Goal: Task Accomplishment & Management: Manage account settings

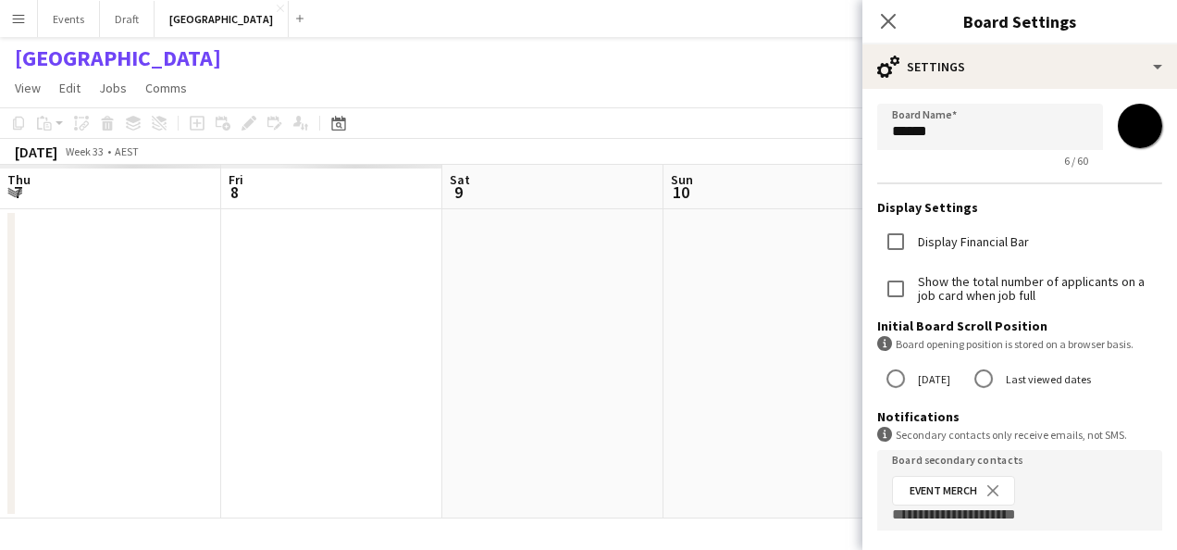
scroll to position [236, 0]
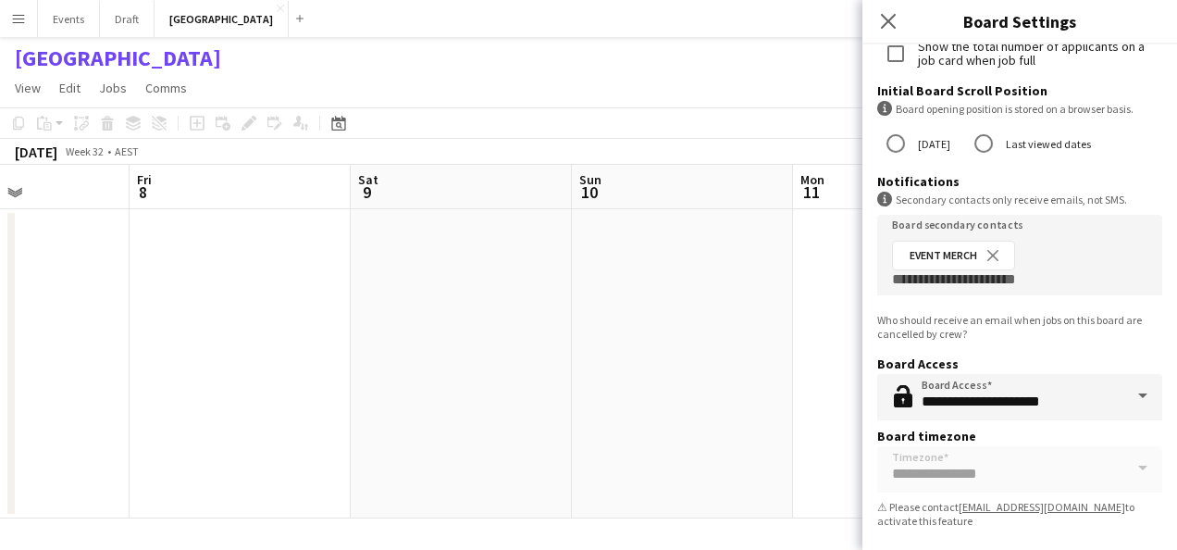
drag, startPoint x: 281, startPoint y: 422, endPoint x: 203, endPoint y: 428, distance: 78.8
click at [801, 453] on app-calendar-viewport "Tue 5 Wed 6 Thu 7 Fri 8 Sat 9 Sun 10 Mon 11 Tue 12 Wed 13 Thu 14 Fri 15" at bounding box center [588, 341] width 1177 height 353
drag, startPoint x: 638, startPoint y: 442, endPoint x: 229, endPoint y: 428, distance: 408.3
click at [661, 442] on app-calendar-viewport "Sun 3 Mon 4 Tue 5 Wed 6 Thu 7 Fri 8 Sat 9 Sun 10 Mon 11 Tue 12 Wed 13" at bounding box center [588, 341] width 1177 height 353
drag, startPoint x: 160, startPoint y: 422, endPoint x: 98, endPoint y: 428, distance: 62.3
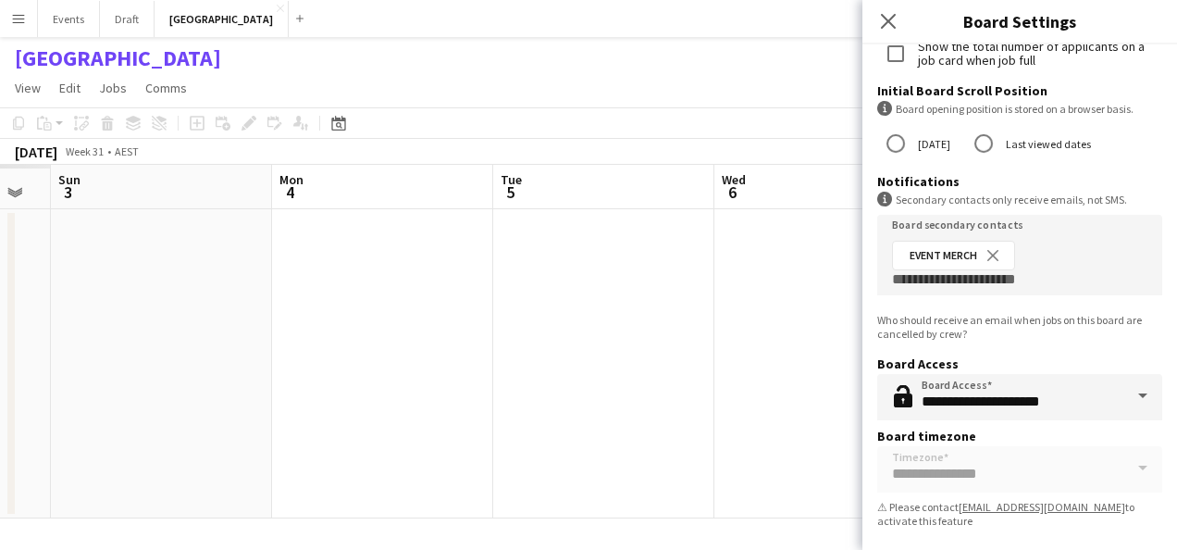
click at [603, 440] on app-calendar-viewport "Fri 1 Sat 2 Sun 3 Mon 4 Tue 5 Wed 6 Thu 7 Fri 8 Sat 9 Sun 10 Mon 11" at bounding box center [588, 341] width 1177 height 353
drag, startPoint x: 528, startPoint y: 444, endPoint x: 561, endPoint y: 446, distance: 32.4
click at [561, 446] on app-calendar-viewport "Wed 30 Thu 31 Fri 1 Sat 2 Sun 3 Mon 4 Tue 5 Wed 6 Thu 7 Fri 8 Sat 9" at bounding box center [588, 341] width 1177 height 353
click at [50, 31] on button "Events Close" at bounding box center [69, 19] width 62 height 36
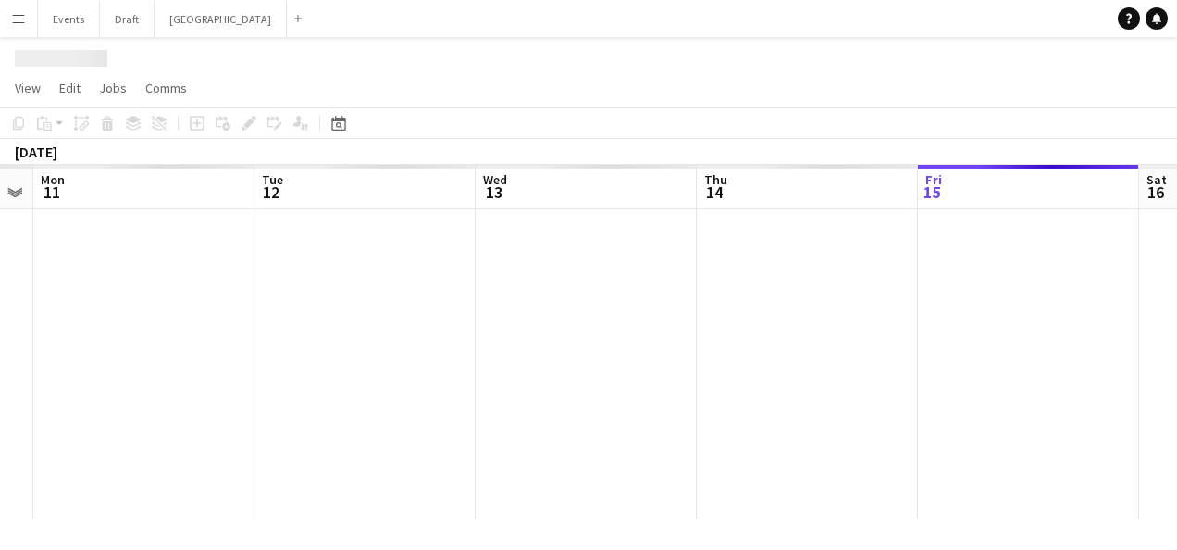
drag, startPoint x: 794, startPoint y: 419, endPoint x: 851, endPoint y: 420, distance: 57.4
click at [857, 422] on app-calendar-viewport "Sat 9 Sun 10 Mon 11 Tue 12 Wed 13 Thu 14 Fri 15 Sat 16 Sun 17 Mon 18 Tue 19" at bounding box center [588, 341] width 1177 height 353
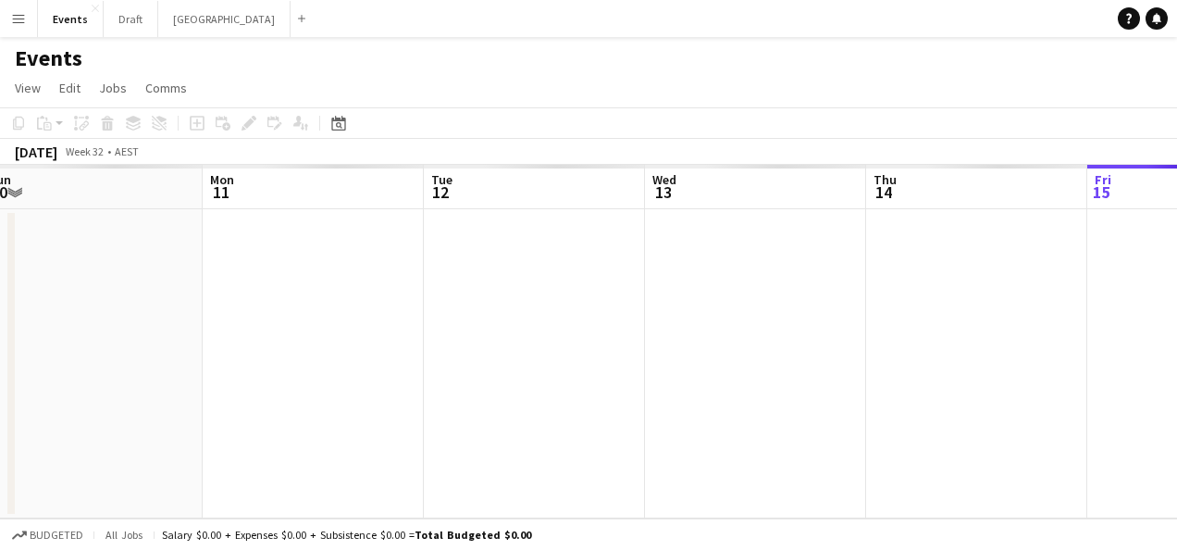
drag, startPoint x: 185, startPoint y: 372, endPoint x: 592, endPoint y: 393, distance: 407.7
click at [715, 414] on app-calendar-viewport "Fri 8 Sat 9 Sun 10 Mon 11 Tue 12 Wed 13 Thu 14 Fri 15 Sat 16 Sun 17 Mon 18" at bounding box center [588, 341] width 1177 height 353
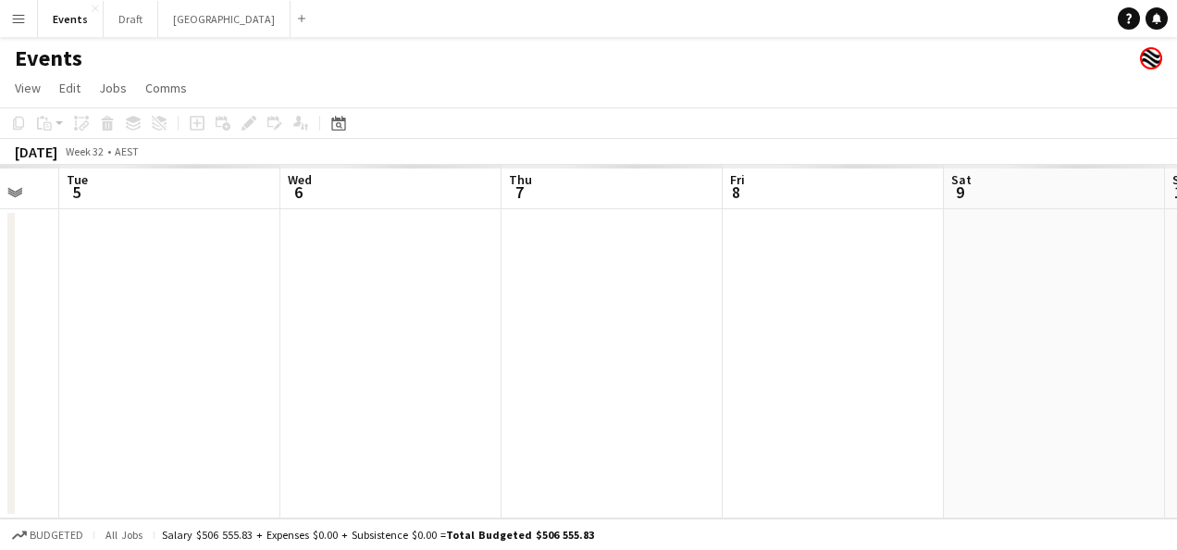
drag, startPoint x: 174, startPoint y: 363, endPoint x: 944, endPoint y: 400, distance: 770.8
click at [952, 402] on app-calendar-viewport "Sun 3 Mon 4 Tue 5 Wed 6 Thu 7 Fri 8 Sat 9 Sun 10 Mon 11 Tue 12 Wed 13" at bounding box center [588, 341] width 1177 height 353
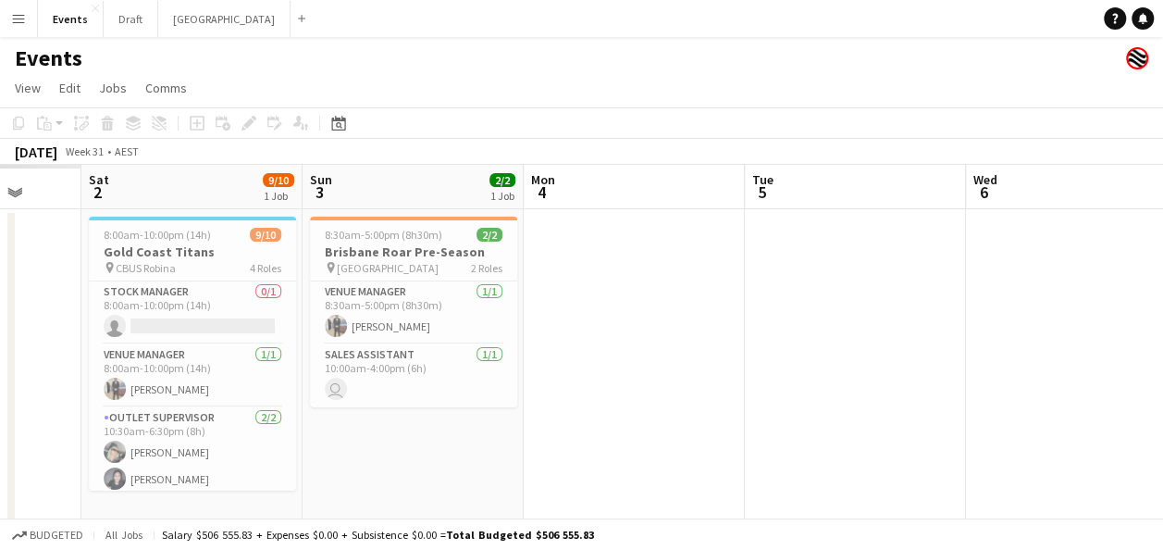
drag, startPoint x: 133, startPoint y: 374, endPoint x: 708, endPoint y: 359, distance: 574.8
click at [827, 386] on app-calendar-viewport "Thu 31 Fri 1 Sat 2 9/10 1 Job Sun 3 2/2 1 Job Mon 4 Tue 5 Wed 6 Thu 7 Fri 8 1/1…" at bounding box center [581, 355] width 1163 height 381
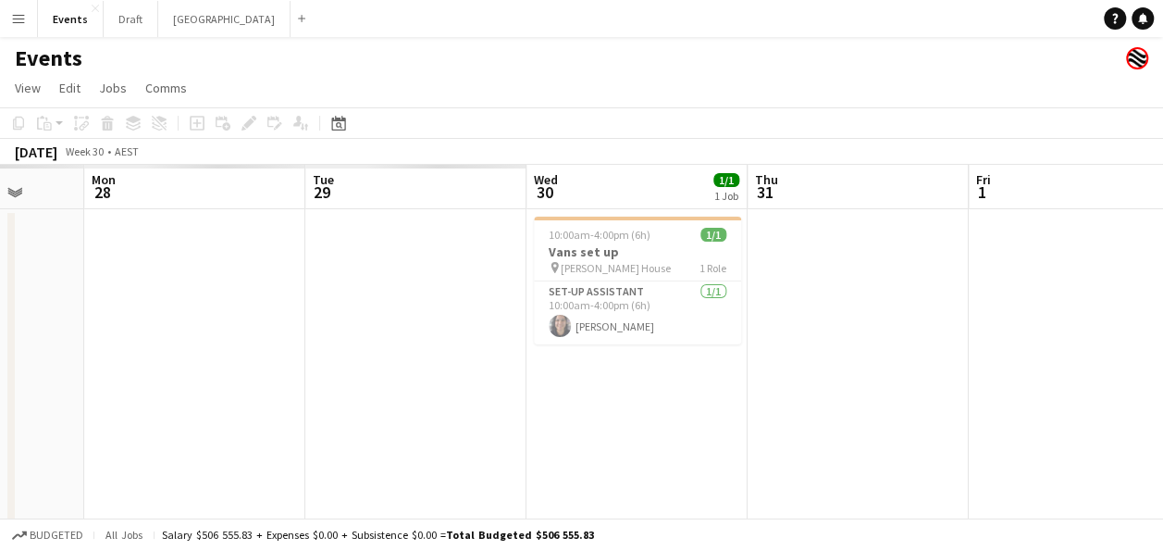
drag, startPoint x: 93, startPoint y: 297, endPoint x: 1014, endPoint y: 305, distance: 920.8
click at [1163, 318] on html "Menu Boards Boards Boards All jobs Status Workforce Workforce My Workforce Recr…" at bounding box center [581, 288] width 1163 height 577
drag, startPoint x: 161, startPoint y: 294, endPoint x: 702, endPoint y: 313, distance: 541.6
click at [973, 320] on app-calendar-viewport "Fri 25 Sat 26 2/2 1 Job Sun 27 Mon 28 Tue 29 Wed 30 1/1 1 Job Thu 31 Fri 1 Sat …" at bounding box center [581, 355] width 1163 height 381
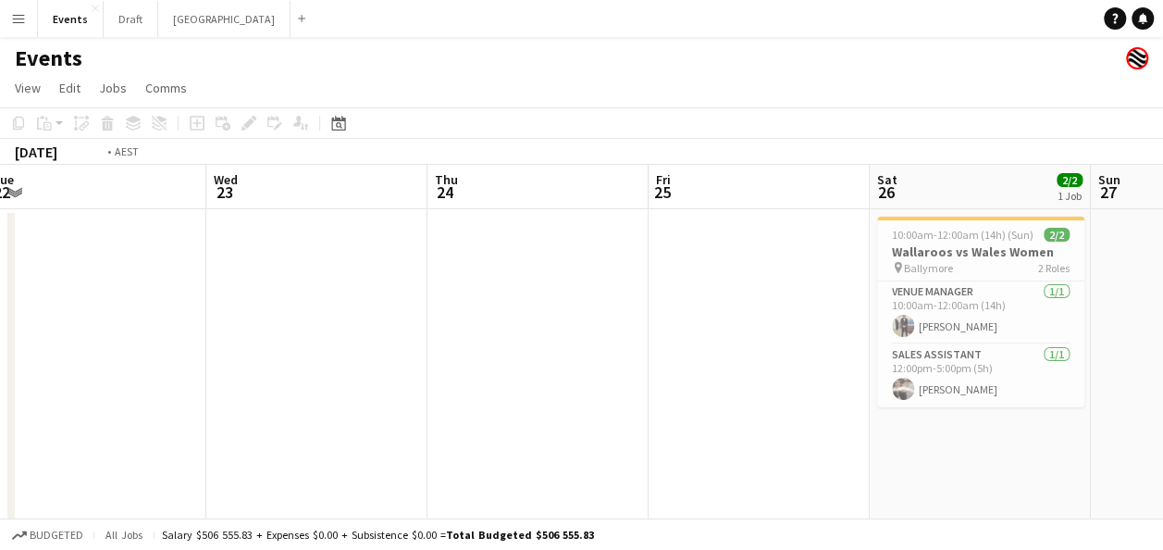
drag, startPoint x: 312, startPoint y: 341, endPoint x: 1022, endPoint y: 349, distance: 709.8
click at [1022, 349] on app-calendar-viewport "Sun 20 Mon 21 Tue 22 Wed 23 Thu 24 Fri 25 Sat 26 2/2 1 Job Sun 27 Mon 28 Tue 29…" at bounding box center [581, 355] width 1163 height 381
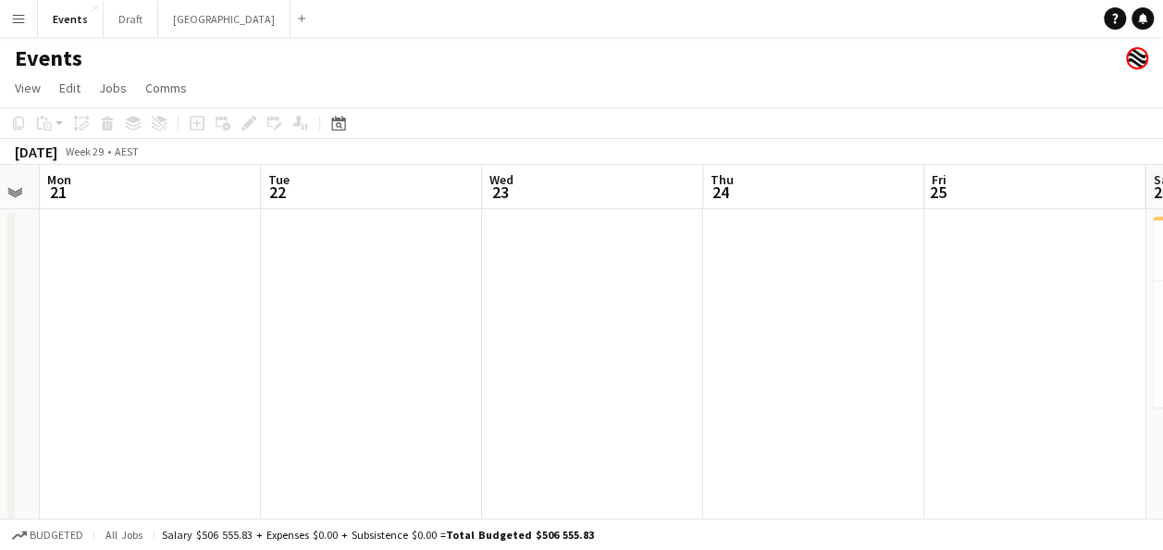
drag, startPoint x: 131, startPoint y: 304, endPoint x: 827, endPoint y: 325, distance: 696.2
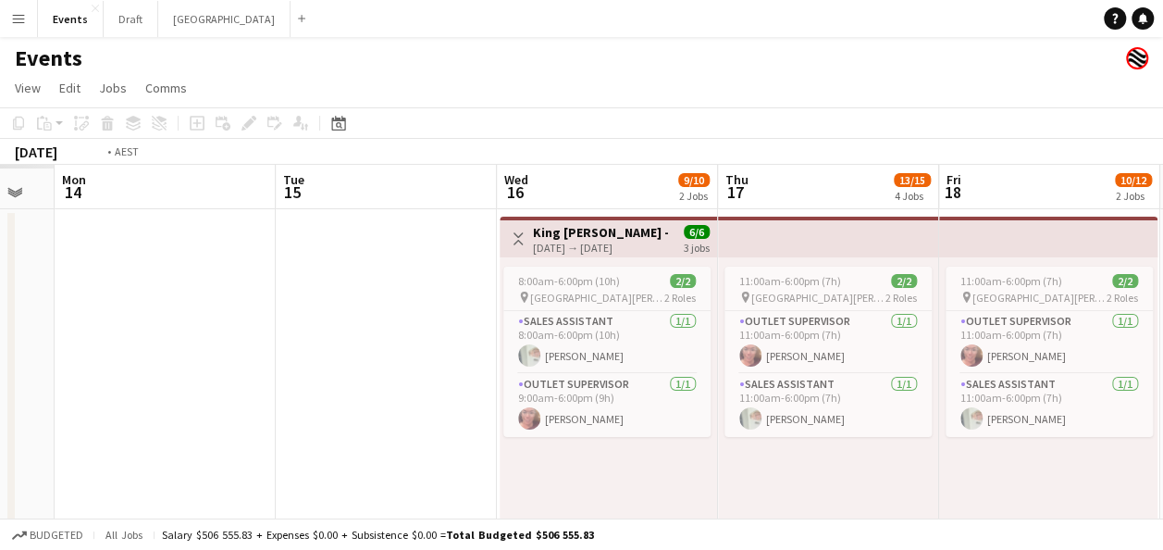
drag, startPoint x: 700, startPoint y: 338, endPoint x: 591, endPoint y: 328, distance: 109.7
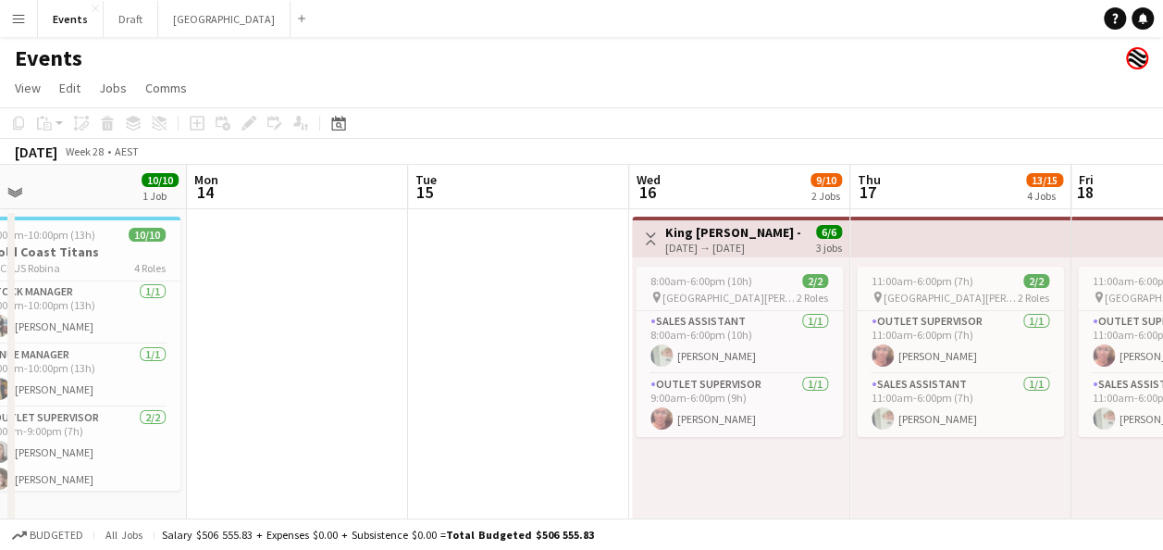
drag, startPoint x: 274, startPoint y: 317, endPoint x: 978, endPoint y: 346, distance: 704.8
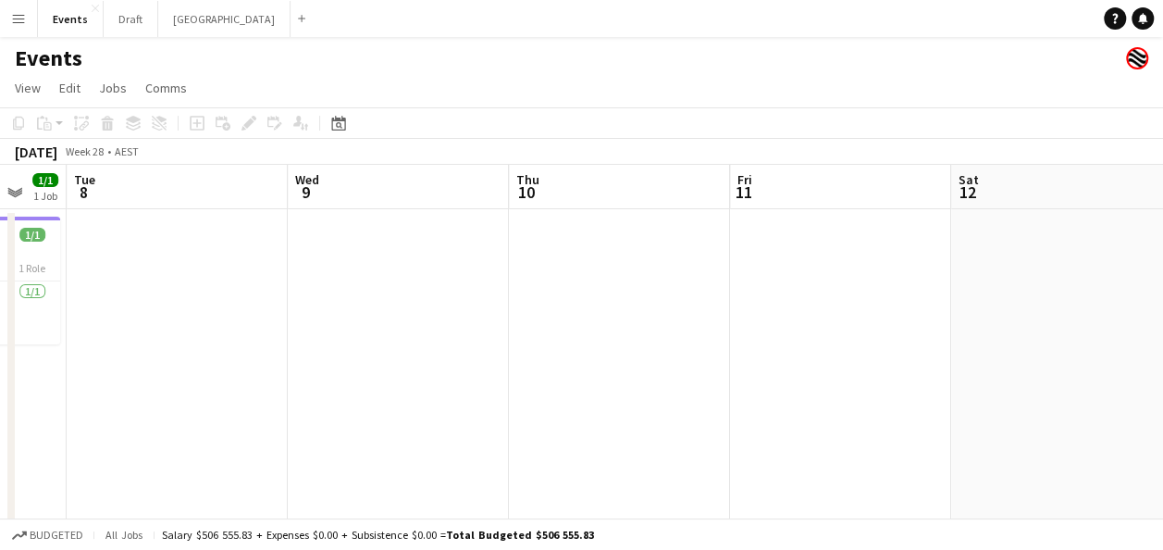
scroll to position [0, 484]
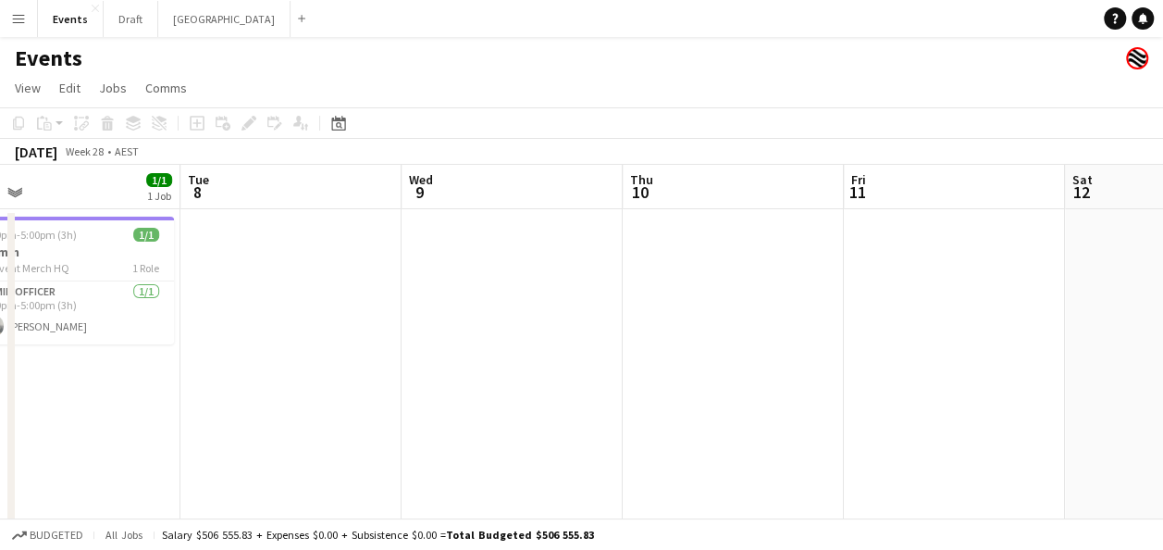
drag, startPoint x: 342, startPoint y: 331, endPoint x: 241, endPoint y: 320, distance: 102.4
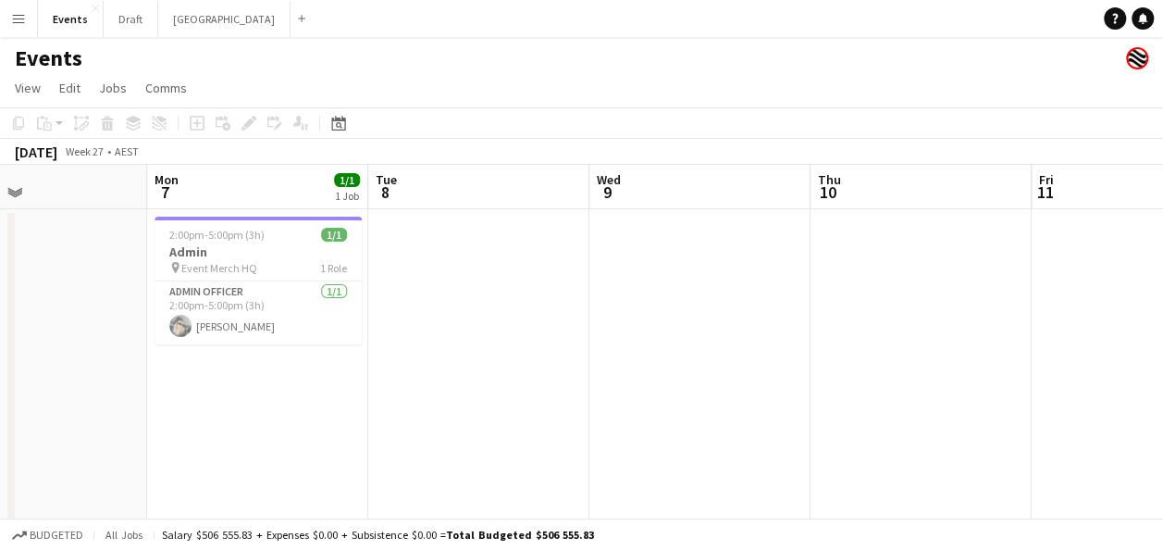
drag, startPoint x: 63, startPoint y: 389, endPoint x: 1053, endPoint y: 489, distance: 995.1
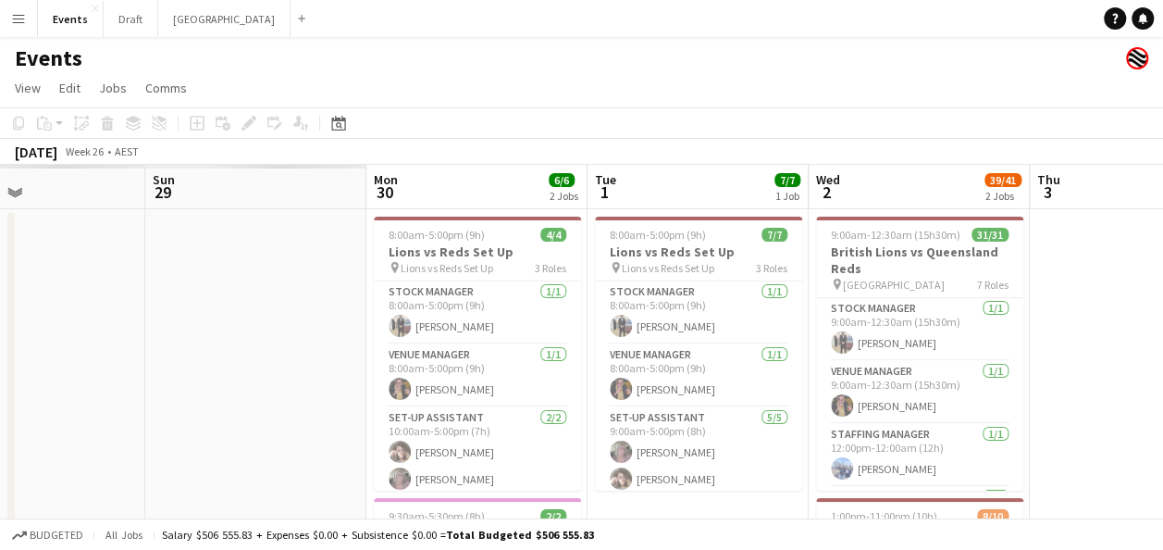
drag, startPoint x: 1042, startPoint y: 491, endPoint x: 598, endPoint y: 453, distance: 445.8
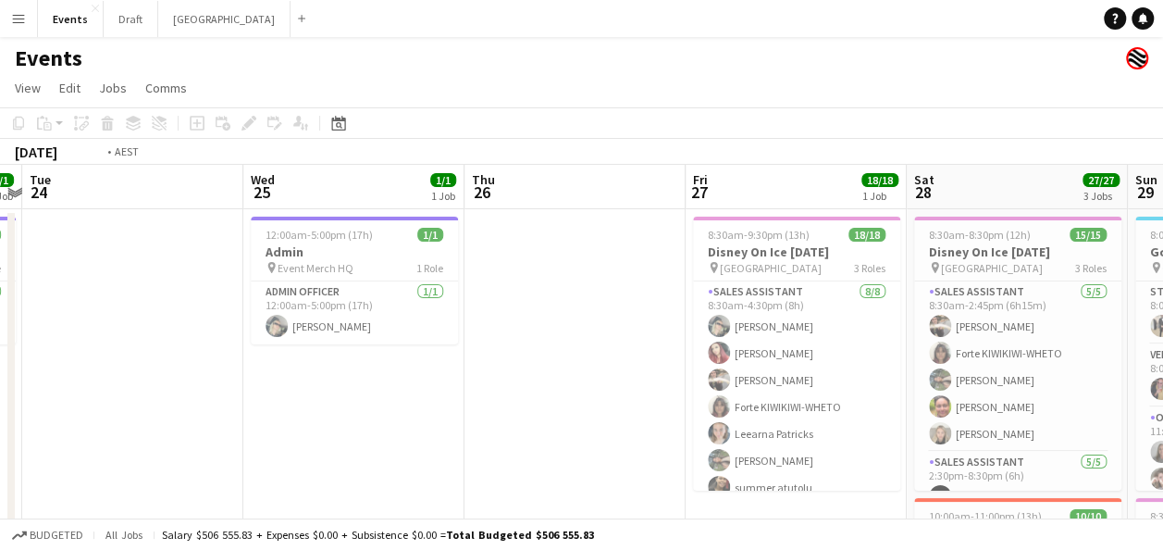
drag, startPoint x: 315, startPoint y: 411, endPoint x: 1045, endPoint y: 465, distance: 732.1
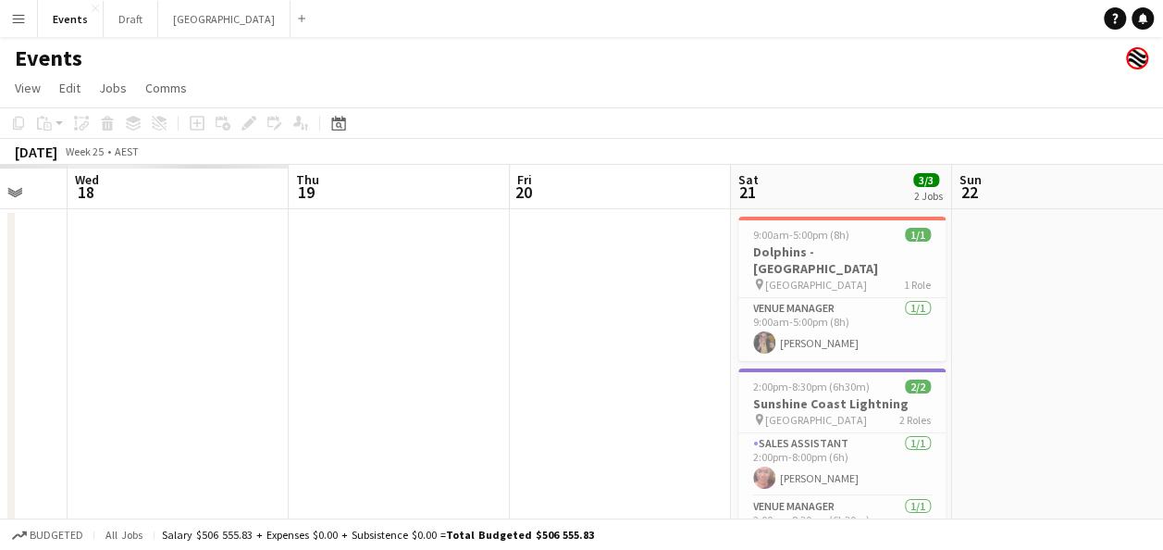
drag, startPoint x: 342, startPoint y: 403, endPoint x: 1092, endPoint y: 482, distance: 753.6
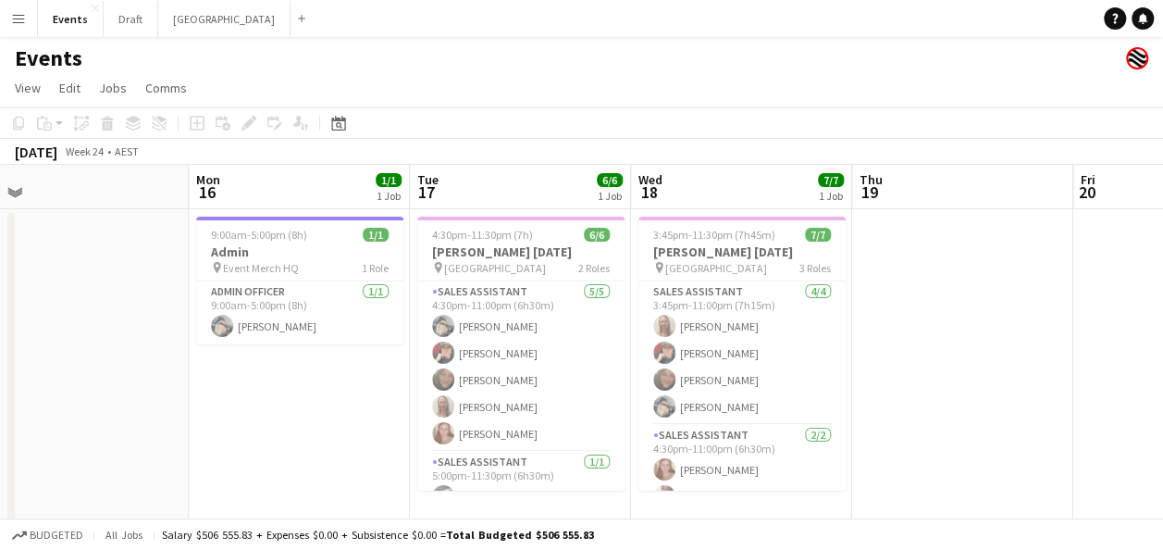
drag, startPoint x: 149, startPoint y: 377, endPoint x: 626, endPoint y: 429, distance: 480.4
click at [527, 381] on app-card-role "Sales Assistant [DATE] 4:30pm-11:00pm (6h30m) [PERSON_NAME] [PERSON_NAME] [PERS…" at bounding box center [521, 366] width 207 height 170
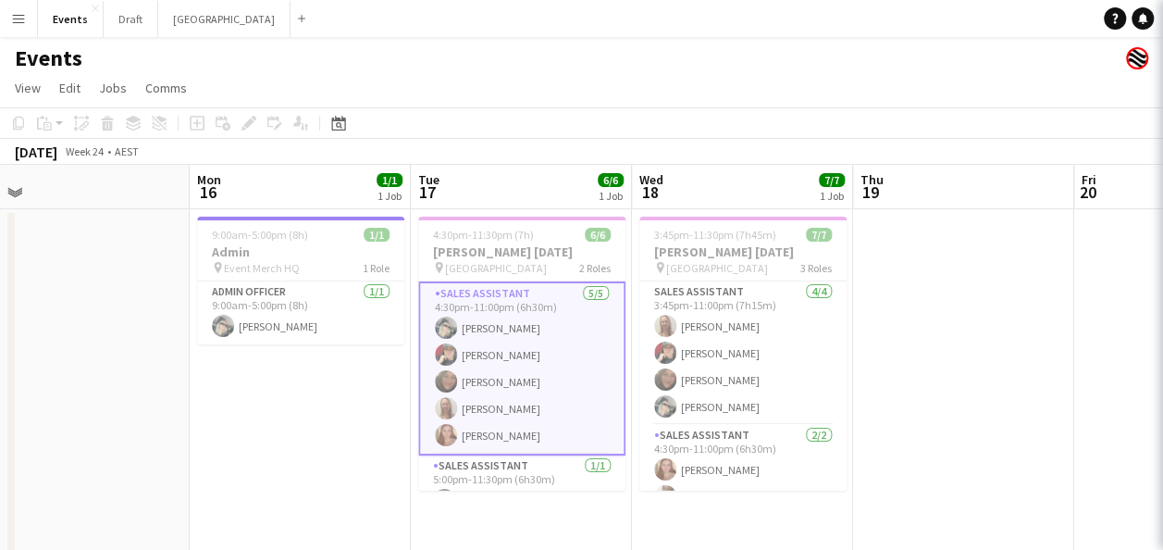
scroll to position [0, 472]
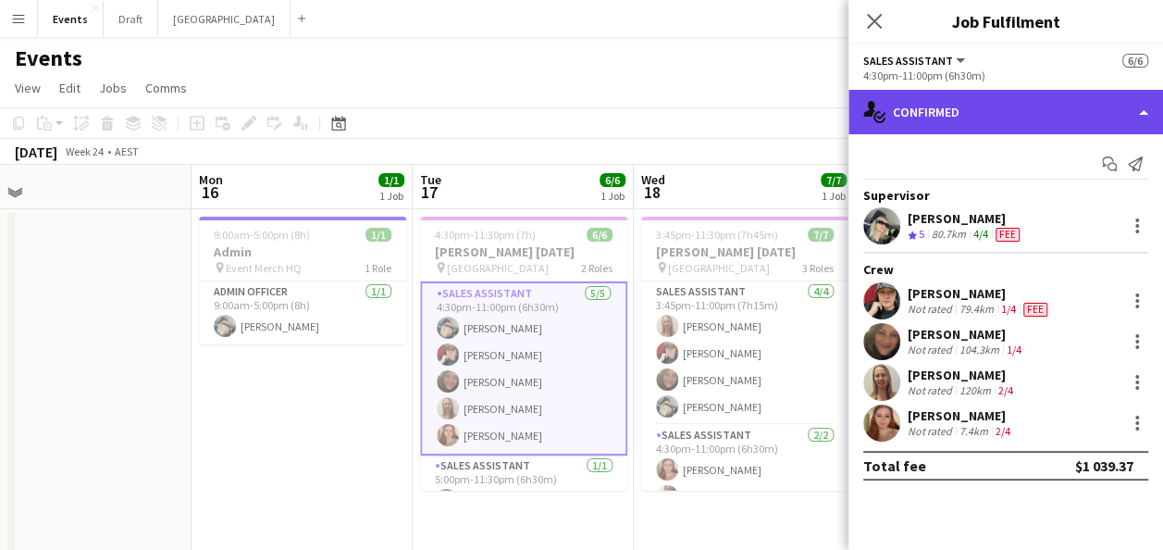
click at [1057, 116] on div "single-neutral-actions-check-2 Confirmed" at bounding box center [1006, 112] width 315 height 44
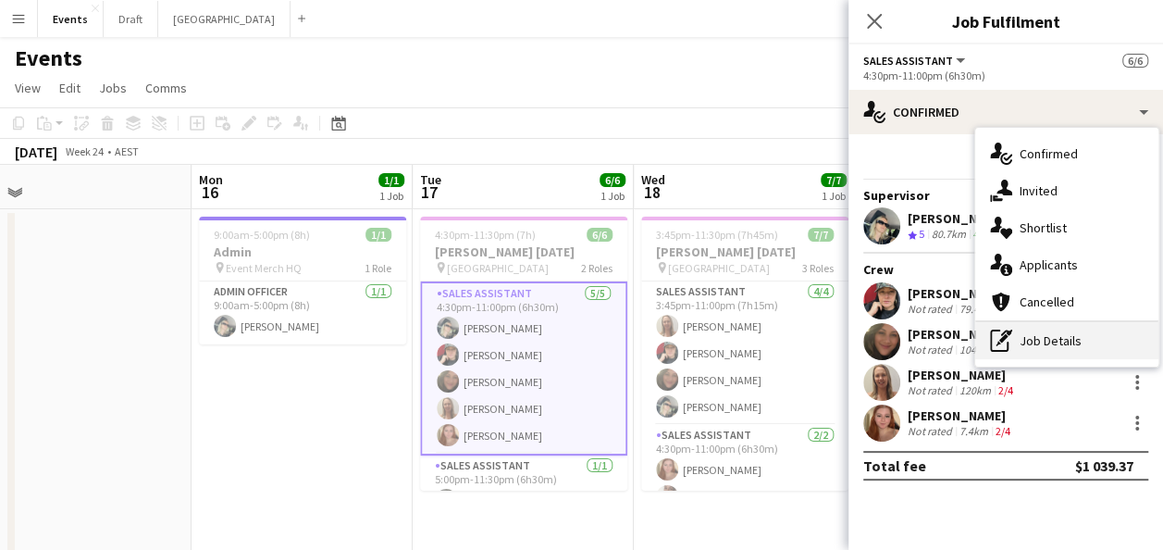
click at [1074, 341] on div "pen-write Job Details" at bounding box center [1066, 340] width 183 height 37
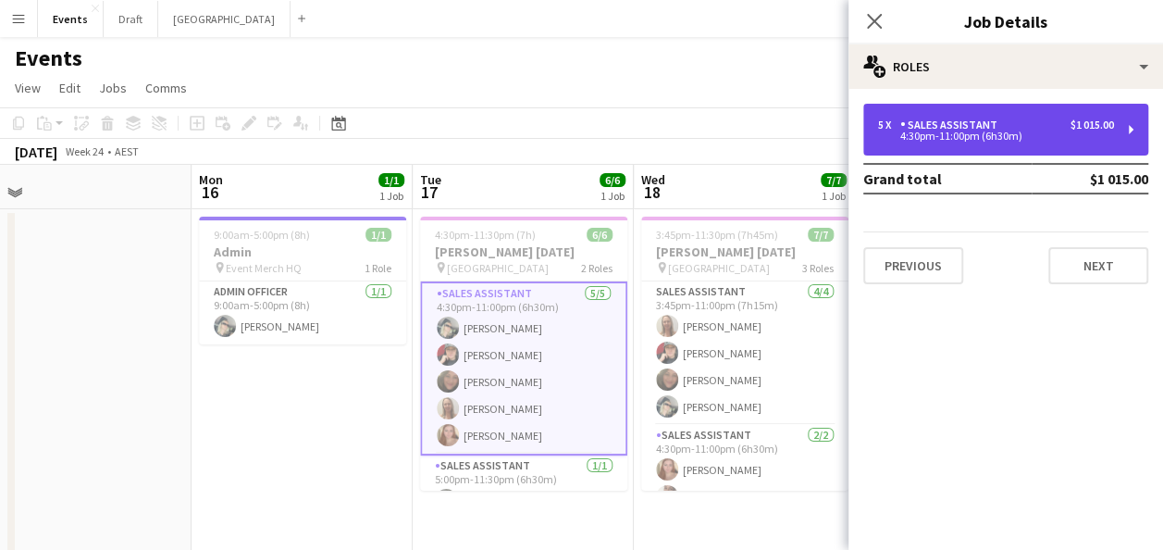
click at [1044, 137] on div "4:30pm-11:00pm (6h30m)" at bounding box center [996, 135] width 236 height 9
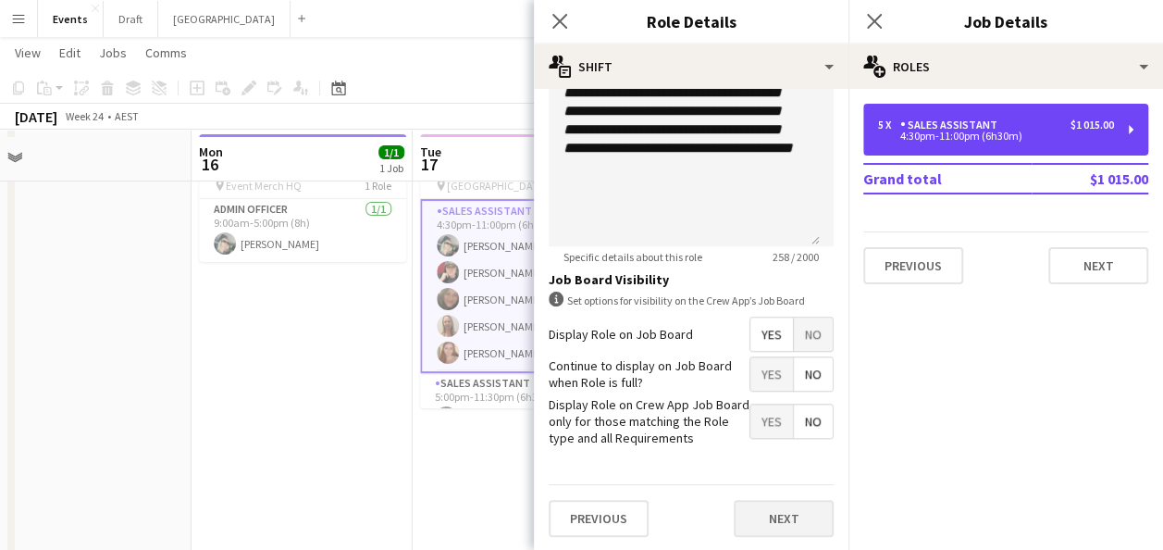
scroll to position [93, 0]
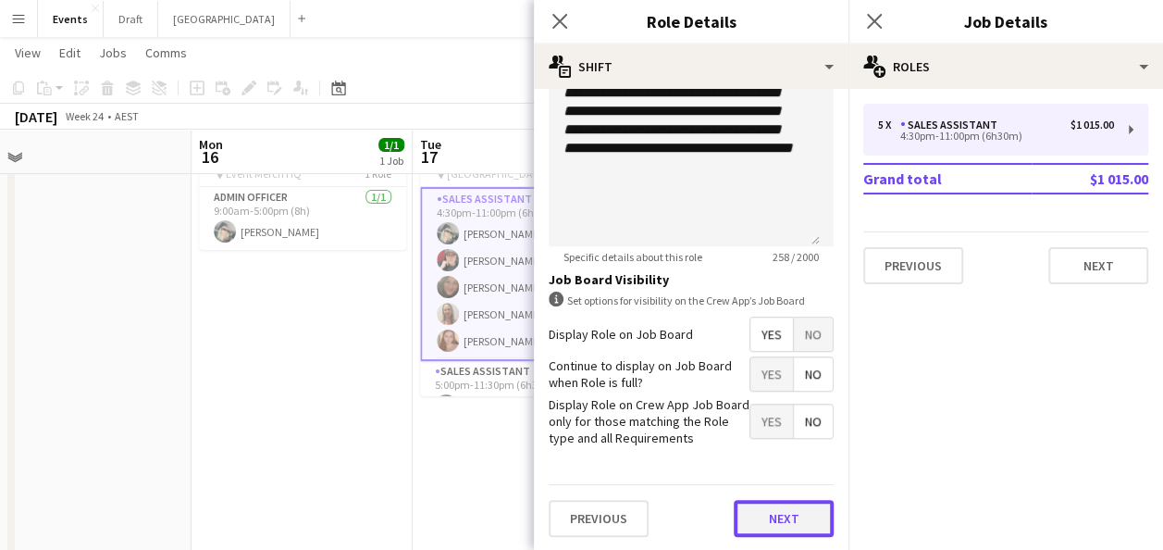
click at [792, 520] on button "Next" at bounding box center [784, 518] width 100 height 37
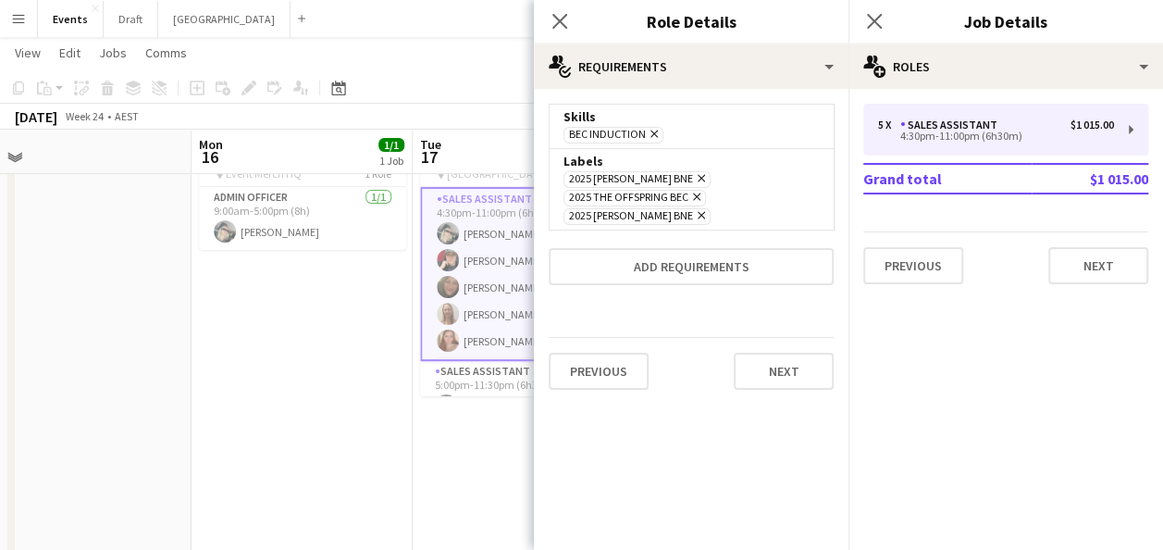
scroll to position [0, 0]
click at [561, 27] on icon "Close pop-in" at bounding box center [560, 21] width 18 height 18
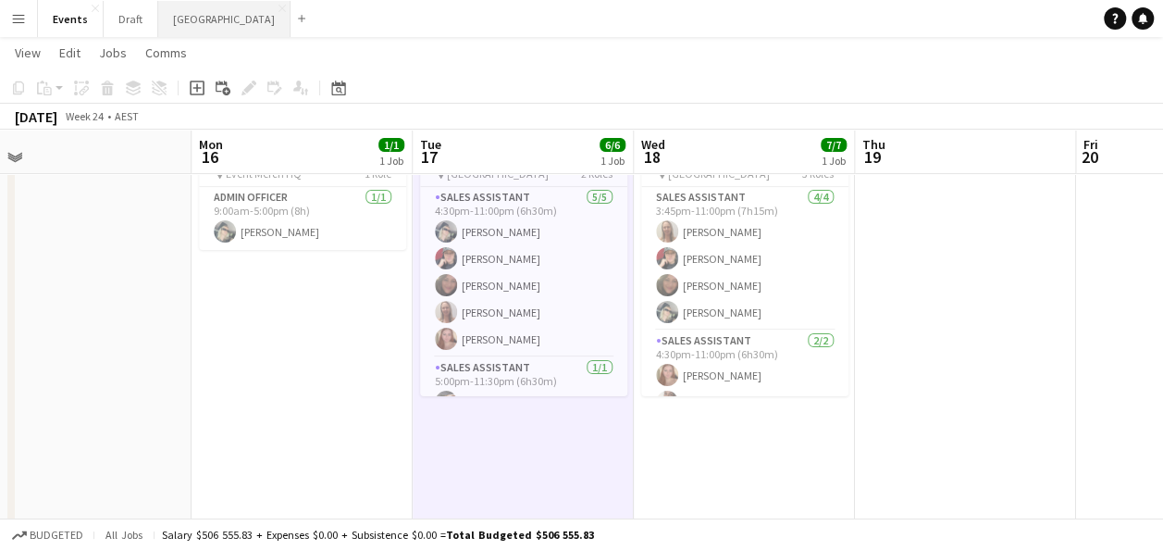
click at [200, 21] on button "Sydney Close" at bounding box center [224, 19] width 132 height 36
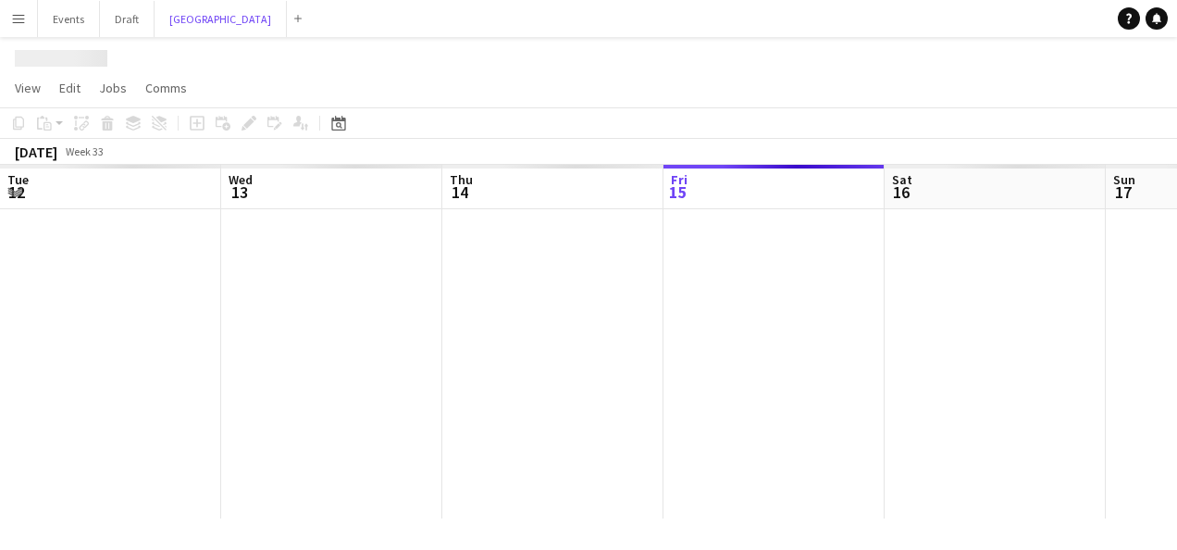
scroll to position [0, 442]
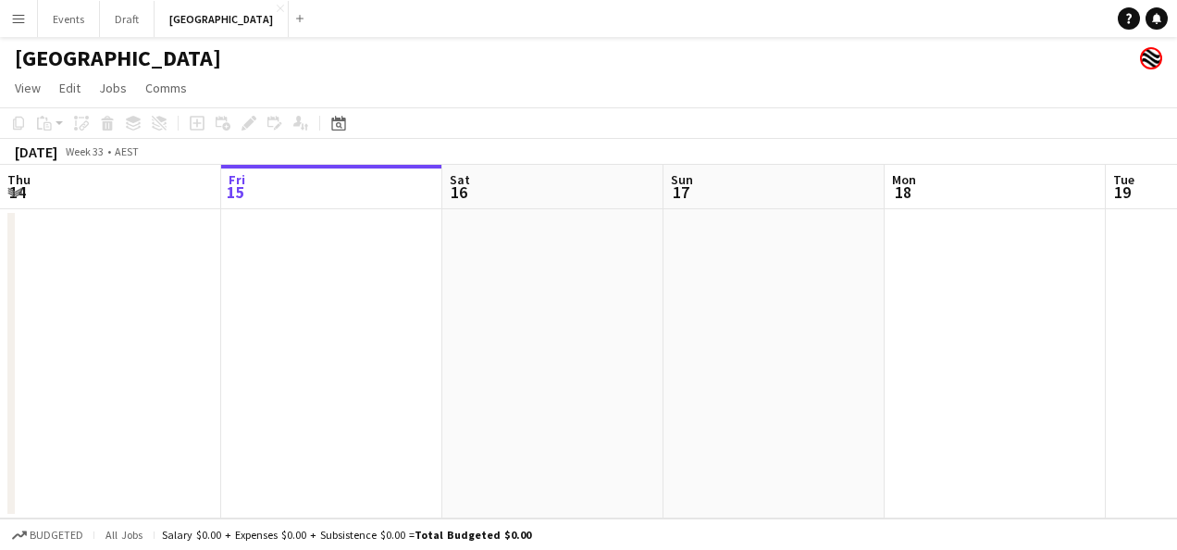
drag, startPoint x: 304, startPoint y: 297, endPoint x: 201, endPoint y: 186, distance: 151.3
click at [304, 296] on app-date-cell at bounding box center [331, 363] width 221 height 309
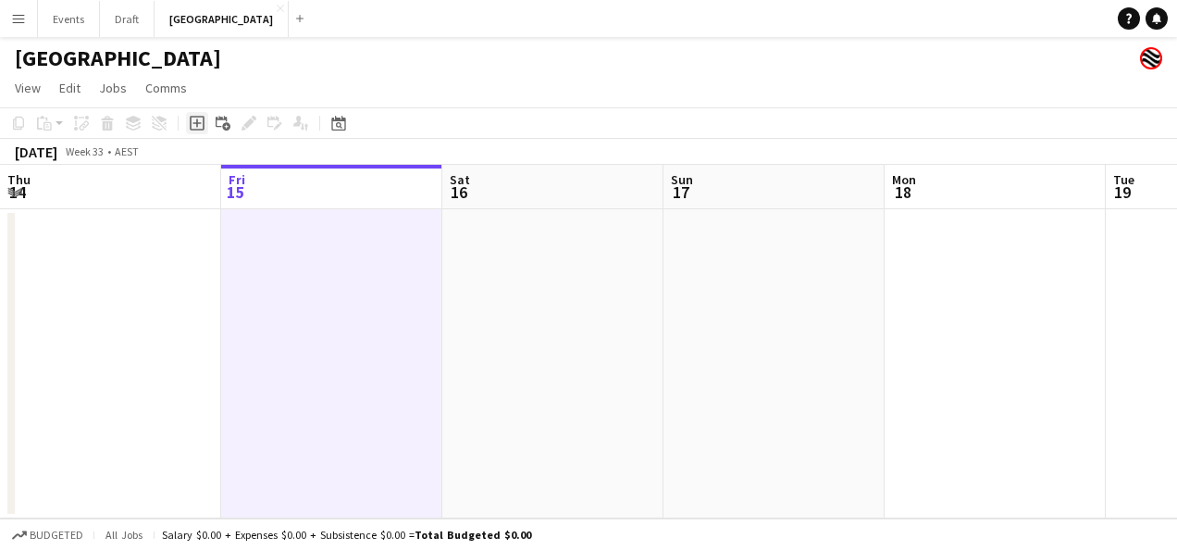
click at [204, 126] on icon at bounding box center [197, 123] width 15 height 15
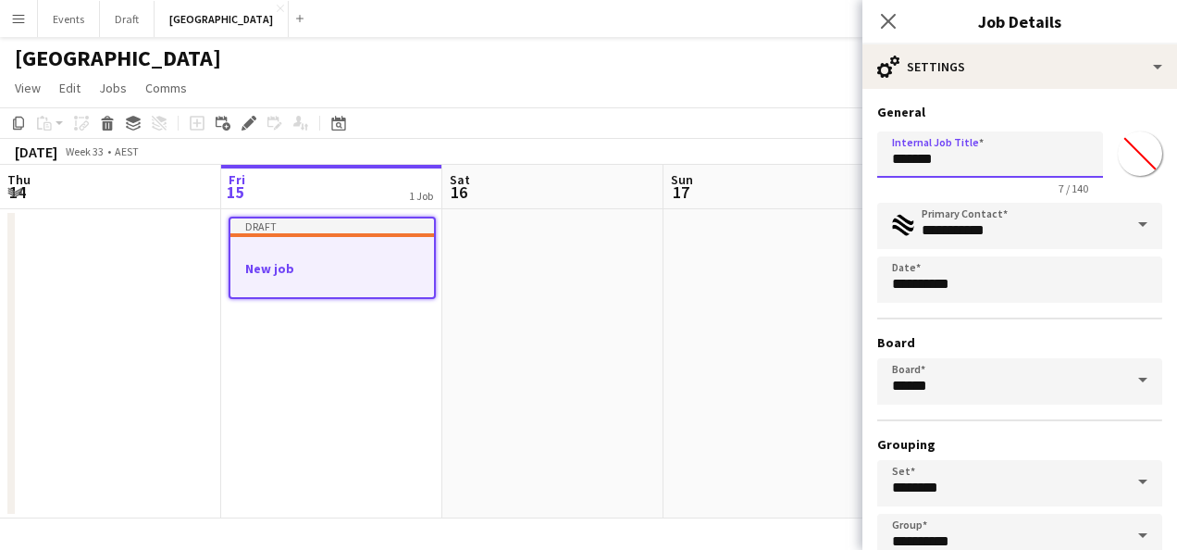
drag, startPoint x: 951, startPoint y: 159, endPoint x: 793, endPoint y: 155, distance: 158.3
click at [810, 160] on body "Menu Boards Boards Boards All jobs Status Workforce Workforce My Workforce Recr…" at bounding box center [588, 275] width 1177 height 550
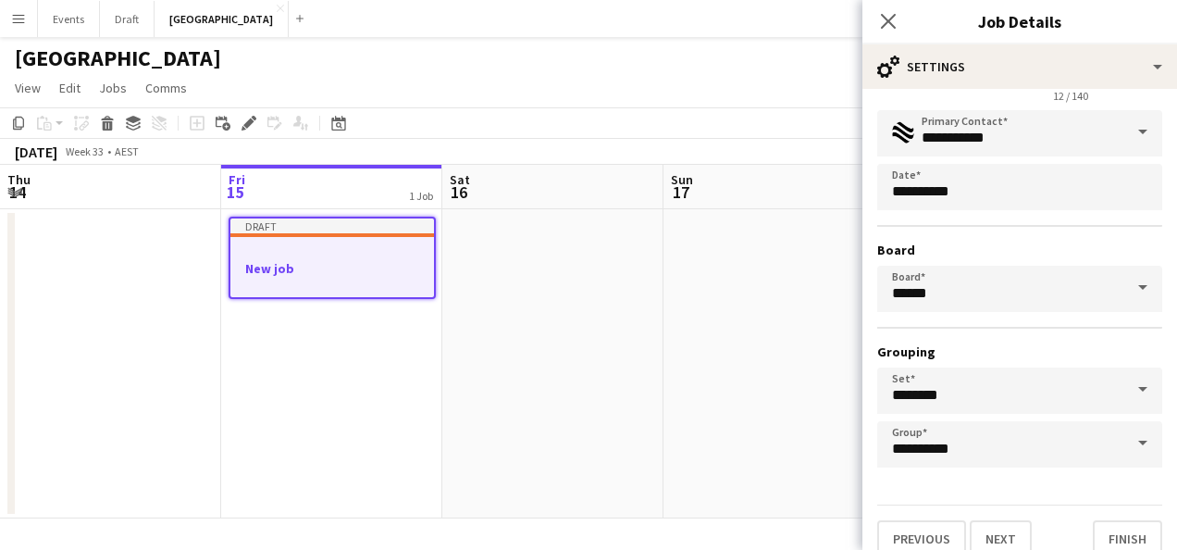
scroll to position [115, 0]
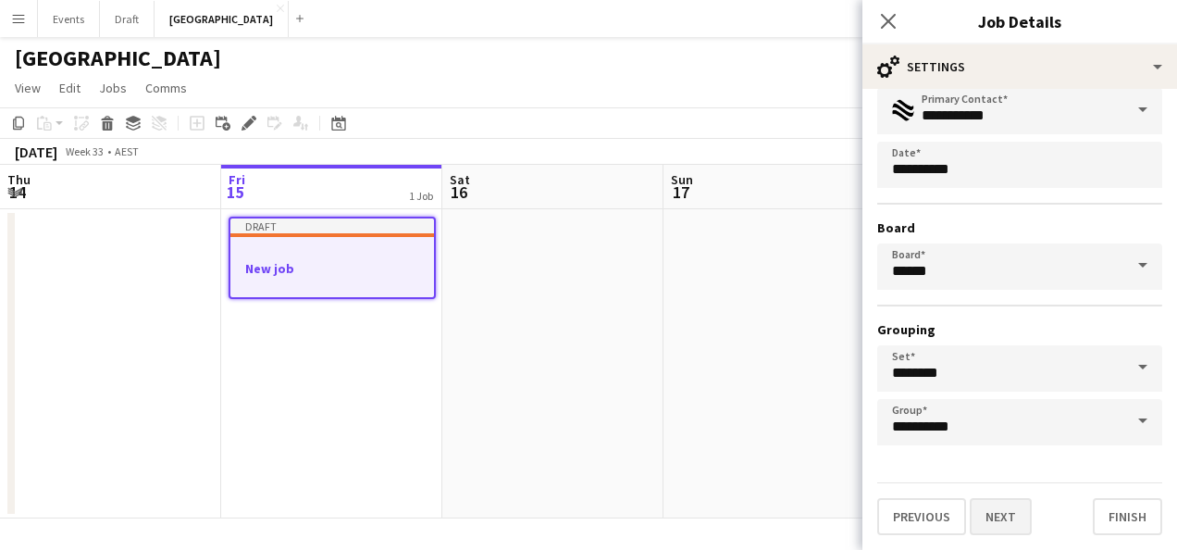
type input "**********"
click at [992, 520] on button "Next" at bounding box center [1001, 516] width 62 height 37
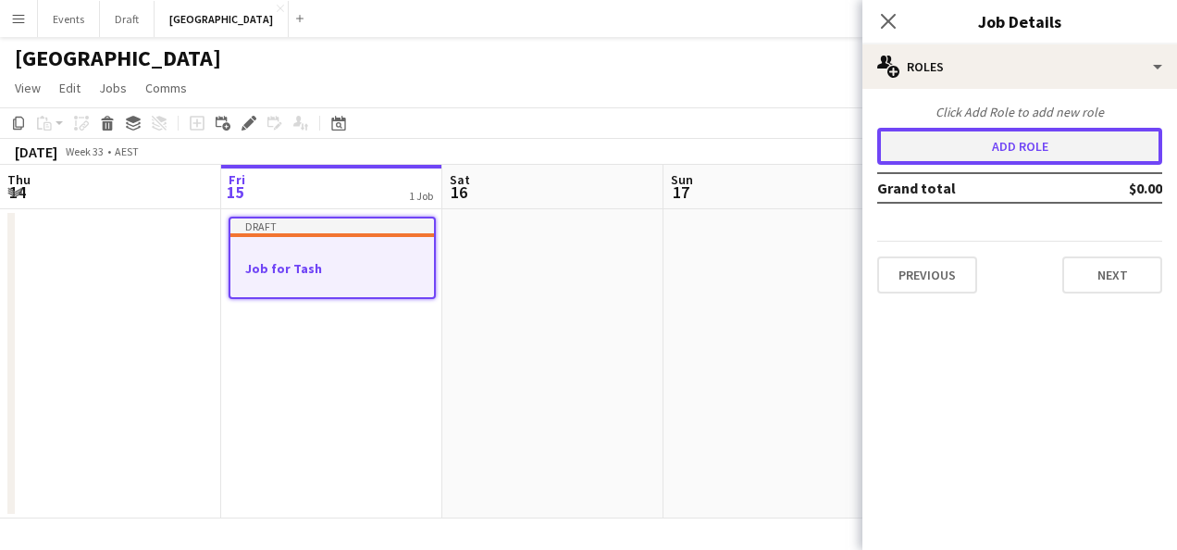
click at [1013, 155] on button "Add role" at bounding box center [1019, 146] width 285 height 37
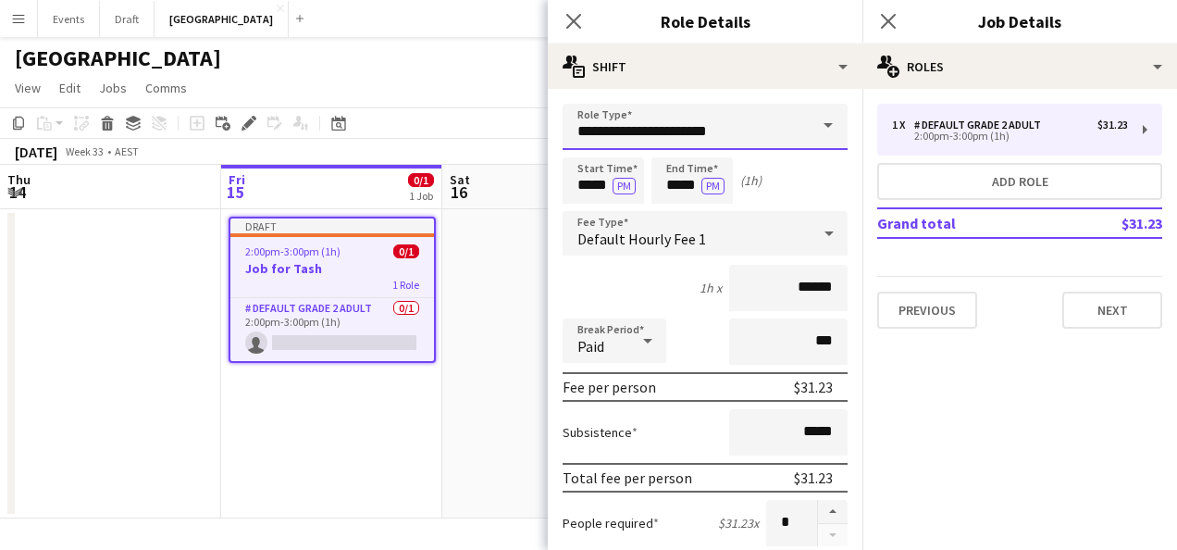
click at [779, 130] on input "**********" at bounding box center [705, 127] width 285 height 46
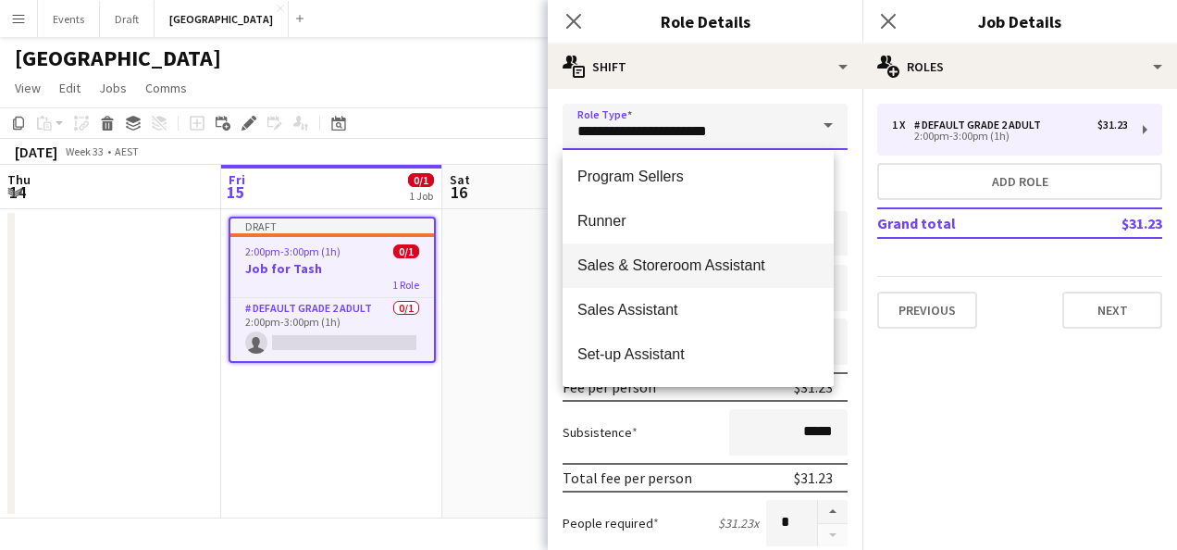
scroll to position [648, 0]
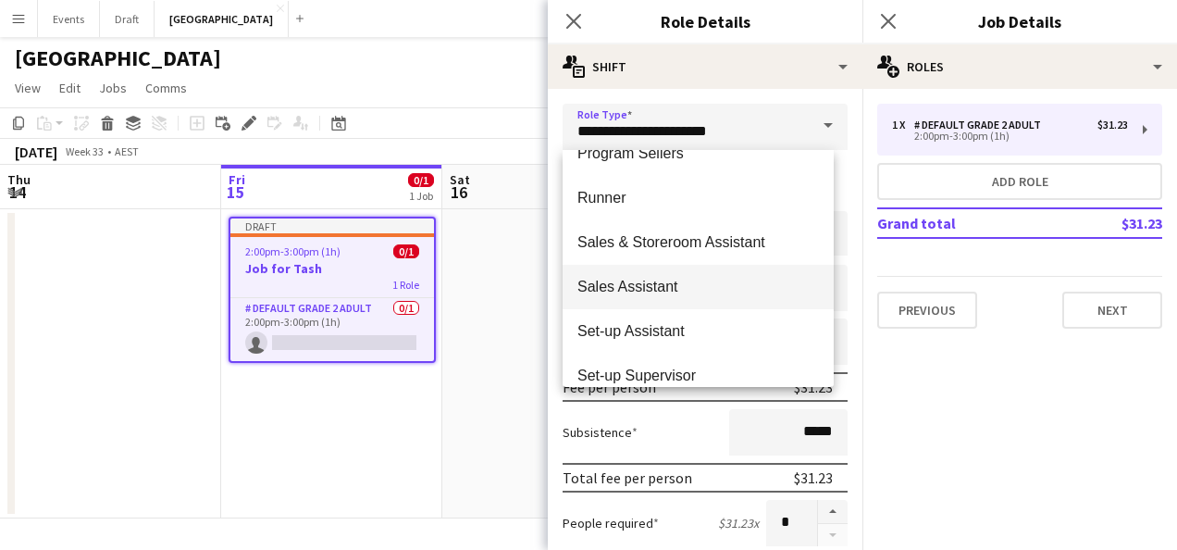
click at [690, 289] on span "Sales Assistant" at bounding box center [698, 287] width 242 height 18
type input "**********"
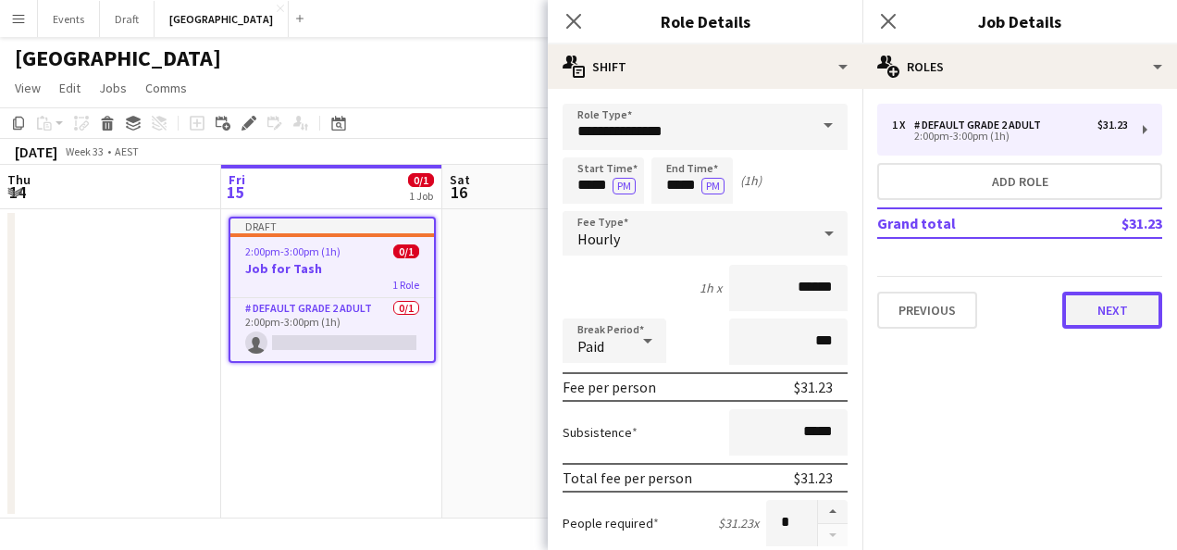
click at [1150, 310] on button "Next" at bounding box center [1112, 309] width 100 height 37
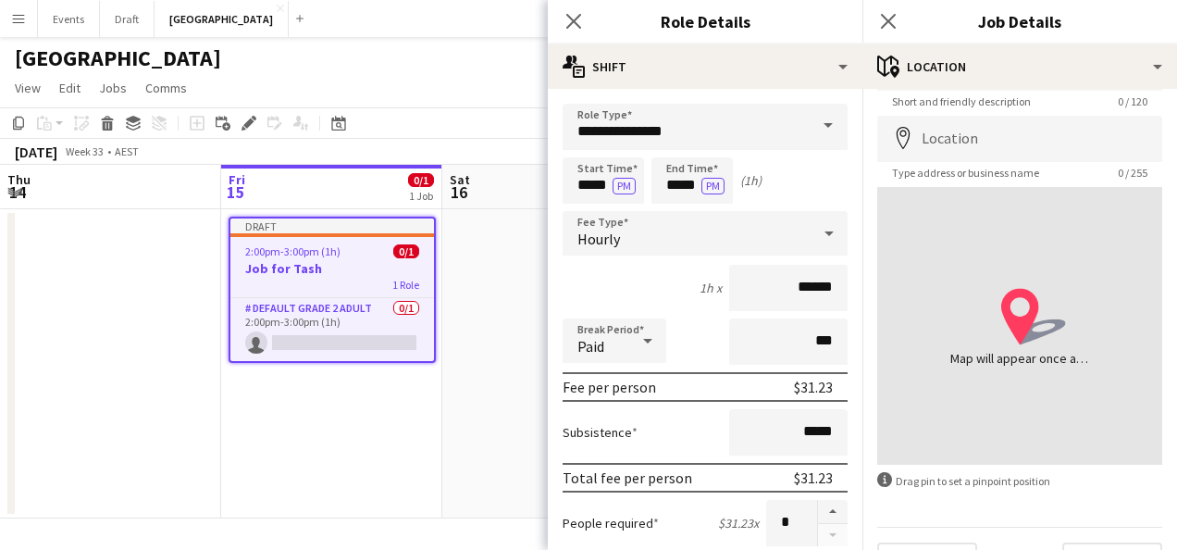
scroll to position [104, 0]
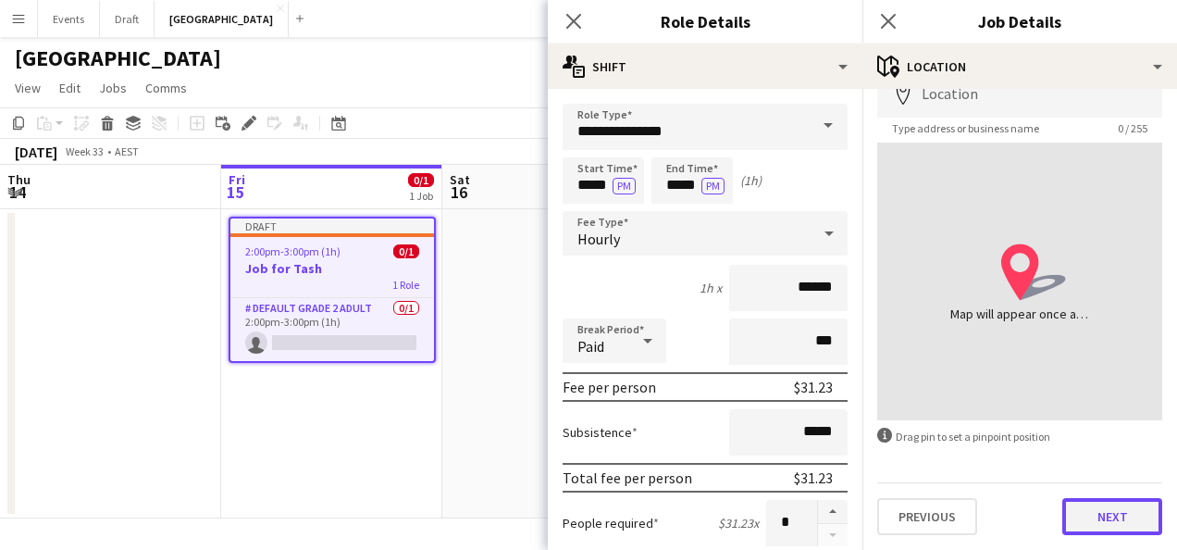
click at [1118, 523] on button "Next" at bounding box center [1112, 516] width 100 height 37
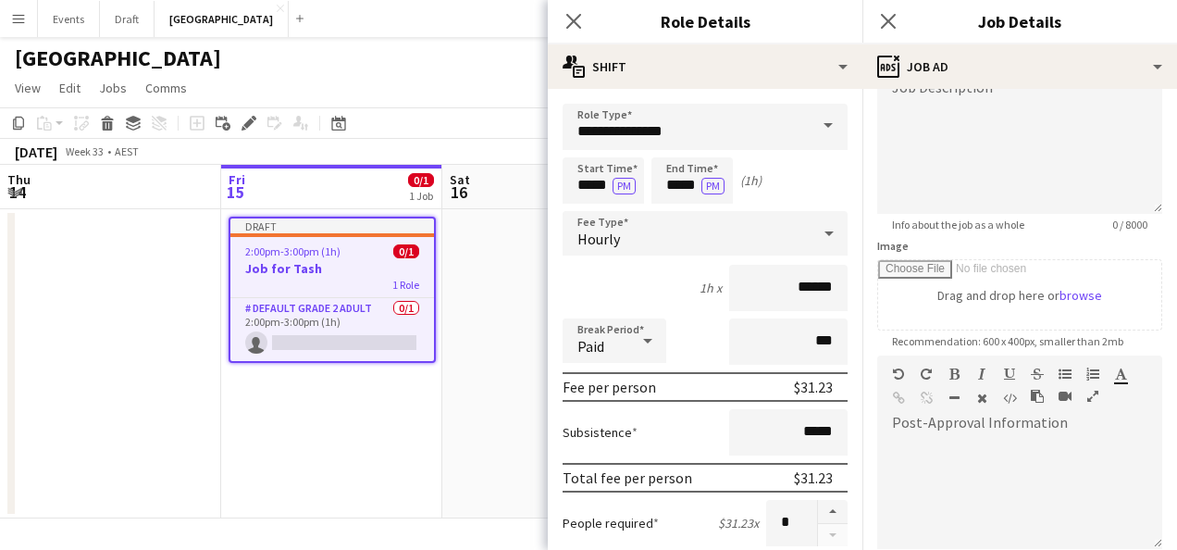
scroll to position [0, 0]
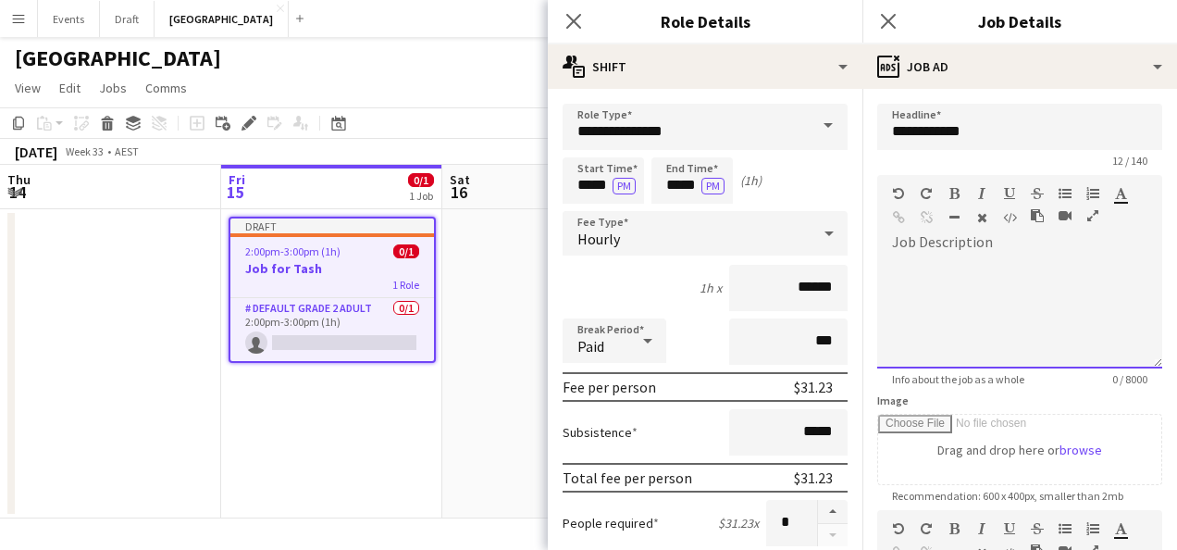
click at [985, 264] on div at bounding box center [1019, 312] width 285 height 111
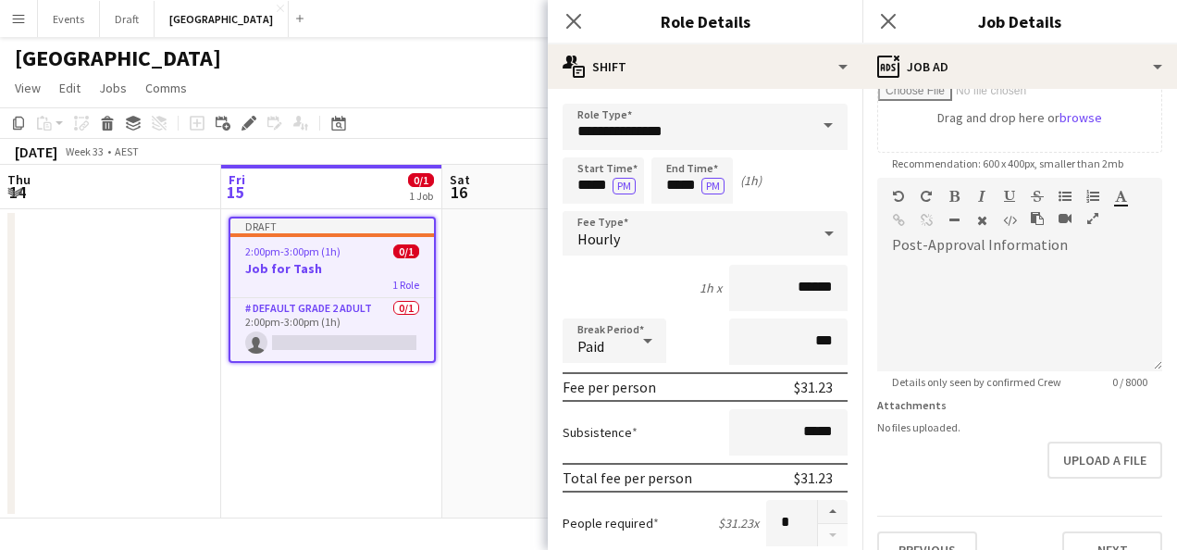
scroll to position [365, 0]
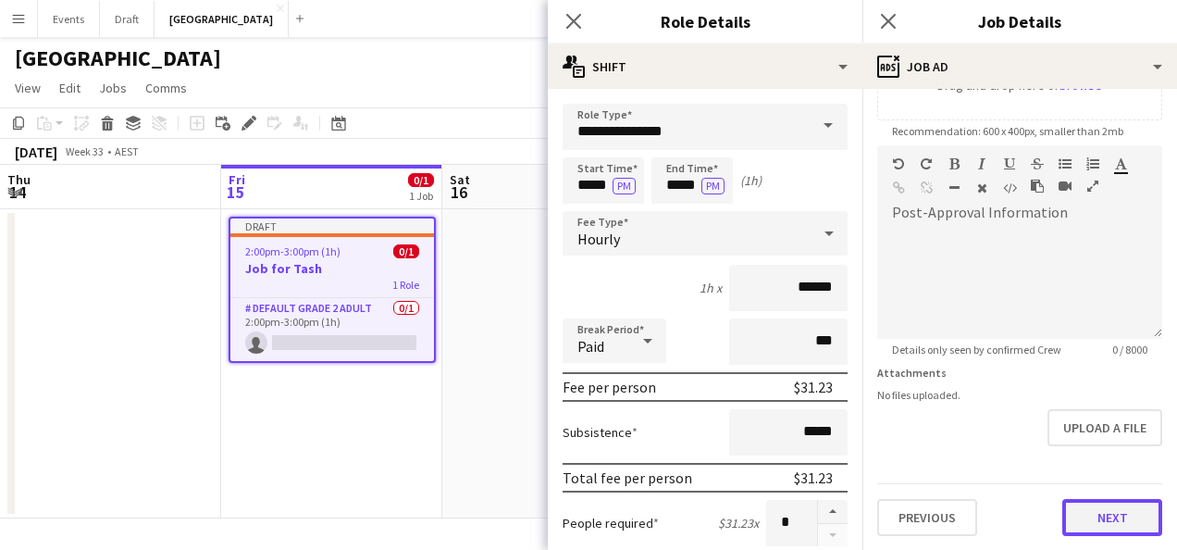
drag, startPoint x: 1082, startPoint y: 520, endPoint x: 1033, endPoint y: 480, distance: 63.2
click at [1082, 518] on button "Next" at bounding box center [1112, 517] width 100 height 37
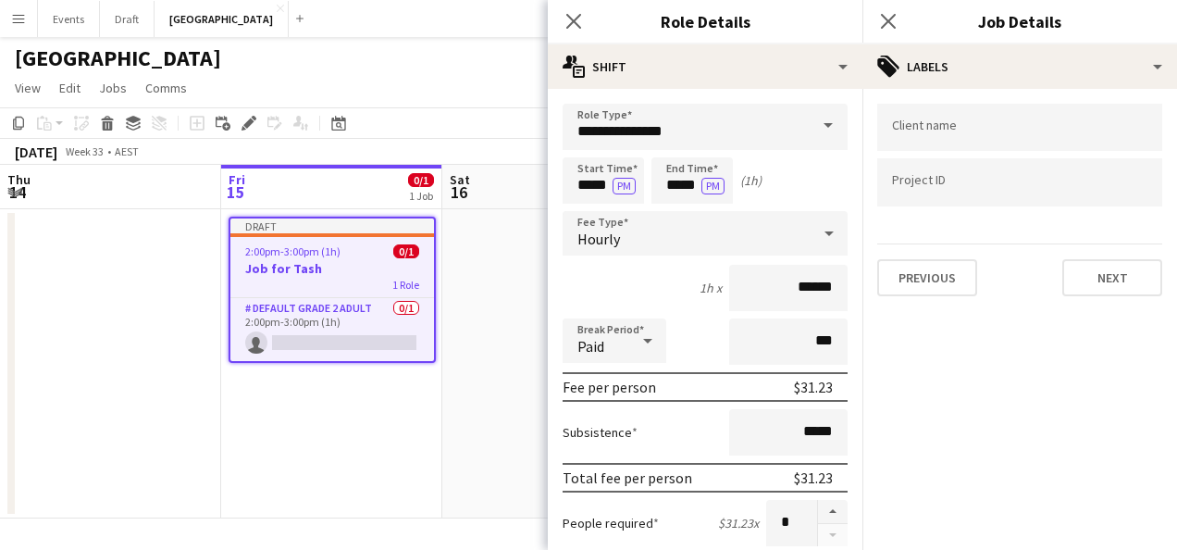
scroll to position [0, 0]
click at [1109, 291] on button "Next" at bounding box center [1112, 277] width 100 height 37
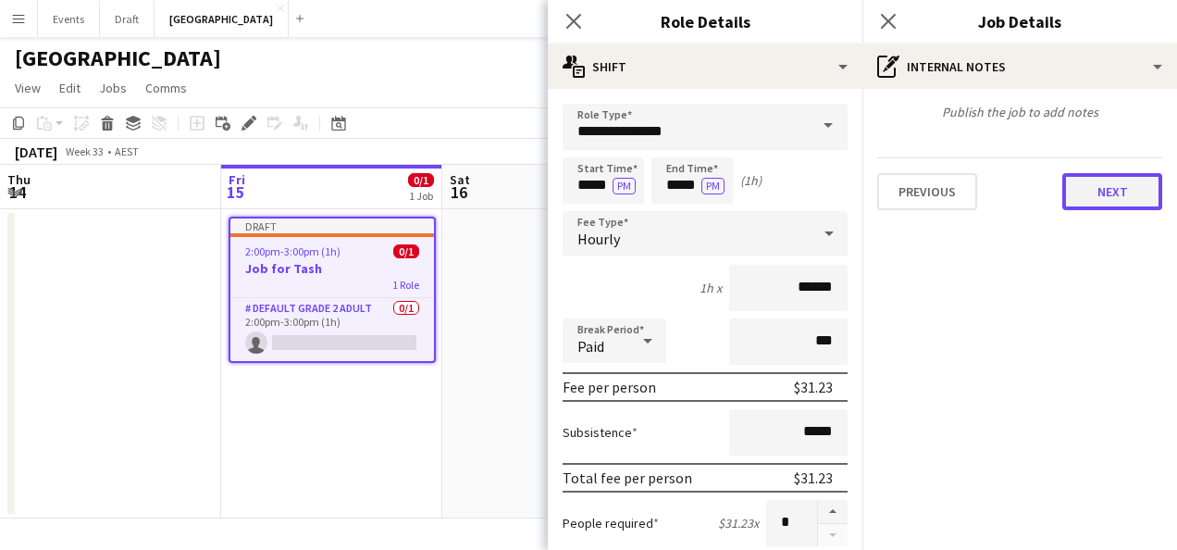
click at [1125, 186] on button "Next" at bounding box center [1112, 191] width 100 height 37
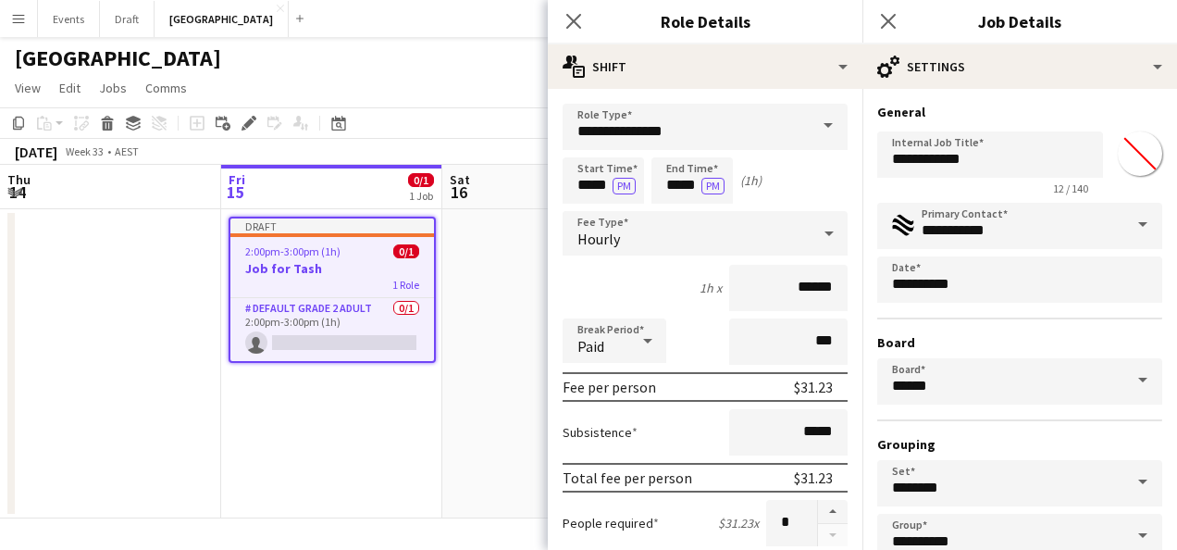
click at [1138, 220] on span at bounding box center [1142, 225] width 39 height 44
click at [1134, 223] on span at bounding box center [1142, 225] width 39 height 44
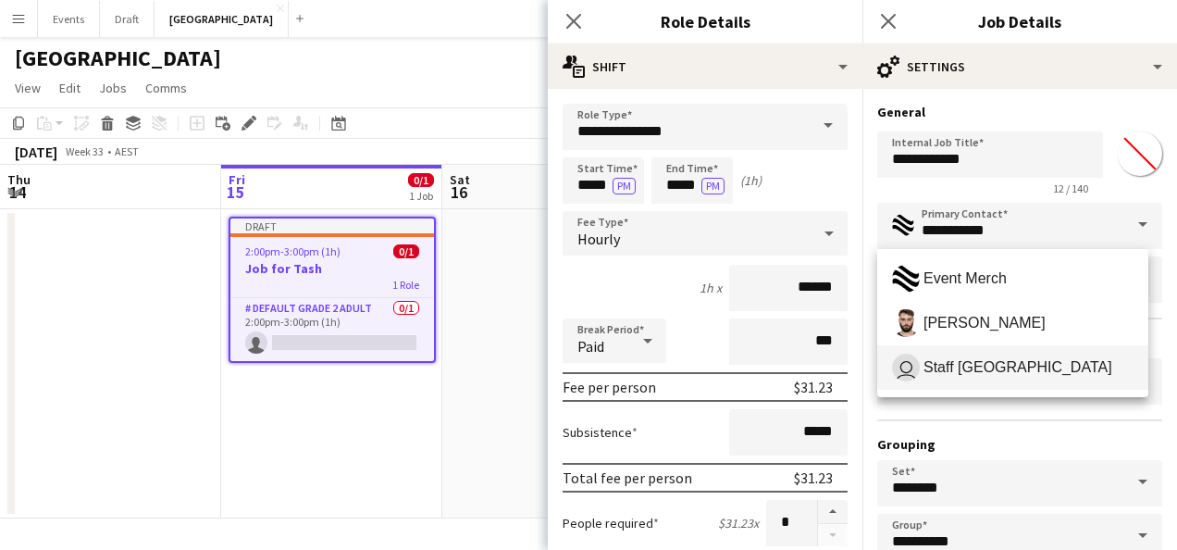
click at [994, 368] on span "Staff [GEOGRAPHIC_DATA]" at bounding box center [1017, 367] width 189 height 18
type input "**********"
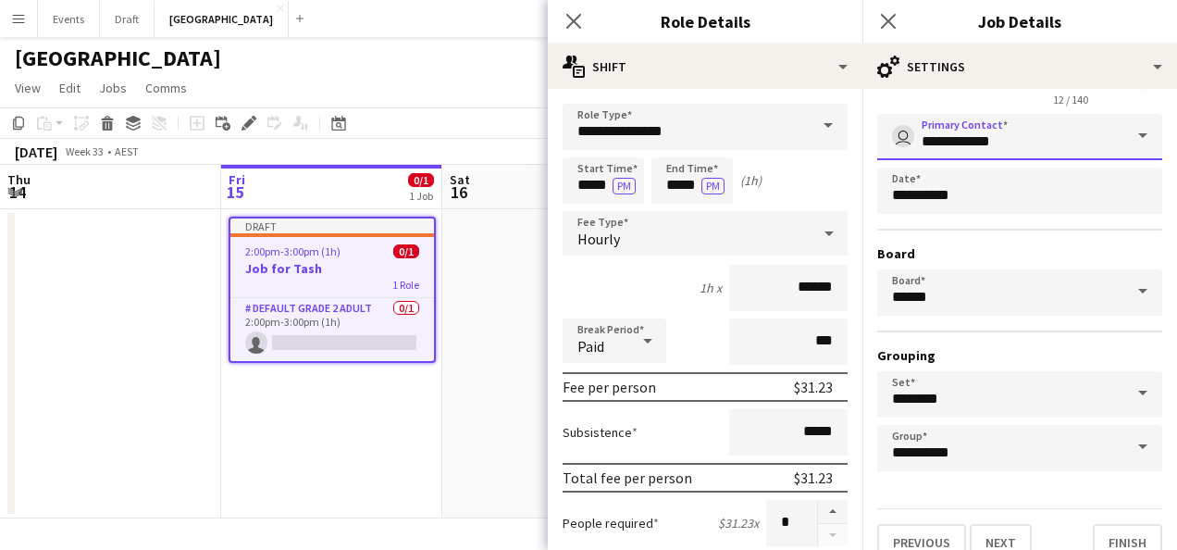
scroll to position [115, 0]
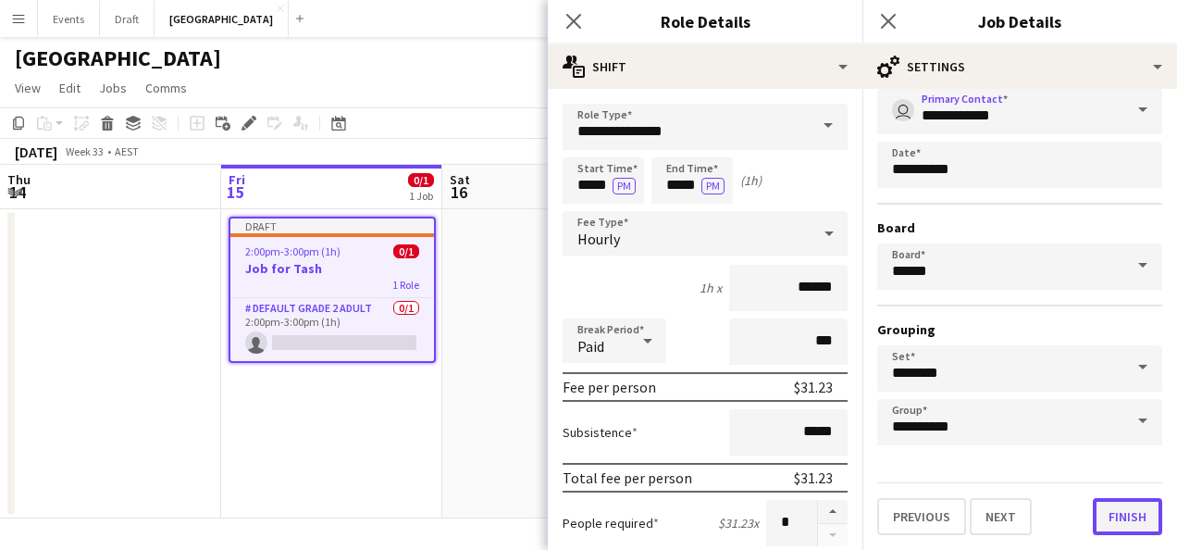
click at [1105, 513] on button "Finish" at bounding box center [1127, 516] width 69 height 37
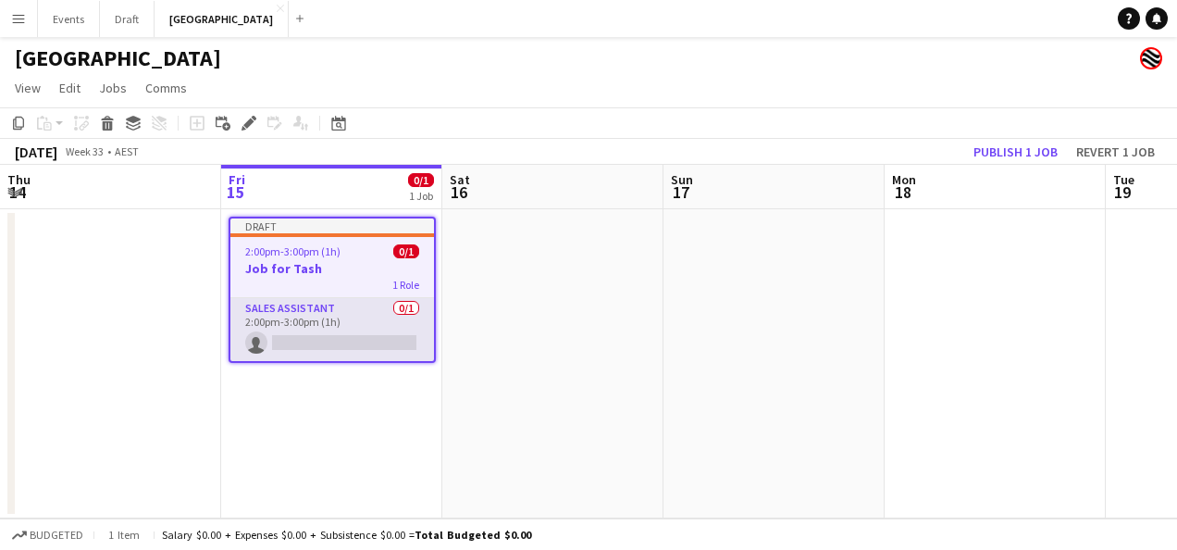
click at [313, 330] on app-card-role "Sales Assistant 0/1 2:00pm-3:00pm (1h) single-neutral-actions" at bounding box center [332, 329] width 204 height 63
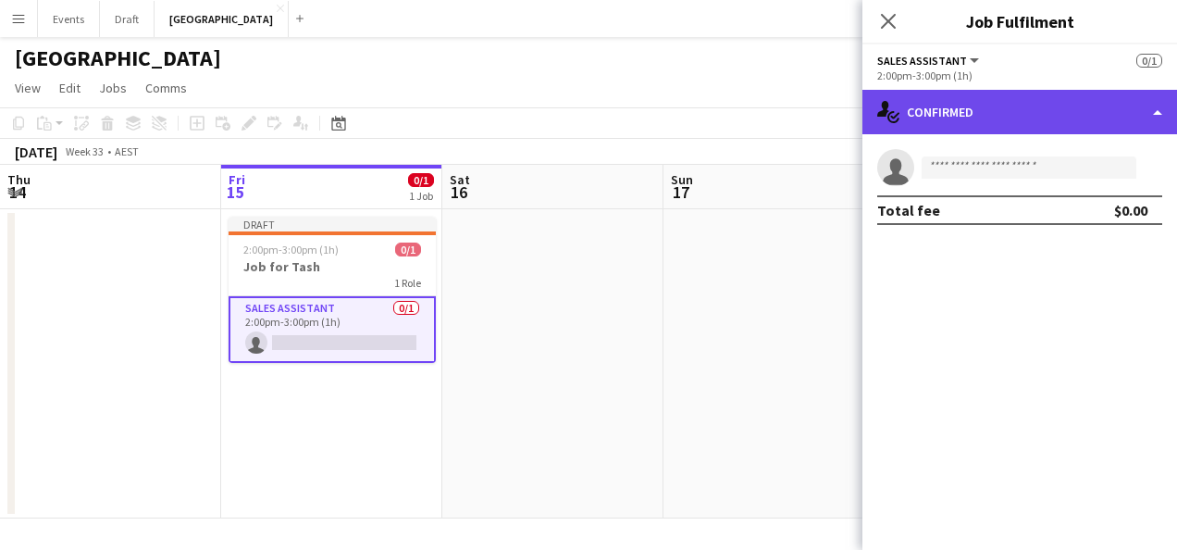
click at [1031, 109] on div "single-neutral-actions-check-2 Confirmed" at bounding box center [1019, 112] width 315 height 44
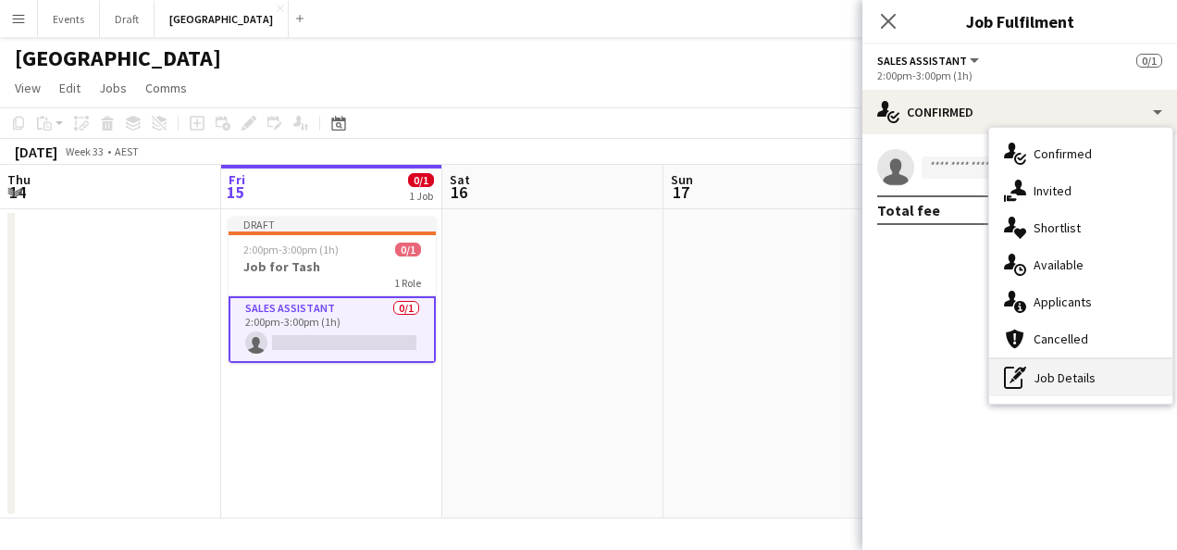
click at [1077, 379] on div "pen-write Job Details" at bounding box center [1080, 377] width 183 height 37
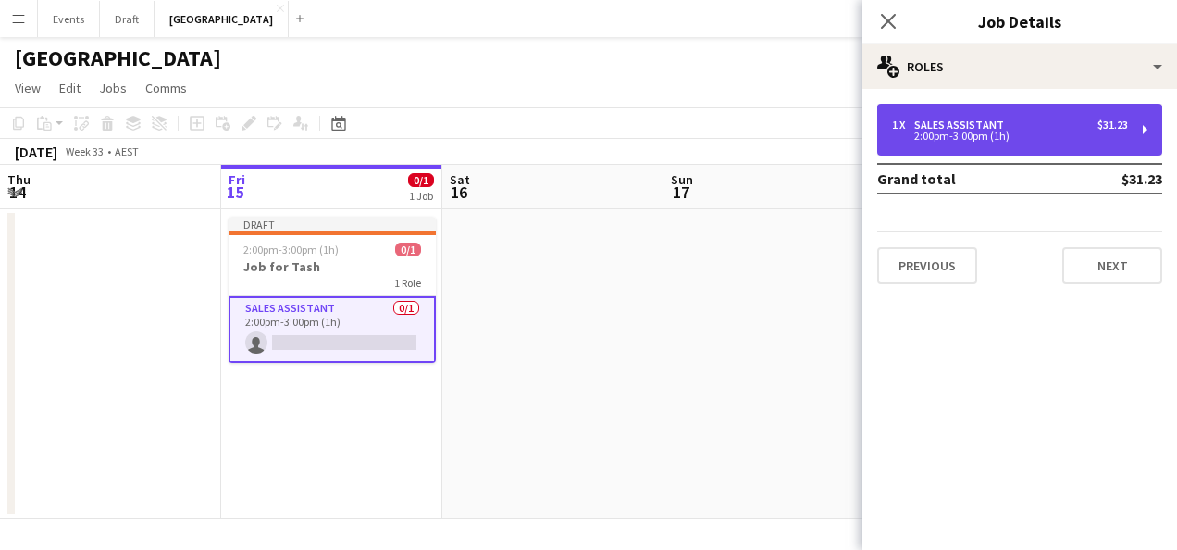
click at [986, 126] on div "Sales Assistant" at bounding box center [962, 124] width 97 height 13
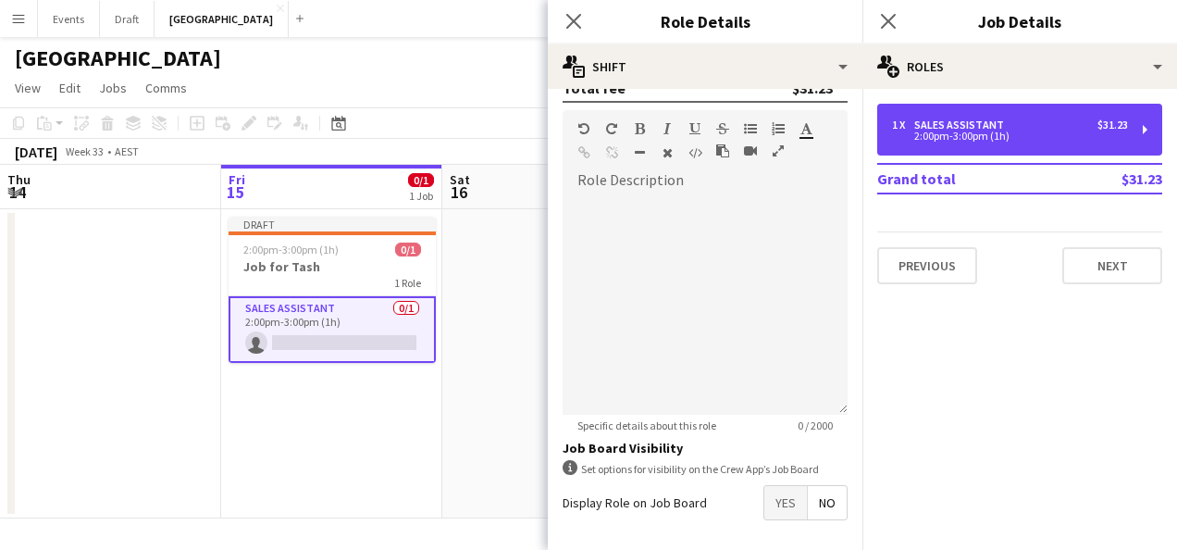
scroll to position [554, 0]
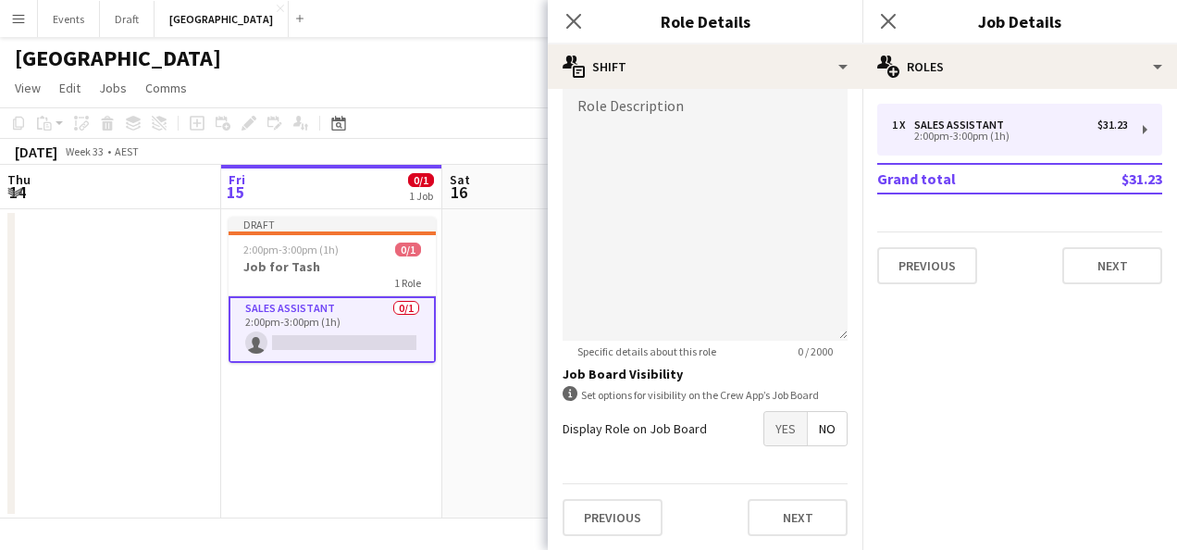
click at [772, 428] on span "Yes" at bounding box center [785, 428] width 43 height 33
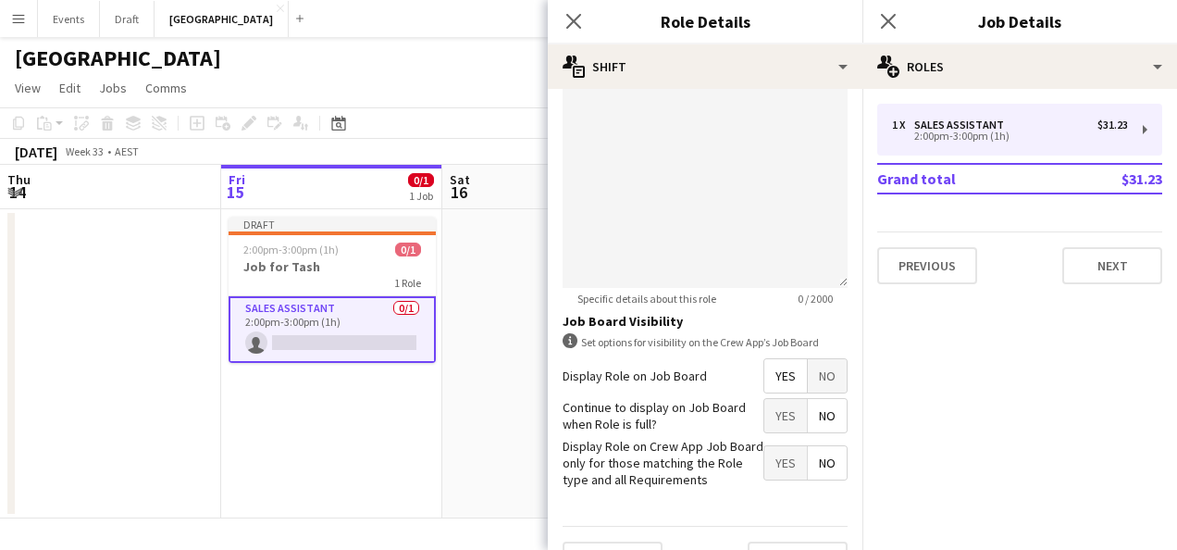
scroll to position [649, 0]
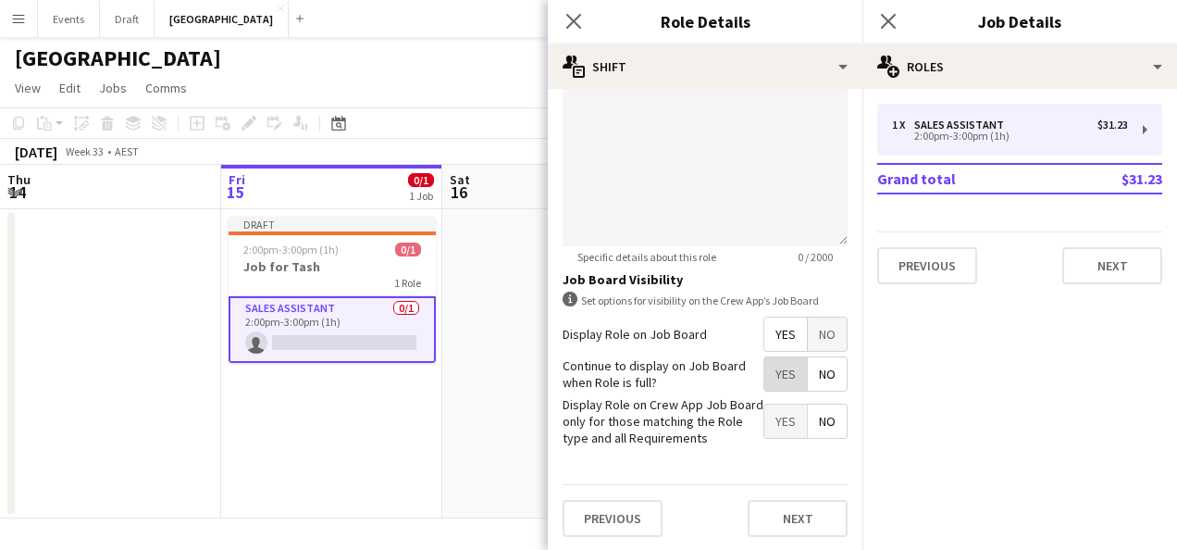
click at [770, 377] on span "Yes" at bounding box center [785, 373] width 43 height 33
click at [764, 415] on span "Yes" at bounding box center [785, 420] width 43 height 33
click at [774, 519] on button "Next" at bounding box center [798, 518] width 100 height 37
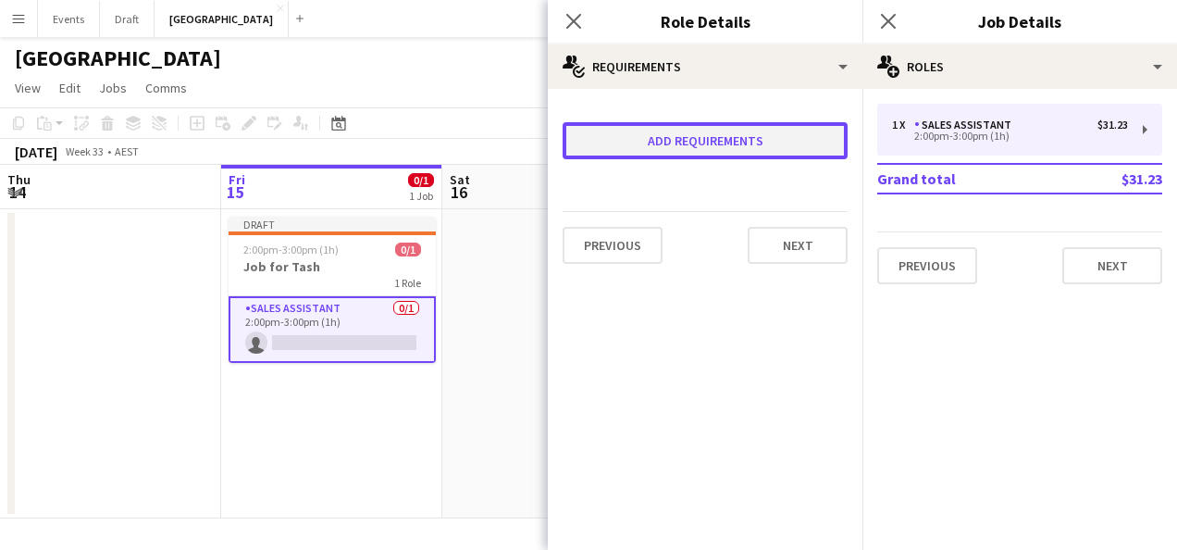
click at [750, 142] on button "Add requirements" at bounding box center [705, 140] width 285 height 37
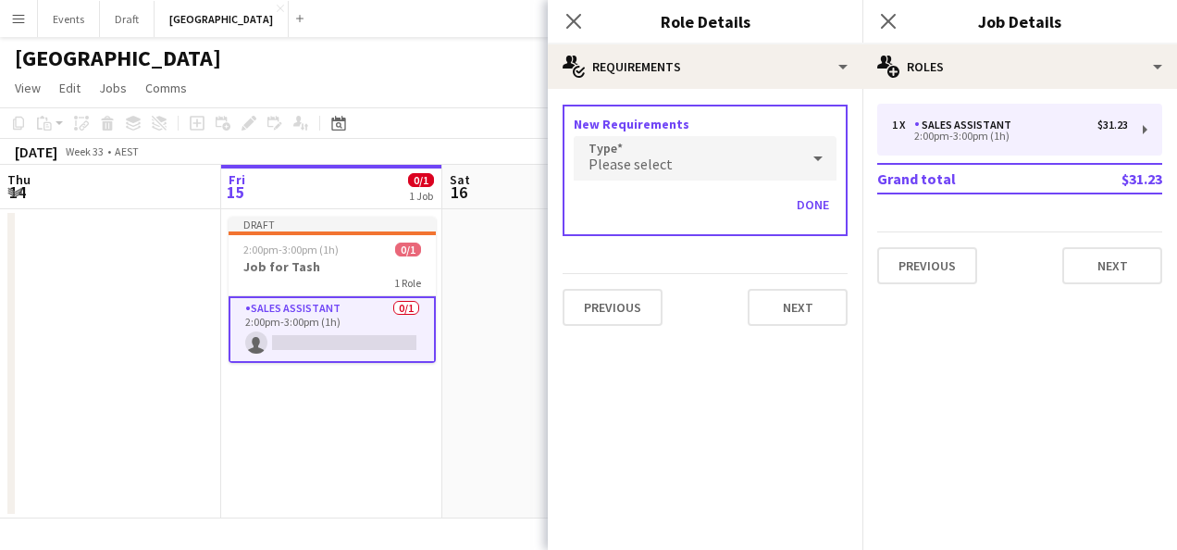
click at [735, 164] on div "Please select" at bounding box center [687, 158] width 226 height 44
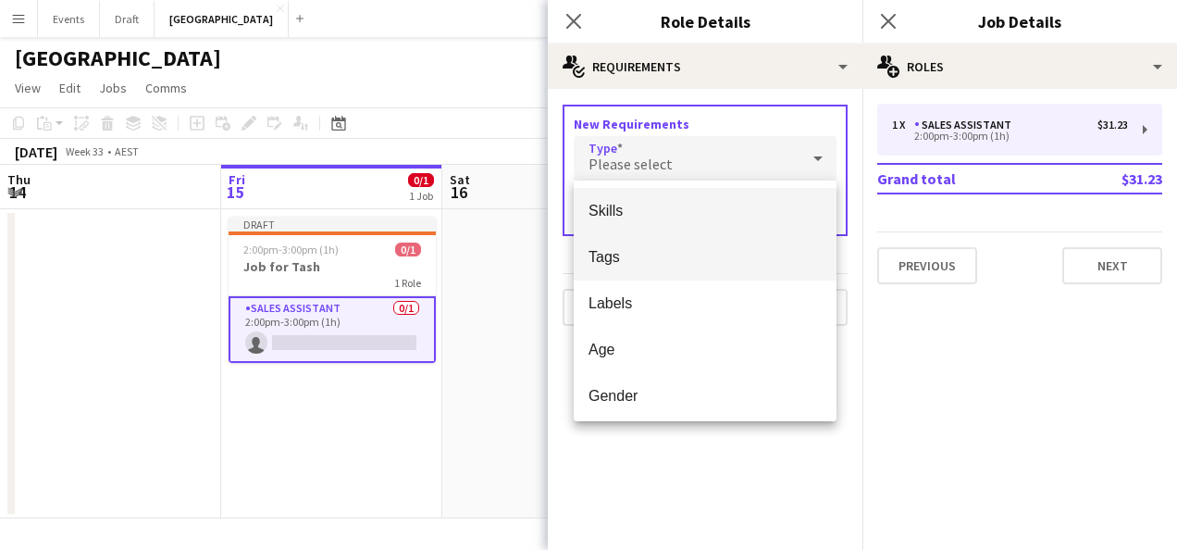
click at [651, 255] on span "Tags" at bounding box center [705, 257] width 233 height 18
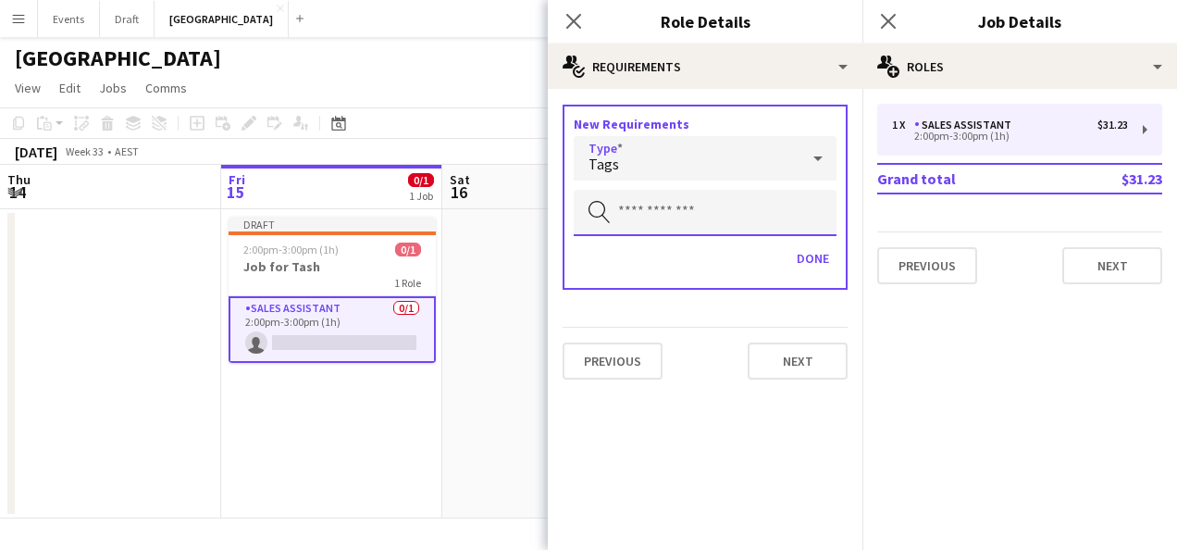
click at [636, 217] on input "text" at bounding box center [705, 213] width 263 height 46
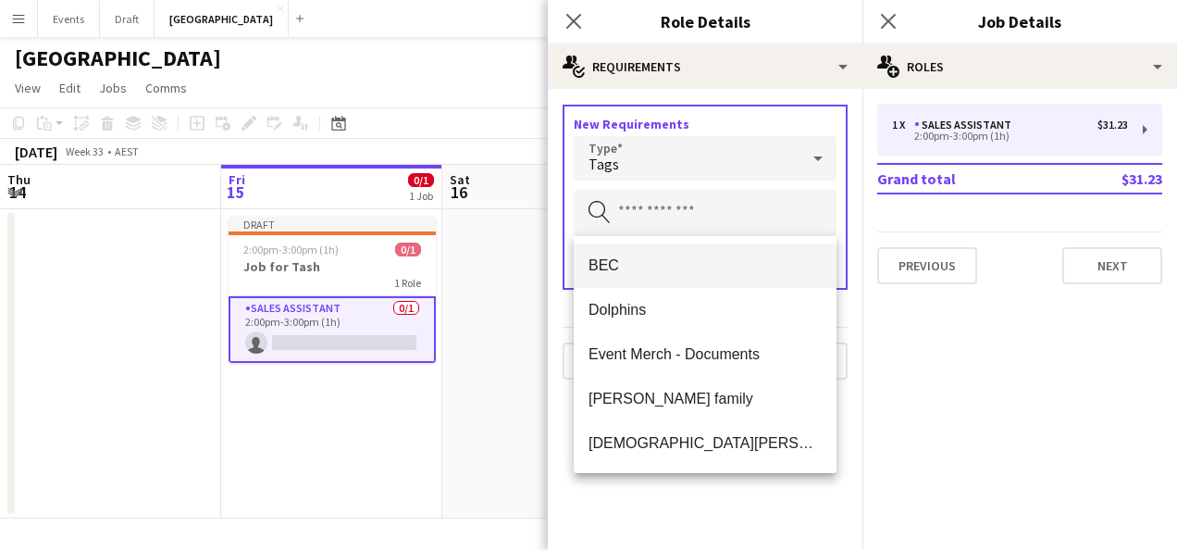
click at [675, 270] on span "BEC" at bounding box center [705, 265] width 233 height 18
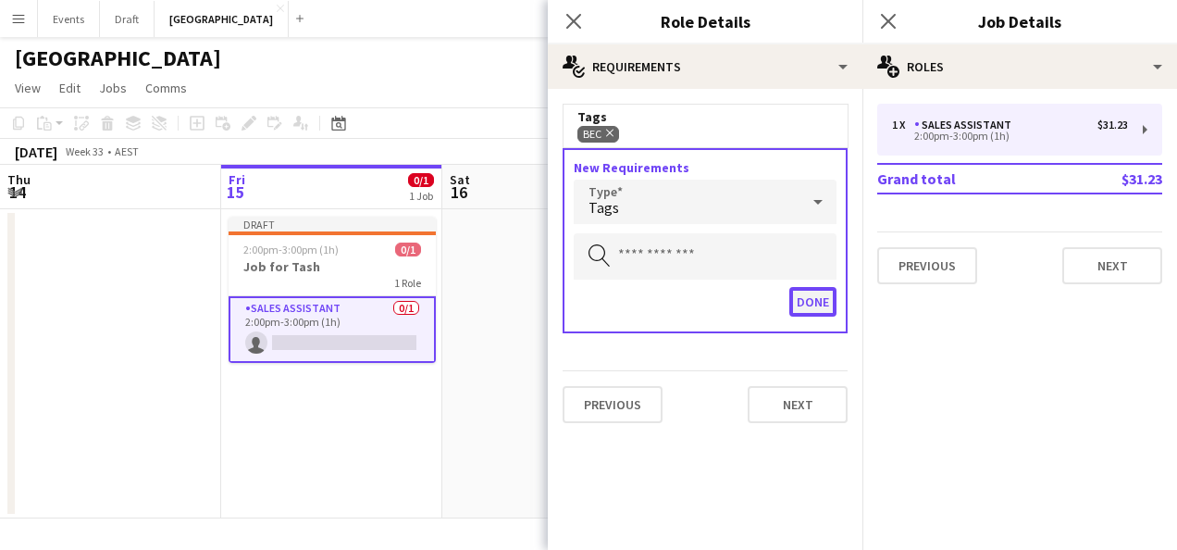
click at [810, 292] on button "Done" at bounding box center [812, 302] width 47 height 30
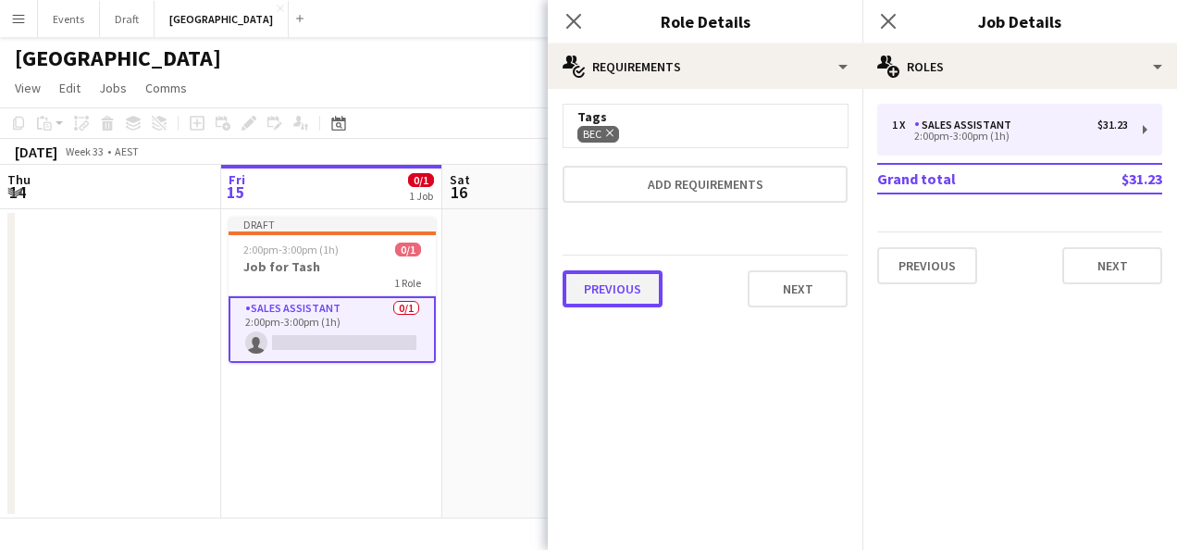
click at [574, 295] on button "Previous" at bounding box center [613, 288] width 100 height 37
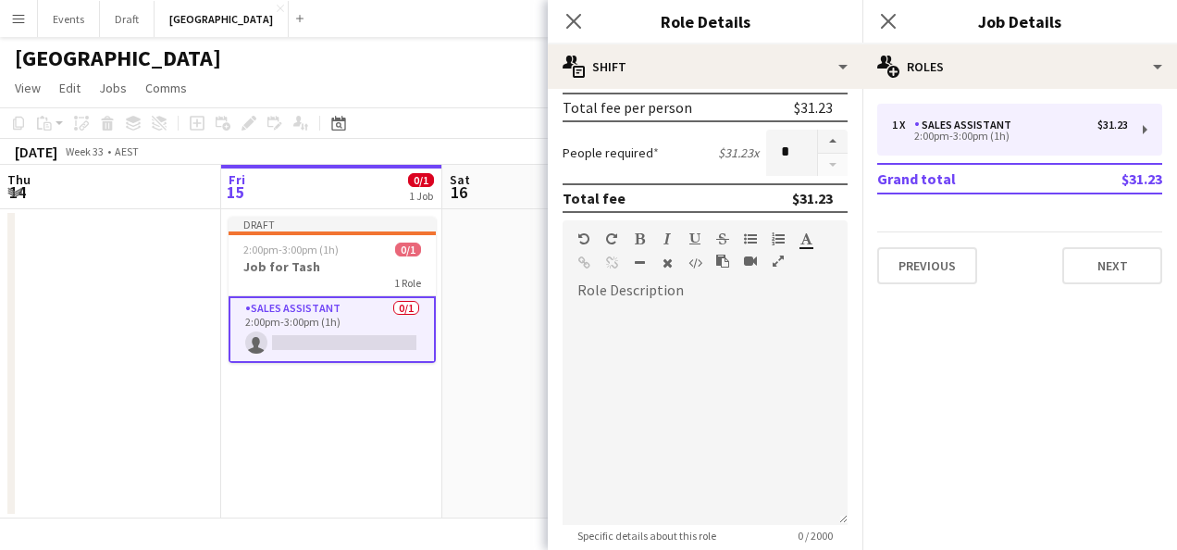
scroll to position [698, 0]
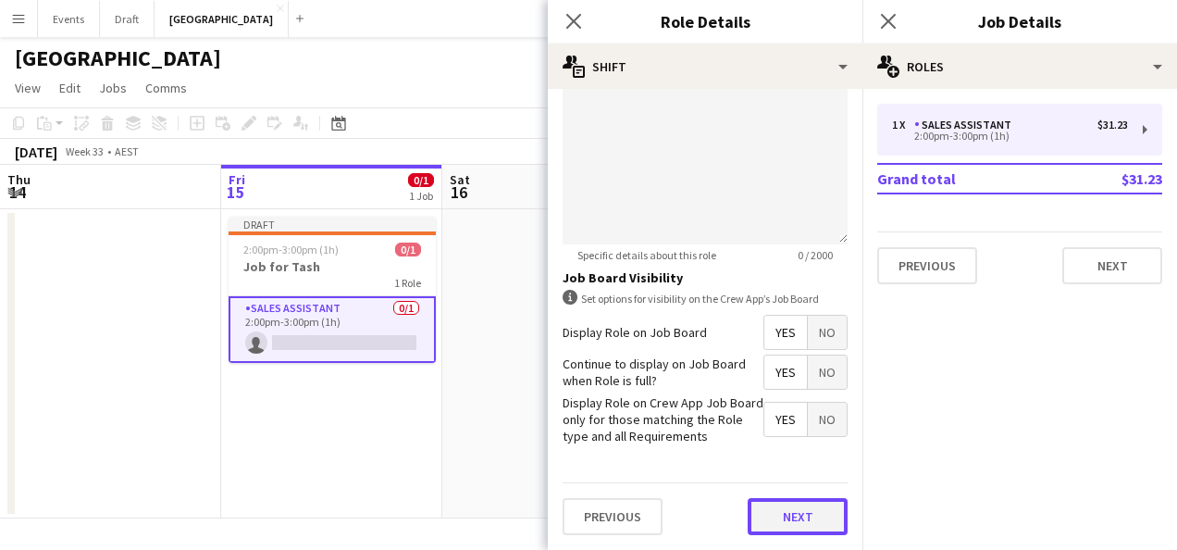
click at [779, 473] on form "**********" at bounding box center [705, 1] width 315 height 1097
drag, startPoint x: 763, startPoint y: 514, endPoint x: 757, endPoint y: 507, distance: 9.8
click at [762, 514] on button "Next" at bounding box center [798, 518] width 100 height 37
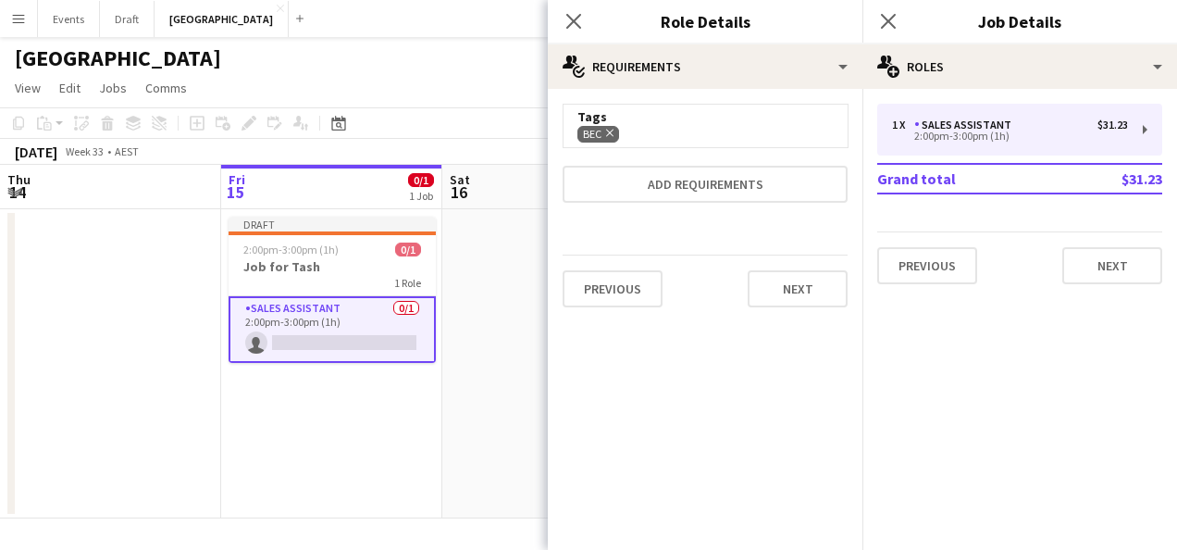
scroll to position [0, 0]
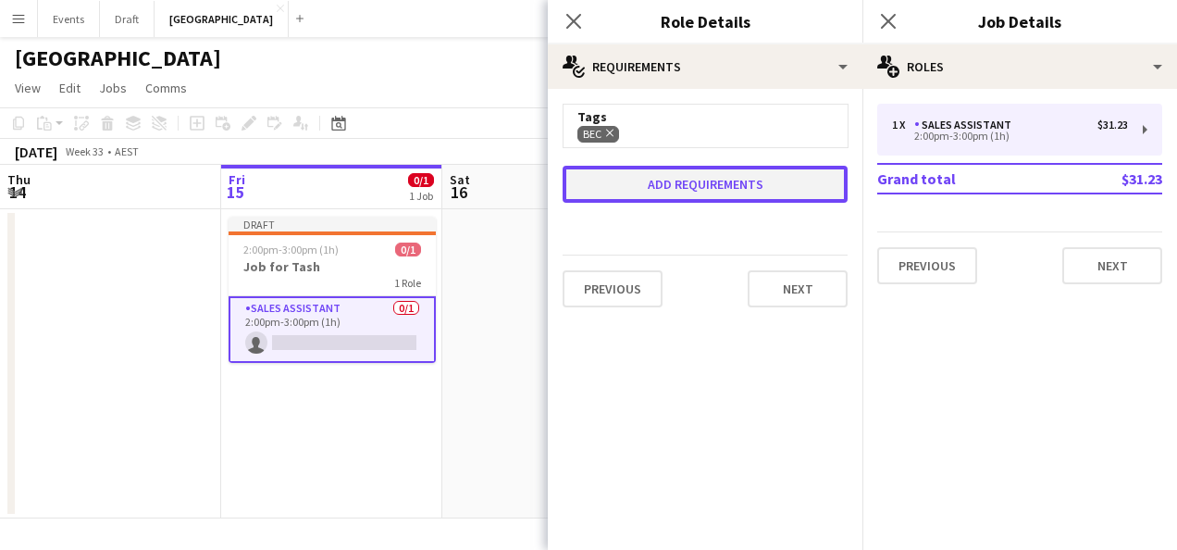
click at [710, 182] on button "Add requirements" at bounding box center [705, 184] width 285 height 37
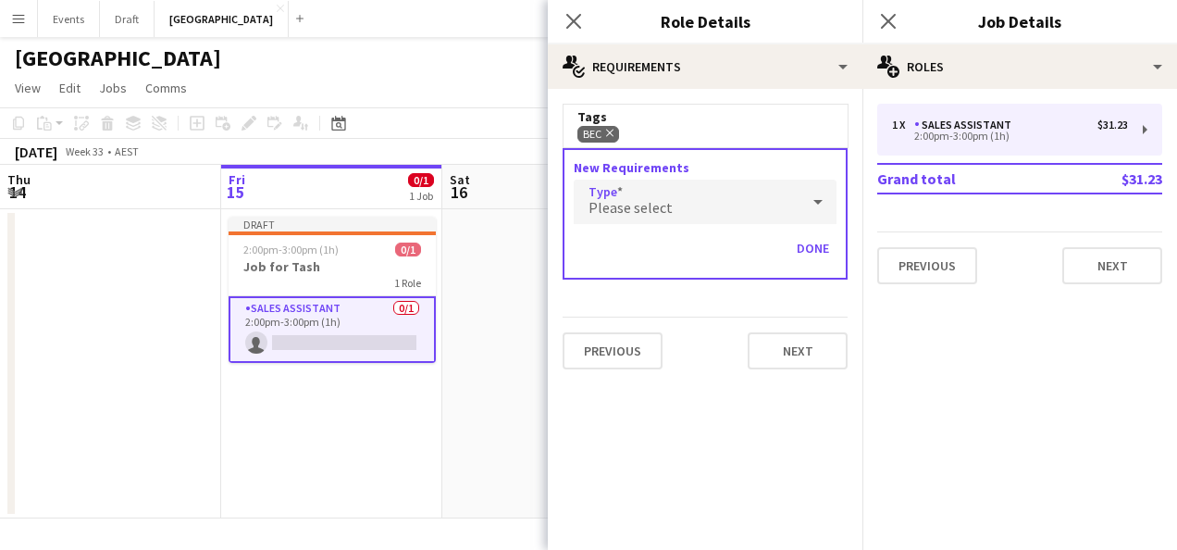
click at [662, 194] on div "Please select" at bounding box center [687, 202] width 226 height 44
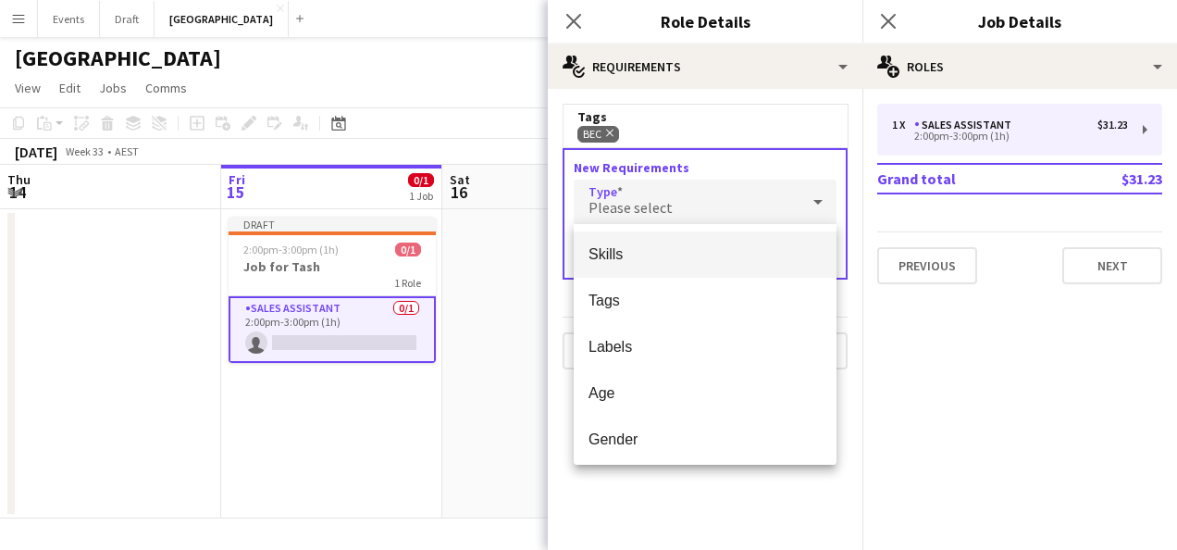
click at [662, 256] on span "Skills" at bounding box center [705, 254] width 233 height 18
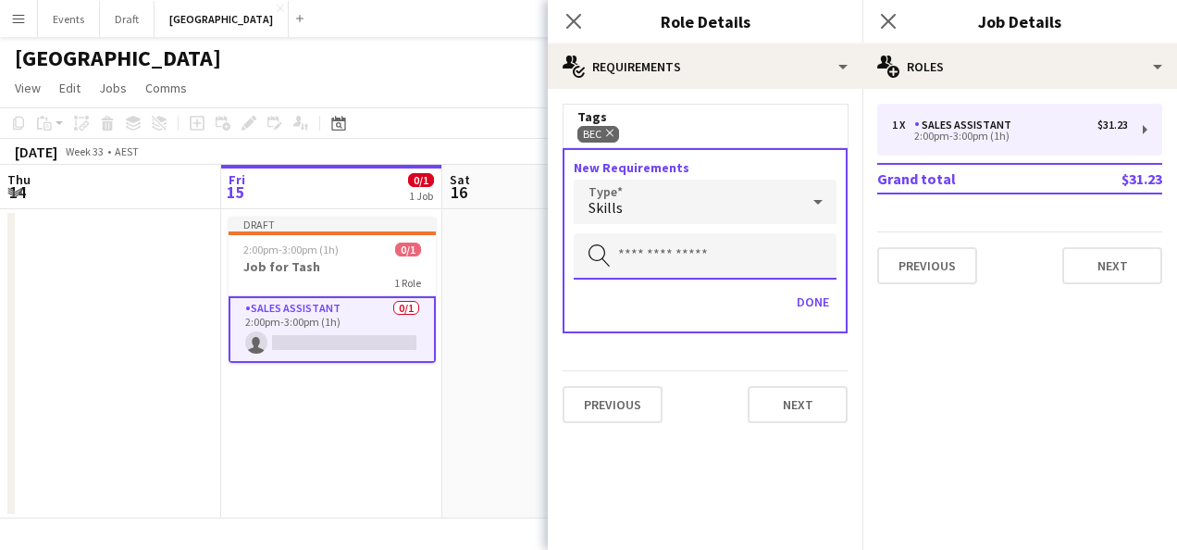
click at [642, 255] on input "text" at bounding box center [705, 256] width 263 height 46
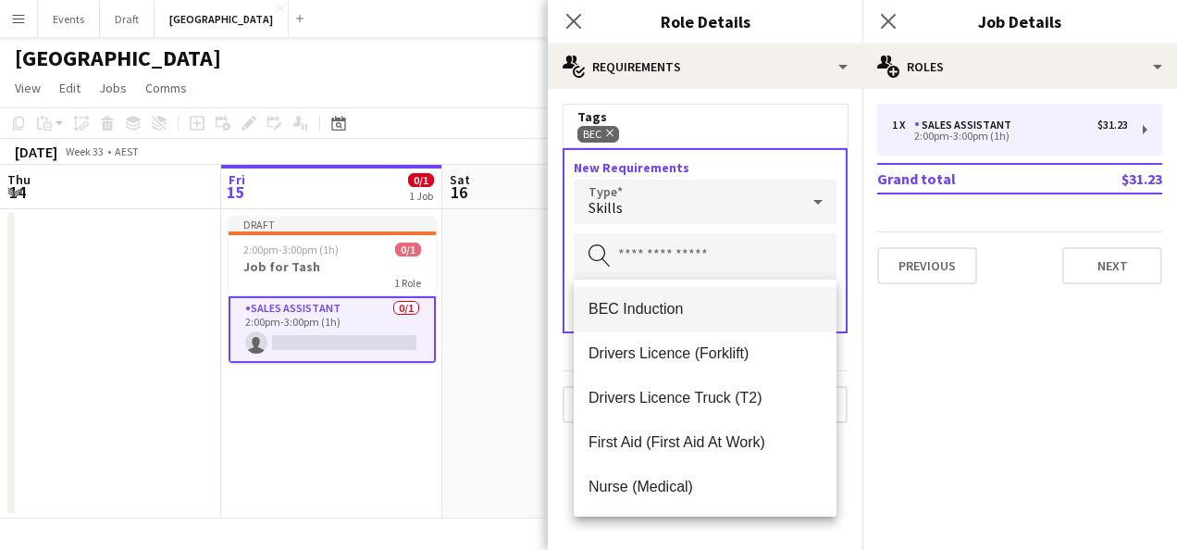
click at [644, 304] on span "BEC Induction" at bounding box center [705, 309] width 233 height 18
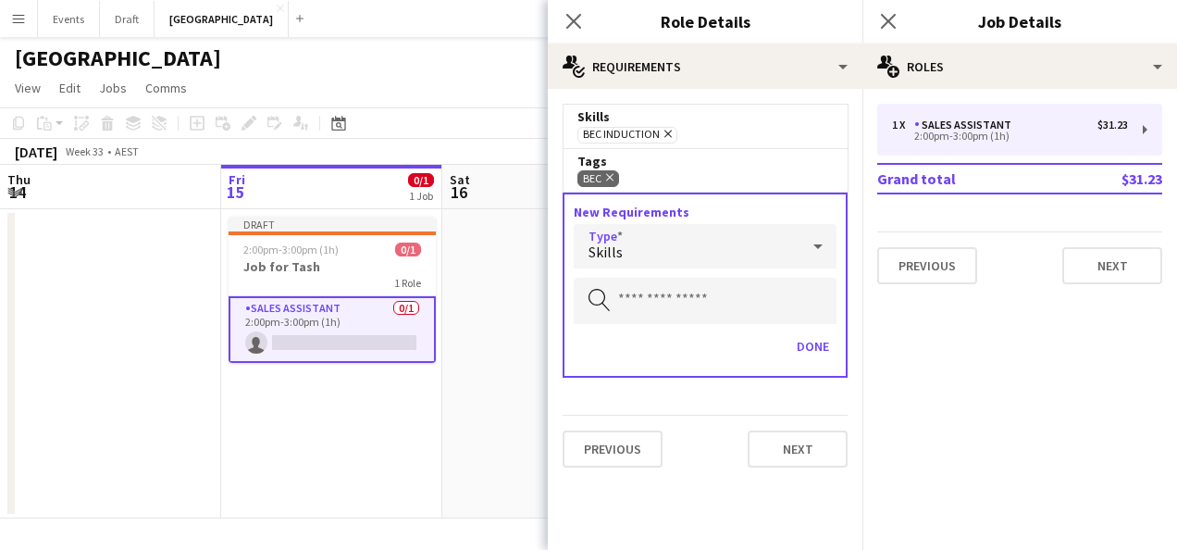
click at [827, 241] on icon at bounding box center [818, 246] width 22 height 37
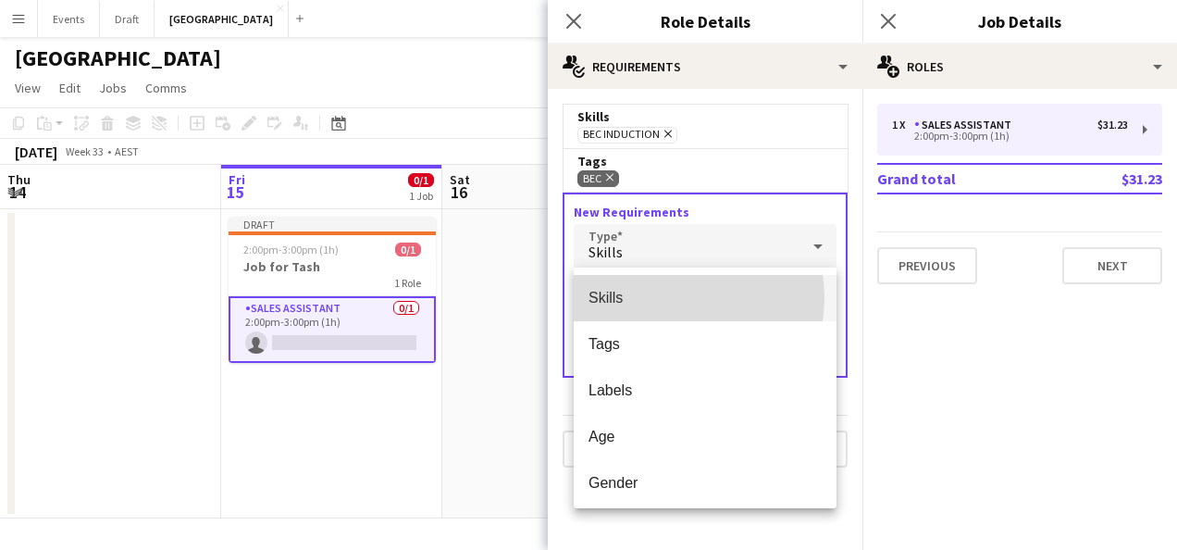
click at [667, 298] on span "Skills" at bounding box center [705, 298] width 233 height 18
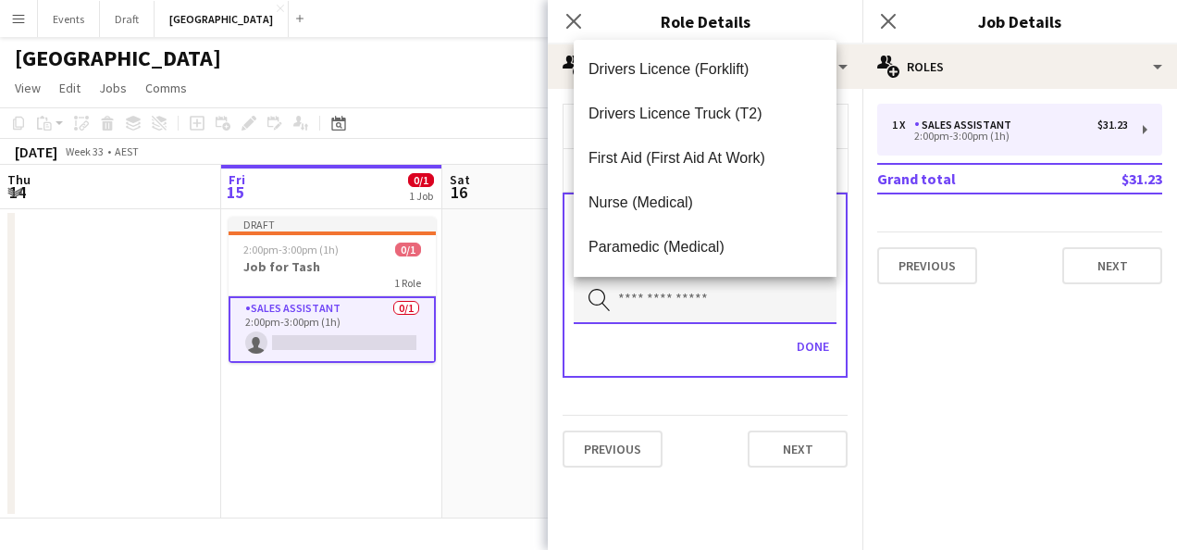
click at [667, 298] on input "text" at bounding box center [705, 301] width 263 height 46
click at [798, 346] on button "Done" at bounding box center [812, 346] width 47 height 30
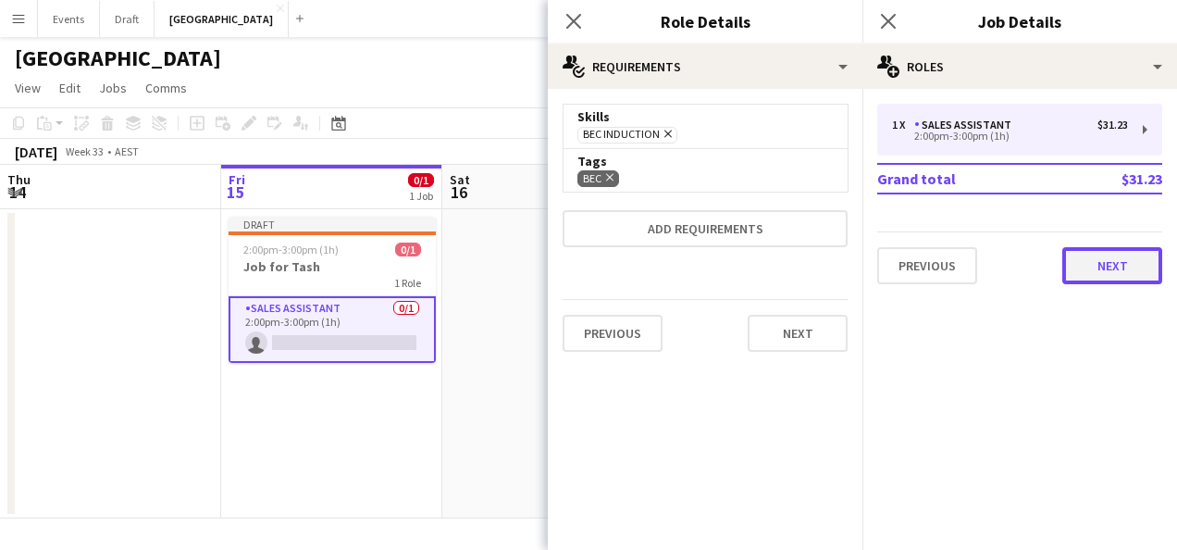
click at [1113, 260] on button "Next" at bounding box center [1112, 265] width 100 height 37
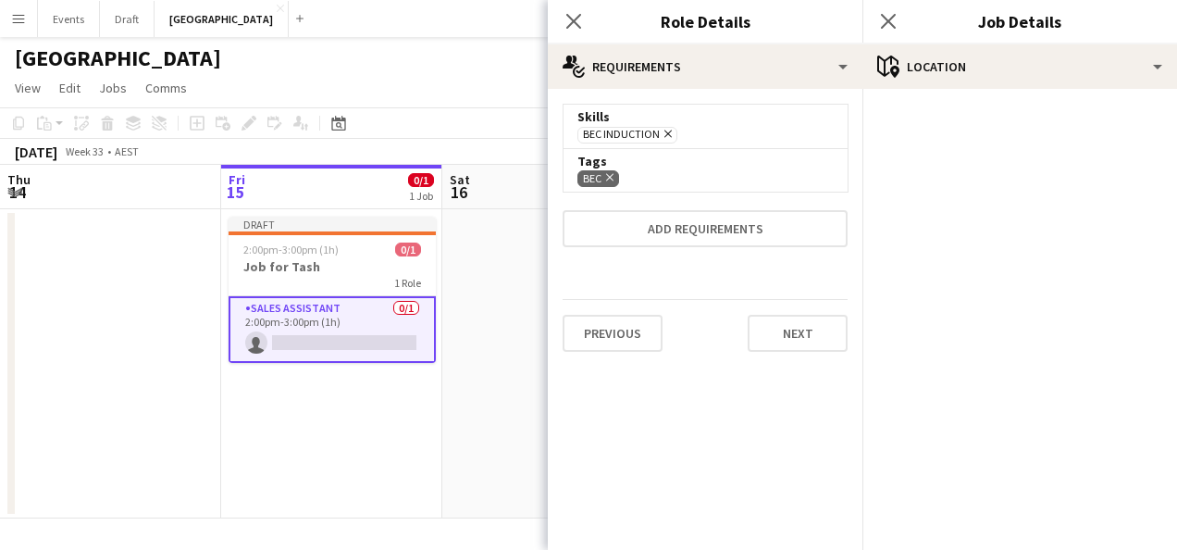
click at [513, 266] on app-date-cell at bounding box center [552, 363] width 221 height 309
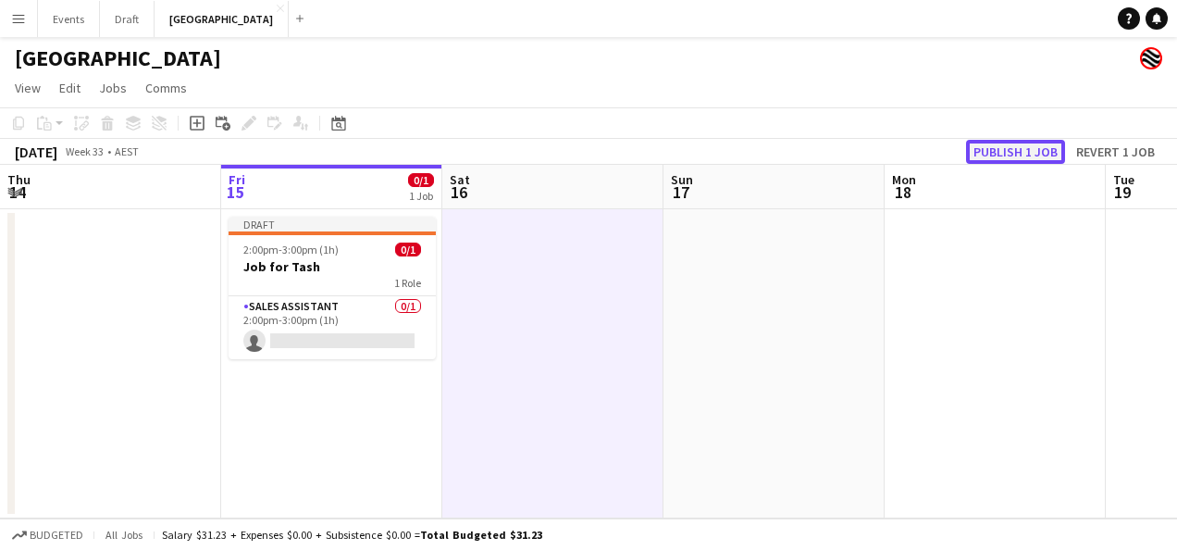
click at [1014, 144] on button "Publish 1 job" at bounding box center [1015, 152] width 99 height 24
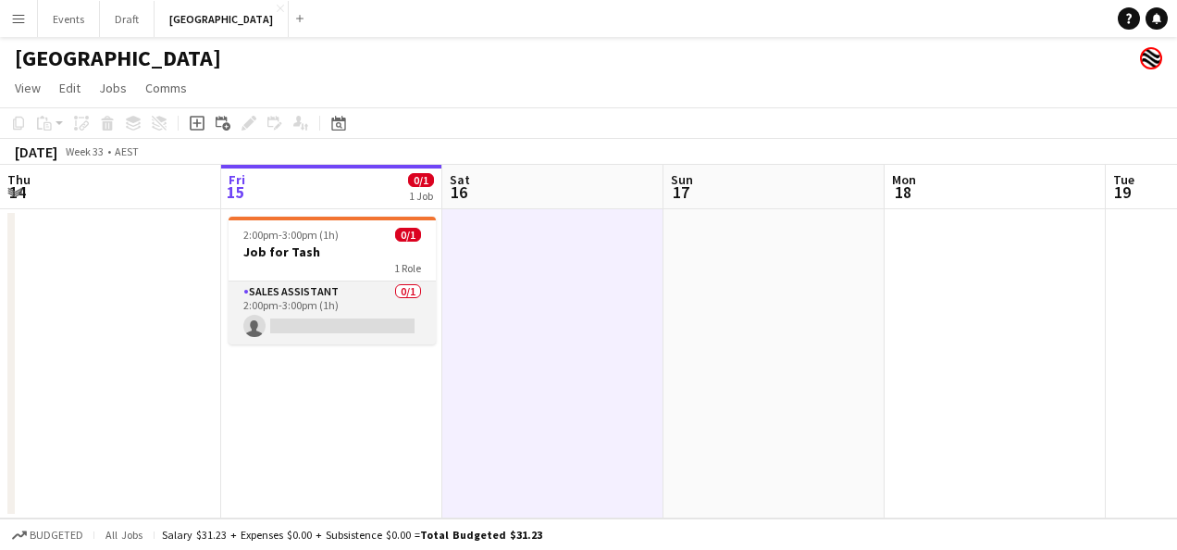
click at [346, 304] on app-card-role "Sales Assistant 0/1 2:00pm-3:00pm (1h) single-neutral-actions" at bounding box center [332, 312] width 207 height 63
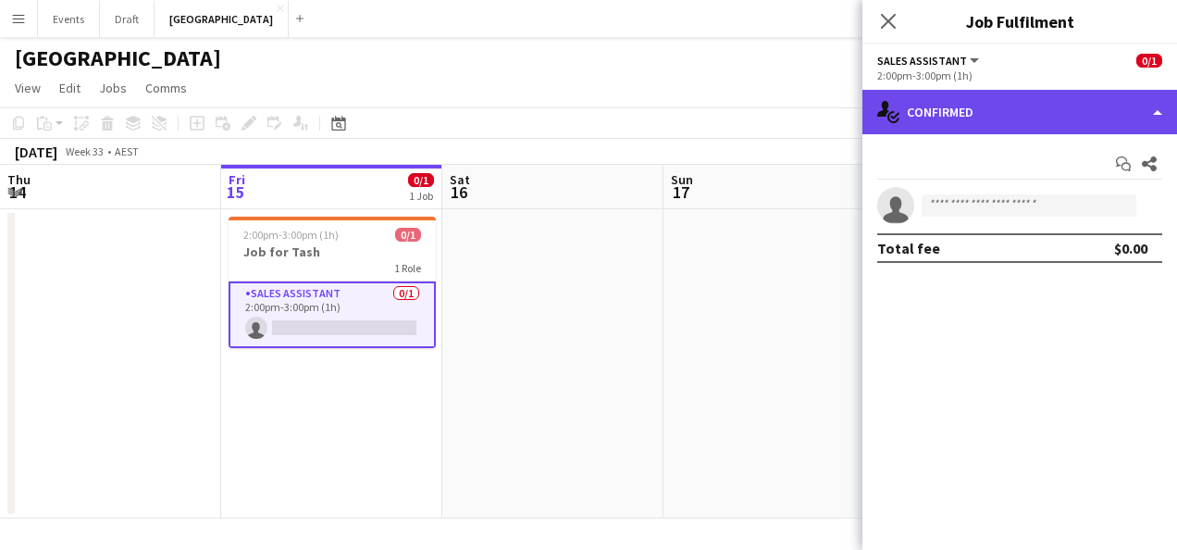
click at [1030, 114] on div "single-neutral-actions-check-2 Confirmed" at bounding box center [1019, 112] width 315 height 44
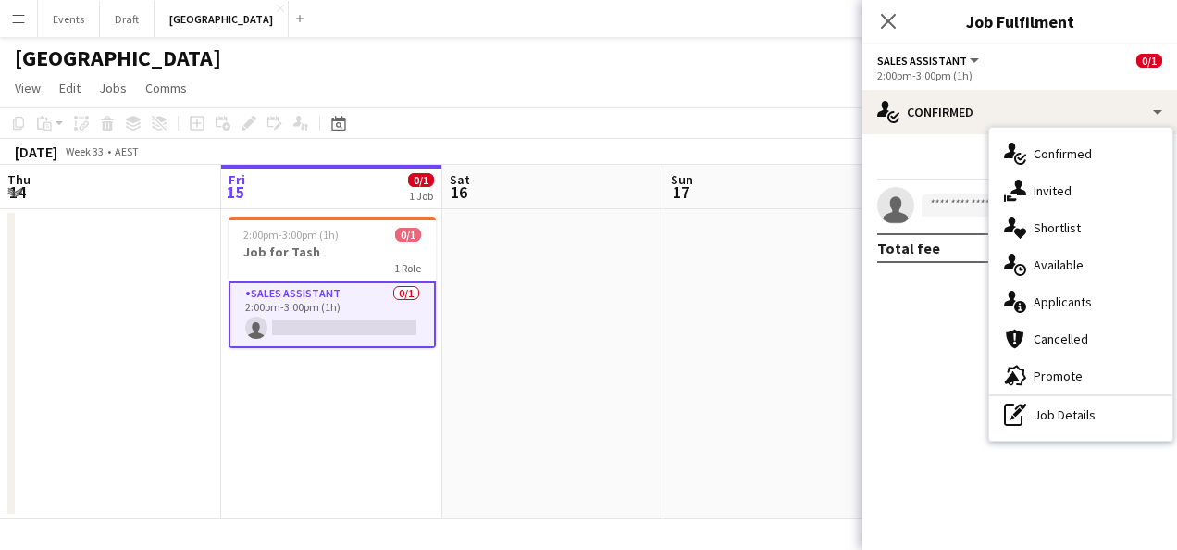
click at [1073, 415] on div "pen-write Job Details" at bounding box center [1080, 414] width 183 height 37
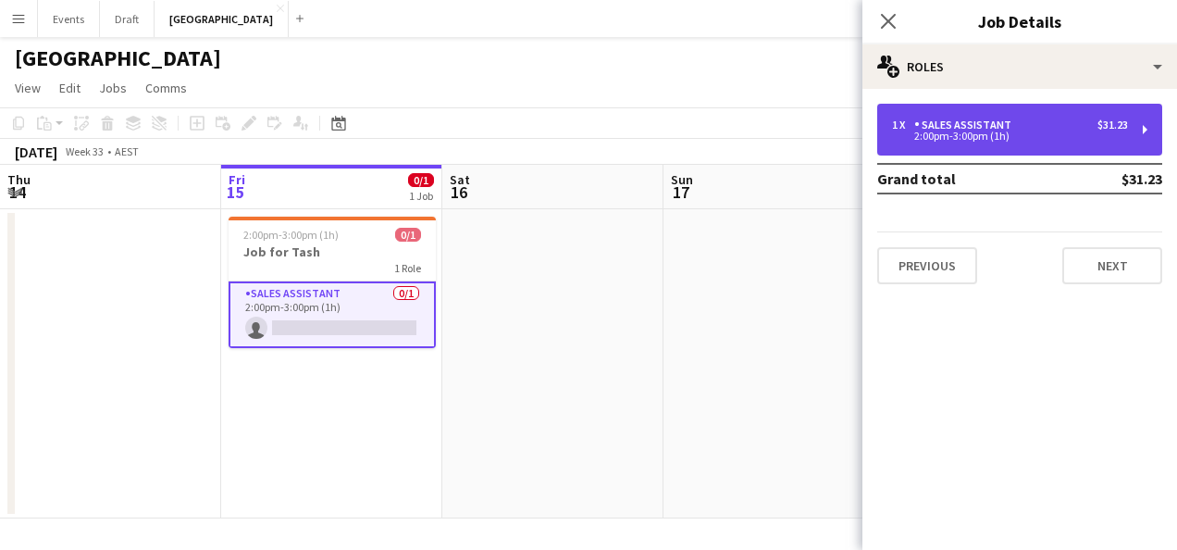
click at [1055, 147] on div "1 x Sales Assistant $31.23 2:00pm-3:00pm (1h)" at bounding box center [1019, 130] width 285 height 52
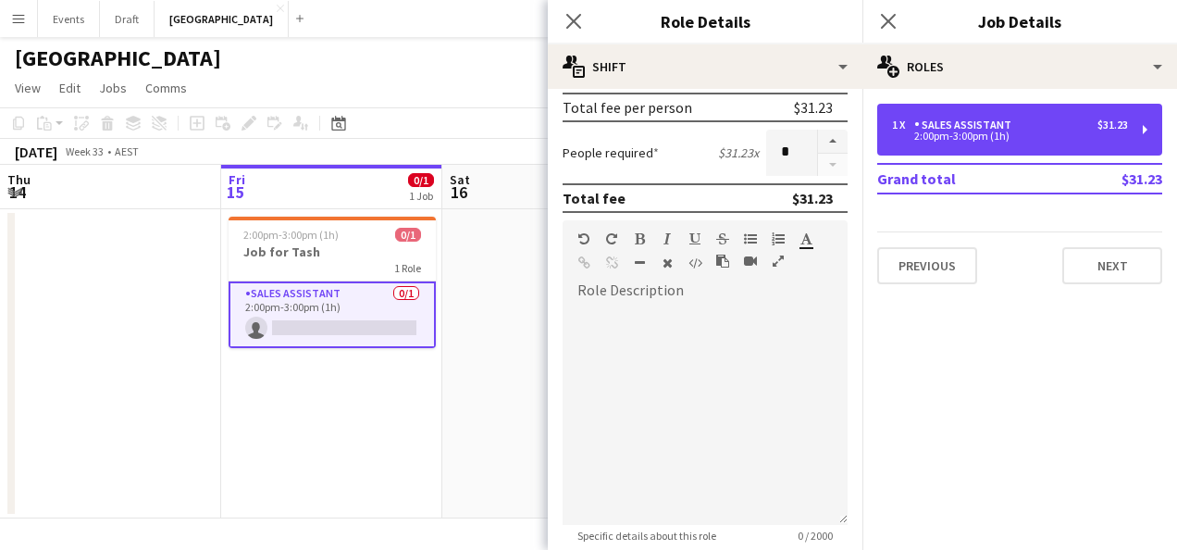
scroll to position [648, 0]
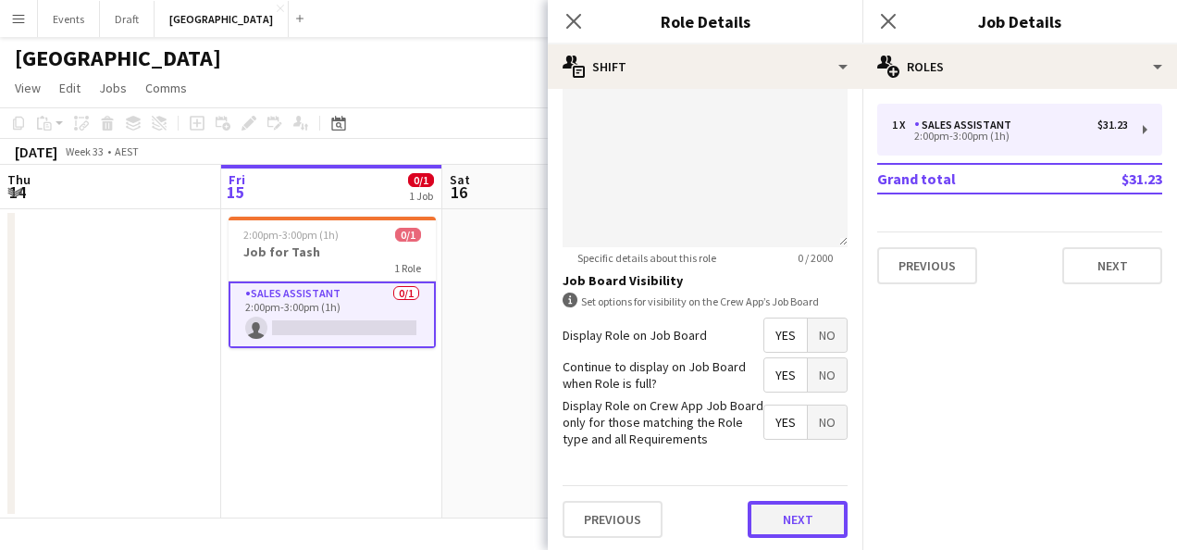
click at [781, 509] on button "Next" at bounding box center [798, 519] width 100 height 37
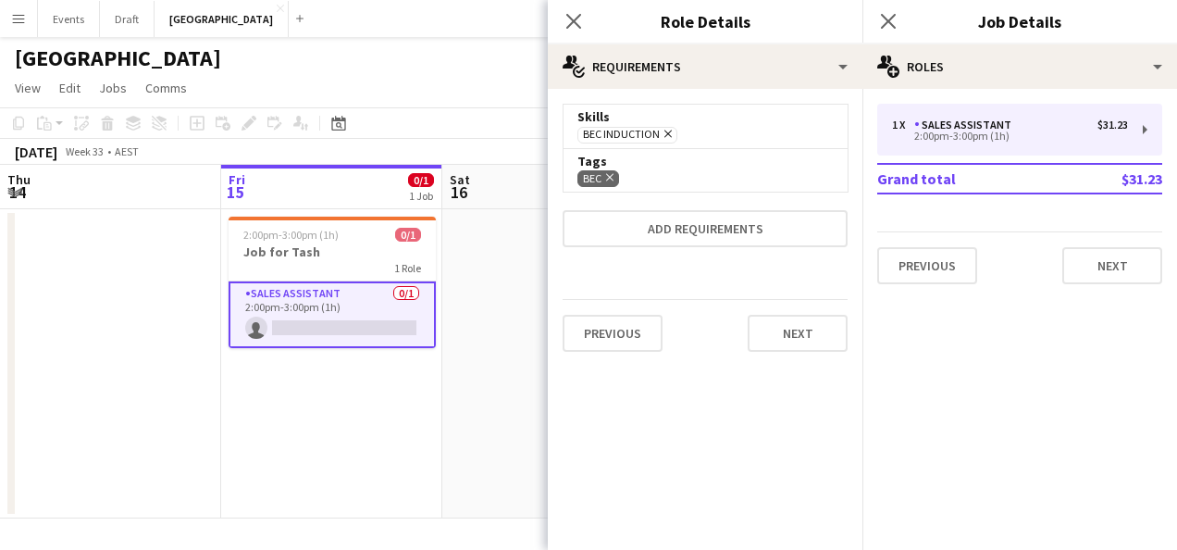
click at [668, 132] on icon "Remove" at bounding box center [666, 134] width 12 height 12
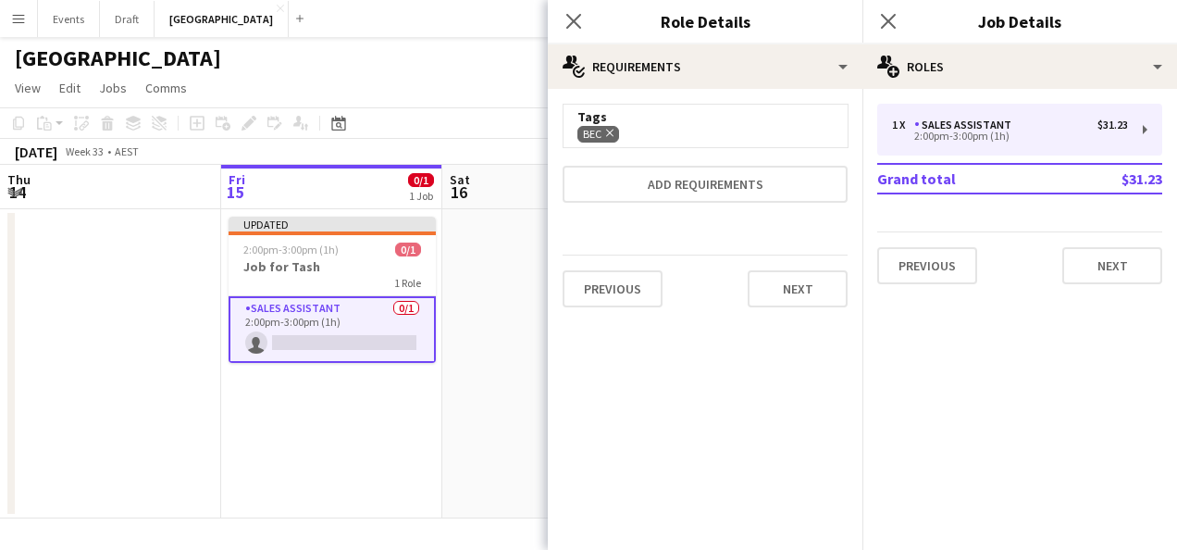
click at [496, 300] on app-date-cell at bounding box center [552, 363] width 221 height 309
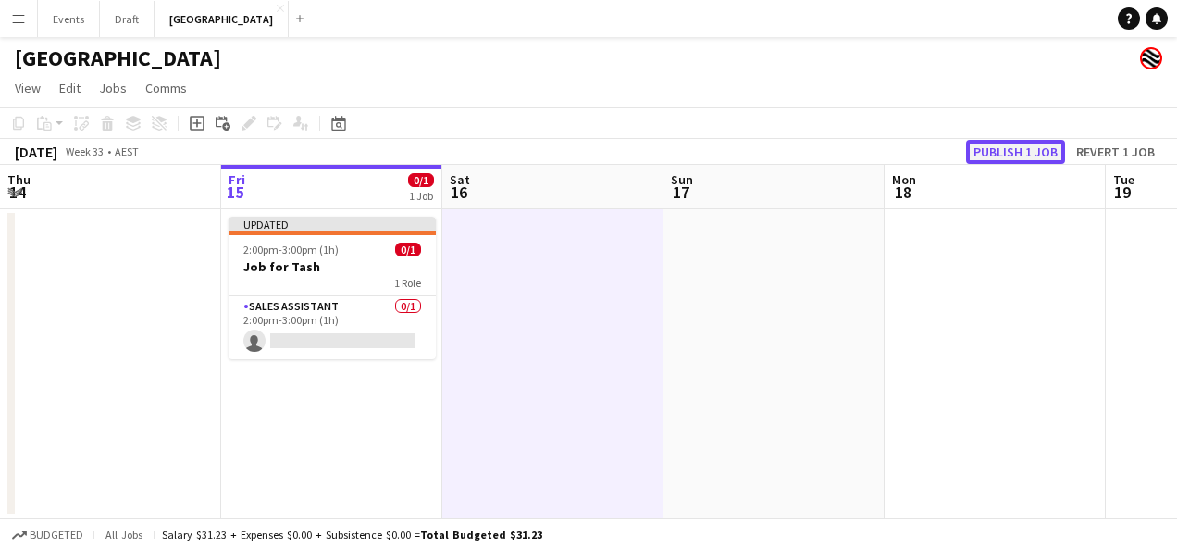
click at [1024, 148] on button "Publish 1 job" at bounding box center [1015, 152] width 99 height 24
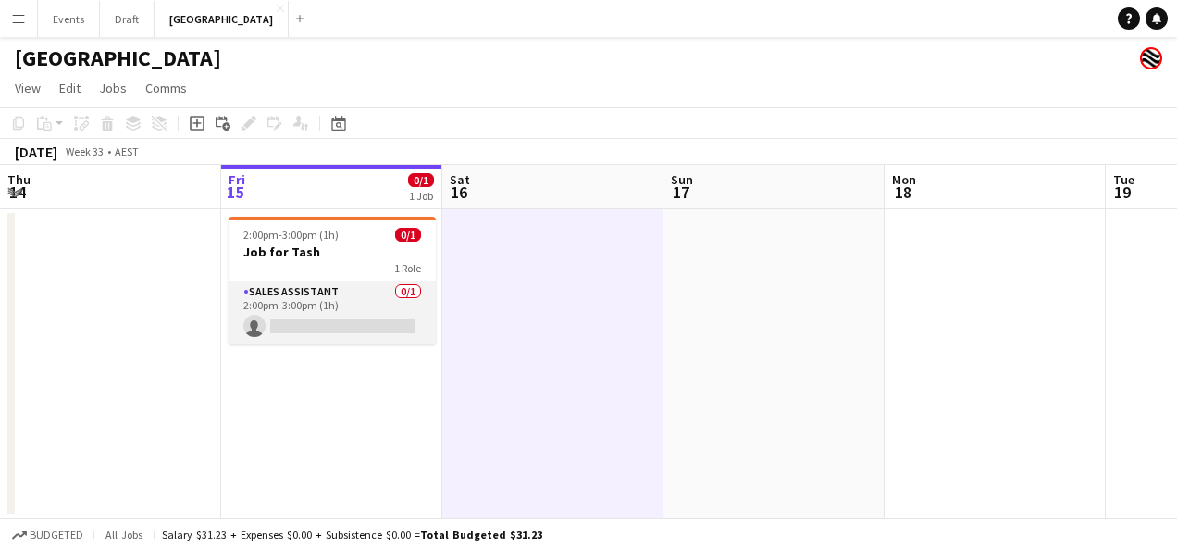
click at [291, 309] on app-card-role "Sales Assistant 0/1 2:00pm-3:00pm (1h) single-neutral-actions" at bounding box center [332, 312] width 207 height 63
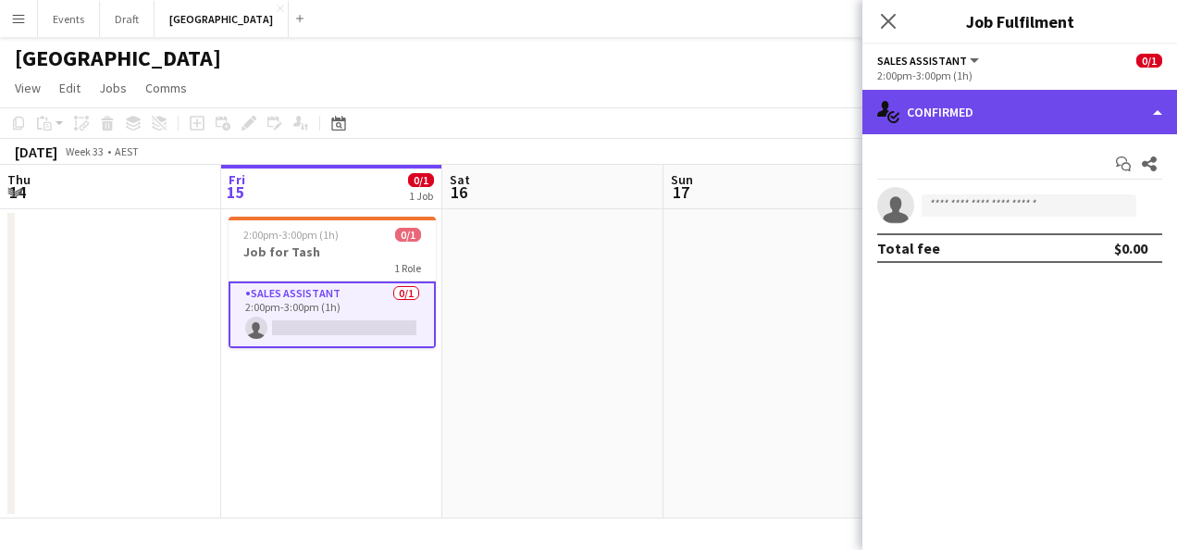
click at [1021, 111] on div "single-neutral-actions-check-2 Confirmed" at bounding box center [1019, 112] width 315 height 44
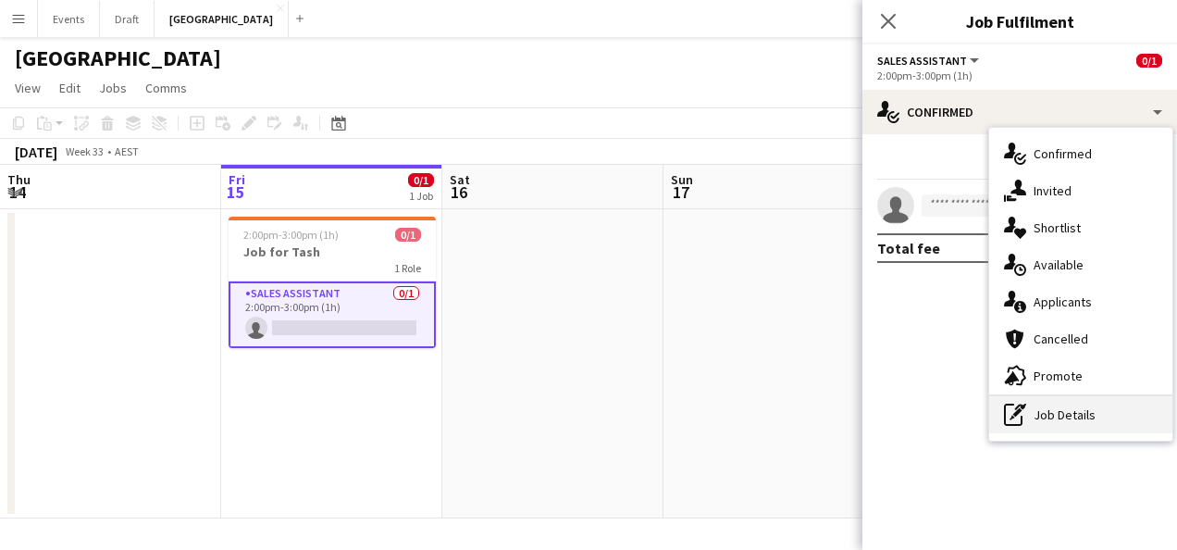
click at [1035, 417] on div "pen-write Job Details" at bounding box center [1080, 414] width 183 height 37
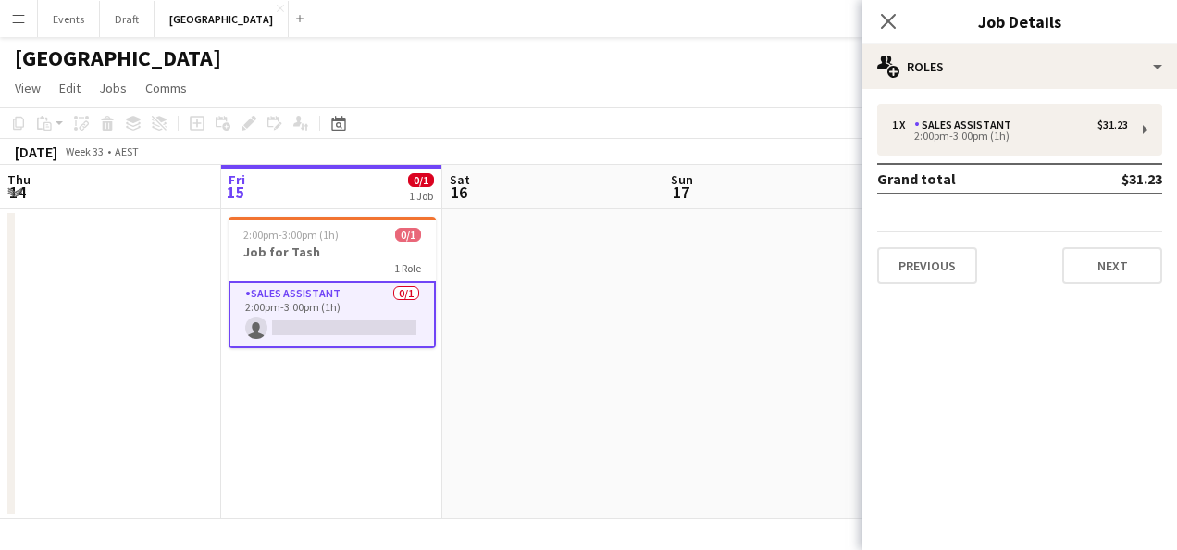
click at [590, 54] on div "[GEOGRAPHIC_DATA]" at bounding box center [588, 54] width 1177 height 35
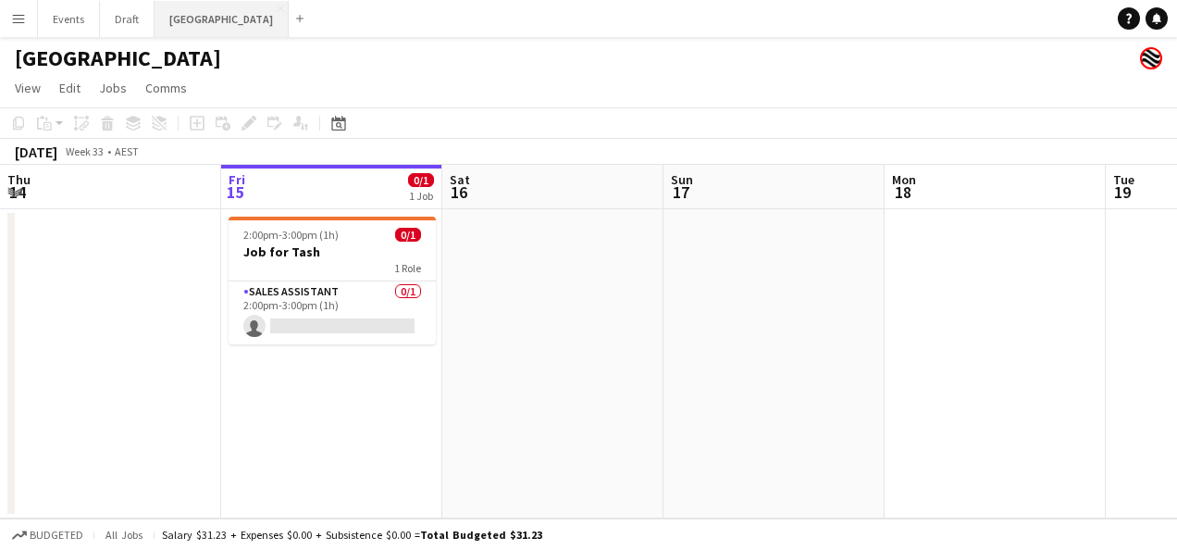
click at [182, 17] on button "Sydney Close" at bounding box center [222, 19] width 134 height 36
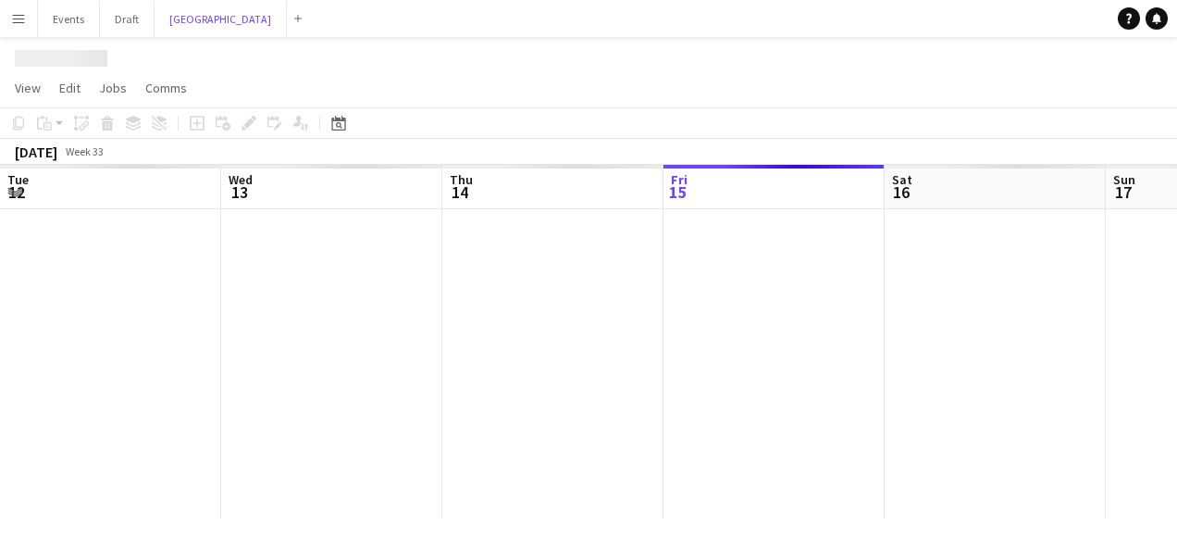
scroll to position [0, 442]
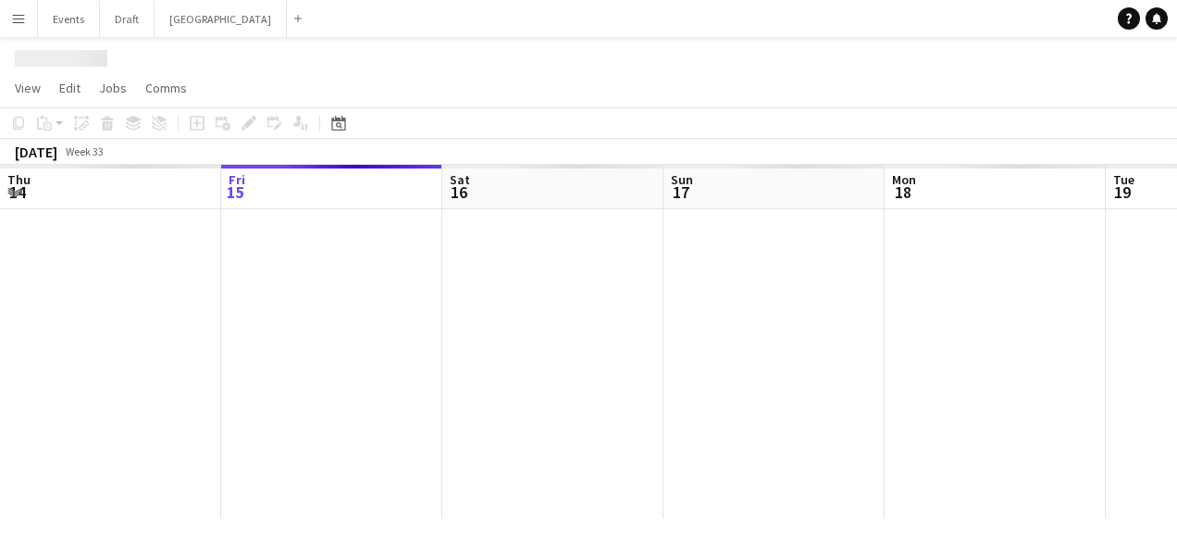
click at [28, 16] on button "Menu" at bounding box center [18, 18] width 37 height 37
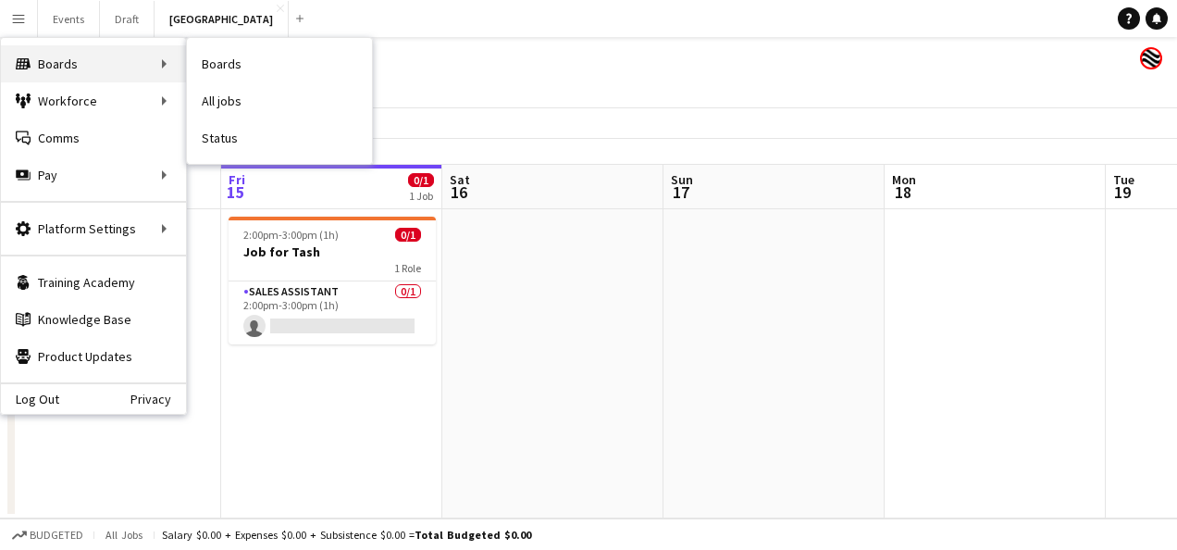
click at [110, 55] on div "Boards Boards" at bounding box center [93, 63] width 185 height 37
click at [128, 56] on div "Boards Boards" at bounding box center [93, 63] width 185 height 37
click at [157, 56] on div "Boards Boards" at bounding box center [93, 63] width 185 height 37
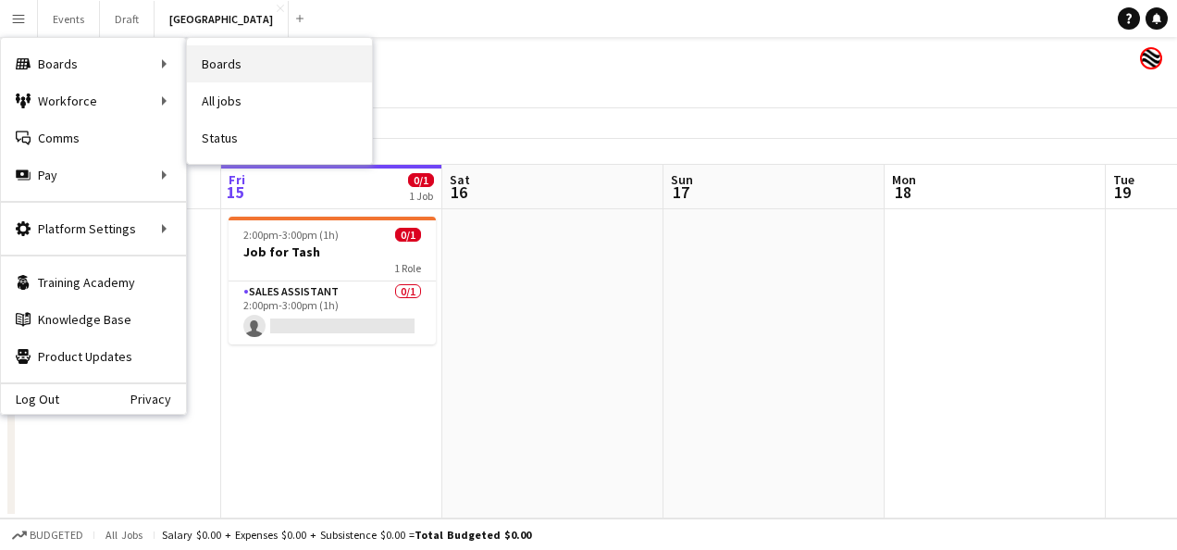
click at [259, 53] on link "Boards" at bounding box center [279, 63] width 185 height 37
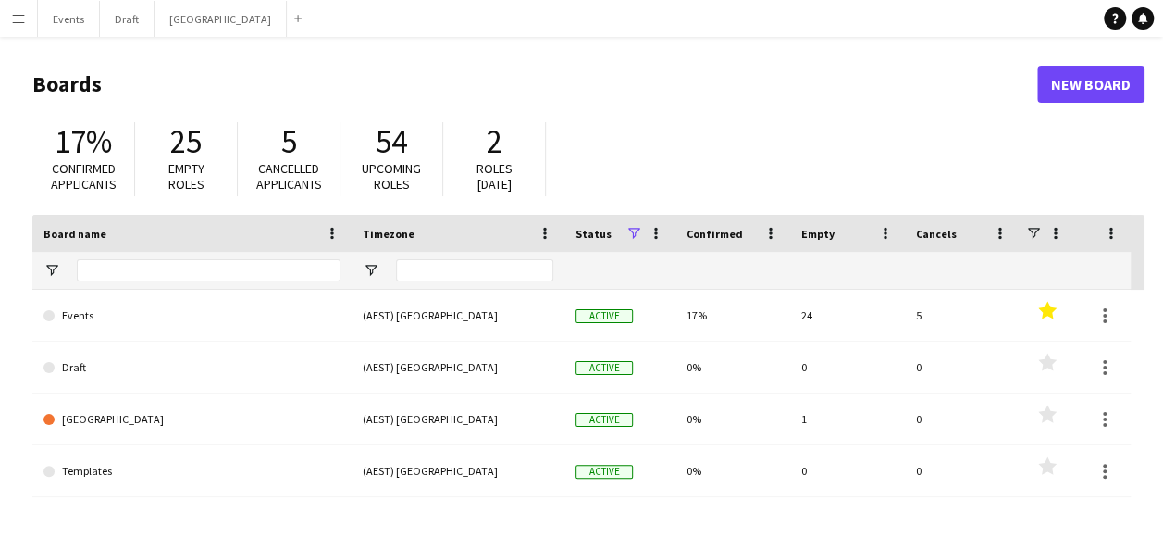
click at [664, 102] on header "Boards New Board" at bounding box center [588, 84] width 1112 height 57
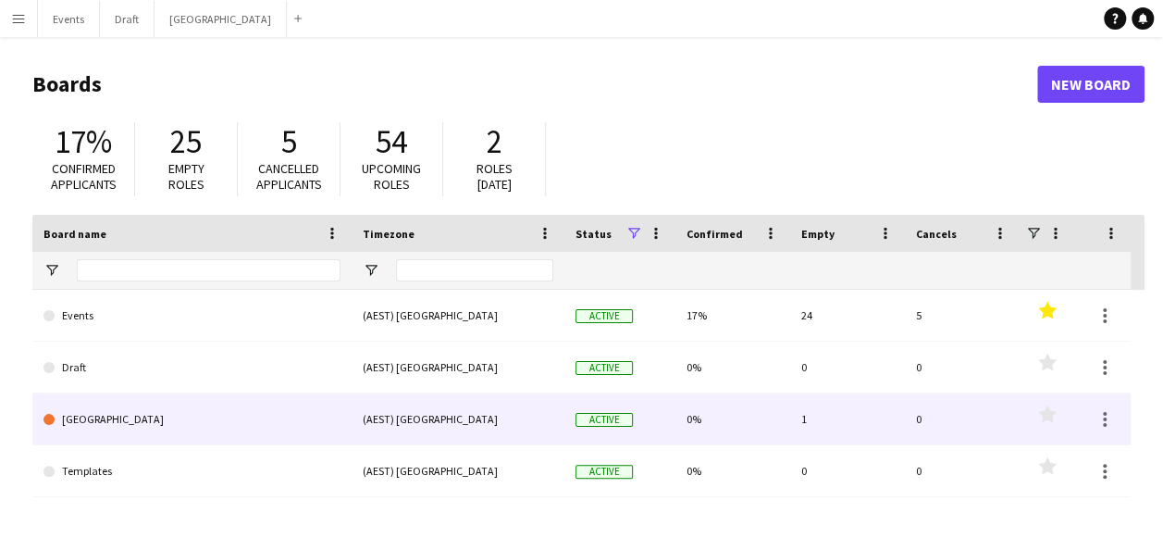
click at [370, 422] on div "(AEST) [GEOGRAPHIC_DATA]" at bounding box center [458, 418] width 213 height 51
click at [68, 418] on link "[GEOGRAPHIC_DATA]" at bounding box center [191, 419] width 297 height 52
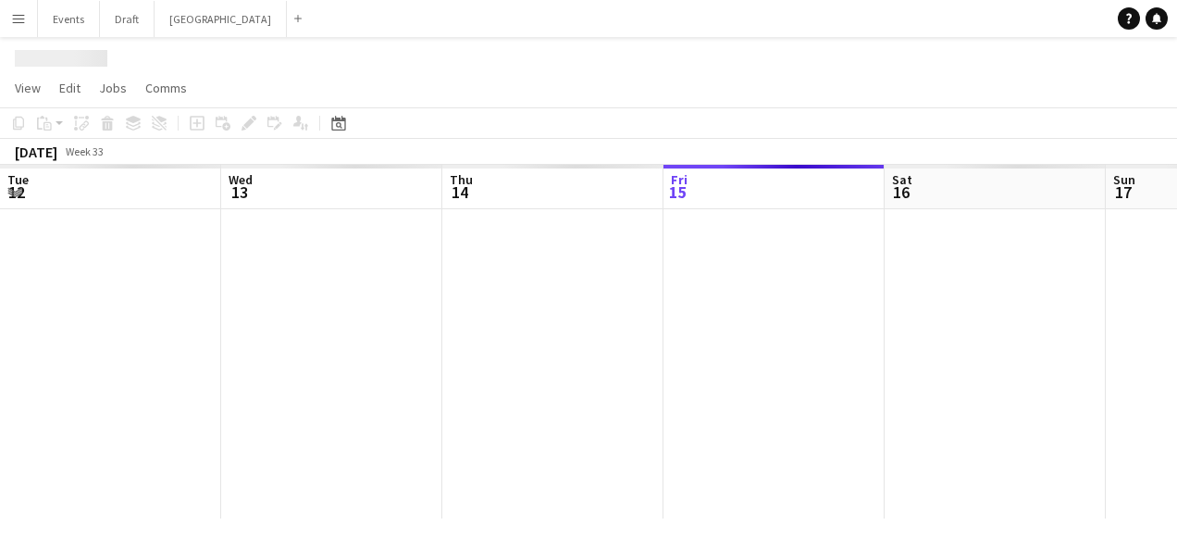
scroll to position [0, 442]
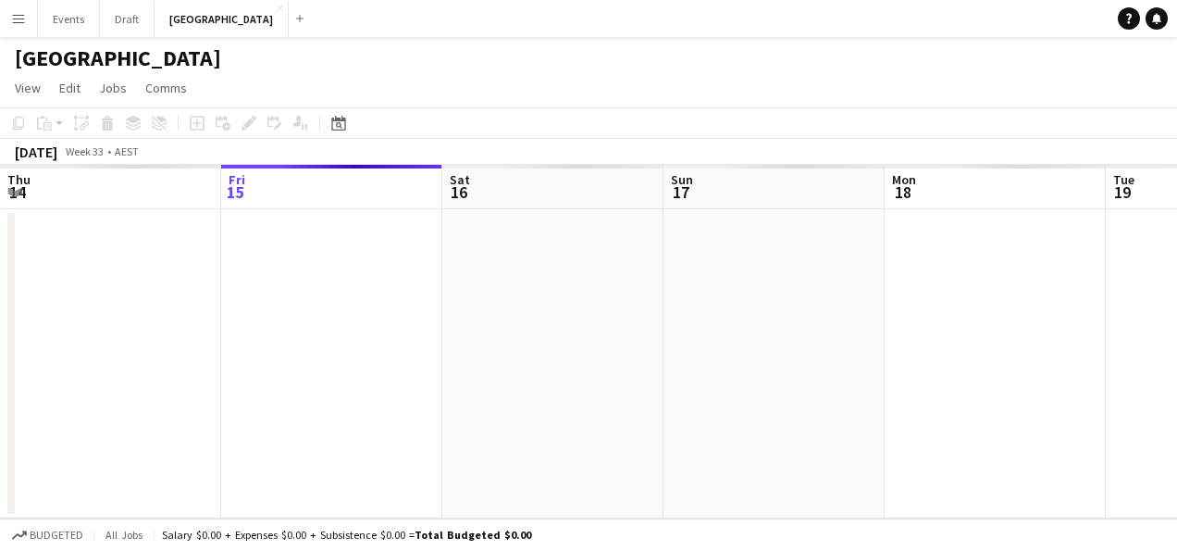
click at [54, 54] on h1 "[GEOGRAPHIC_DATA]" at bounding box center [118, 58] width 206 height 28
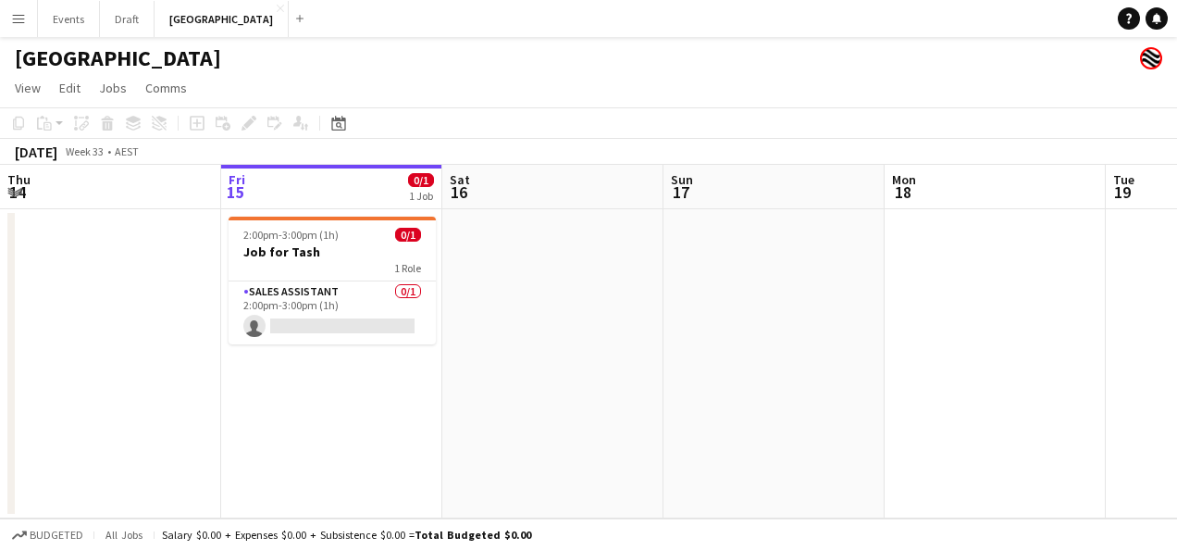
click at [61, 58] on h1 "[GEOGRAPHIC_DATA]" at bounding box center [118, 58] width 206 height 28
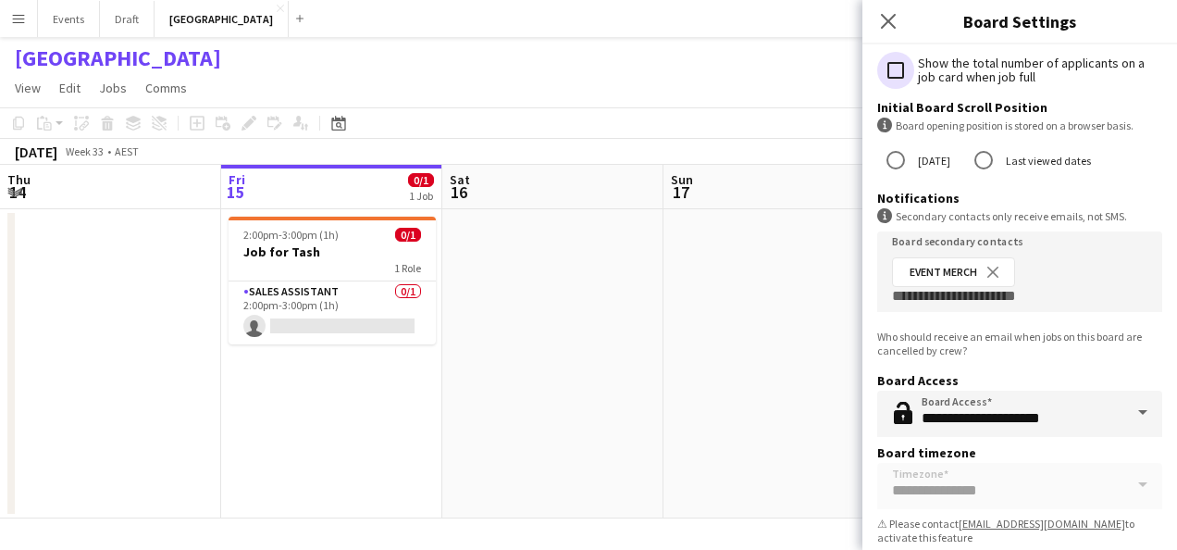
scroll to position [236, 0]
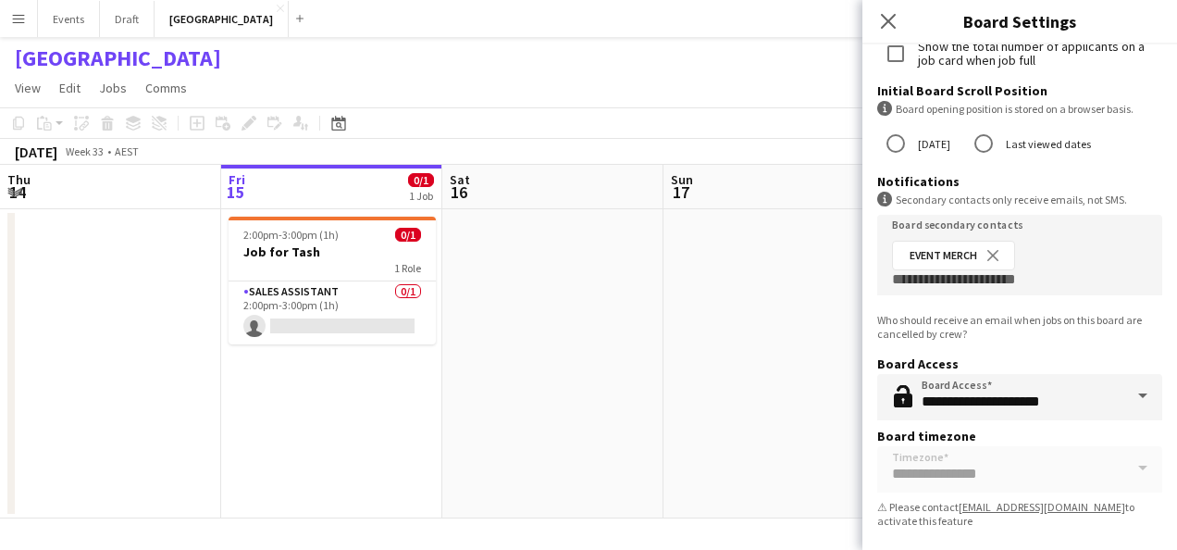
click at [1125, 398] on span at bounding box center [1142, 396] width 39 height 44
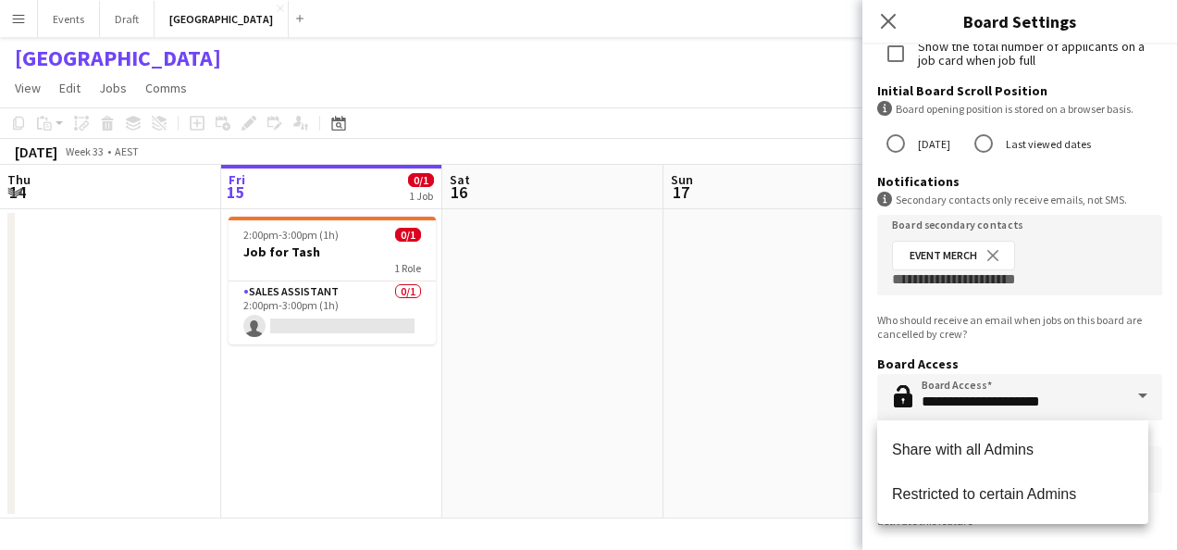
click at [1035, 330] on div "Who should receive an email when jobs on this board are cancelled by crew?" at bounding box center [1019, 327] width 285 height 28
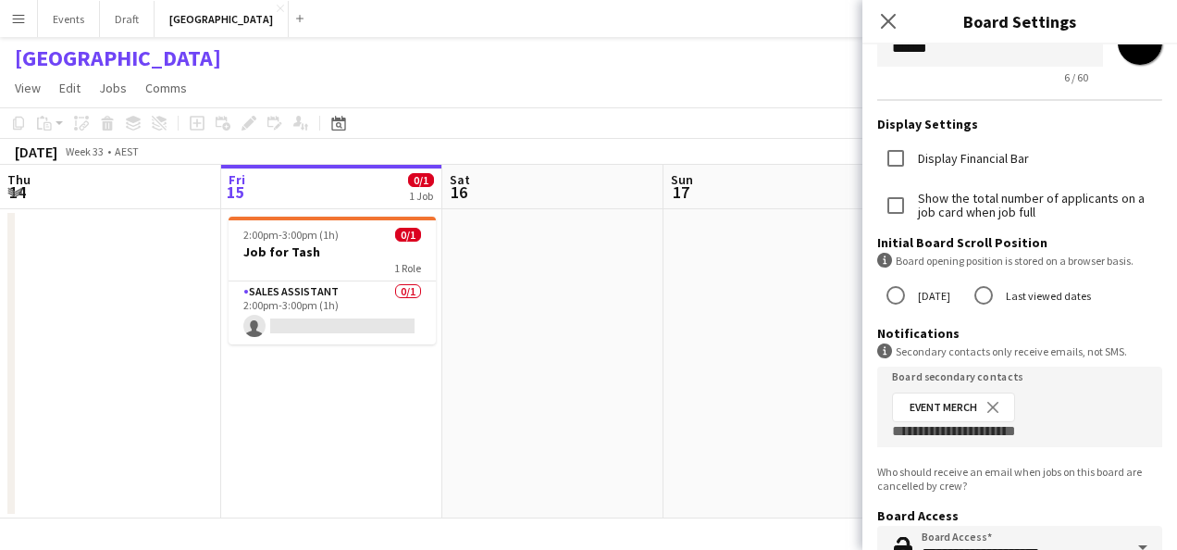
scroll to position [0, 0]
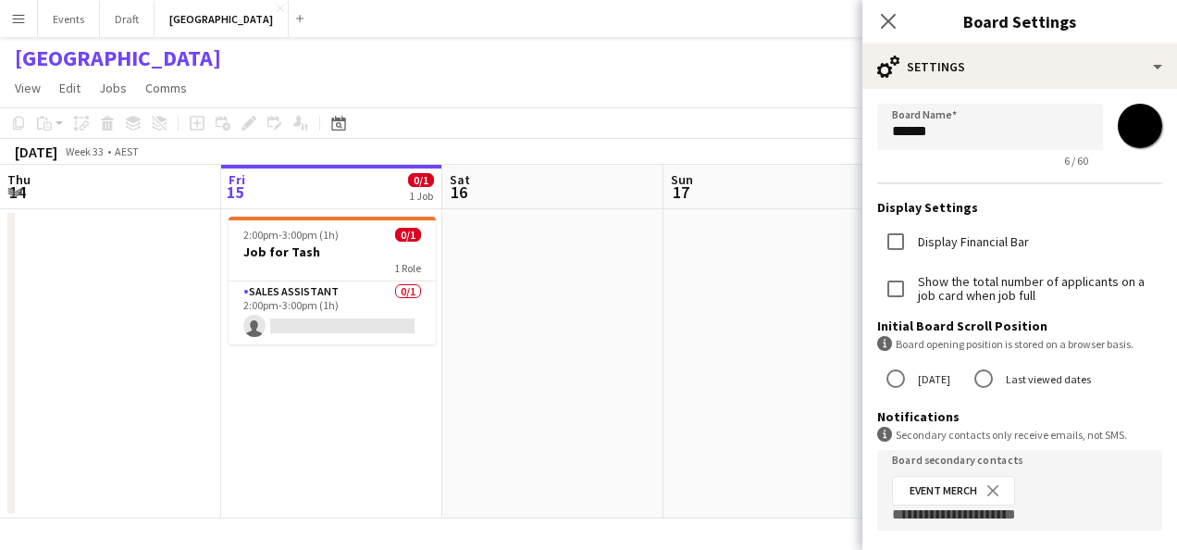
click at [527, 314] on app-date-cell at bounding box center [552, 363] width 221 height 309
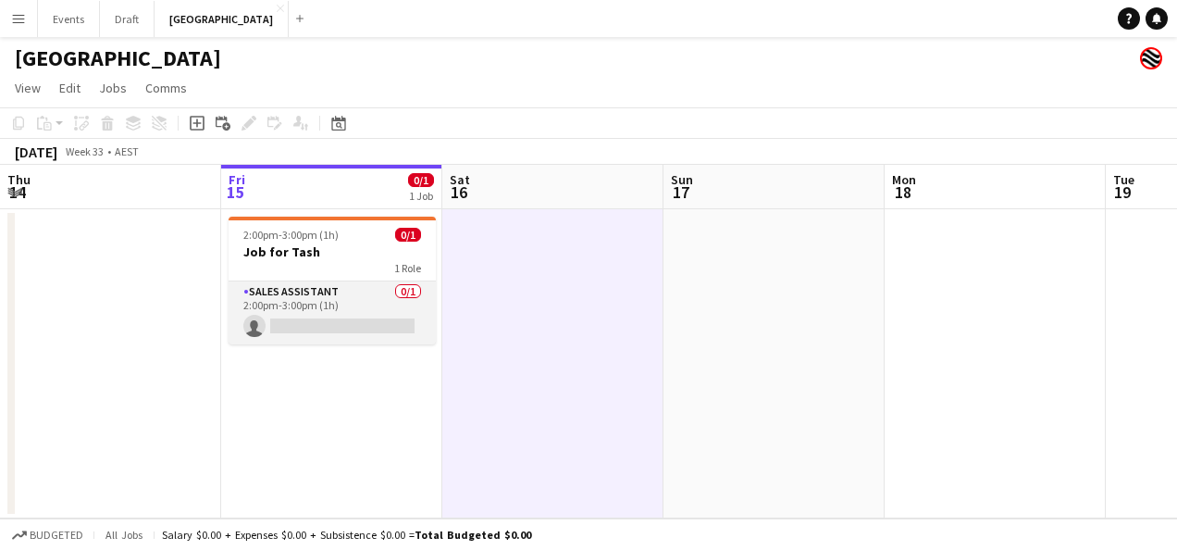
click at [335, 298] on app-card-role "Sales Assistant 0/1 2:00pm-3:00pm (1h) single-neutral-actions" at bounding box center [332, 312] width 207 height 63
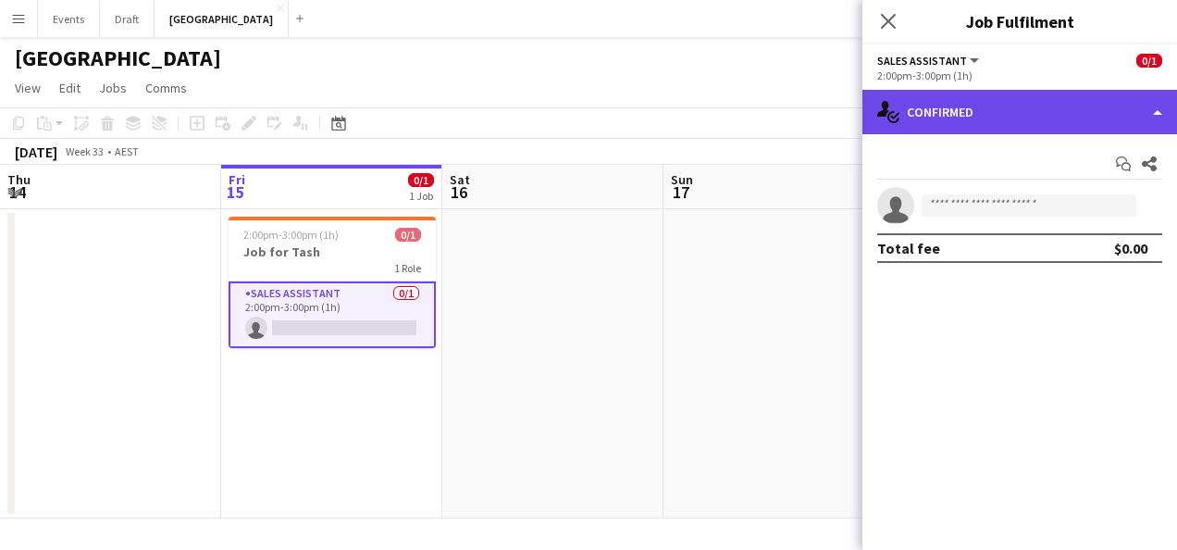
click at [988, 118] on div "single-neutral-actions-check-2 Confirmed" at bounding box center [1019, 112] width 315 height 44
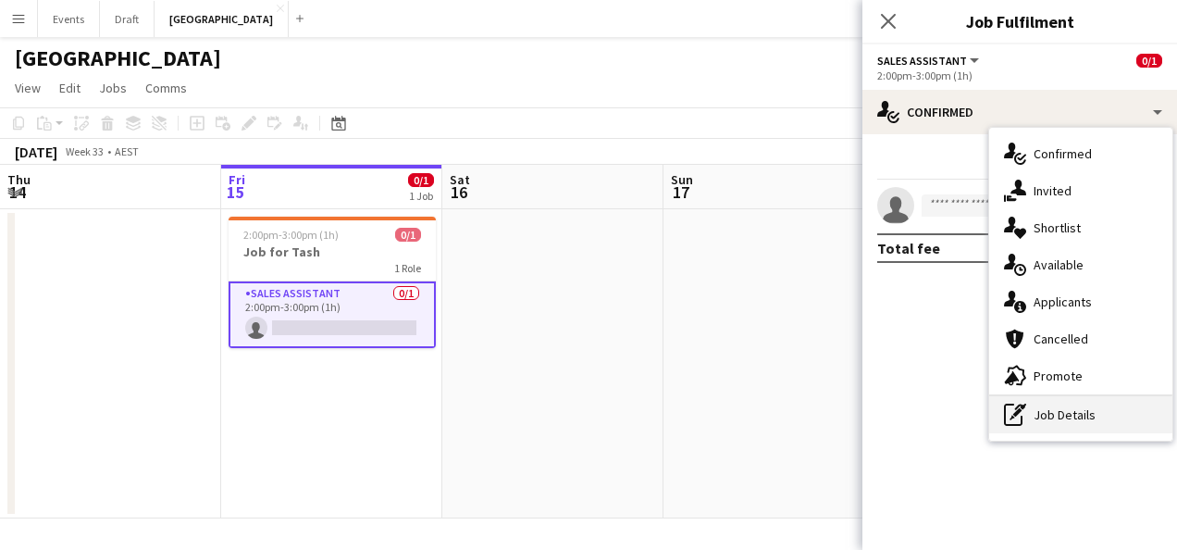
click at [1075, 411] on div "pen-write Job Details" at bounding box center [1080, 414] width 183 height 37
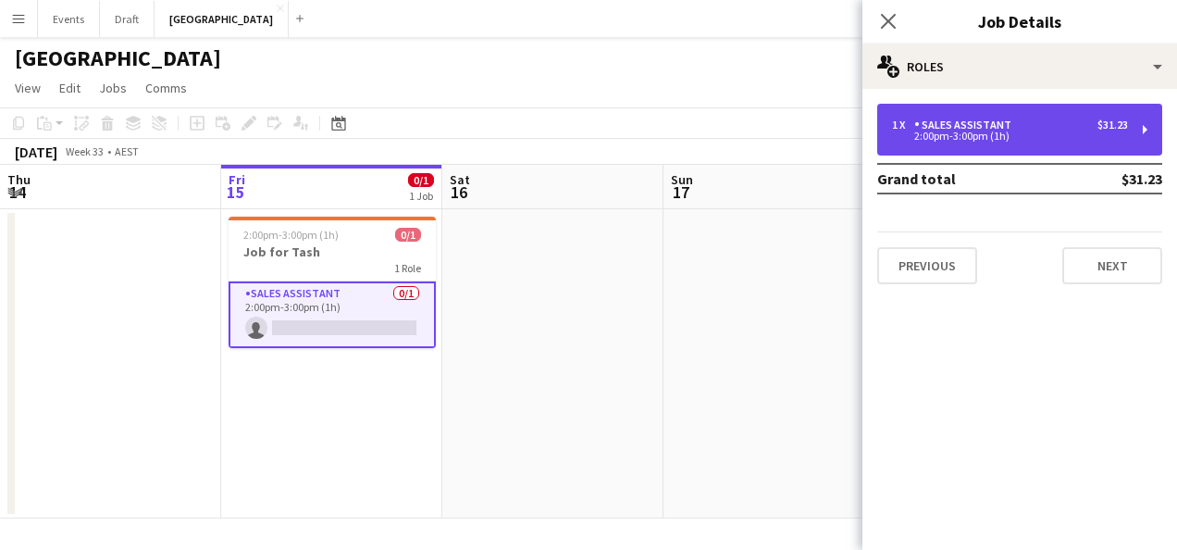
click at [1077, 109] on div "1 x Sales Assistant $31.23 2:00pm-3:00pm (1h)" at bounding box center [1019, 130] width 285 height 52
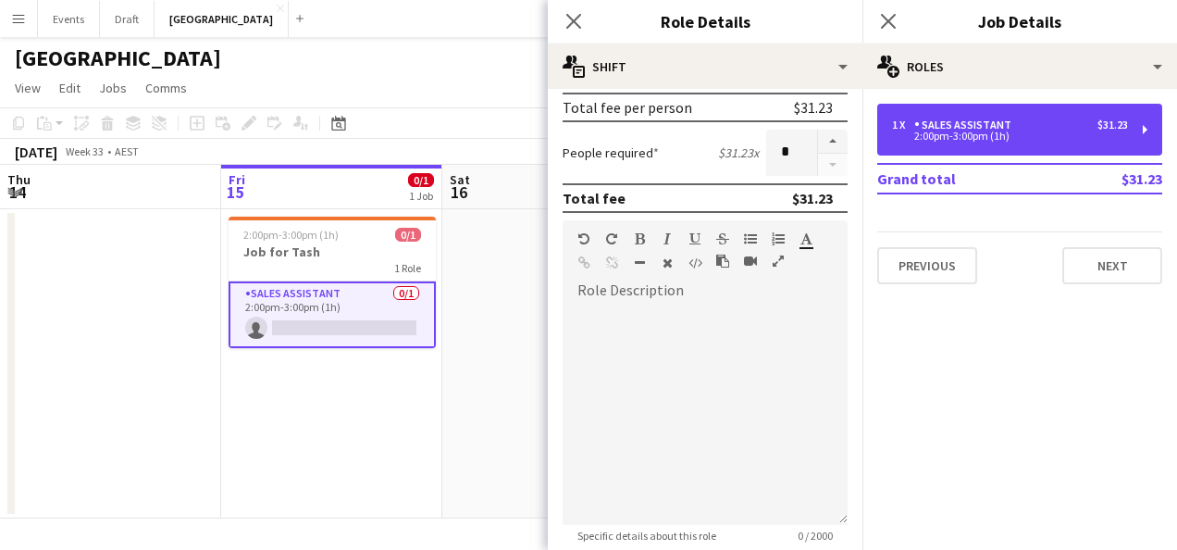
scroll to position [649, 0]
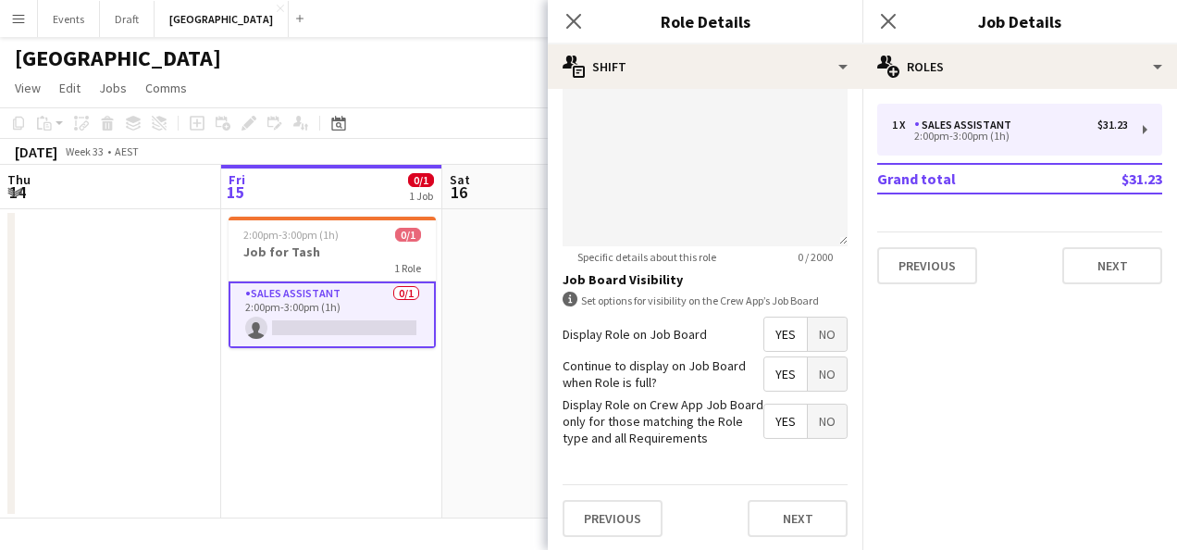
click at [811, 376] on span "No" at bounding box center [827, 373] width 39 height 33
click at [805, 514] on button "Next" at bounding box center [798, 518] width 100 height 37
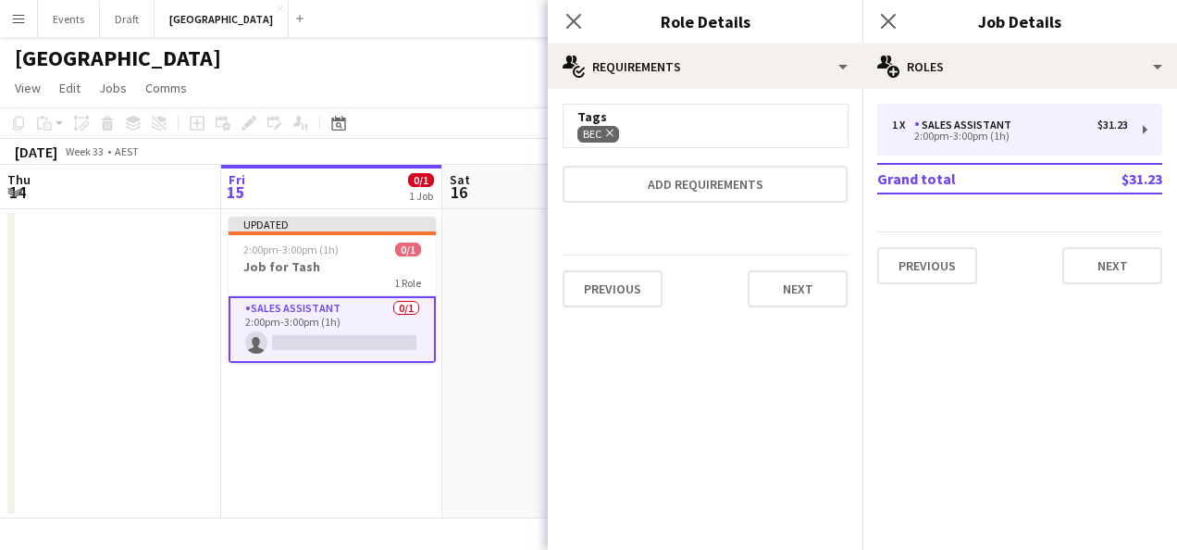
click at [505, 307] on app-date-cell at bounding box center [552, 363] width 221 height 309
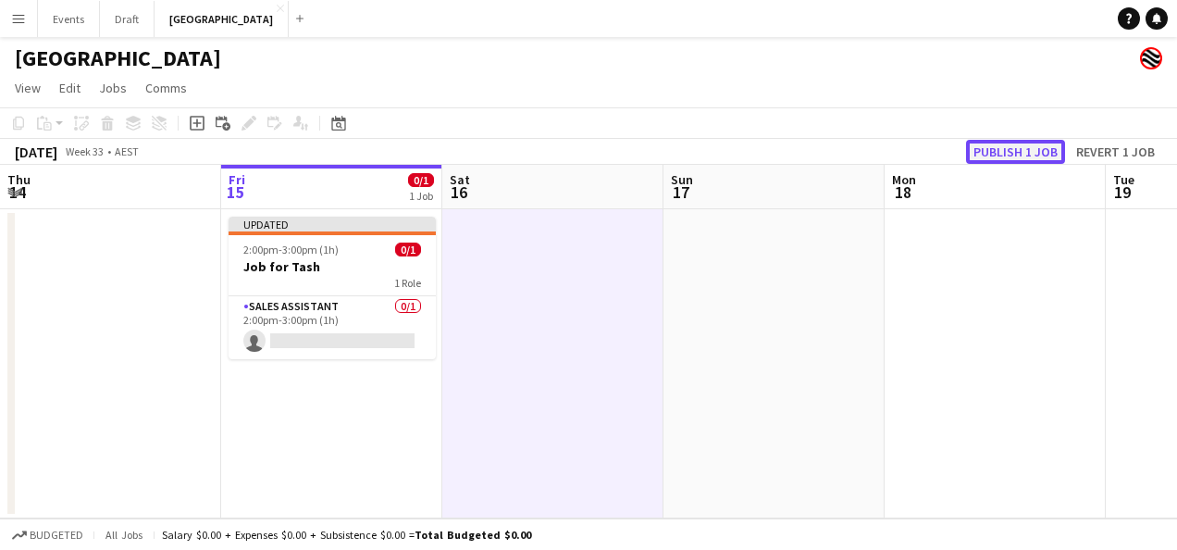
click at [1016, 145] on button "Publish 1 job" at bounding box center [1015, 152] width 99 height 24
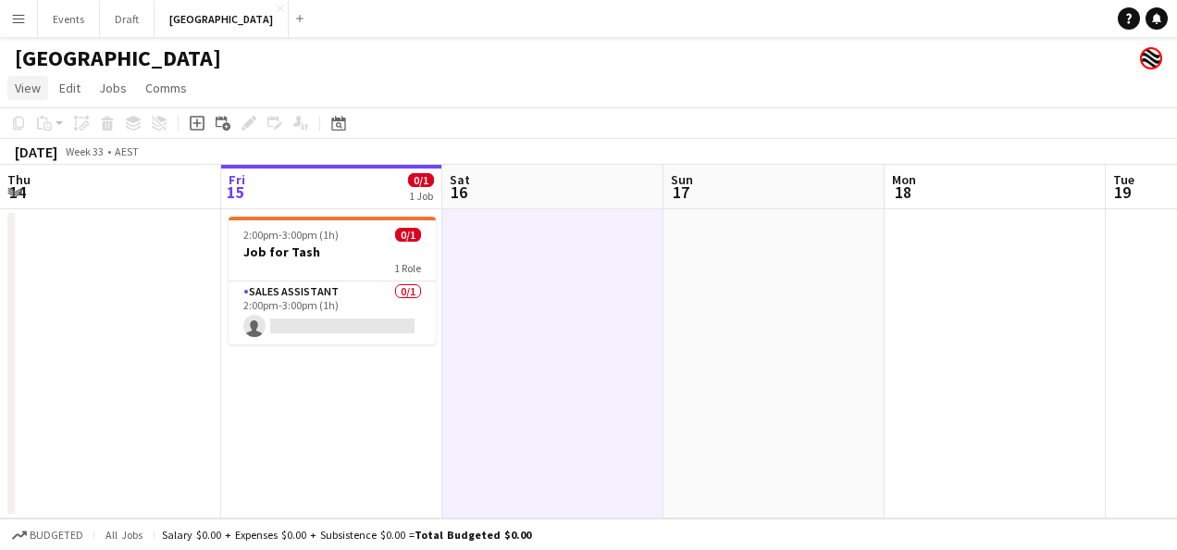
click at [37, 78] on link "View" at bounding box center [27, 88] width 41 height 24
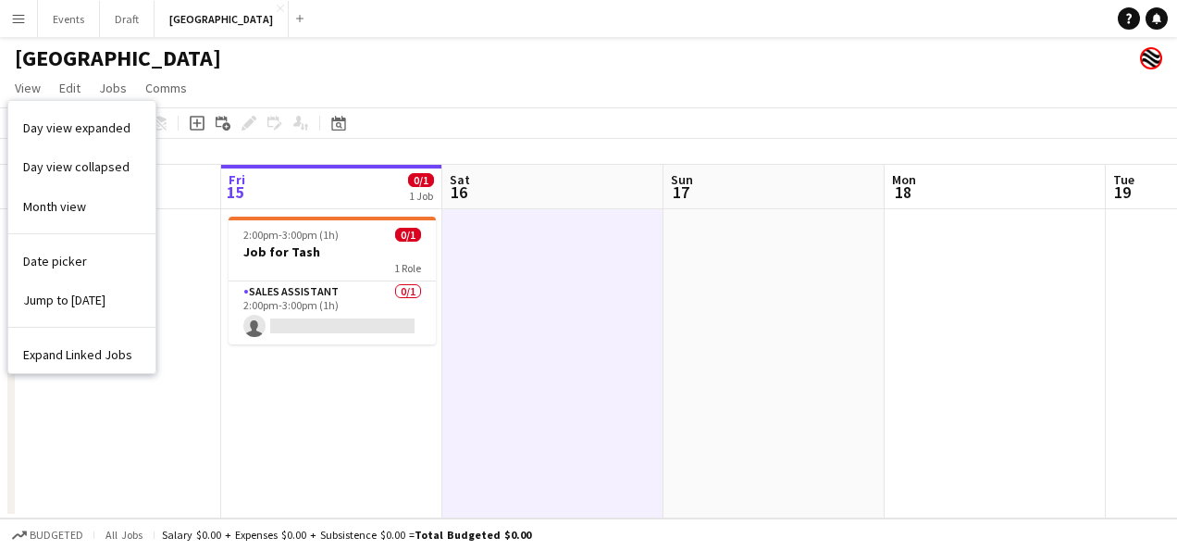
click at [573, 85] on app-page-menu "View Day view expanded Day view collapsed Month view Date picker Jump to [DATE]…" at bounding box center [588, 89] width 1177 height 35
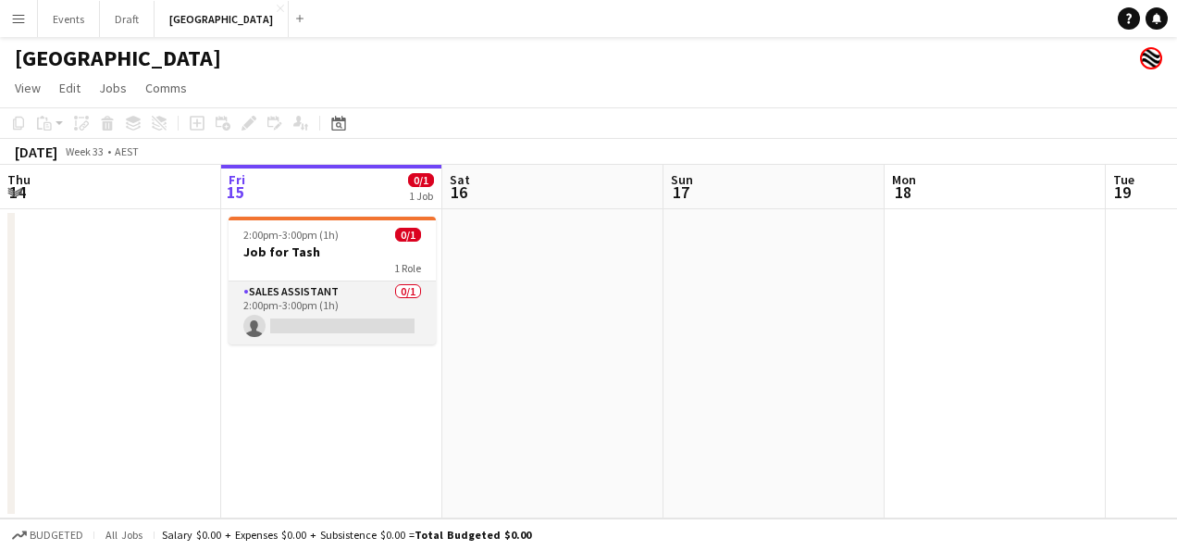
click at [322, 298] on app-card-role "Sales Assistant 0/1 2:00pm-3:00pm (1h) single-neutral-actions" at bounding box center [332, 312] width 207 height 63
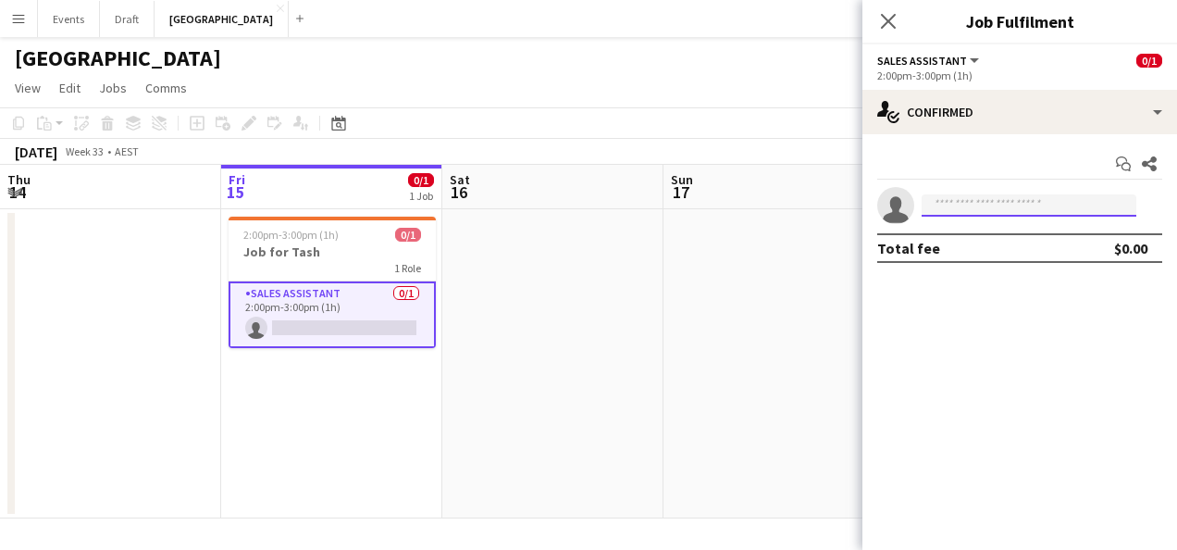
click at [1015, 211] on input at bounding box center [1029, 205] width 215 height 22
type input "*"
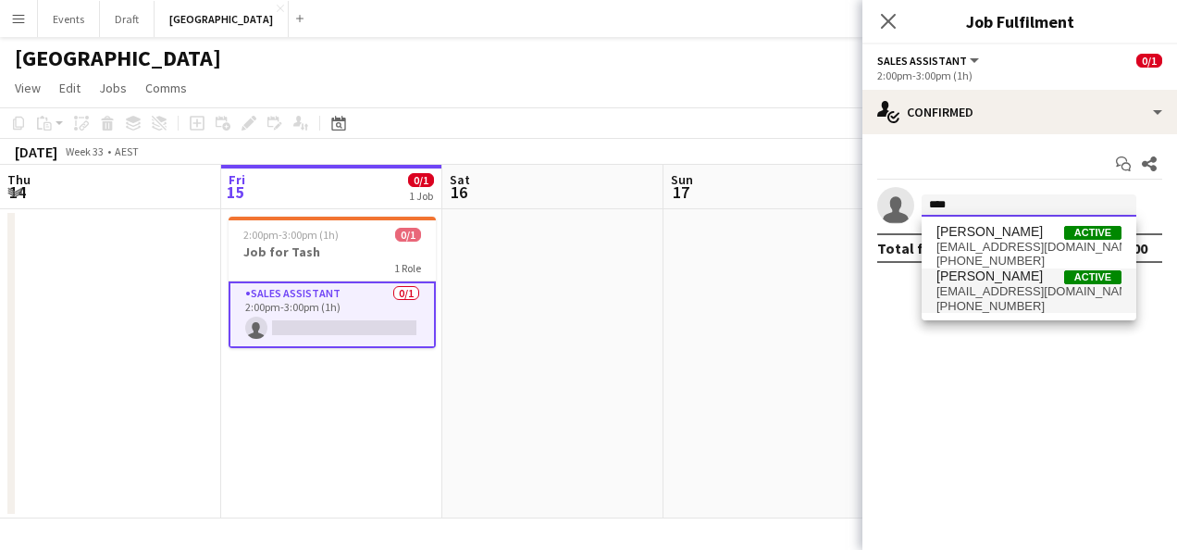
type input "****"
click at [1007, 281] on span "[PERSON_NAME]" at bounding box center [989, 276] width 106 height 16
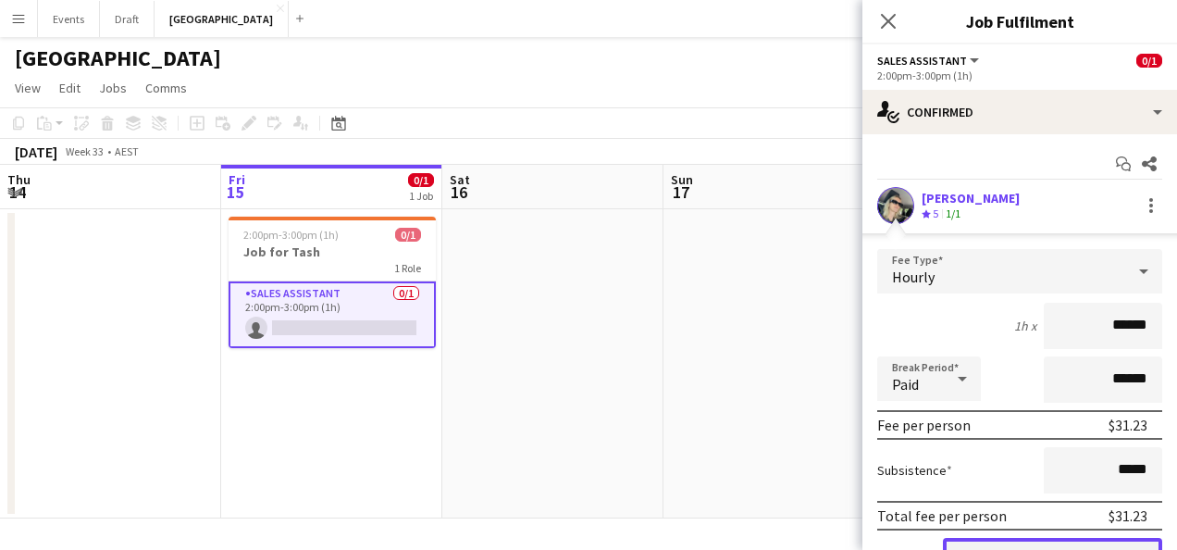
click at [987, 540] on button "Confirm" at bounding box center [1052, 556] width 219 height 37
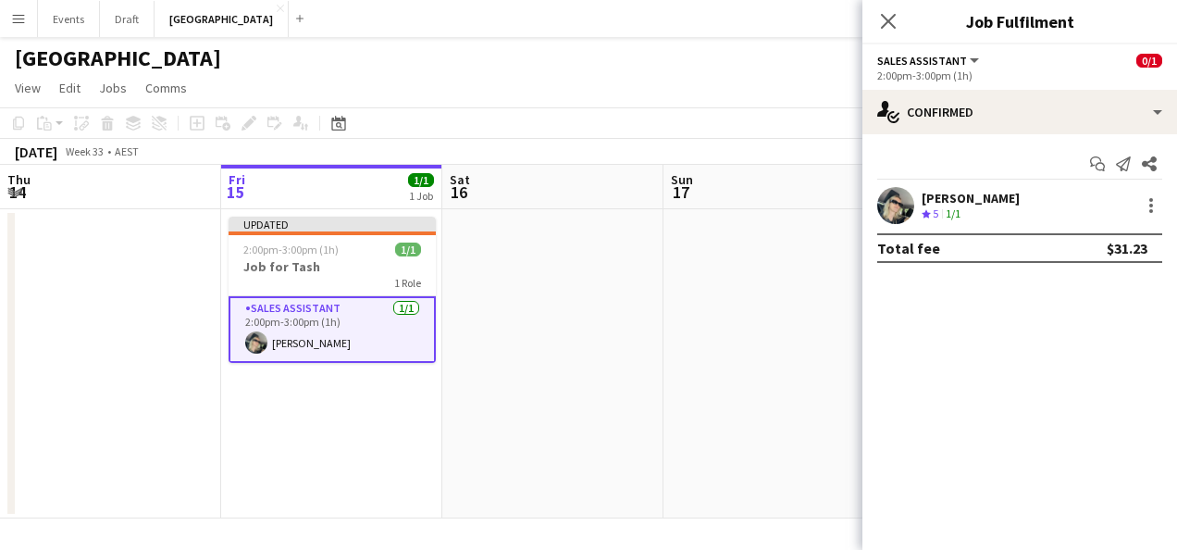
click at [516, 376] on app-date-cell at bounding box center [552, 363] width 221 height 309
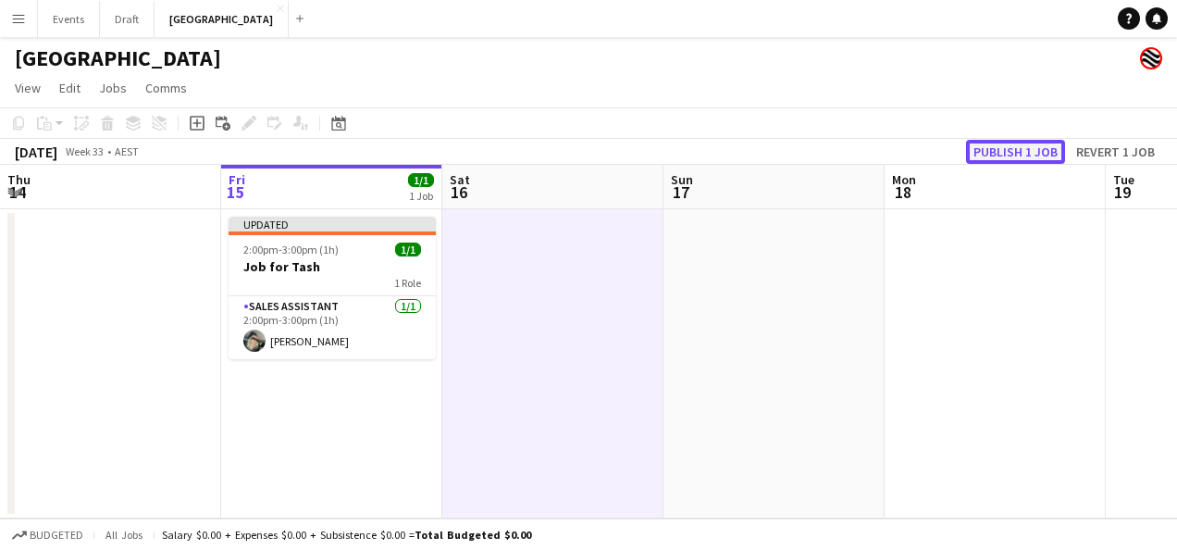
click at [999, 152] on button "Publish 1 job" at bounding box center [1015, 152] width 99 height 24
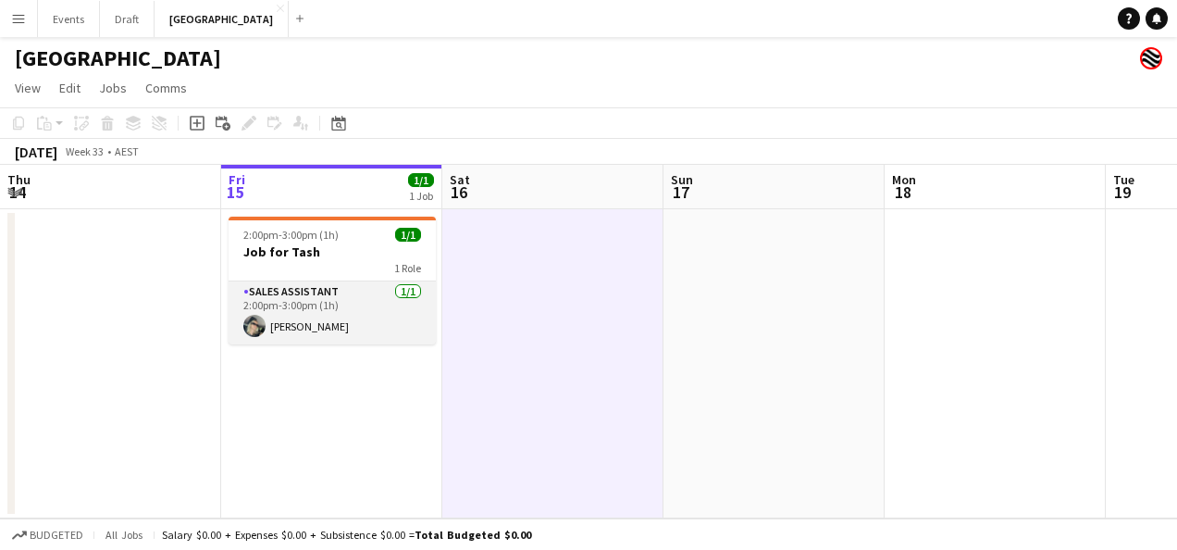
click at [338, 328] on app-card-role "Sales Assistant [DATE] 2:00pm-3:00pm (1h) [PERSON_NAME]" at bounding box center [332, 312] width 207 height 63
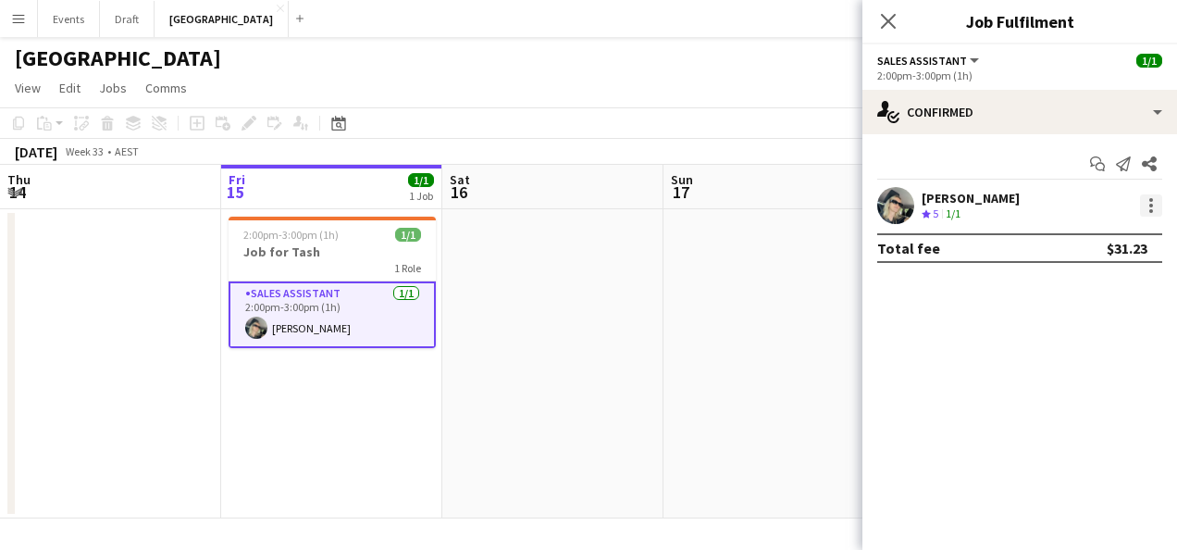
click at [1160, 213] on div at bounding box center [1151, 205] width 22 height 22
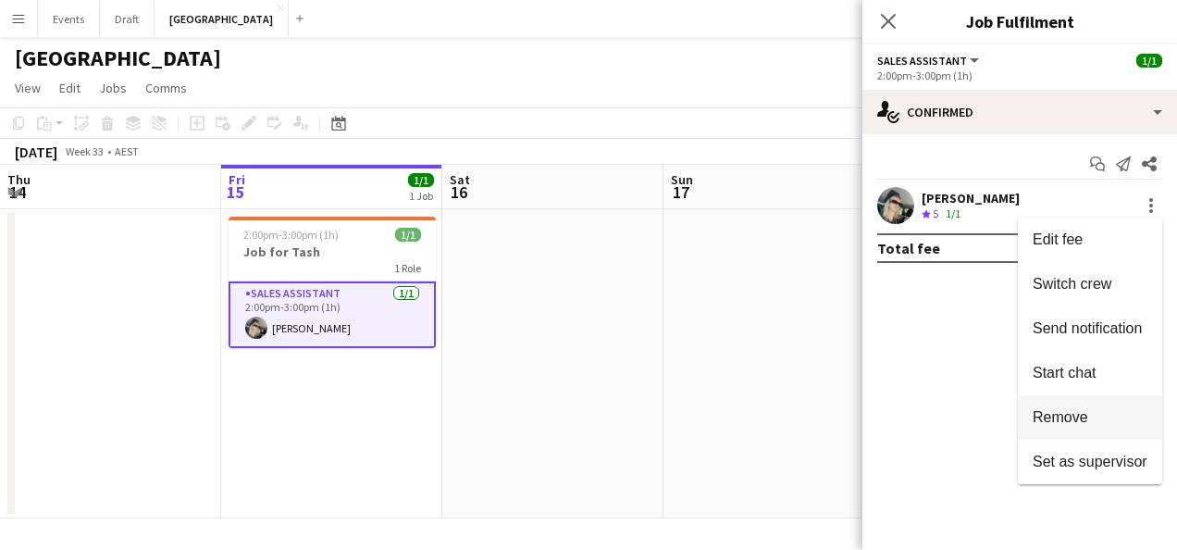
click at [1101, 426] on button "Remove" at bounding box center [1090, 417] width 144 height 44
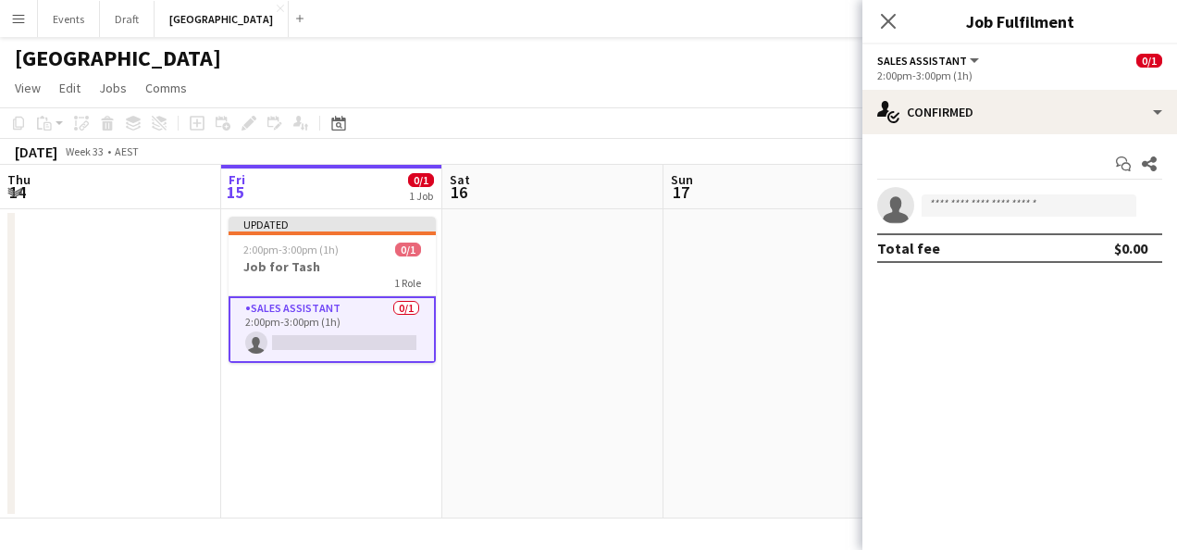
click at [614, 320] on app-date-cell at bounding box center [552, 363] width 221 height 309
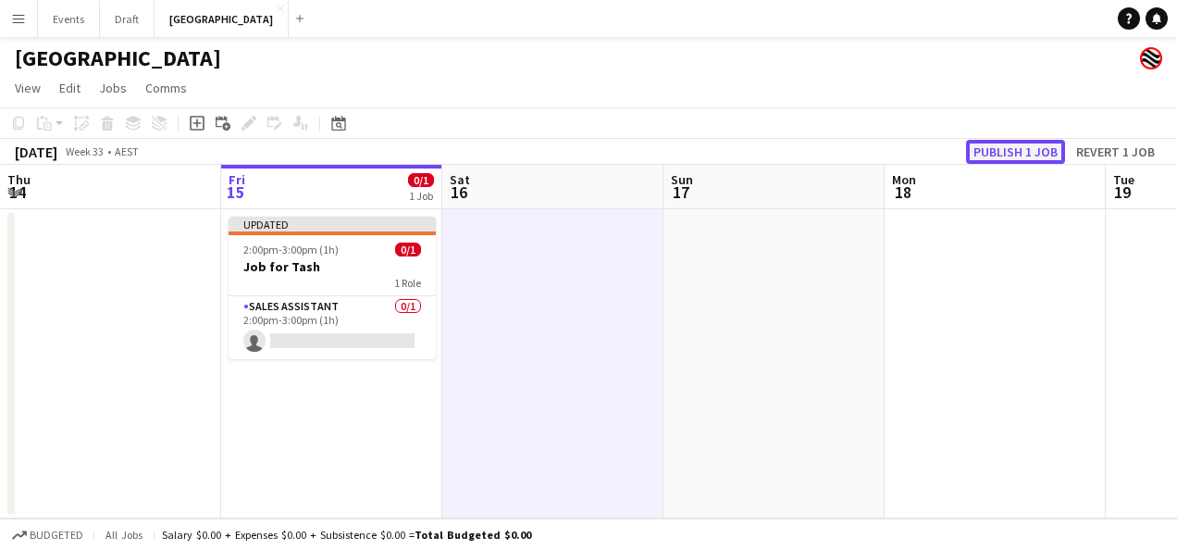
click at [1018, 154] on button "Publish 1 job" at bounding box center [1015, 152] width 99 height 24
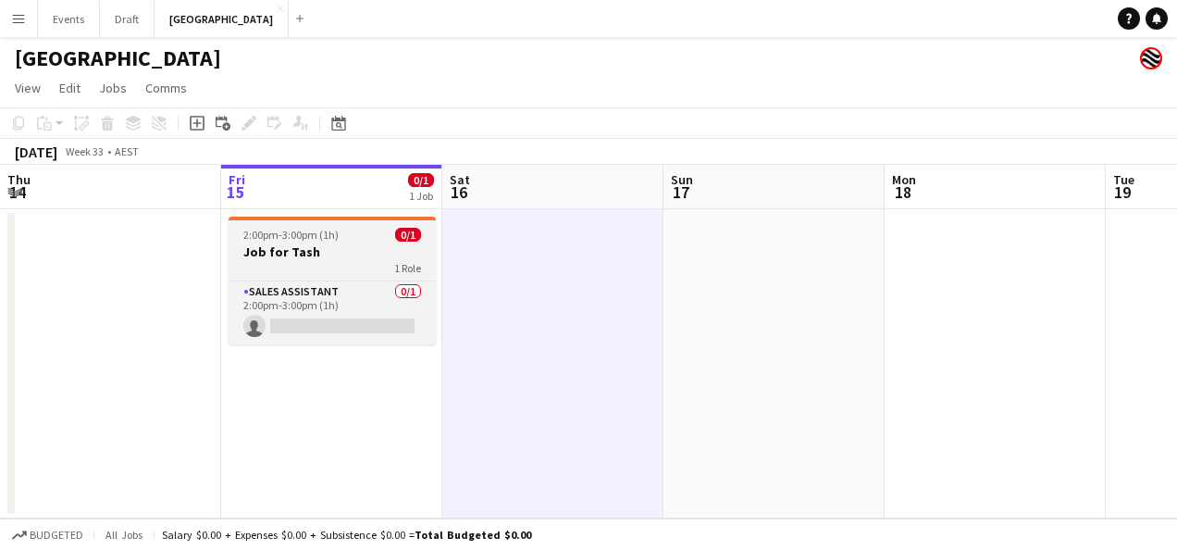
click at [372, 246] on h3 "Job for Tash" at bounding box center [332, 251] width 207 height 17
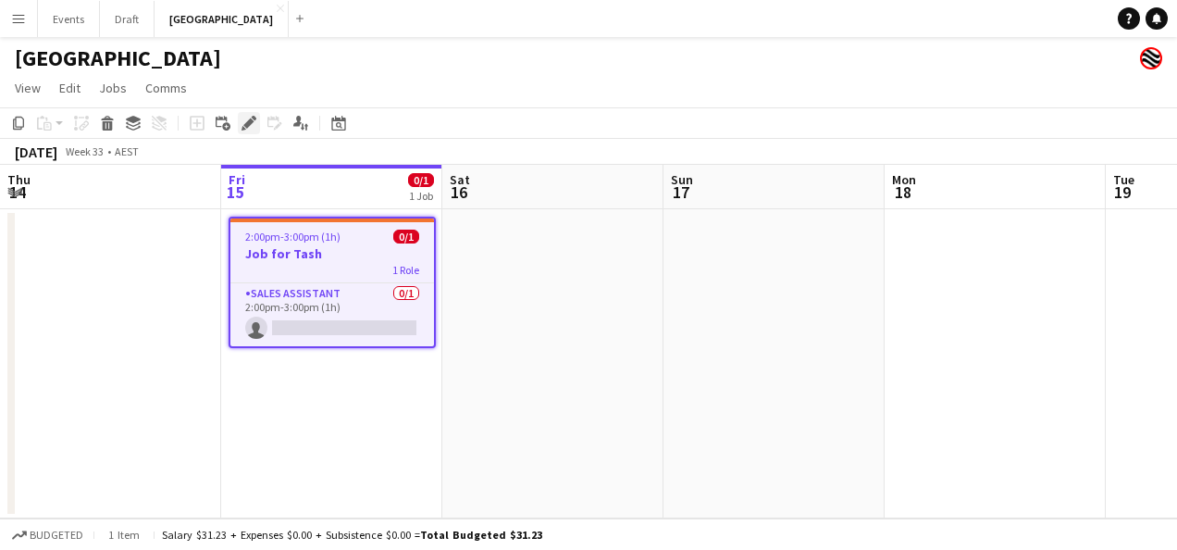
click at [254, 116] on icon "Edit" at bounding box center [249, 123] width 15 height 15
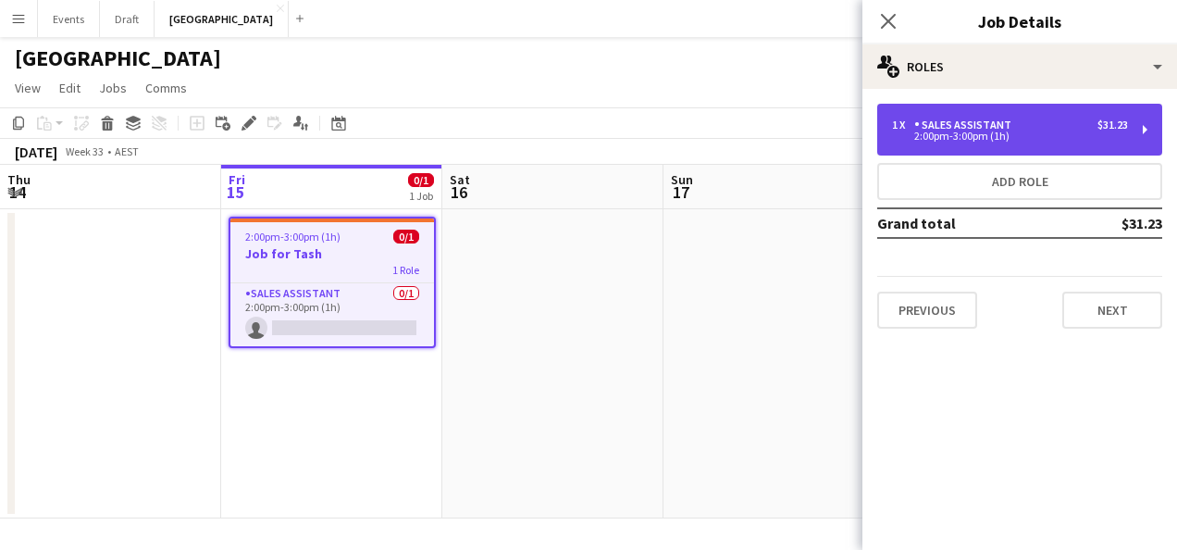
click at [1109, 141] on div "1 x Sales Assistant $31.23 2:00pm-3:00pm (1h)" at bounding box center [1019, 130] width 285 height 52
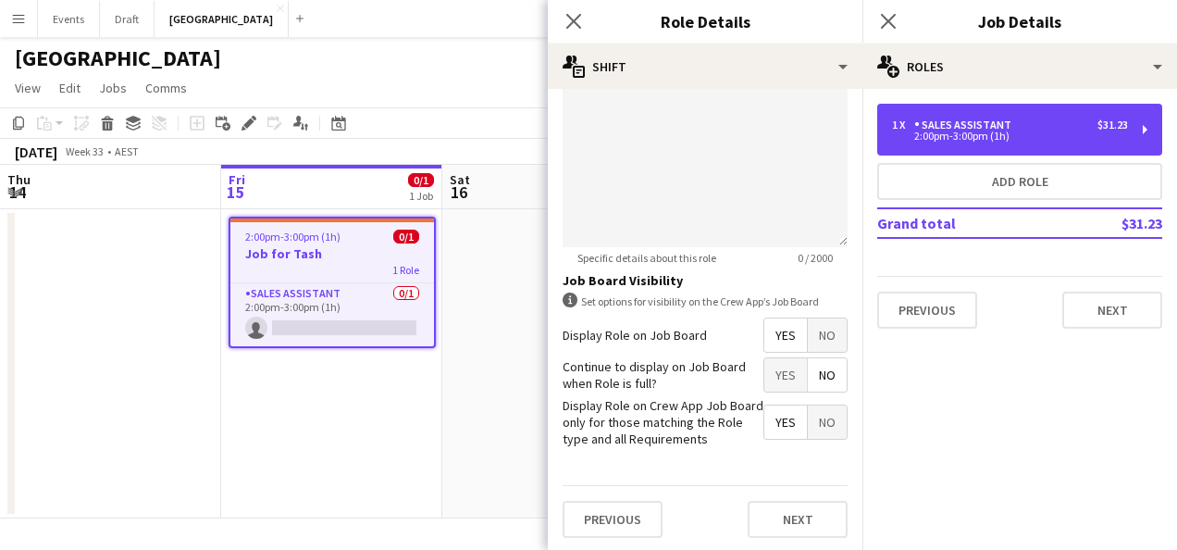
scroll to position [649, 0]
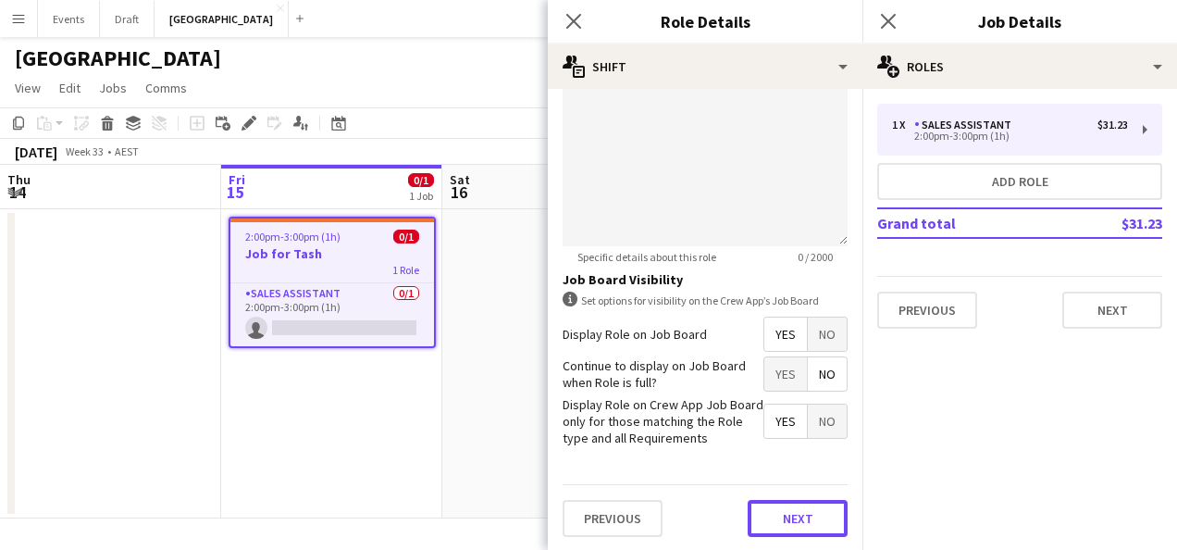
click at [766, 526] on button "Next" at bounding box center [798, 518] width 100 height 37
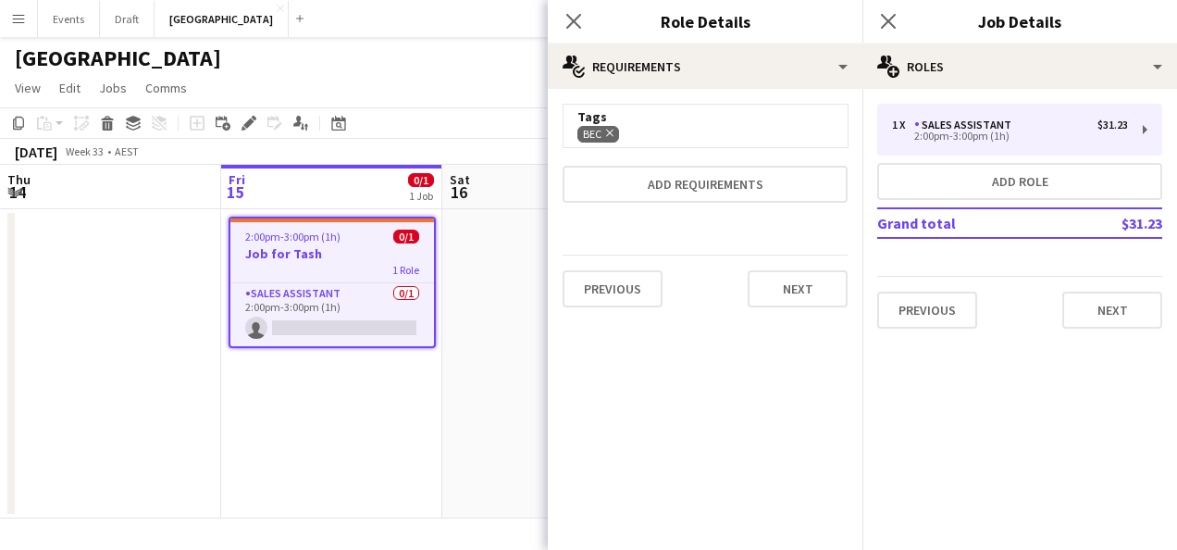
scroll to position [0, 0]
click at [611, 134] on icon "Remove" at bounding box center [607, 133] width 12 height 12
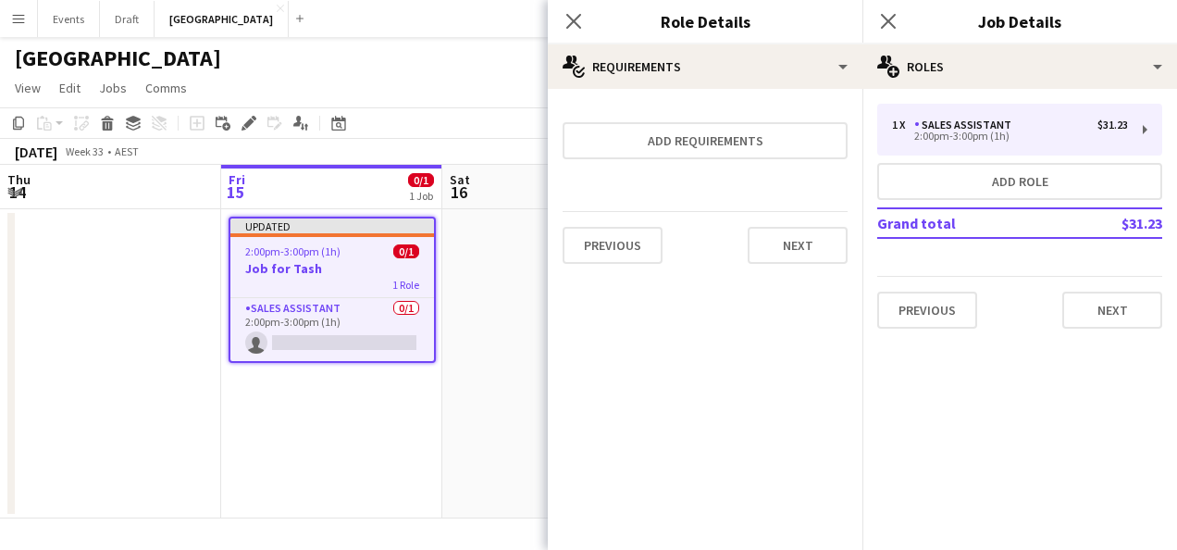
click at [474, 277] on app-date-cell at bounding box center [552, 363] width 221 height 309
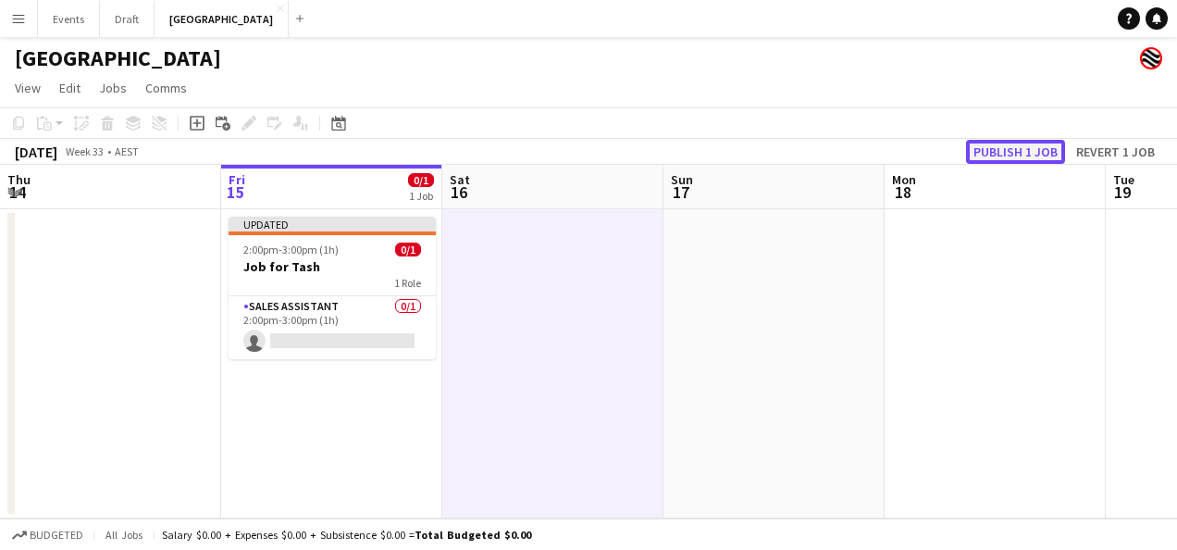
click at [1041, 144] on button "Publish 1 job" at bounding box center [1015, 152] width 99 height 24
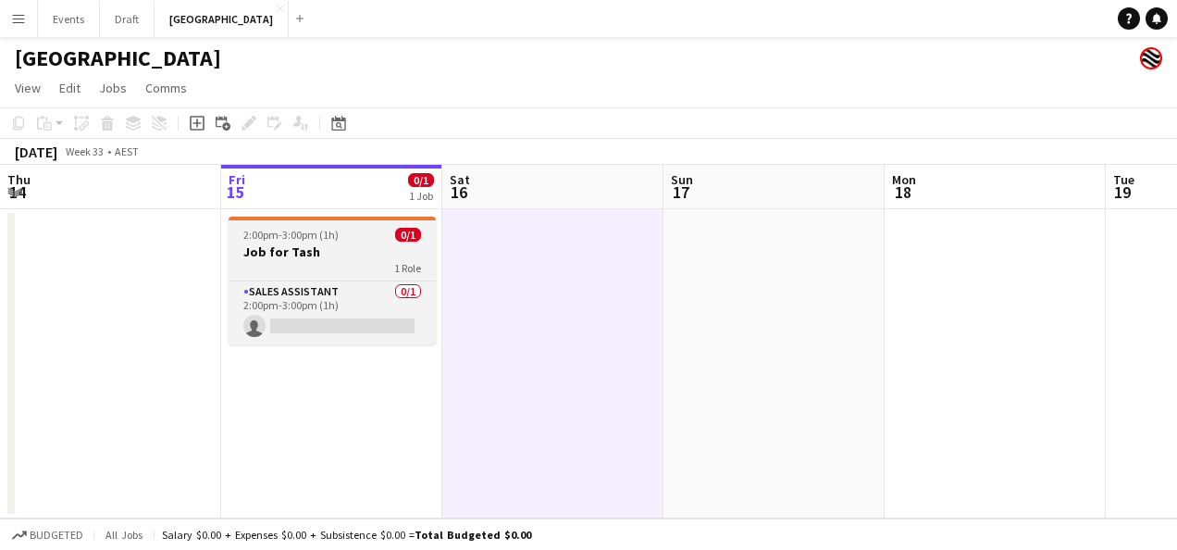
click at [381, 256] on h3 "Job for Tash" at bounding box center [332, 251] width 207 height 17
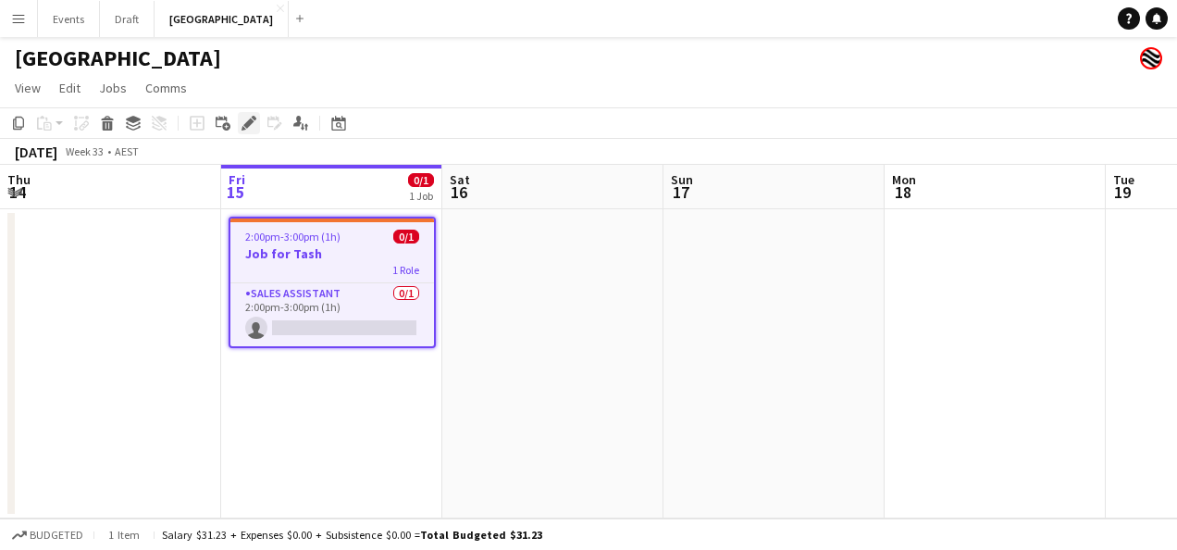
click at [245, 132] on div "Edit" at bounding box center [249, 123] width 22 height 22
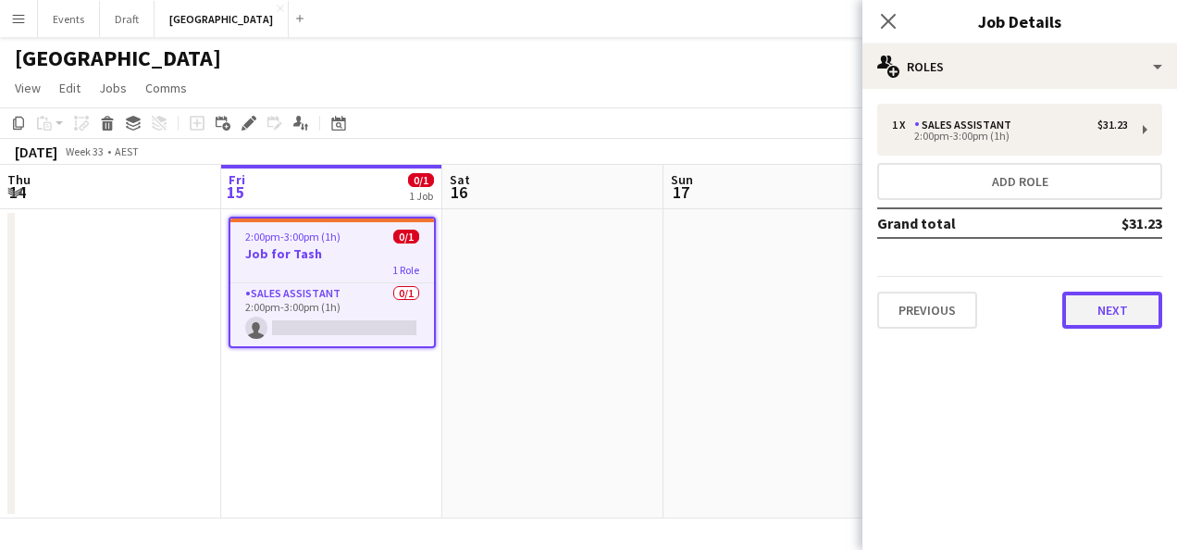
click at [1099, 317] on button "Next" at bounding box center [1112, 309] width 100 height 37
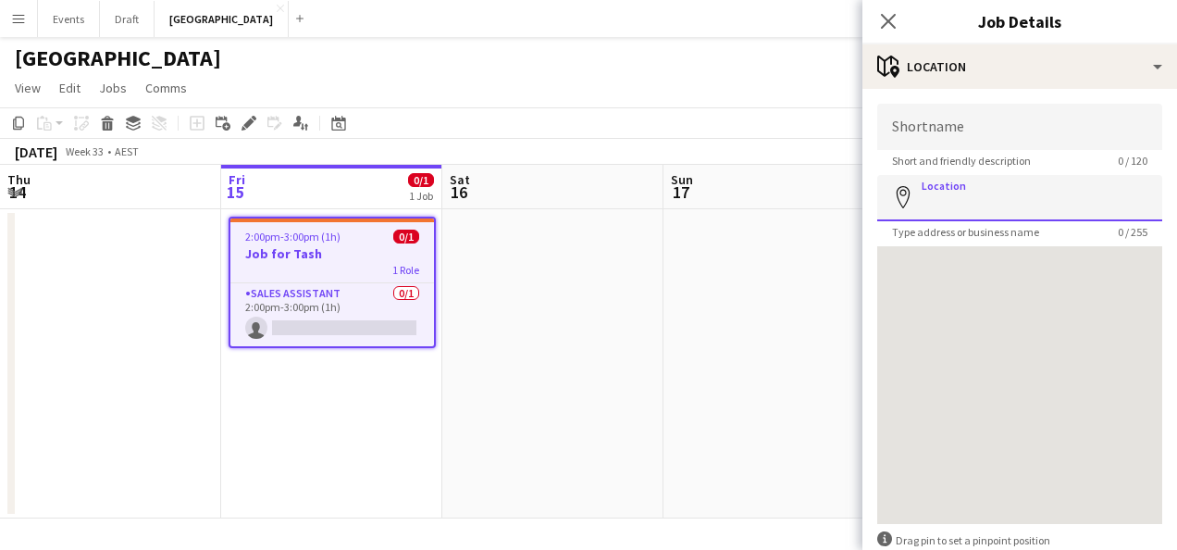
click at [941, 200] on input "Location" at bounding box center [1019, 198] width 285 height 46
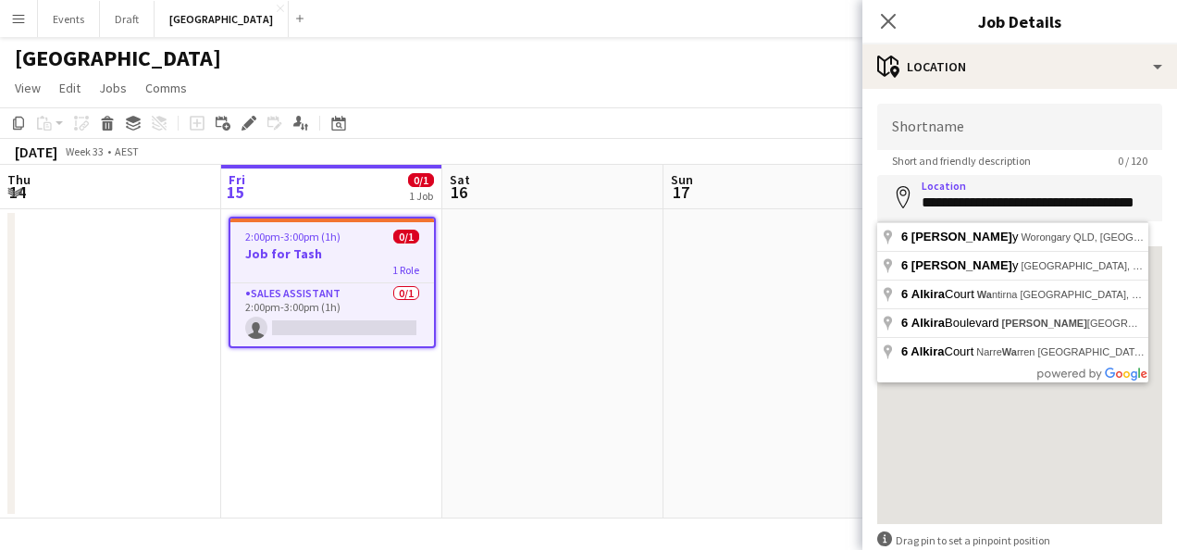
drag, startPoint x: 1040, startPoint y: 235, endPoint x: 782, endPoint y: 233, distance: 258.2
type input "**********"
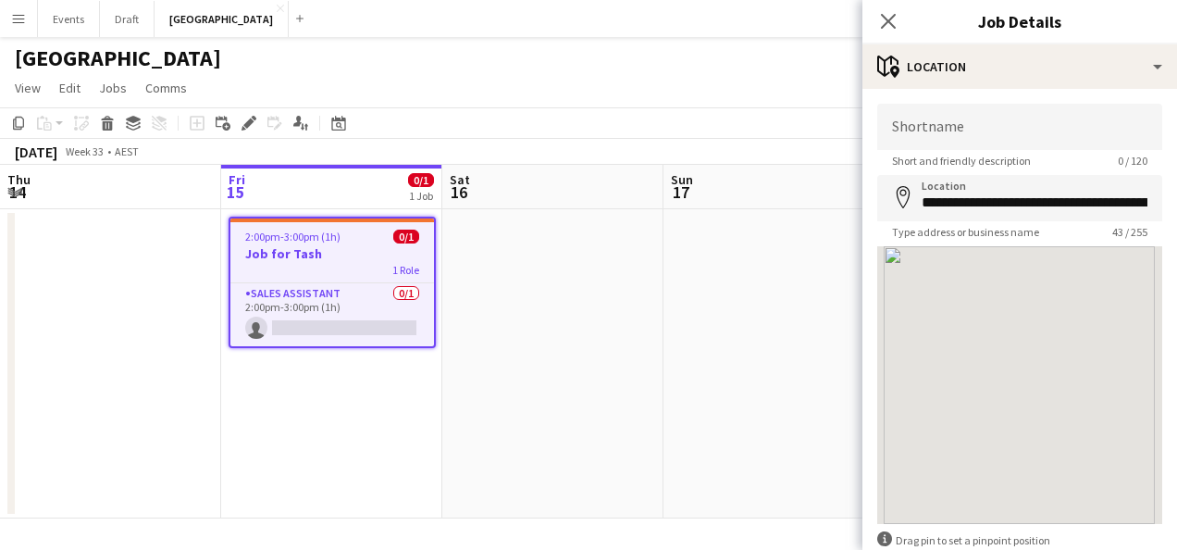
click at [661, 259] on app-date-cell at bounding box center [552, 363] width 221 height 309
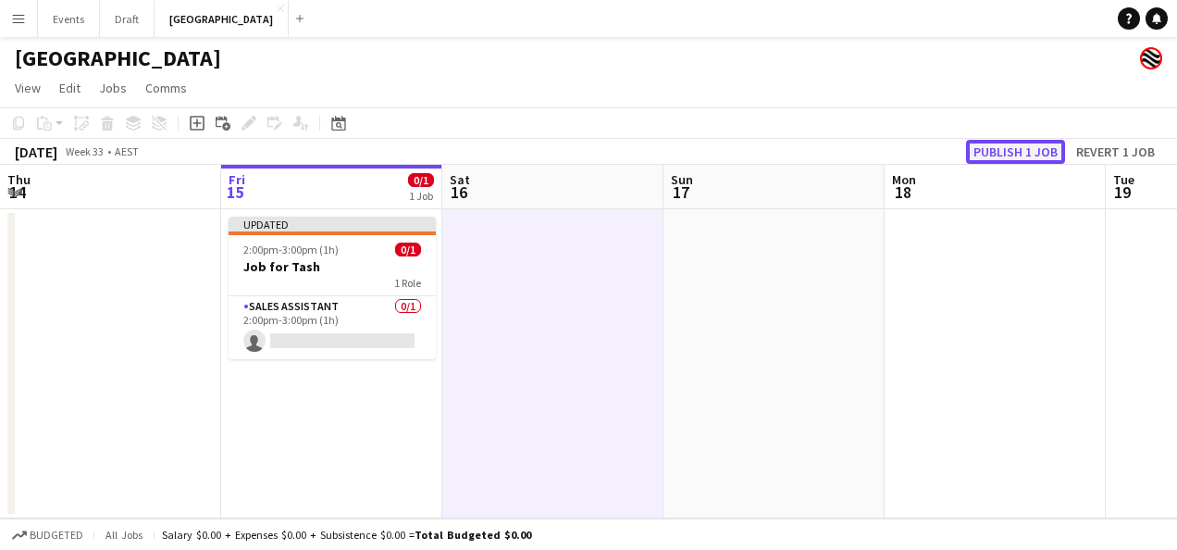
click at [1023, 154] on button "Publish 1 job" at bounding box center [1015, 152] width 99 height 24
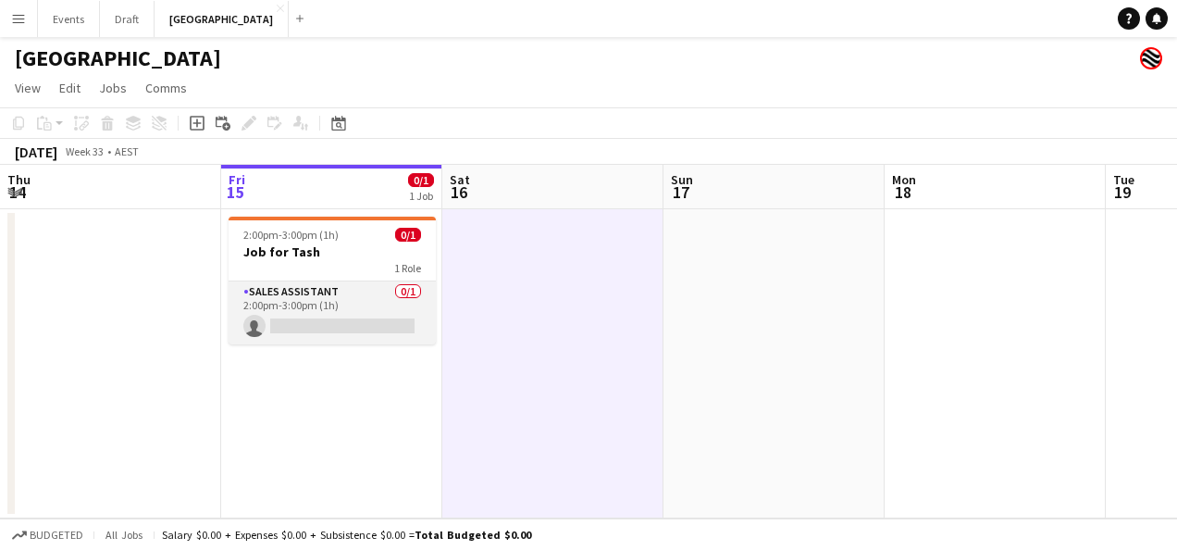
click at [287, 321] on app-card-role "Sales Assistant 0/1 2:00pm-3:00pm (1h) single-neutral-actions" at bounding box center [332, 312] width 207 height 63
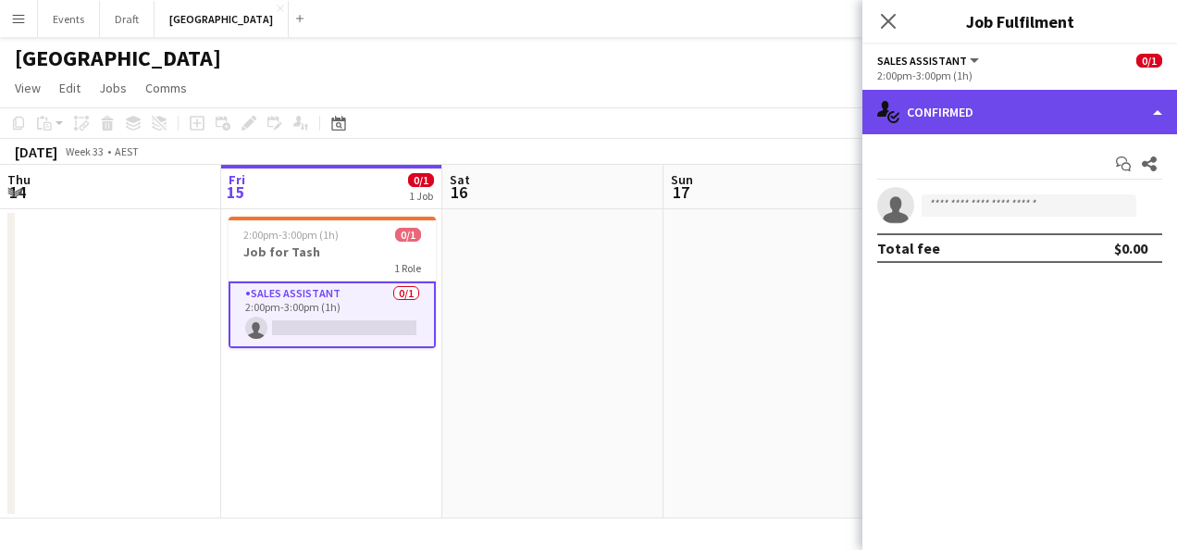
click at [1154, 101] on div "single-neutral-actions-check-2 Confirmed" at bounding box center [1019, 112] width 315 height 44
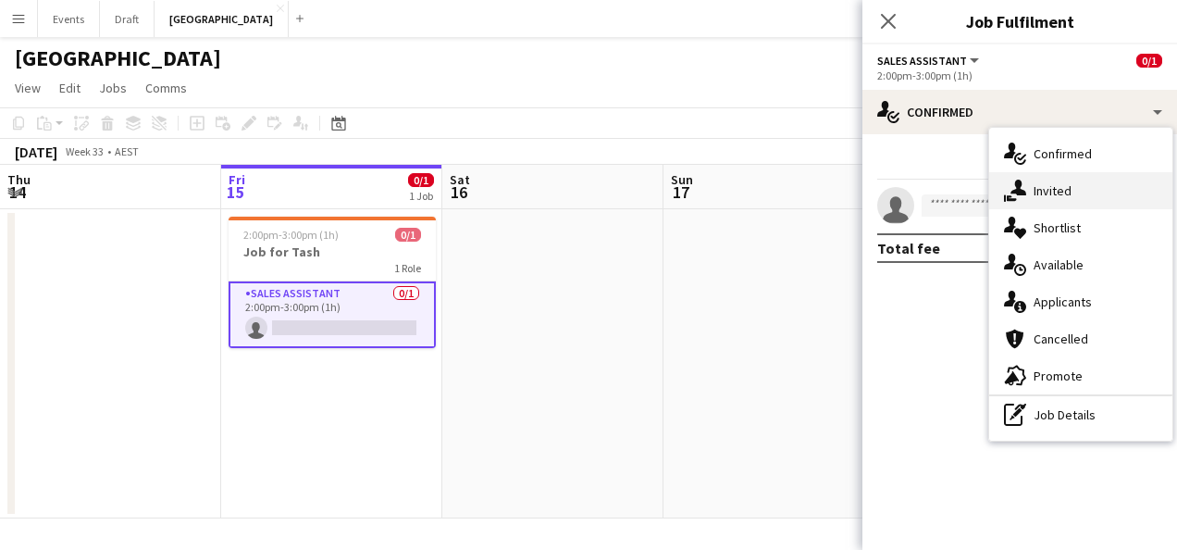
click at [1053, 194] on div "single-neutral-actions-share-1 Invited" at bounding box center [1080, 190] width 183 height 37
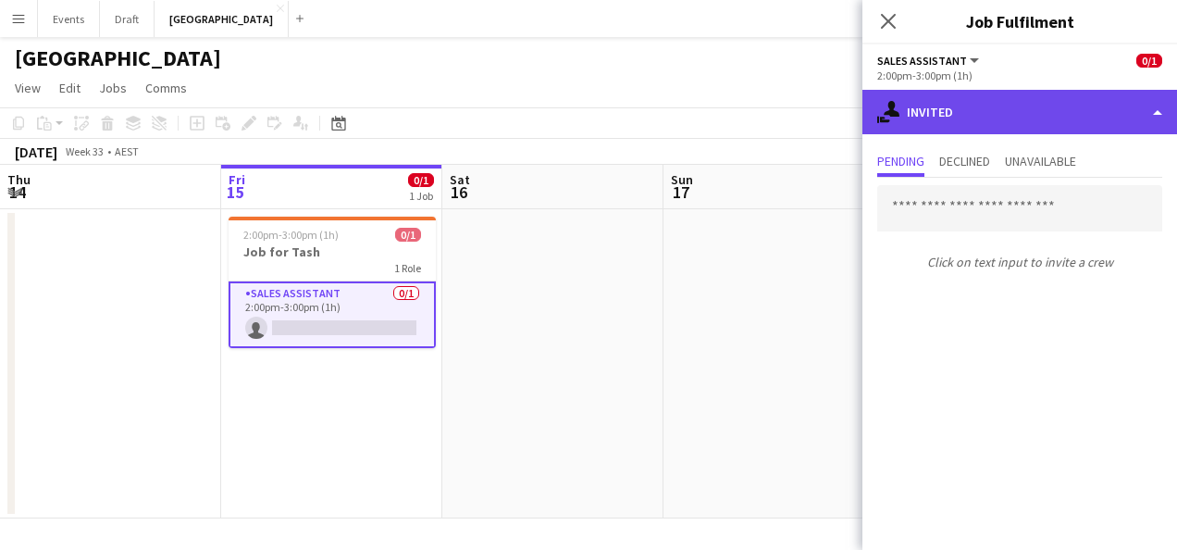
click at [1051, 112] on div "single-neutral-actions-share-1 Invited" at bounding box center [1019, 112] width 315 height 44
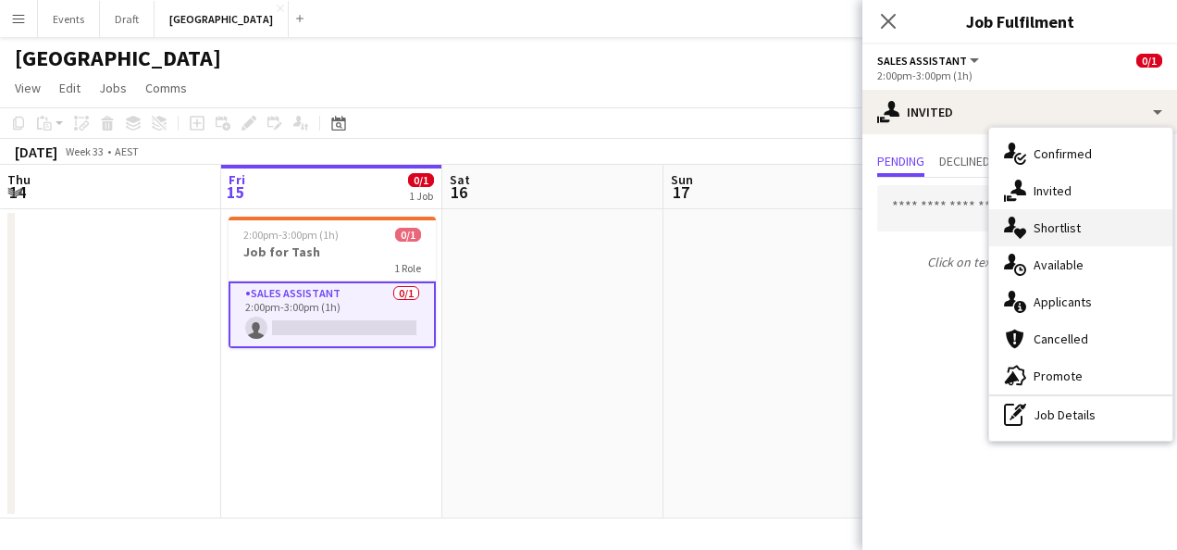
click at [1060, 229] on div "single-neutral-actions-heart Shortlist" at bounding box center [1080, 227] width 183 height 37
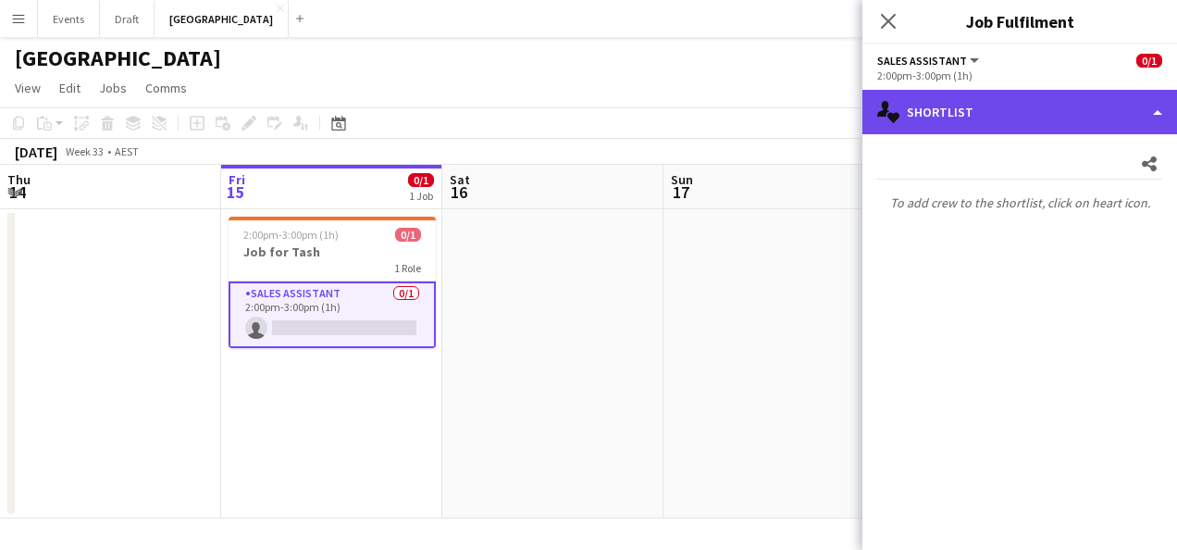
click at [1141, 99] on div "single-neutral-actions-heart Shortlist" at bounding box center [1019, 112] width 315 height 44
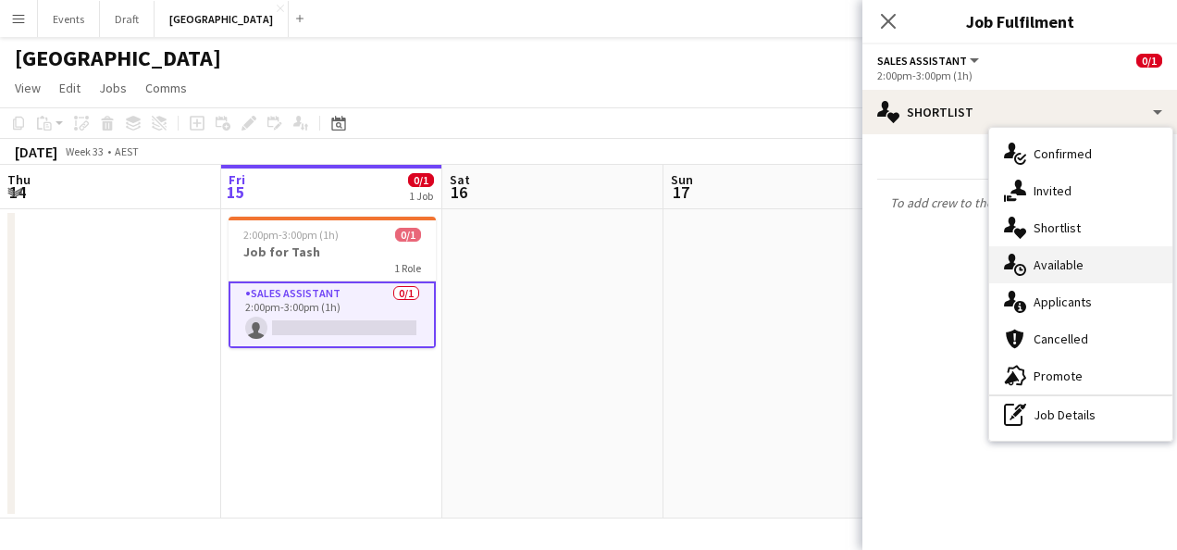
click at [1045, 264] on div "single-neutral-actions-upload Available" at bounding box center [1080, 264] width 183 height 37
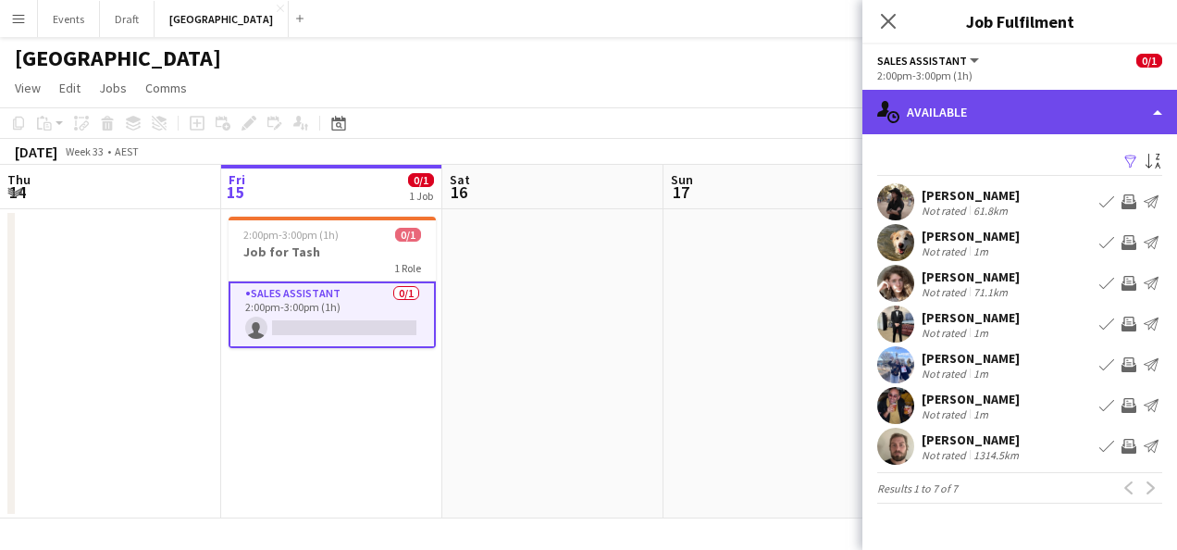
click at [1085, 108] on div "single-neutral-actions-upload Available" at bounding box center [1019, 112] width 315 height 44
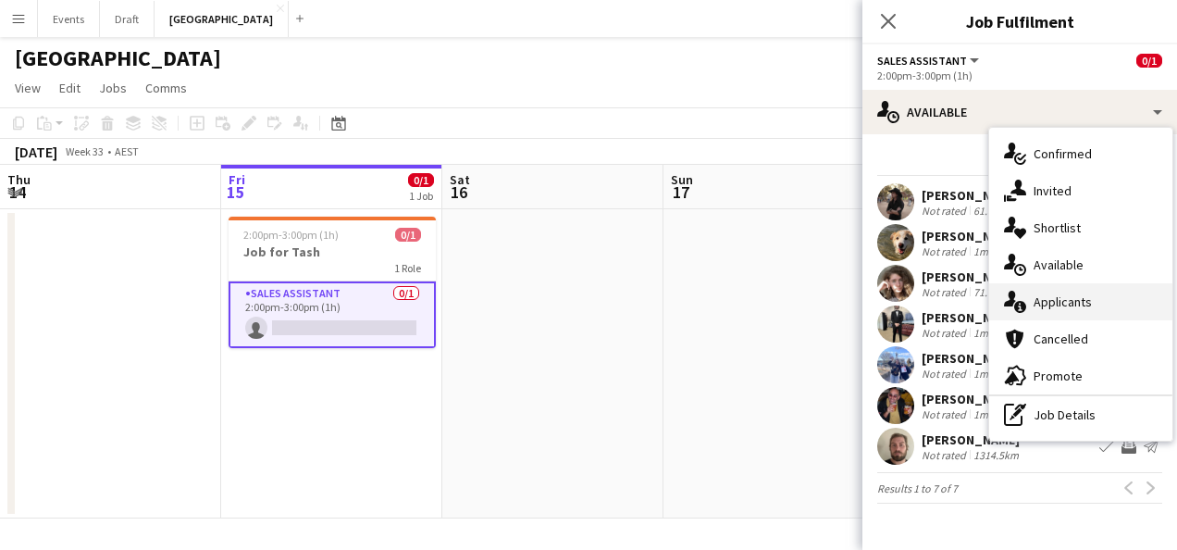
click at [1072, 292] on div "single-neutral-actions-information Applicants" at bounding box center [1080, 301] width 183 height 37
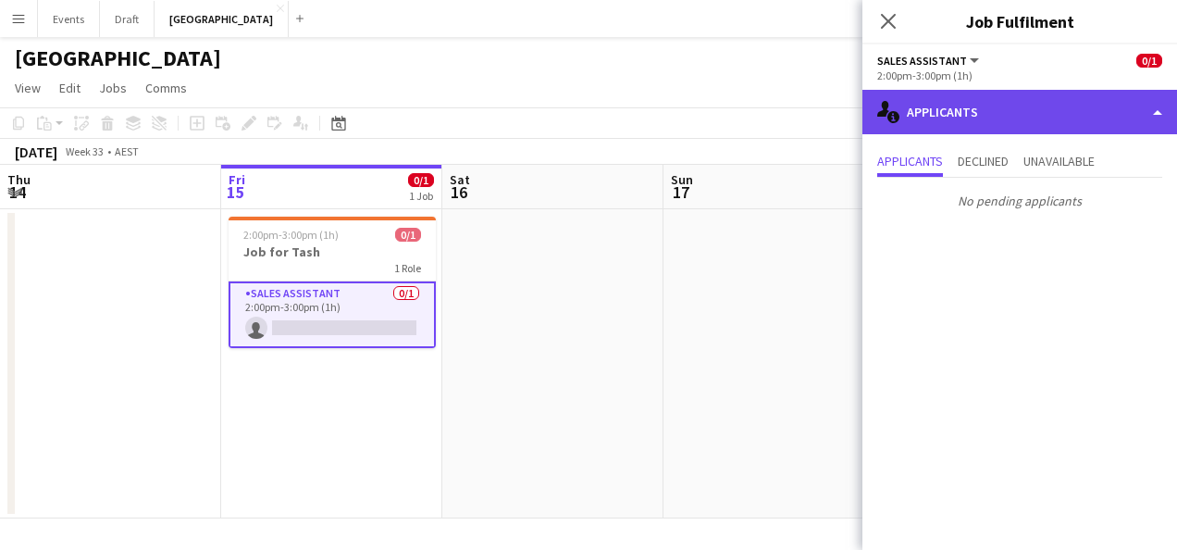
click at [1095, 112] on div "single-neutral-actions-information Applicants" at bounding box center [1019, 112] width 315 height 44
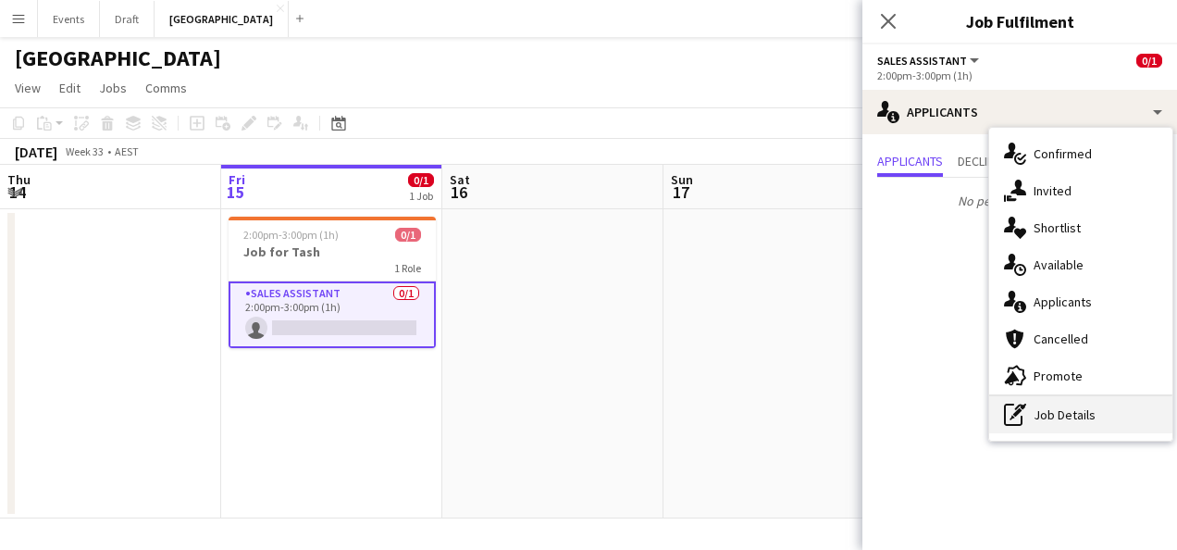
click at [1046, 415] on div "pen-write Job Details" at bounding box center [1080, 414] width 183 height 37
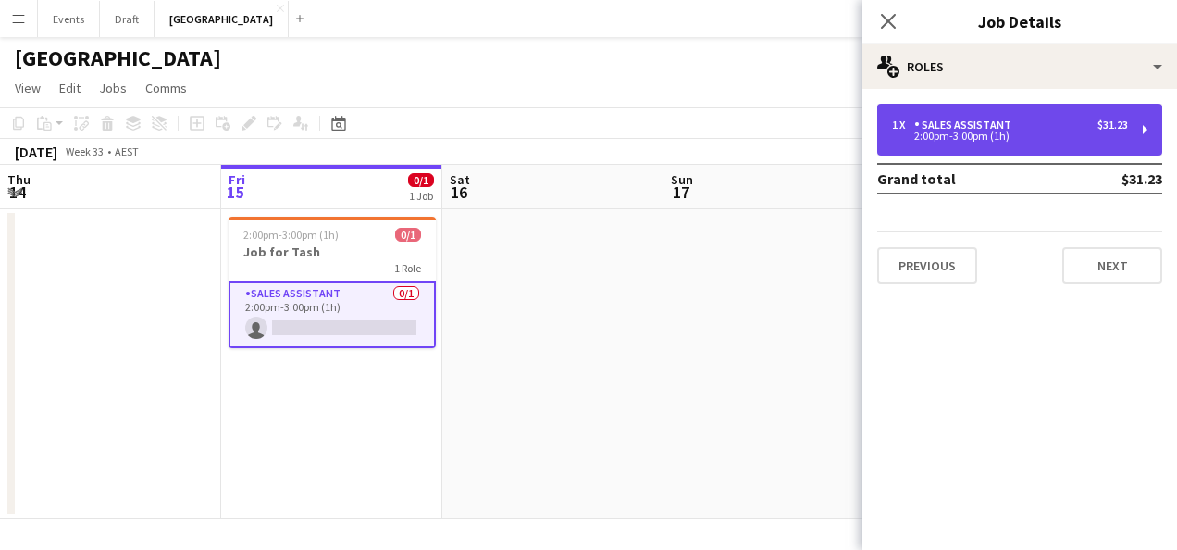
click at [1064, 135] on div "2:00pm-3:00pm (1h)" at bounding box center [1010, 135] width 236 height 9
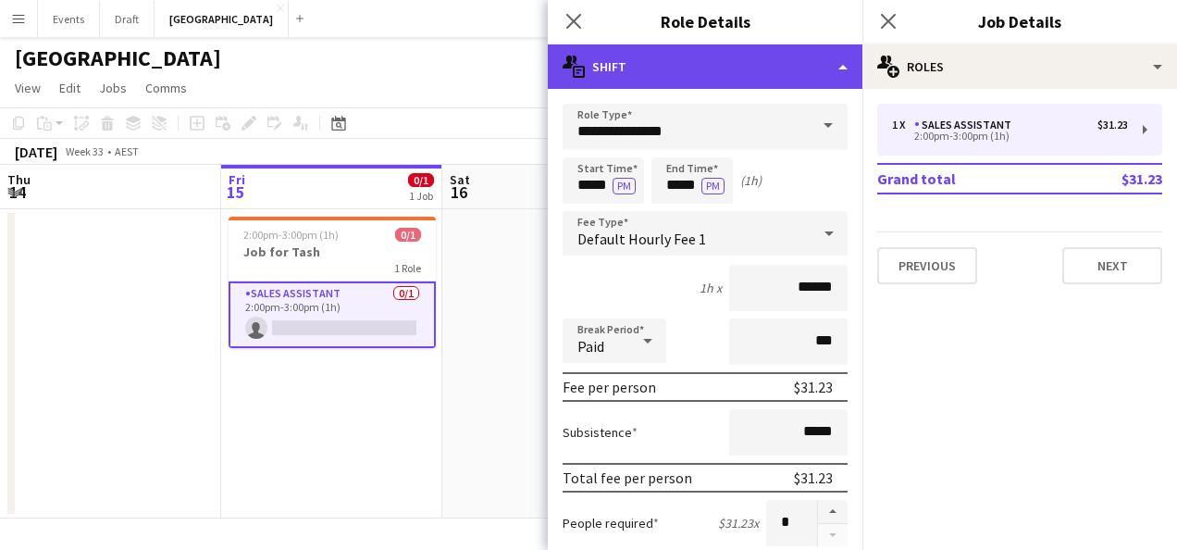
click at [812, 68] on div "multiple-actions-text Shift" at bounding box center [705, 66] width 315 height 44
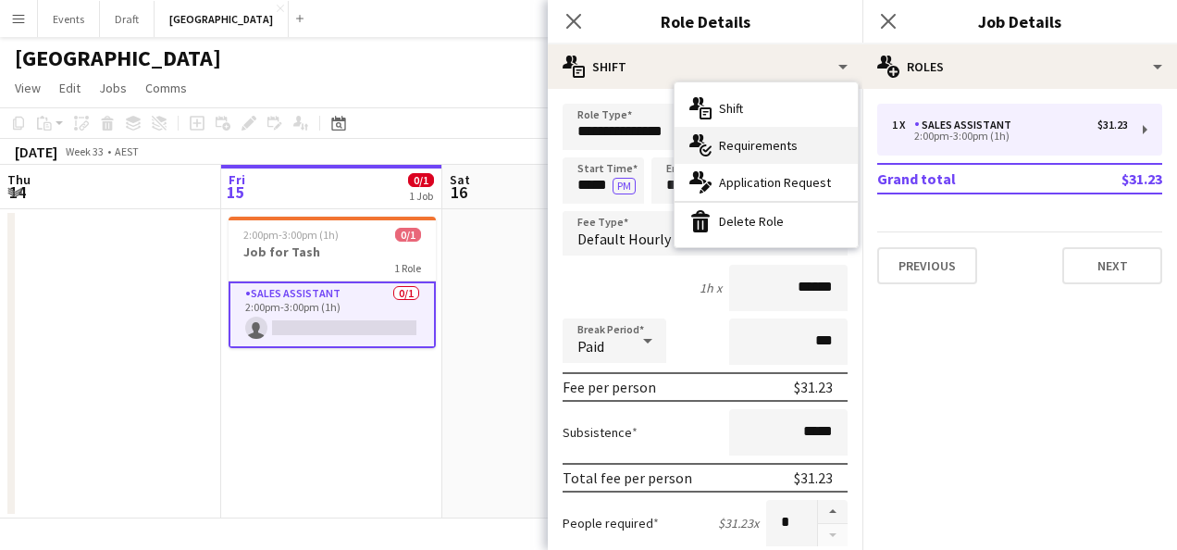
click at [788, 144] on div "multiple-actions-check-2 Requirements" at bounding box center [766, 145] width 183 height 37
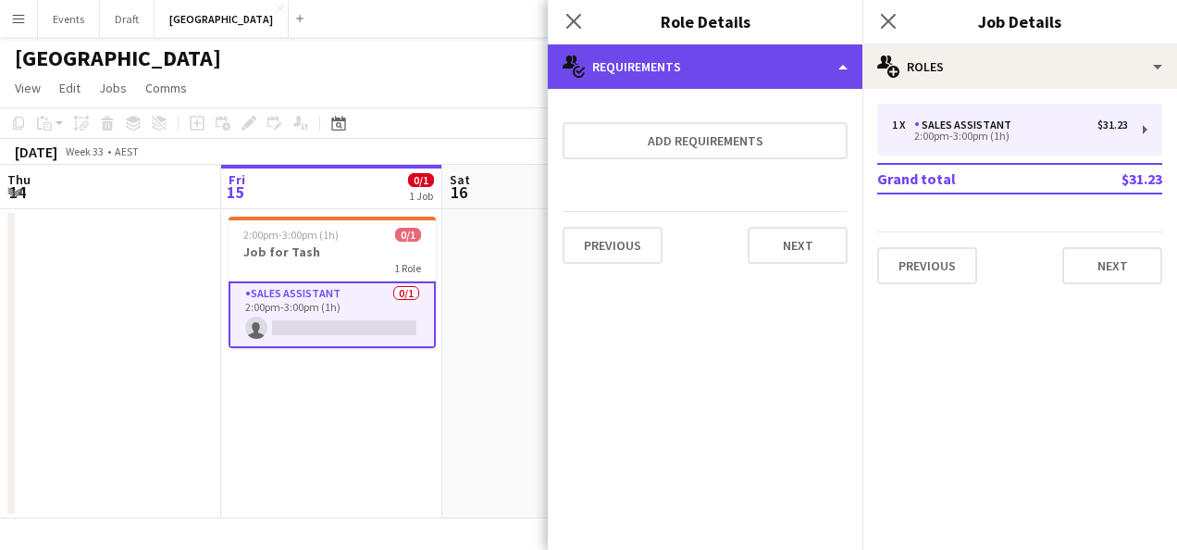
click at [799, 82] on div "multiple-actions-check-2 Requirements" at bounding box center [705, 66] width 315 height 44
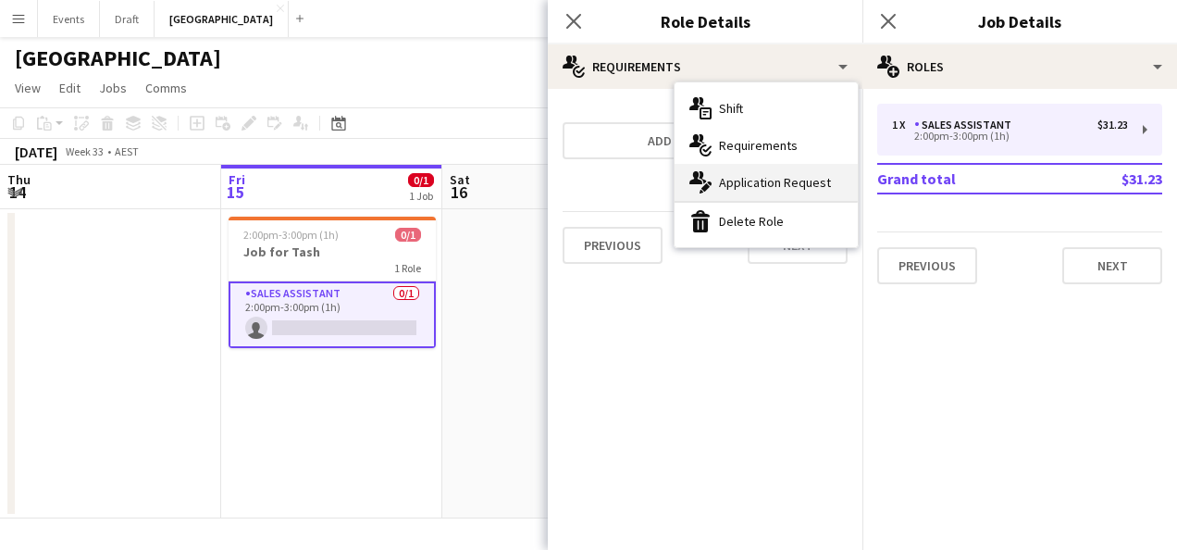
click at [790, 186] on div "multiple-actions-edit-1 Application Request" at bounding box center [766, 182] width 183 height 37
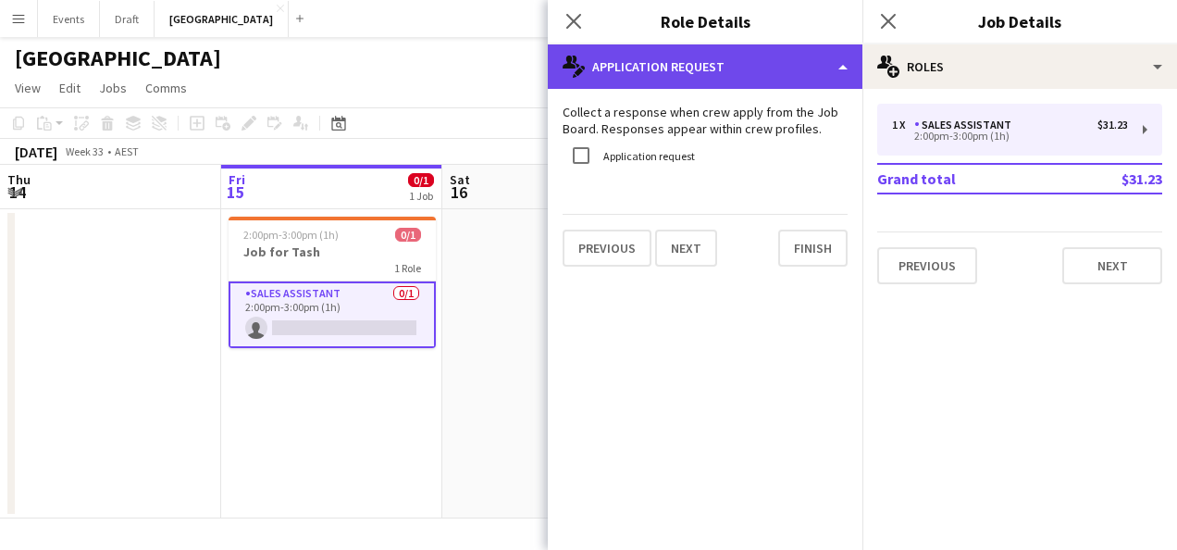
click at [753, 74] on div "multiple-actions-edit-1 Application Request" at bounding box center [705, 66] width 315 height 44
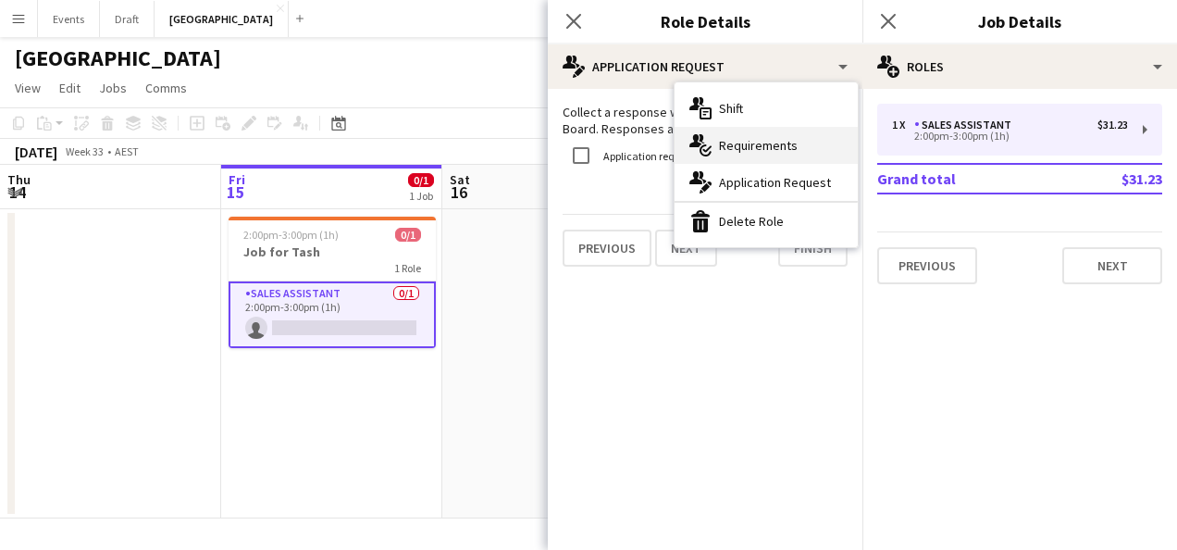
click at [752, 143] on div "multiple-actions-check-2 Requirements" at bounding box center [766, 145] width 183 height 37
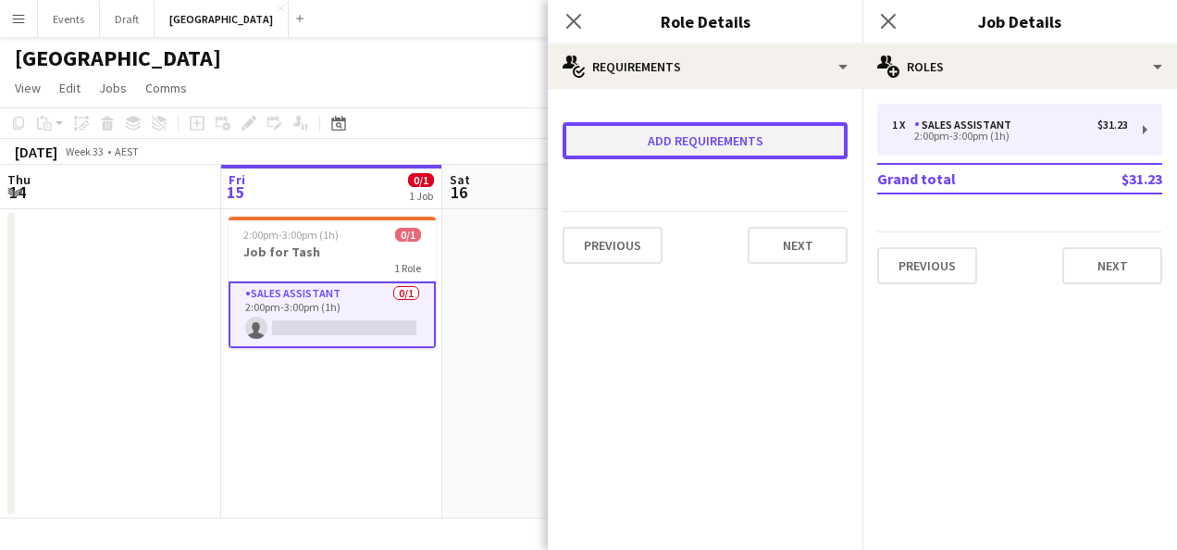
click at [713, 139] on button "Add requirements" at bounding box center [705, 140] width 285 height 37
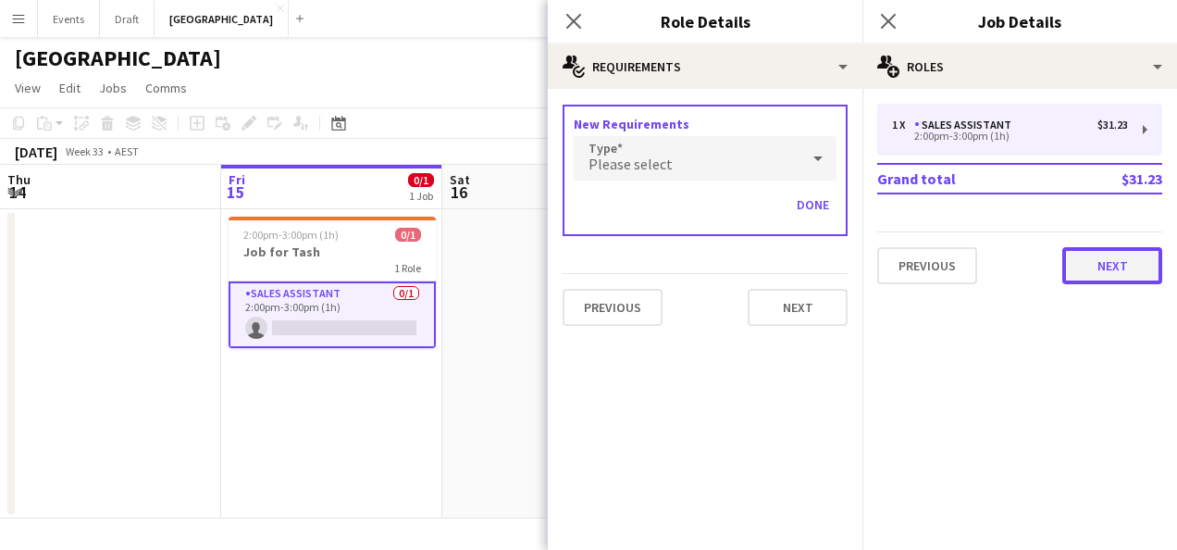
click at [1104, 263] on button "Next" at bounding box center [1112, 265] width 100 height 37
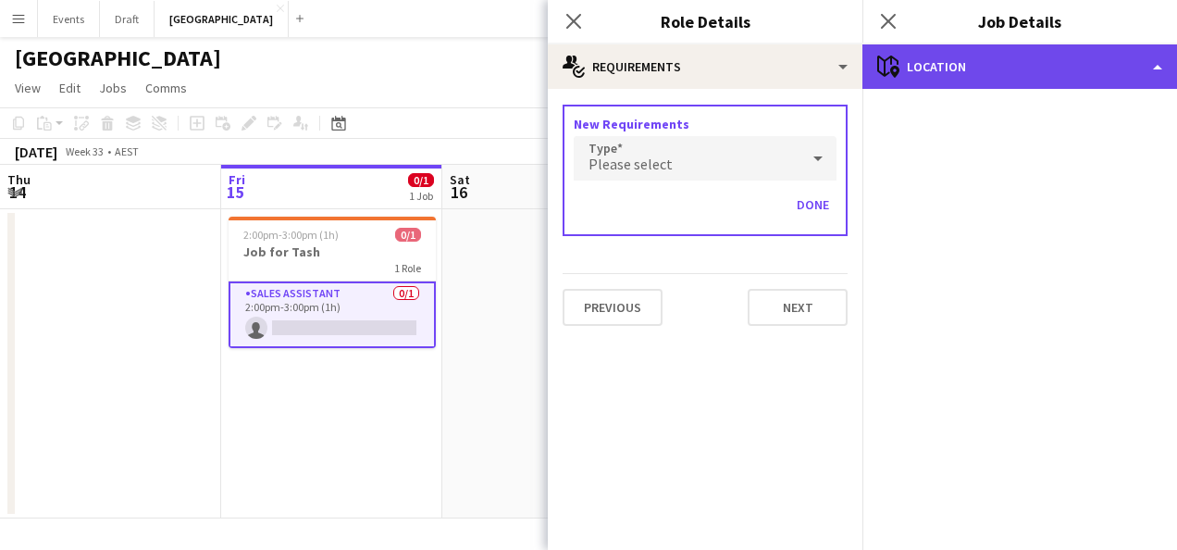
click at [1156, 57] on div "maps-pin-1 Location" at bounding box center [1019, 66] width 315 height 44
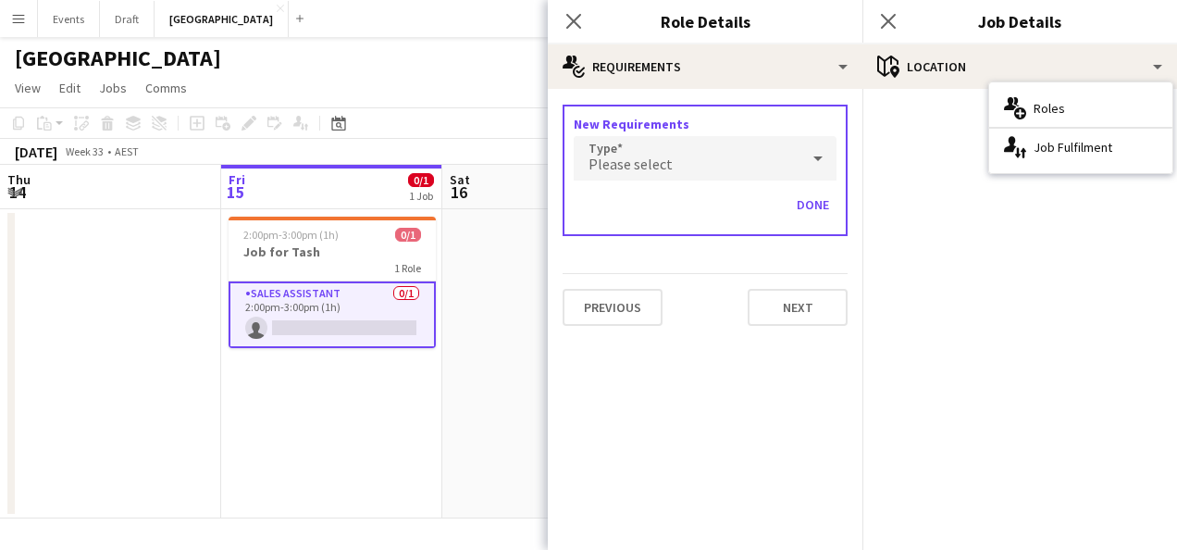
click at [909, 217] on mat-accordion "pencil3 General details 1 x Sales Assistant $31.23 2:00pm-3:00pm (1h) Grand tot…" at bounding box center [1019, 319] width 315 height 461
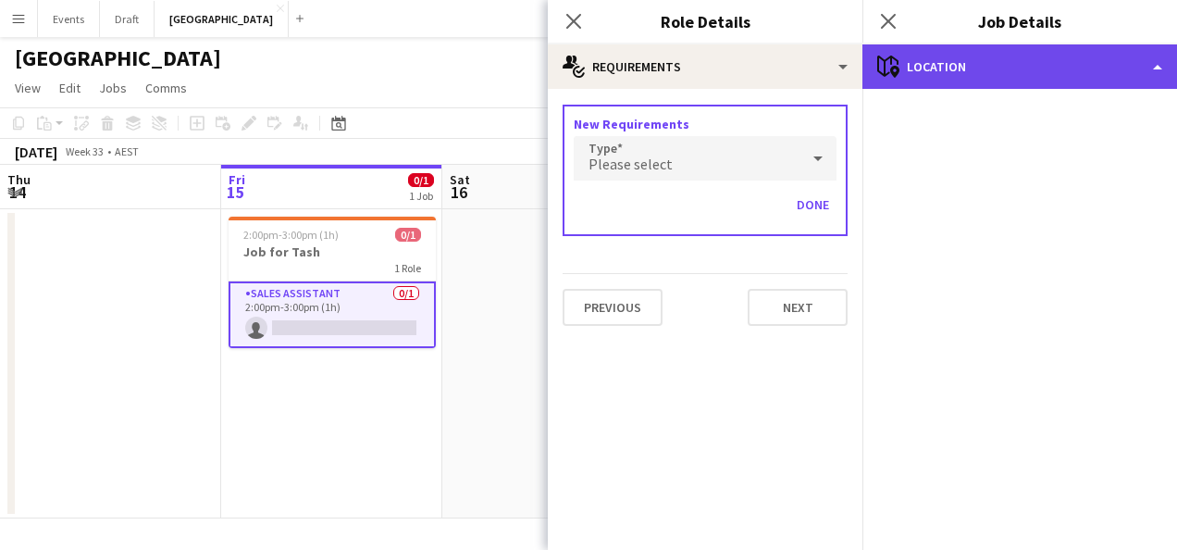
click at [1046, 54] on div "maps-pin-1 Location" at bounding box center [1019, 66] width 315 height 44
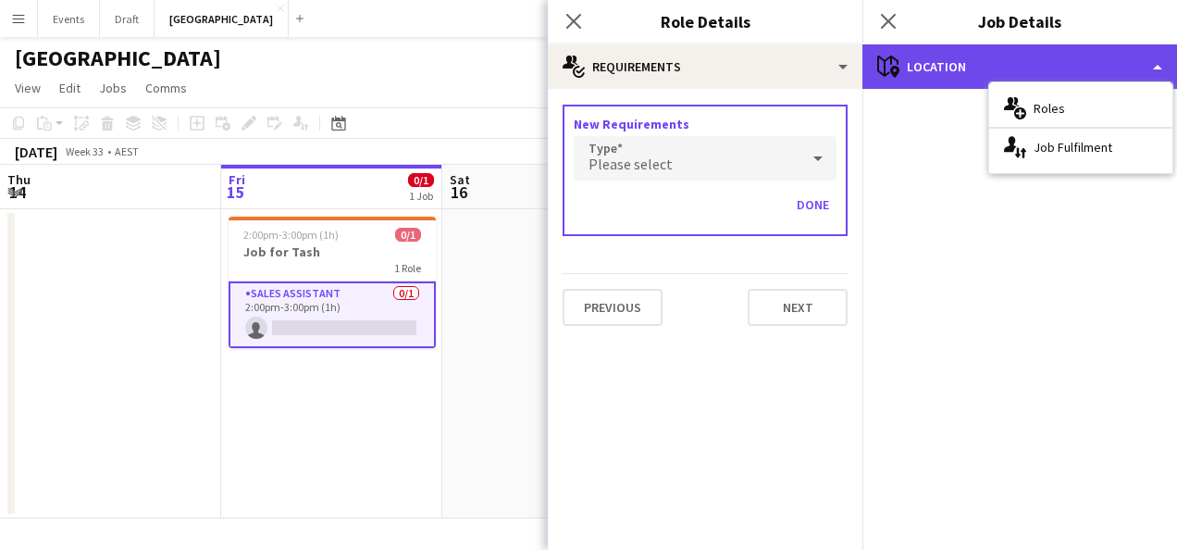
click at [1046, 54] on div "maps-pin-1 Location" at bounding box center [1019, 66] width 315 height 44
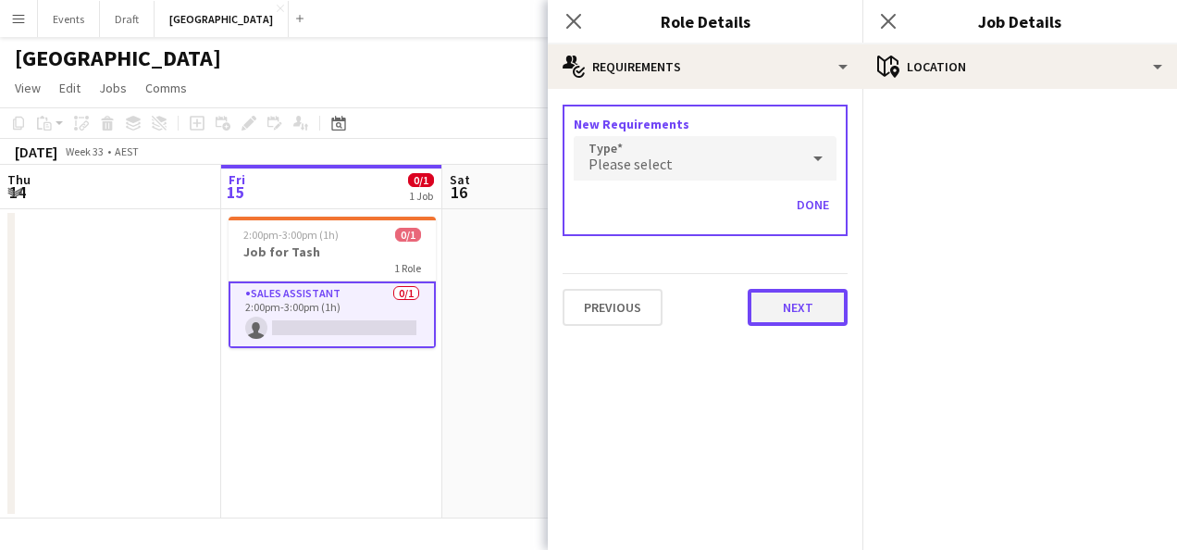
click at [801, 291] on button "Next" at bounding box center [798, 307] width 100 height 37
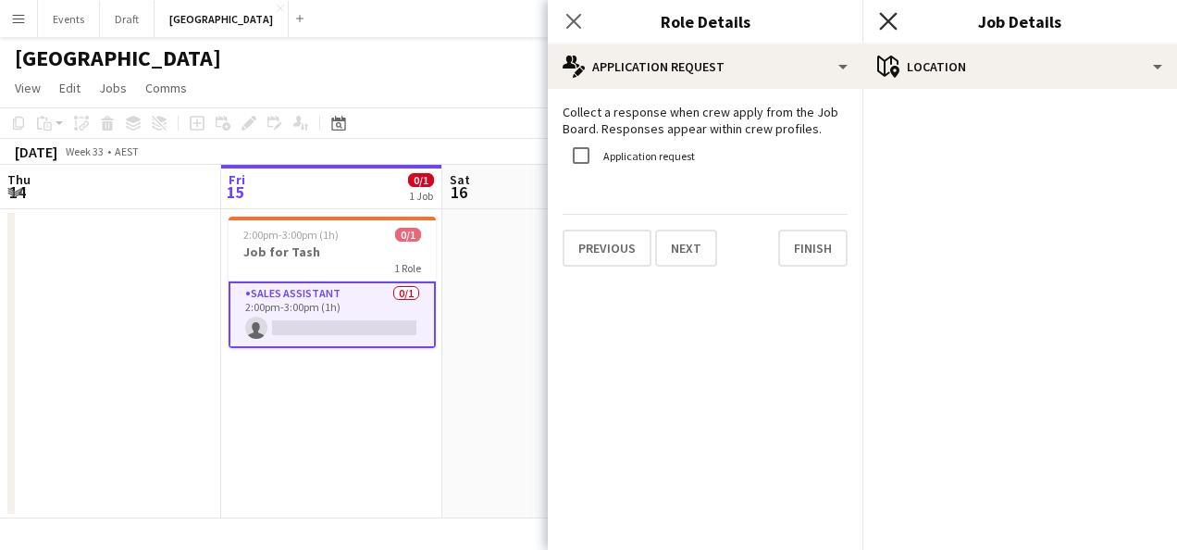
click at [886, 22] on icon at bounding box center [888, 21] width 18 height 18
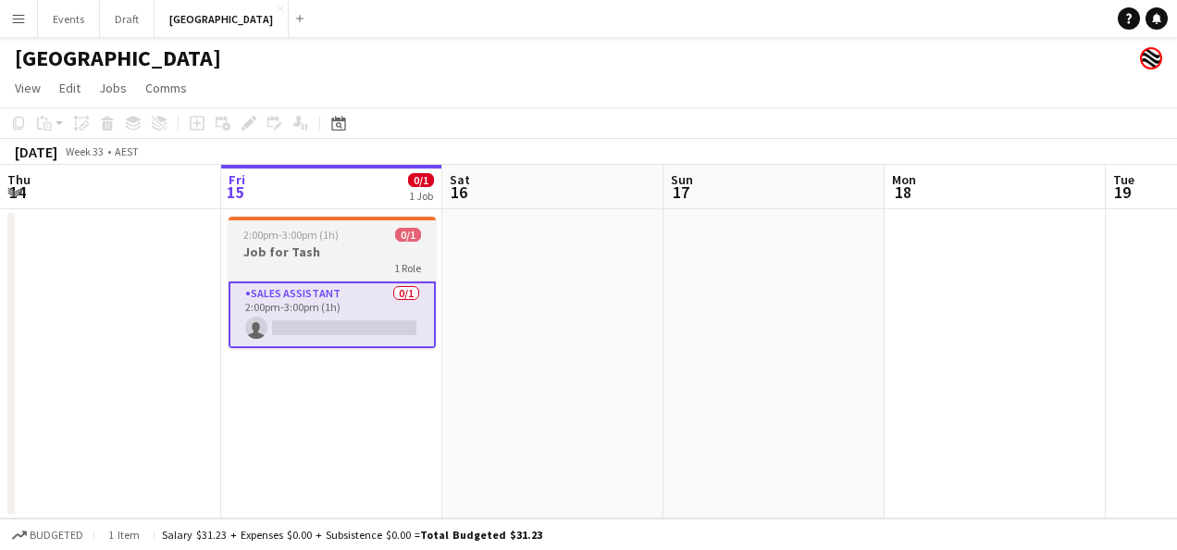
click at [364, 247] on h3 "Job for Tash" at bounding box center [332, 251] width 207 height 17
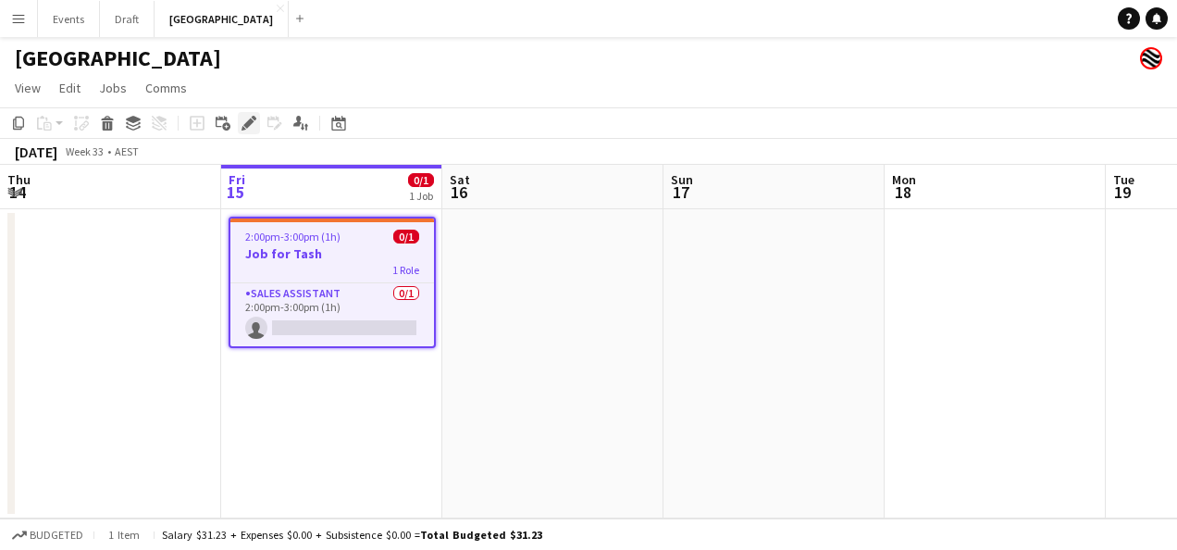
click at [254, 122] on icon "Edit" at bounding box center [249, 123] width 15 height 15
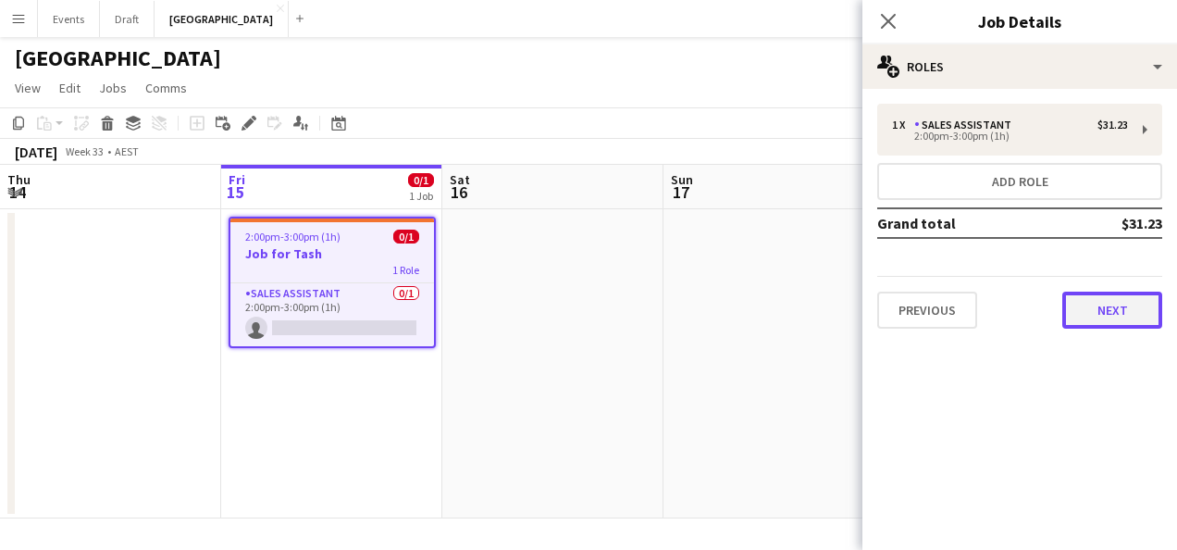
click at [1101, 307] on button "Next" at bounding box center [1112, 309] width 100 height 37
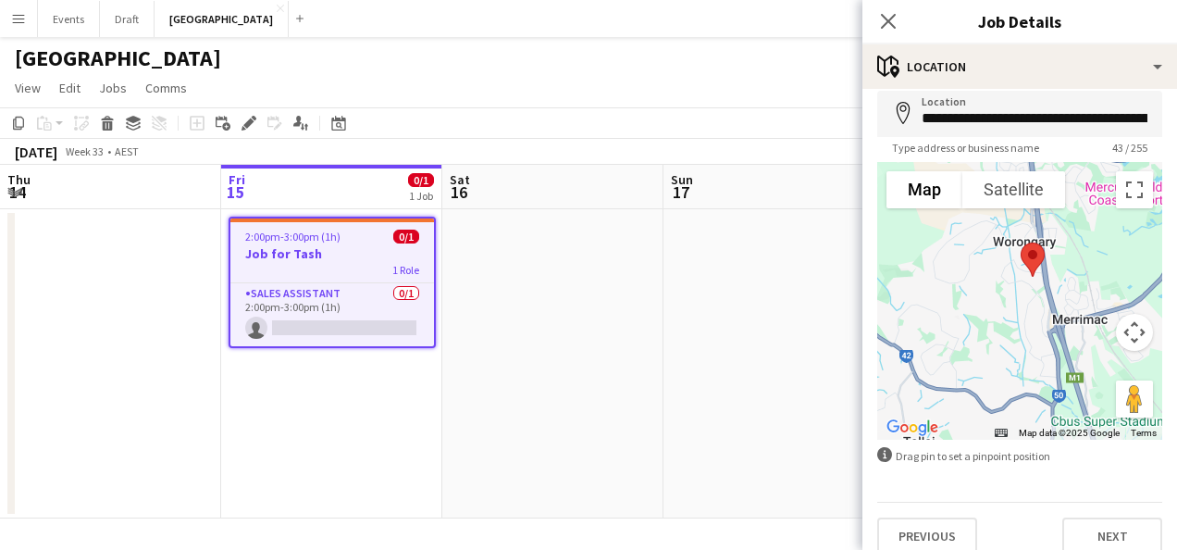
scroll to position [91, 0]
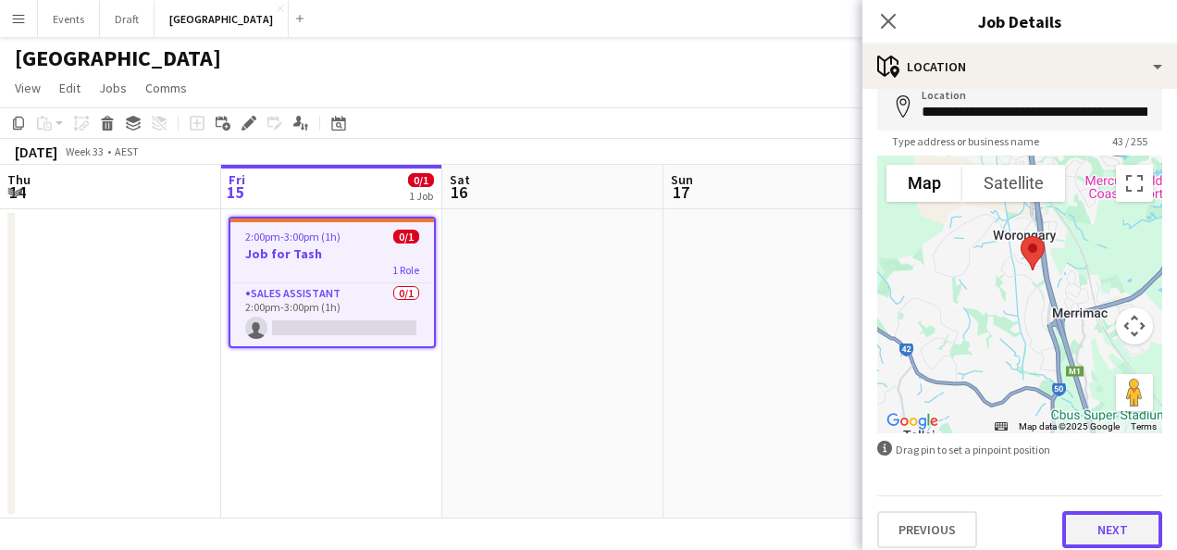
click at [1092, 522] on button "Next" at bounding box center [1112, 529] width 100 height 37
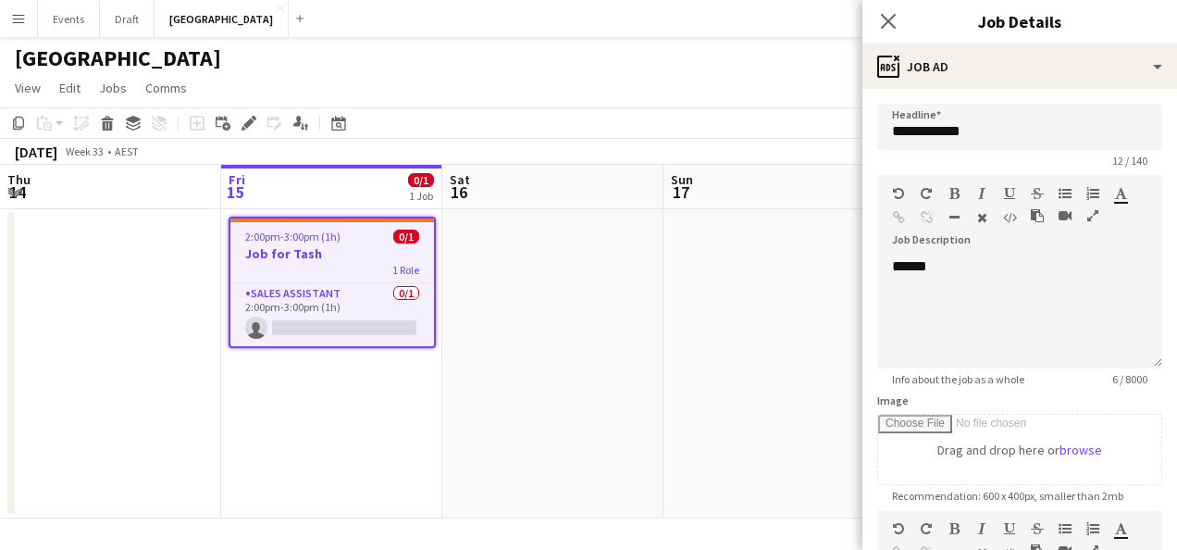
scroll to position [0, 0]
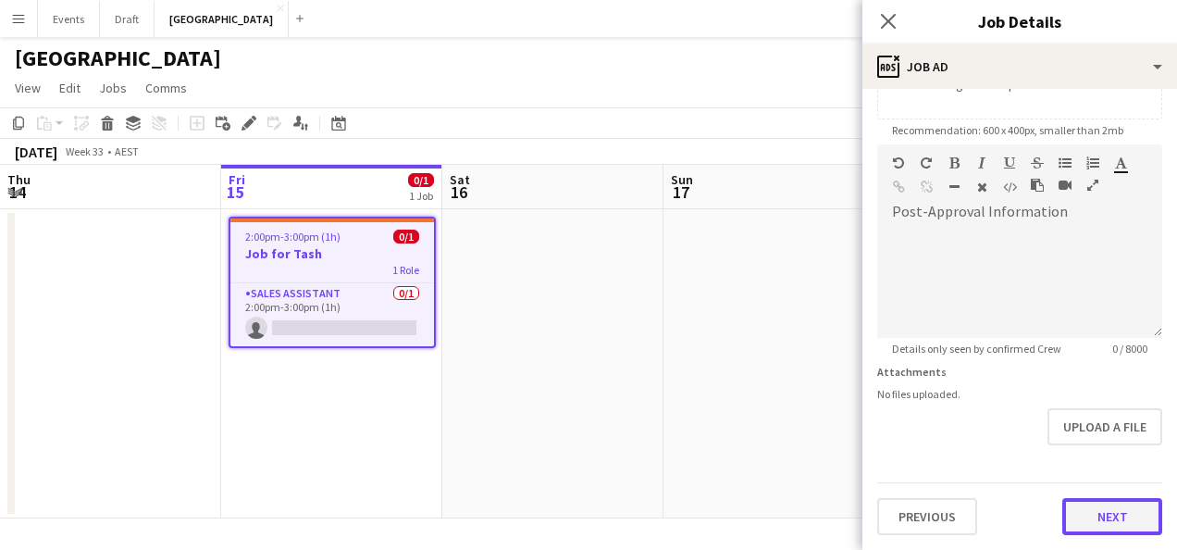
click at [1085, 446] on form "**********" at bounding box center [1019, 136] width 315 height 797
click at [1093, 524] on button "Next" at bounding box center [1112, 517] width 100 height 37
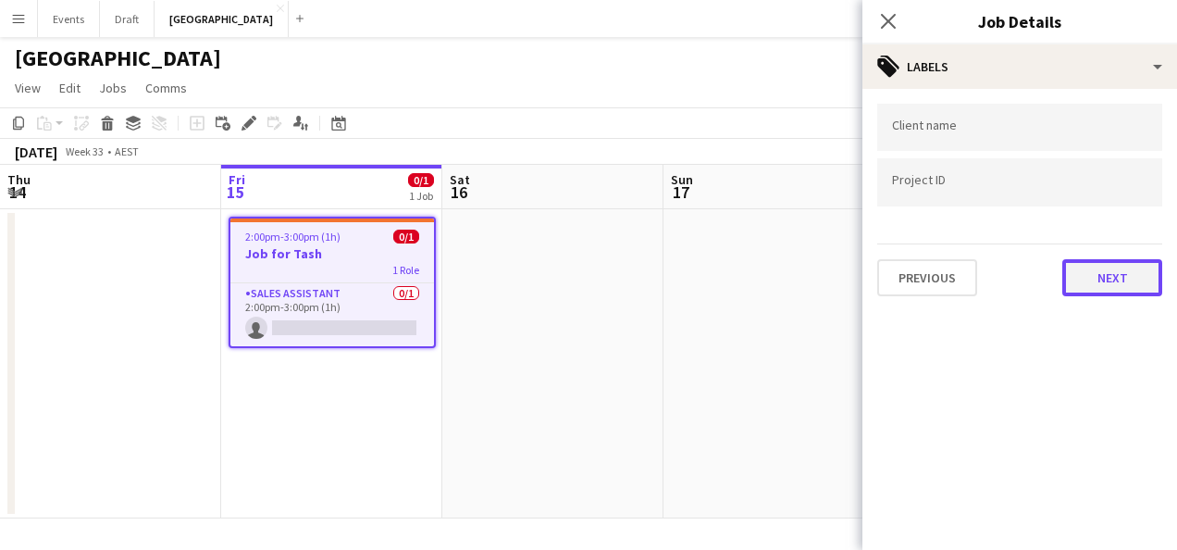
click at [1083, 278] on button "Next" at bounding box center [1112, 277] width 100 height 37
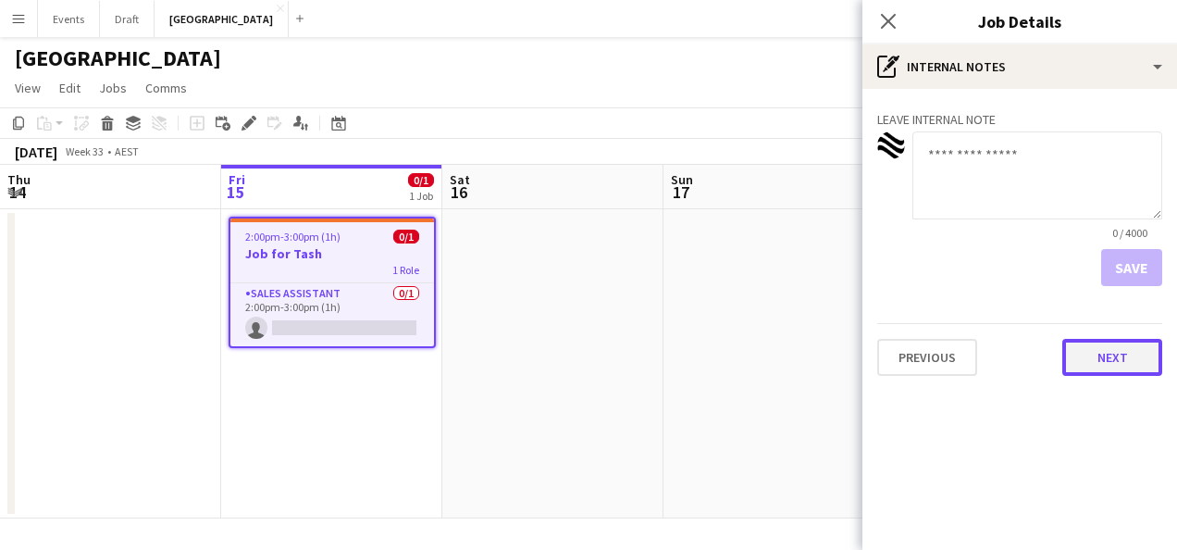
click at [1116, 350] on button "Next" at bounding box center [1112, 357] width 100 height 37
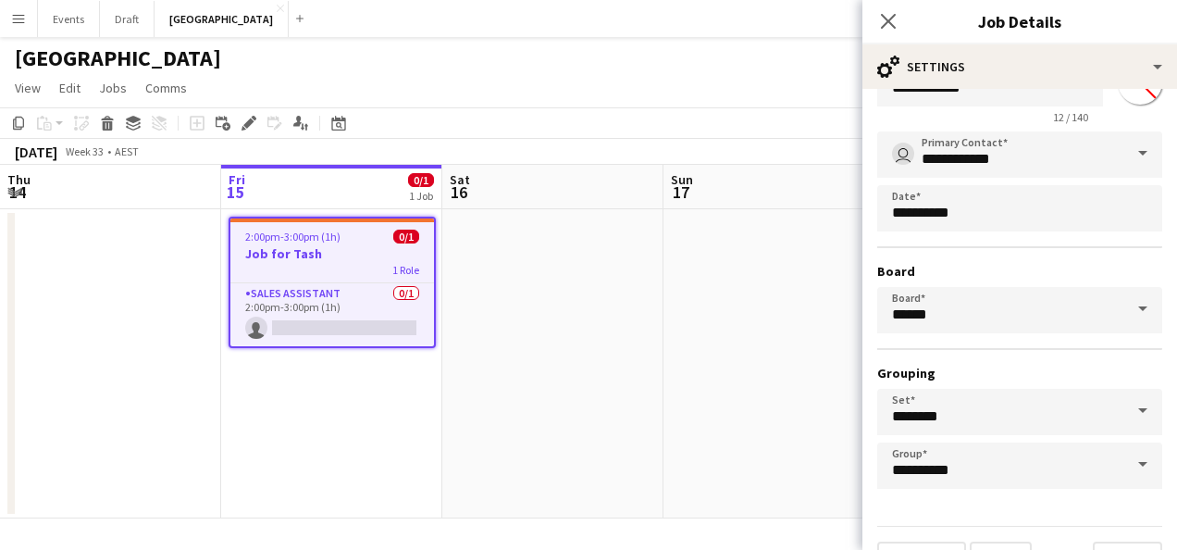
scroll to position [93, 0]
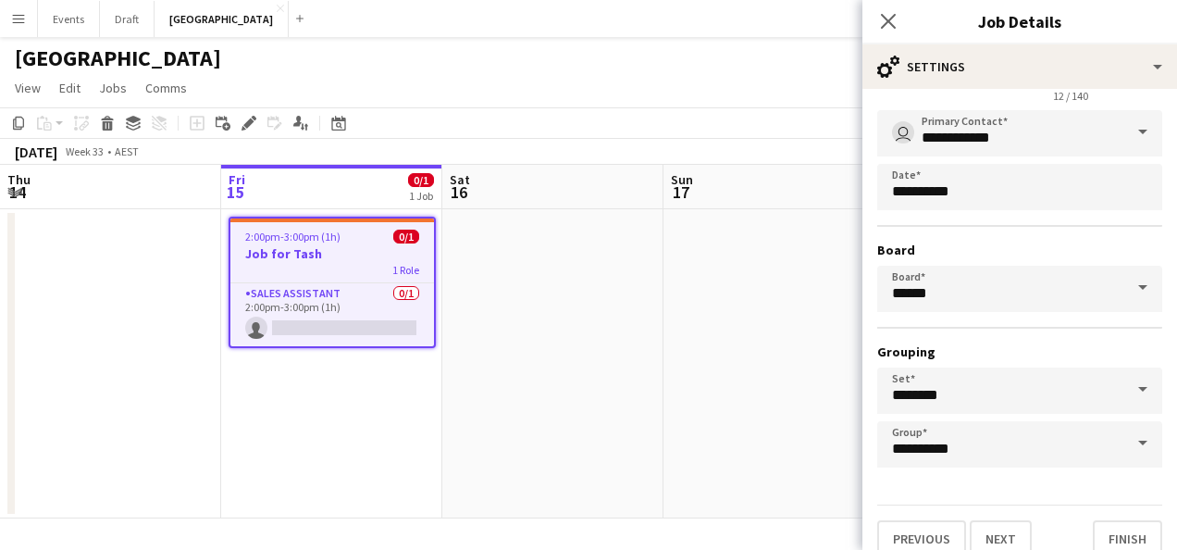
click at [1123, 135] on span at bounding box center [1142, 132] width 39 height 44
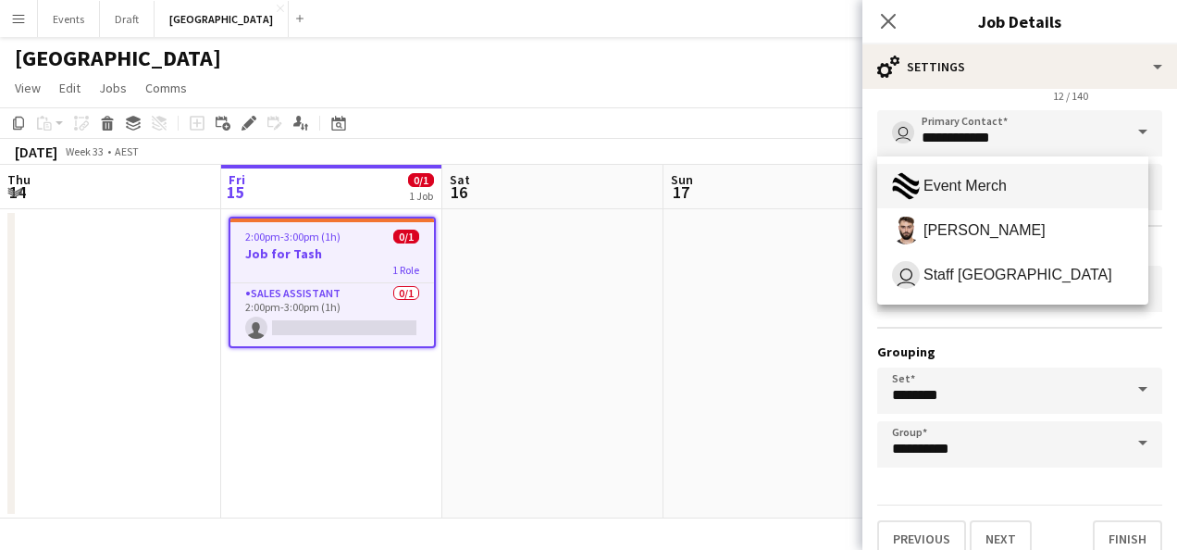
click at [1027, 195] on span "Event Merch" at bounding box center [1013, 186] width 242 height 28
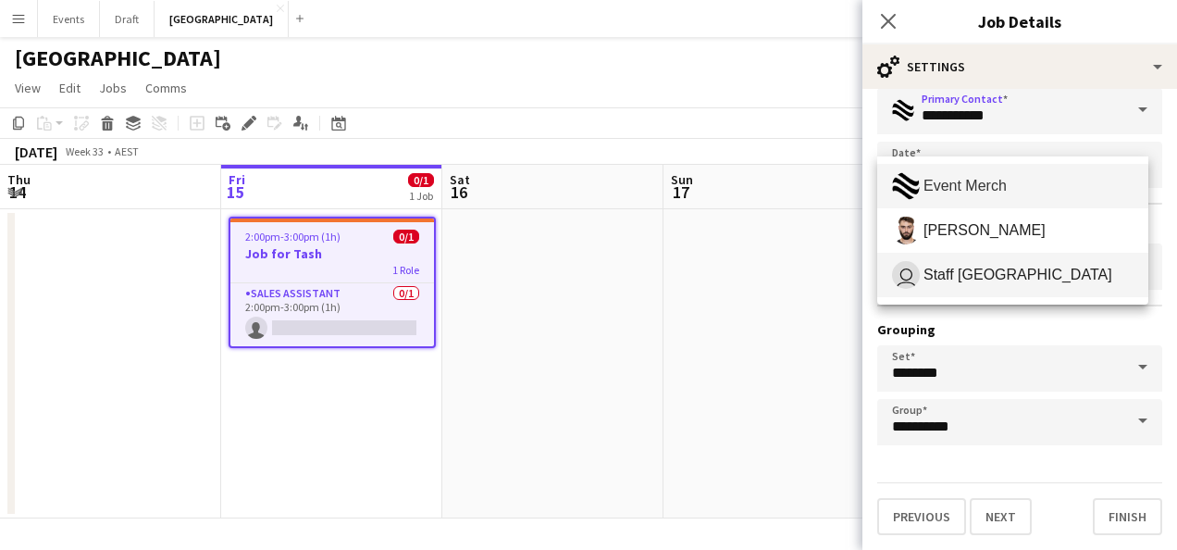
click at [979, 270] on span "Staff [GEOGRAPHIC_DATA]" at bounding box center [1017, 275] width 189 height 18
type input "**********"
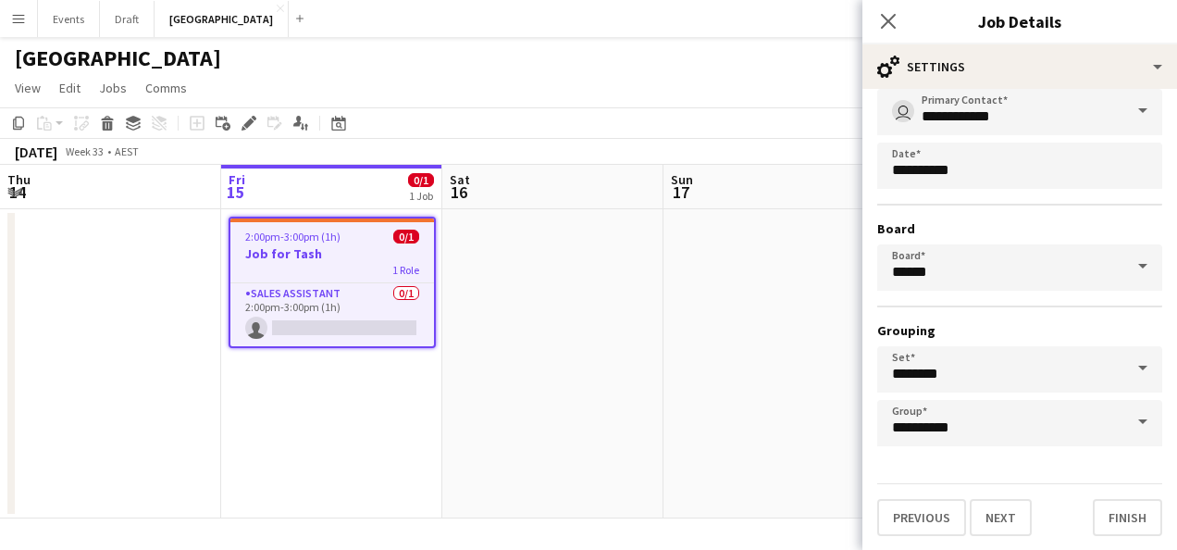
click at [988, 308] on div "**********" at bounding box center [1019, 267] width 285 height 357
click at [989, 516] on button "Next" at bounding box center [1001, 516] width 62 height 37
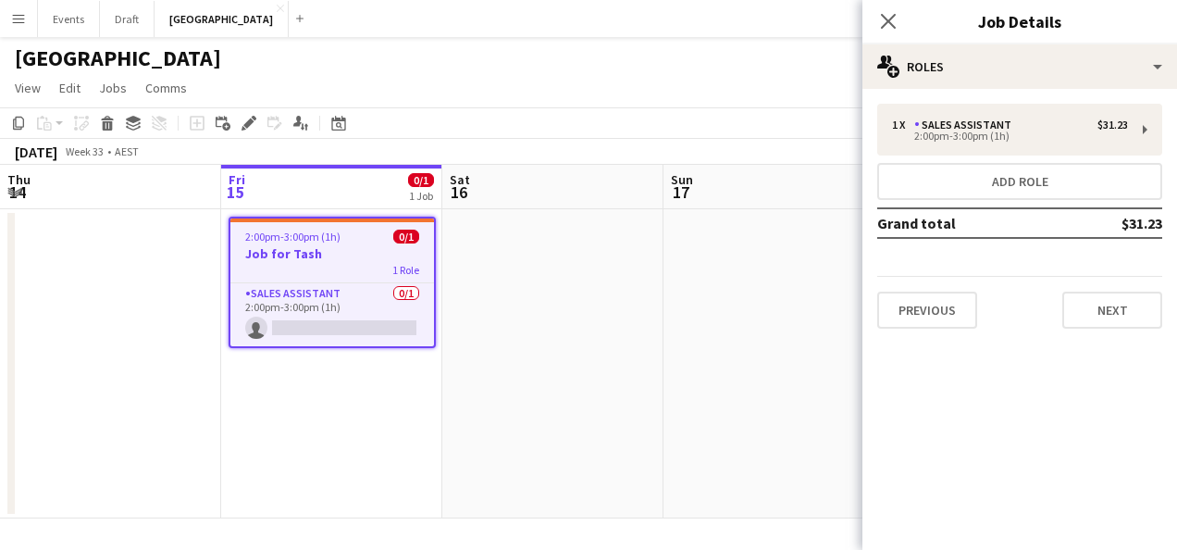
scroll to position [0, 0]
click at [1134, 308] on button "Next" at bounding box center [1112, 309] width 100 height 37
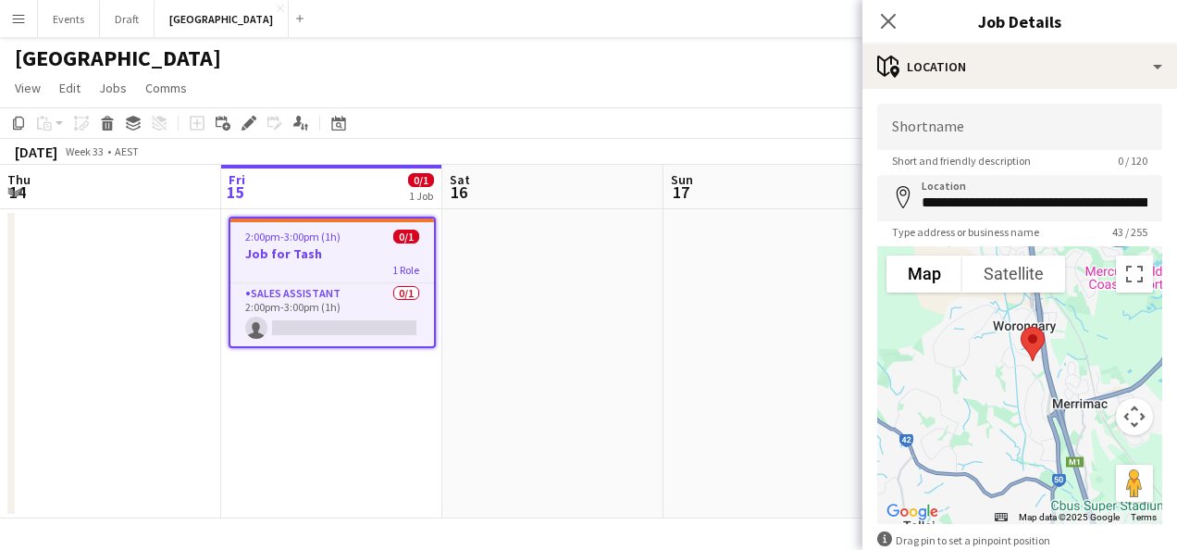
click at [645, 303] on app-date-cell at bounding box center [552, 363] width 221 height 309
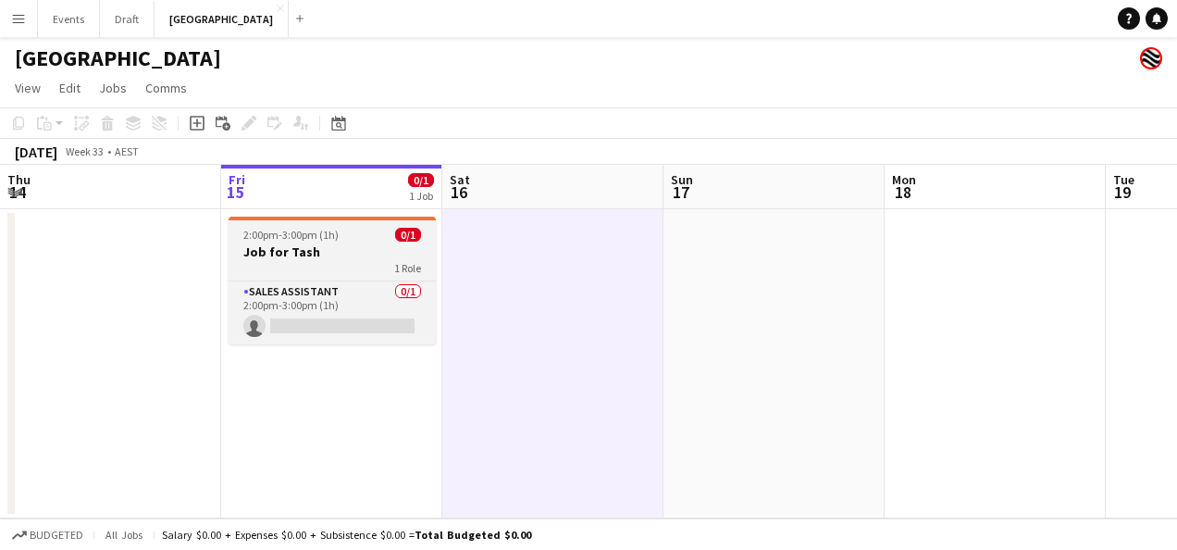
click at [347, 222] on app-job-card "2:00pm-3:00pm (1h) 0/1 Job for Tash 1 Role Sales Assistant 0/1 2:00pm-3:00pm (1…" at bounding box center [332, 281] width 207 height 128
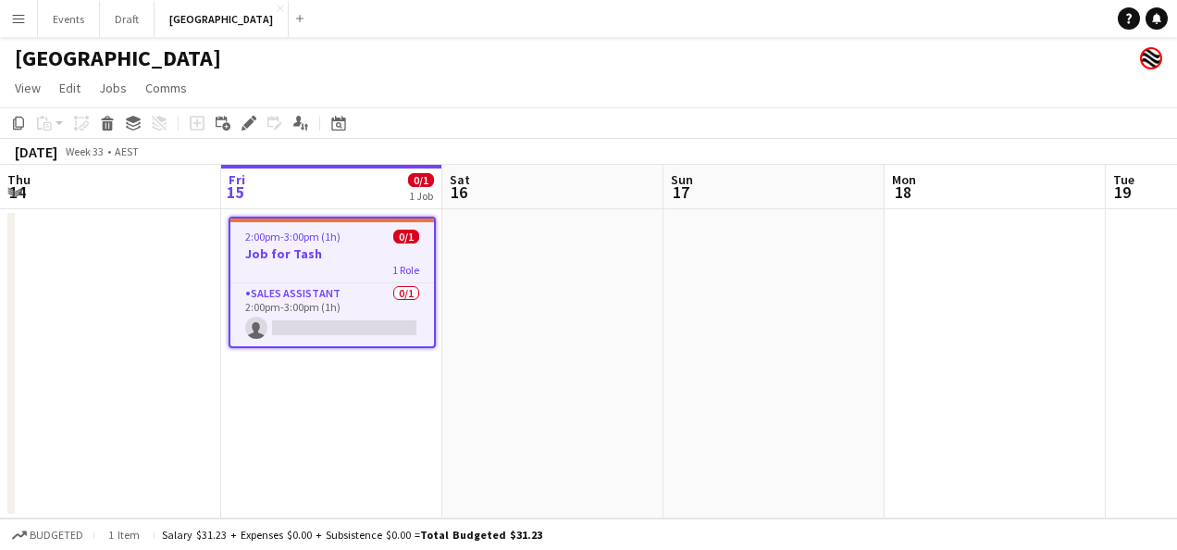
click at [775, 269] on app-date-cell at bounding box center [773, 363] width 221 height 309
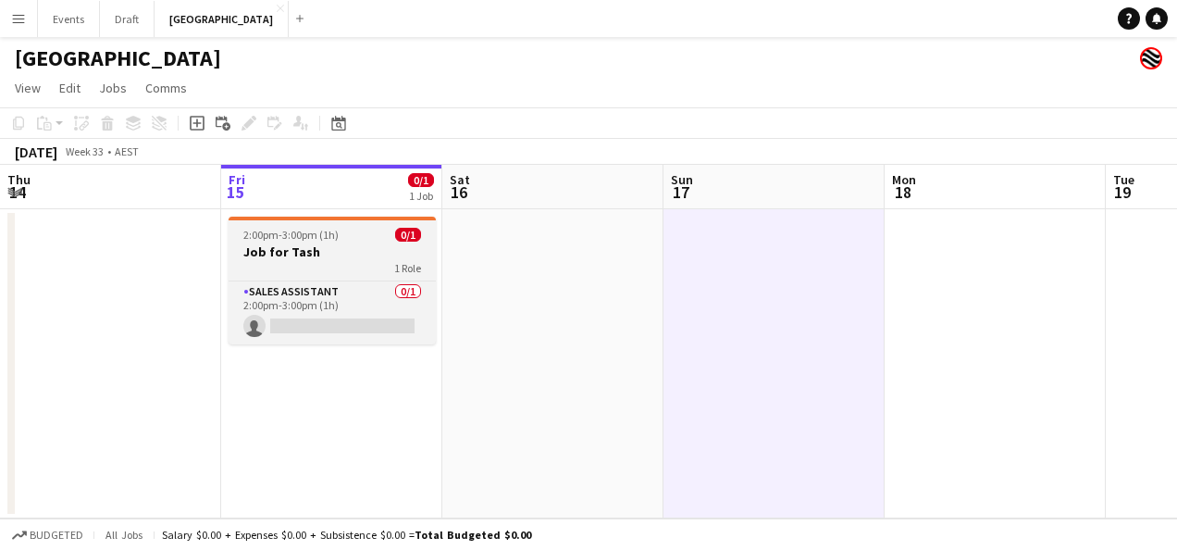
click at [340, 228] on div "2:00pm-3:00pm (1h) 0/1" at bounding box center [332, 235] width 207 height 14
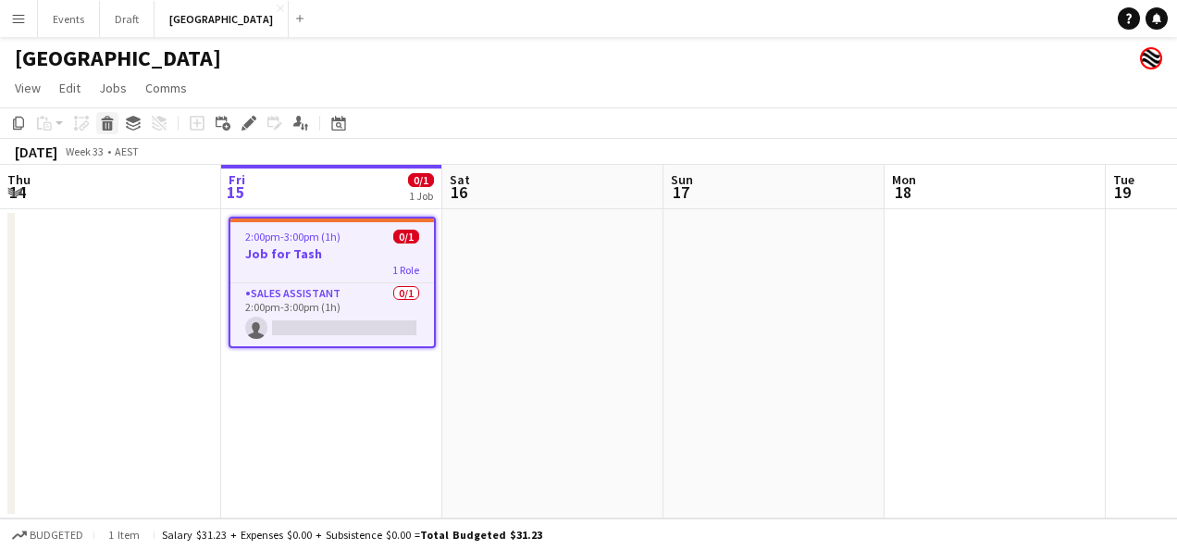
click at [103, 123] on icon at bounding box center [108, 125] width 10 height 9
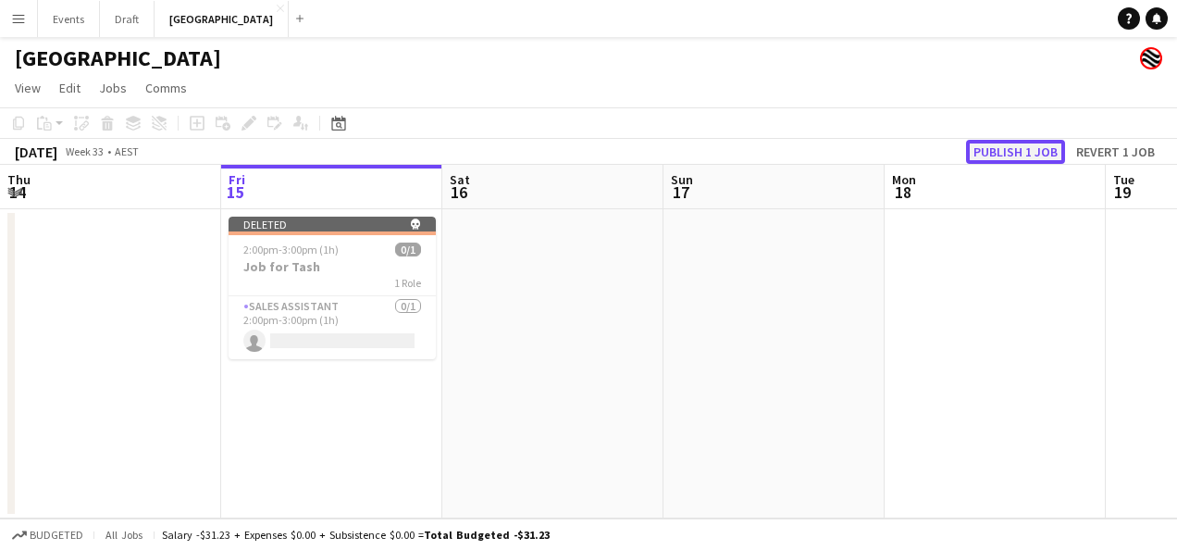
click at [1007, 157] on button "Publish 1 job" at bounding box center [1015, 152] width 99 height 24
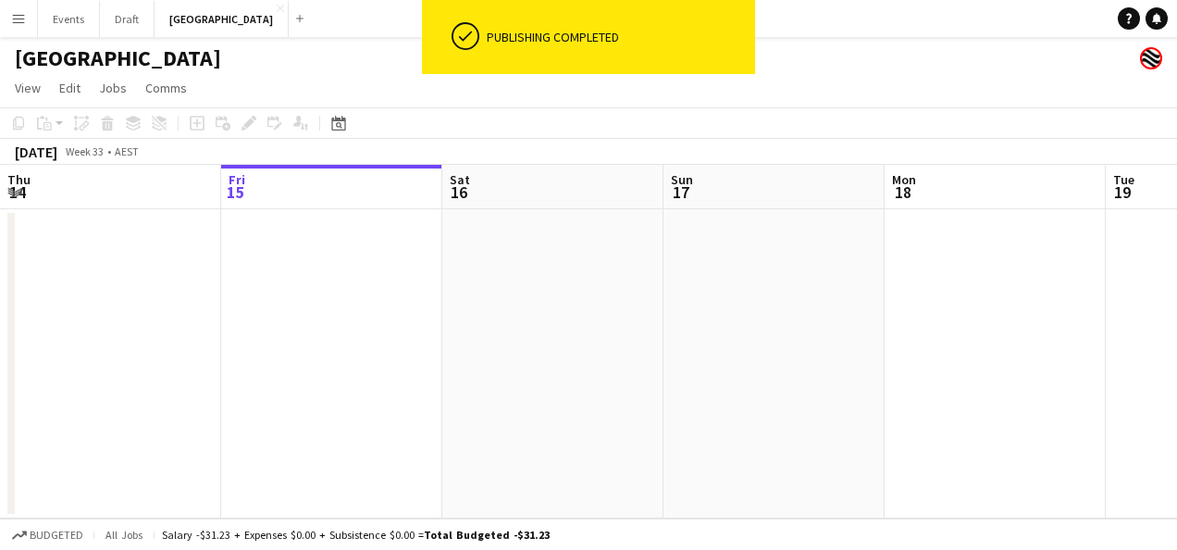
click at [2, 19] on button "Menu" at bounding box center [18, 18] width 37 height 37
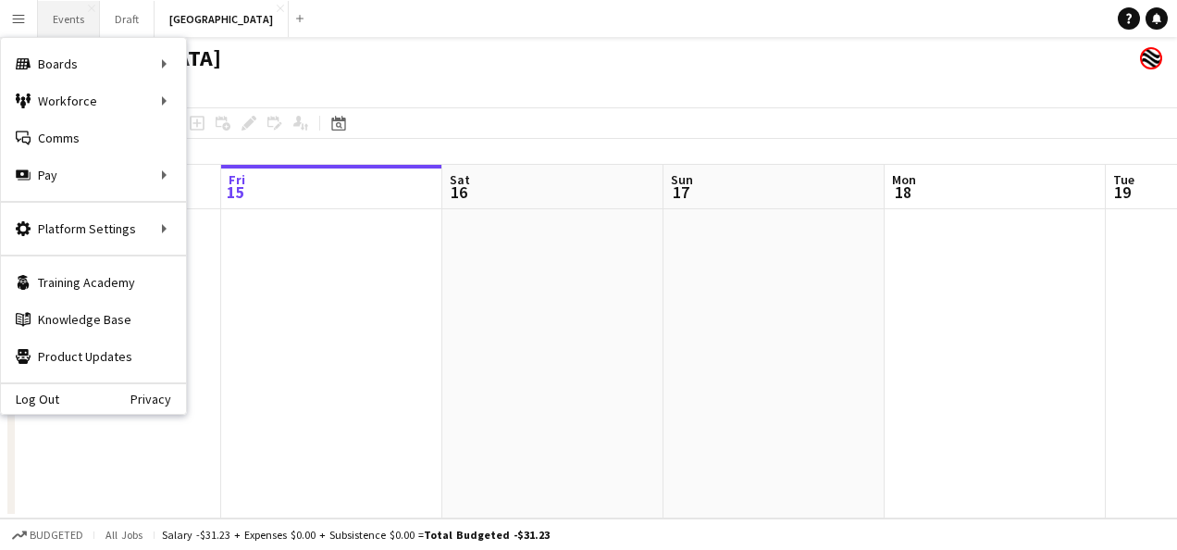
click at [66, 17] on button "Events Close" at bounding box center [69, 19] width 62 height 36
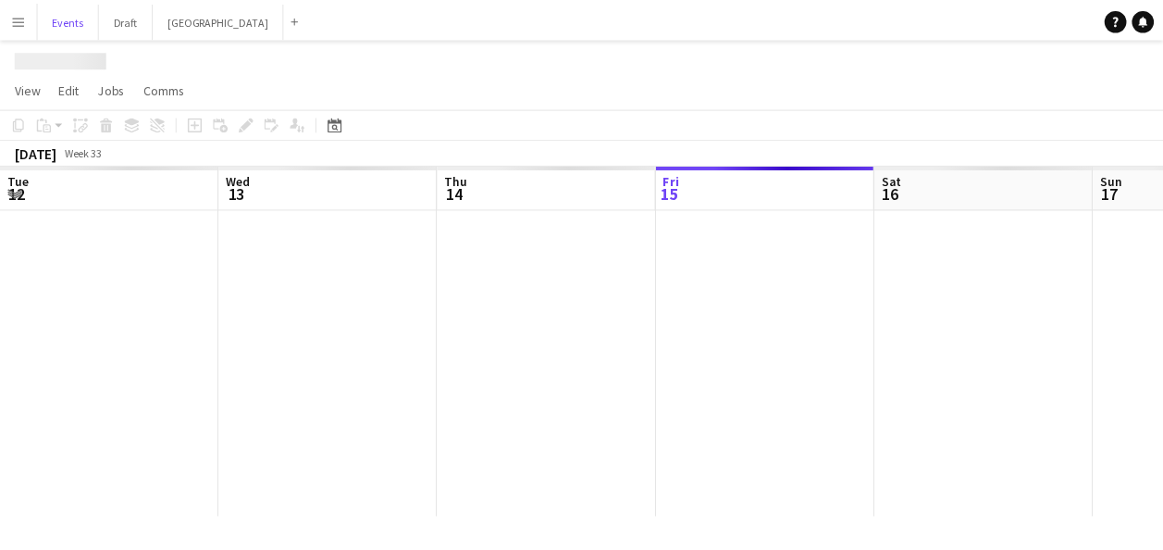
scroll to position [0, 442]
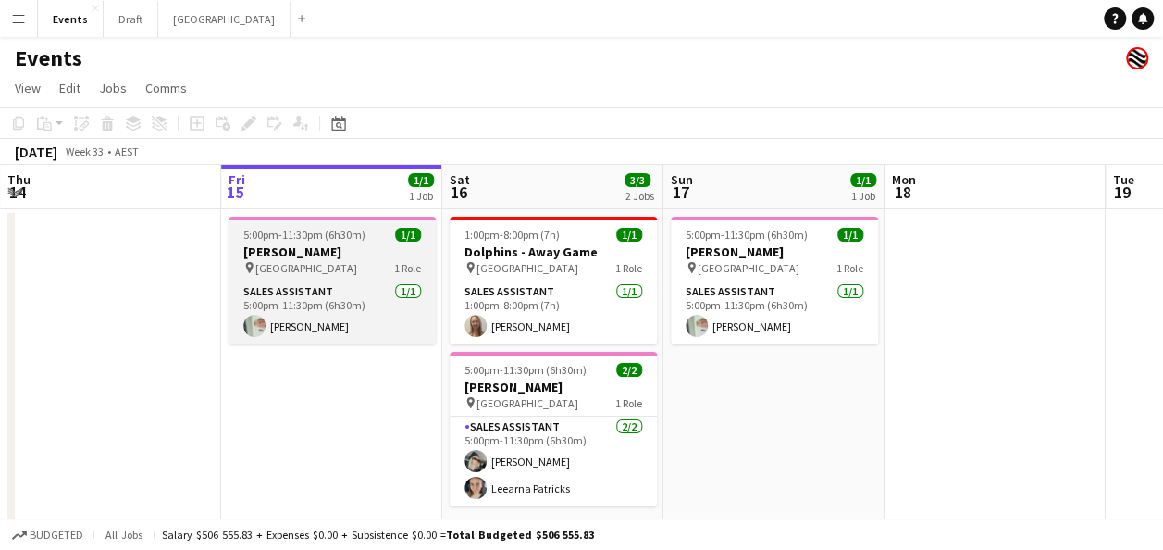
click at [311, 246] on h3 "[PERSON_NAME]" at bounding box center [332, 251] width 207 height 17
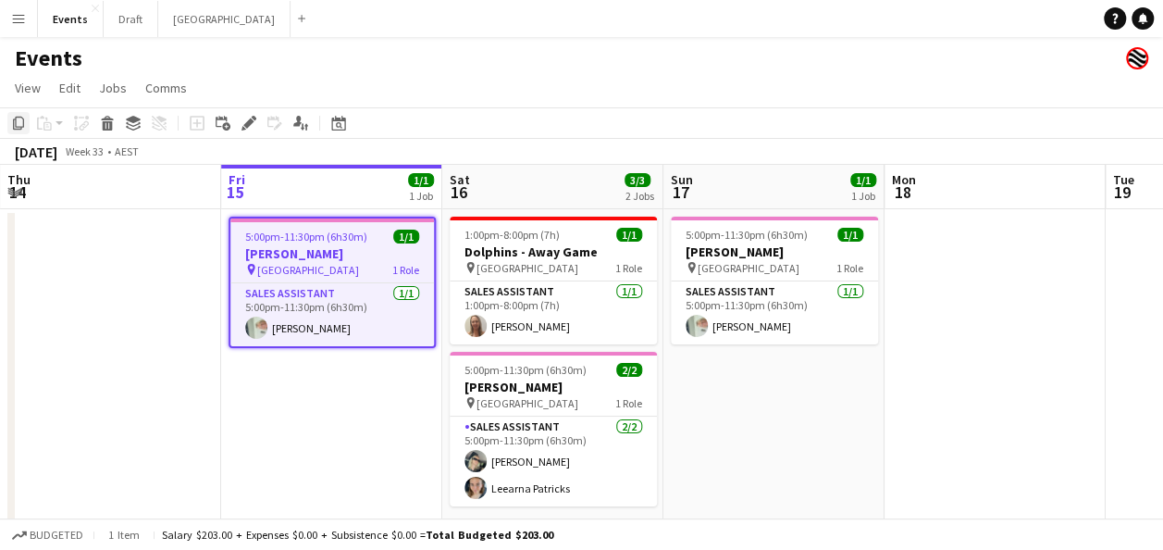
click at [14, 122] on icon at bounding box center [18, 123] width 11 height 13
click at [291, 425] on app-date-cell "5:00pm-11:30pm (6h30m) 1/1 [PERSON_NAME] pin [GEOGRAPHIC_DATA] 1 Role Sales Ass…" at bounding box center [331, 377] width 221 height 337
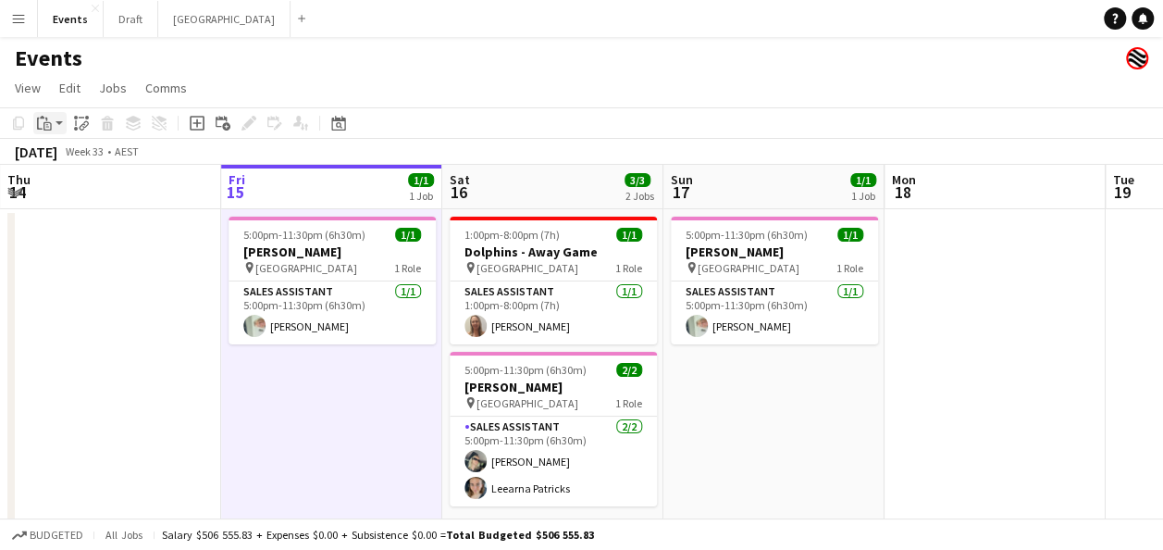
click at [42, 130] on icon "Paste" at bounding box center [44, 123] width 15 height 15
click at [85, 162] on link "Paste Ctrl+V" at bounding box center [136, 158] width 174 height 17
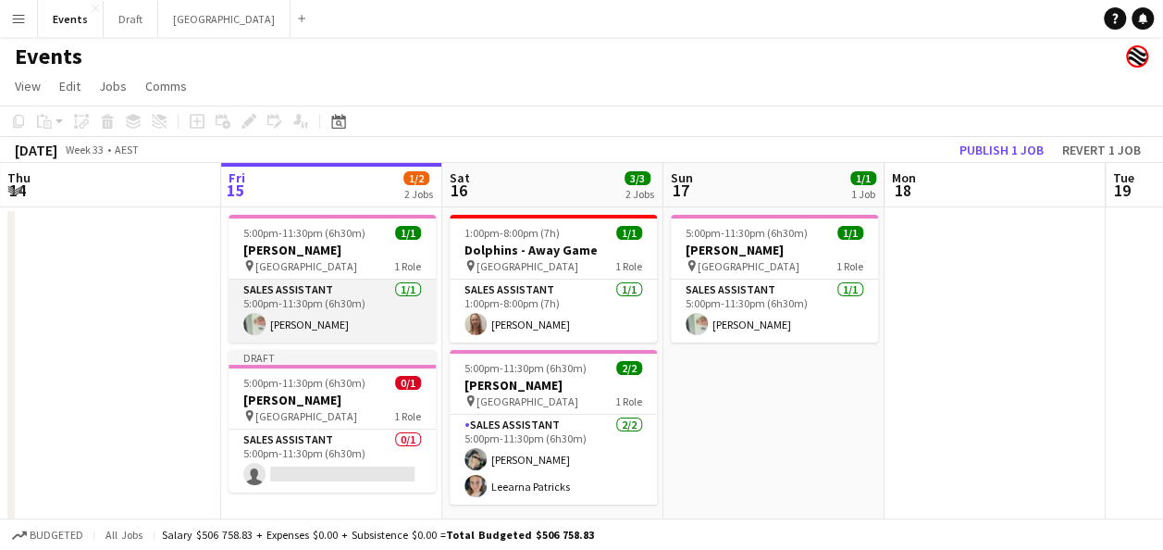
scroll to position [28, 0]
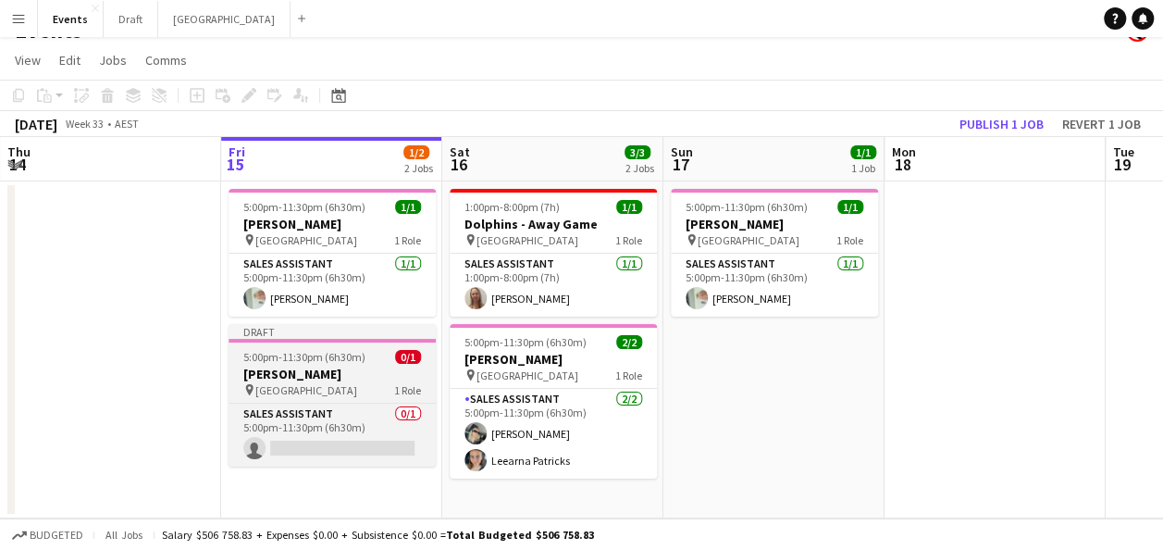
click at [359, 370] on h3 "[PERSON_NAME]" at bounding box center [332, 374] width 207 height 17
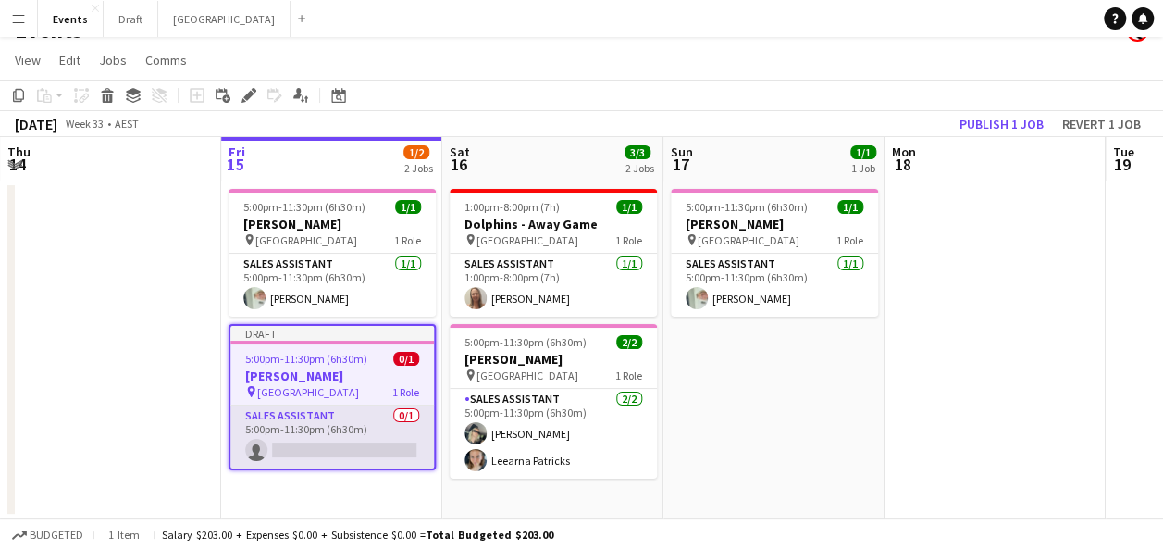
click at [313, 435] on app-card-role "Sales Assistant 0/1 5:00pm-11:30pm (6h30m) single-neutral-actions" at bounding box center [332, 436] width 204 height 63
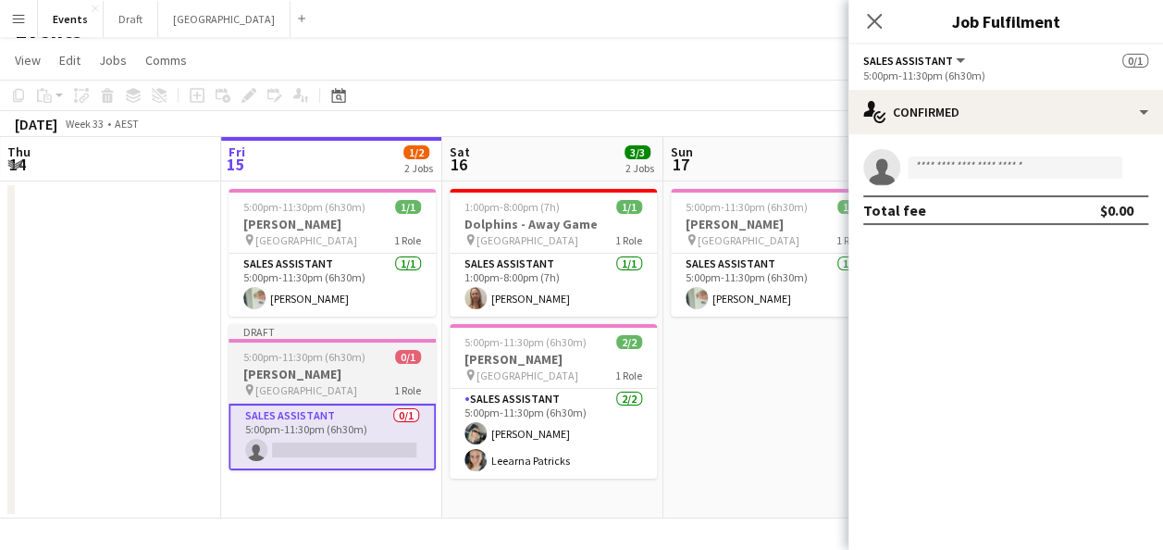
click at [357, 380] on h3 "[PERSON_NAME]" at bounding box center [332, 374] width 207 height 17
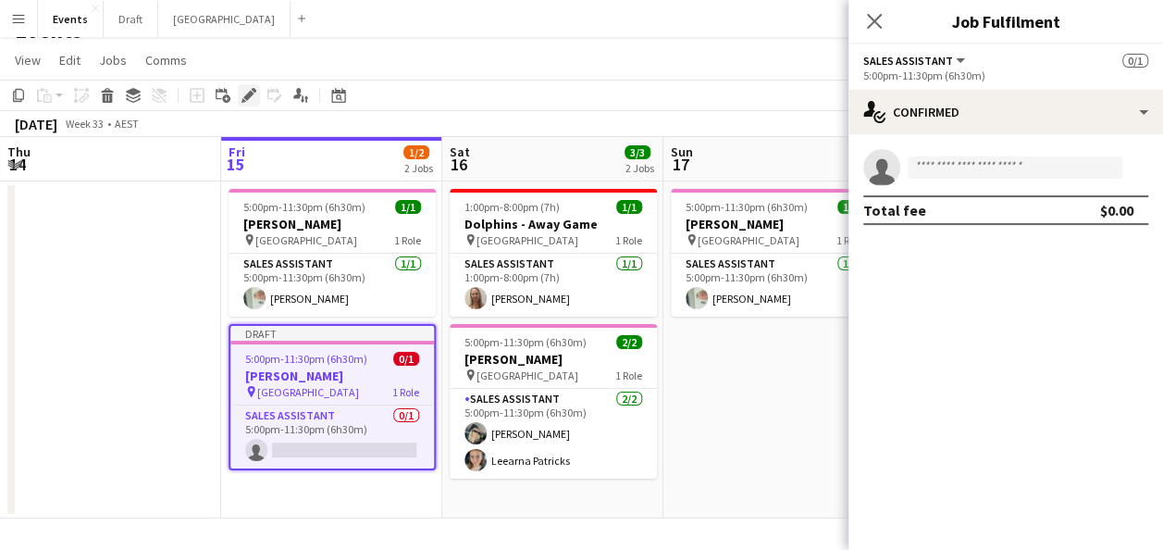
click at [242, 100] on icon at bounding box center [244, 100] width 5 height 5
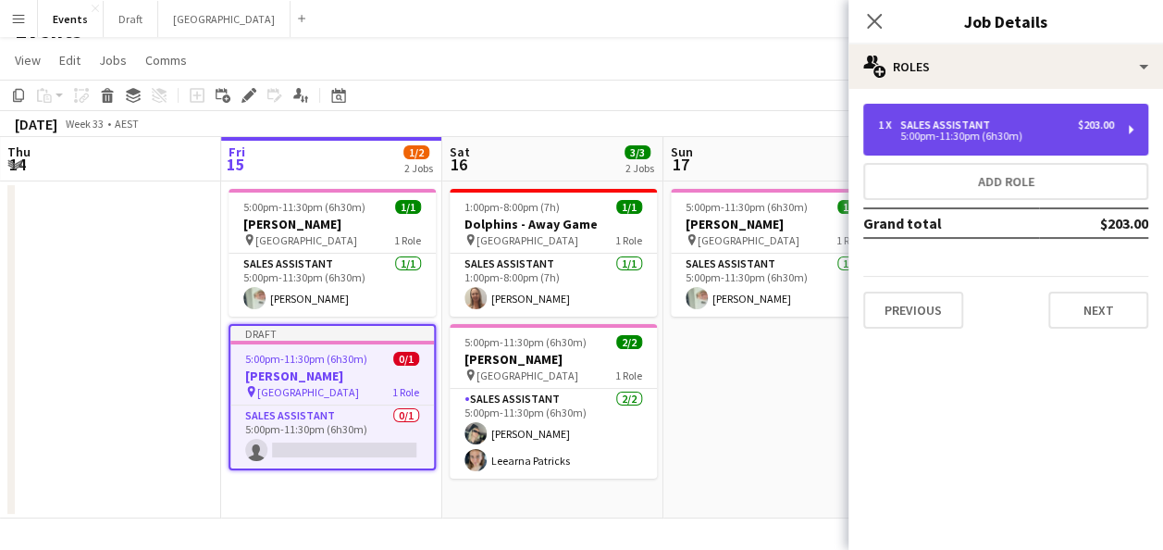
click at [1049, 131] on div "5:00pm-11:30pm (6h30m)" at bounding box center [996, 135] width 236 height 9
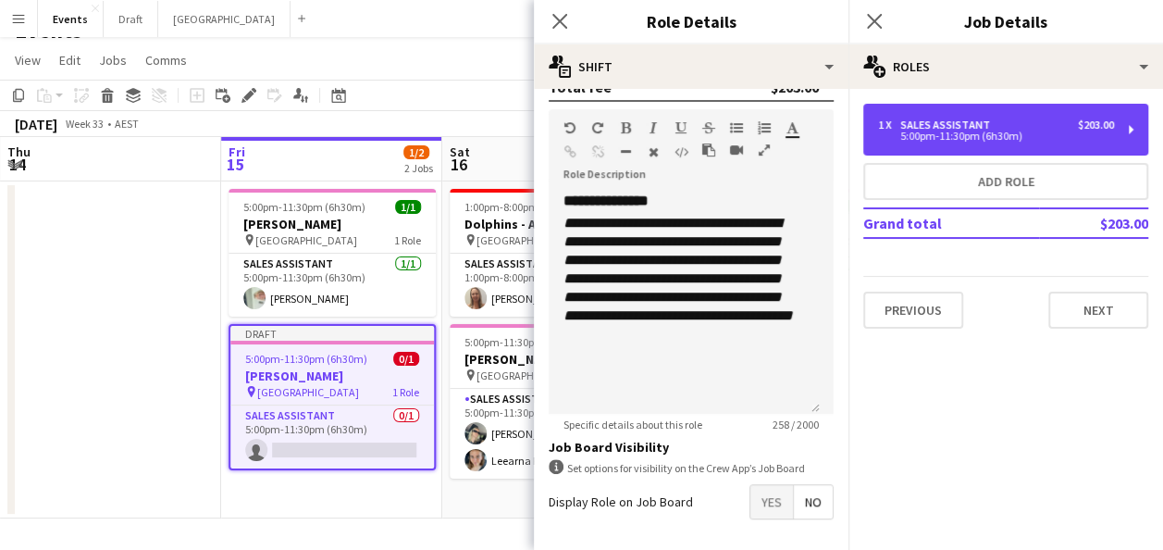
scroll to position [554, 0]
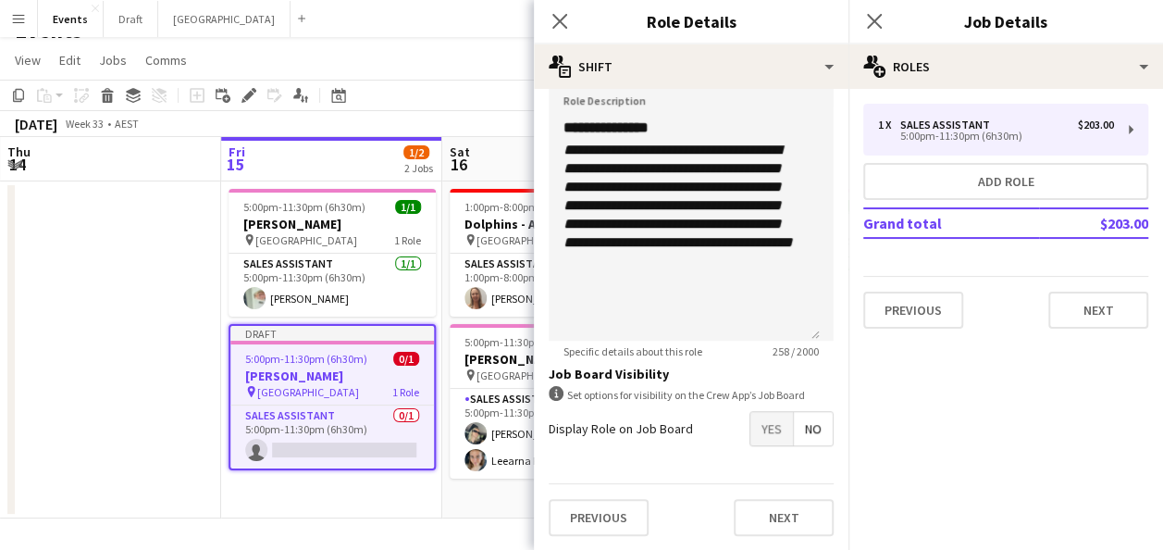
click at [770, 423] on span "Yes" at bounding box center [771, 428] width 43 height 33
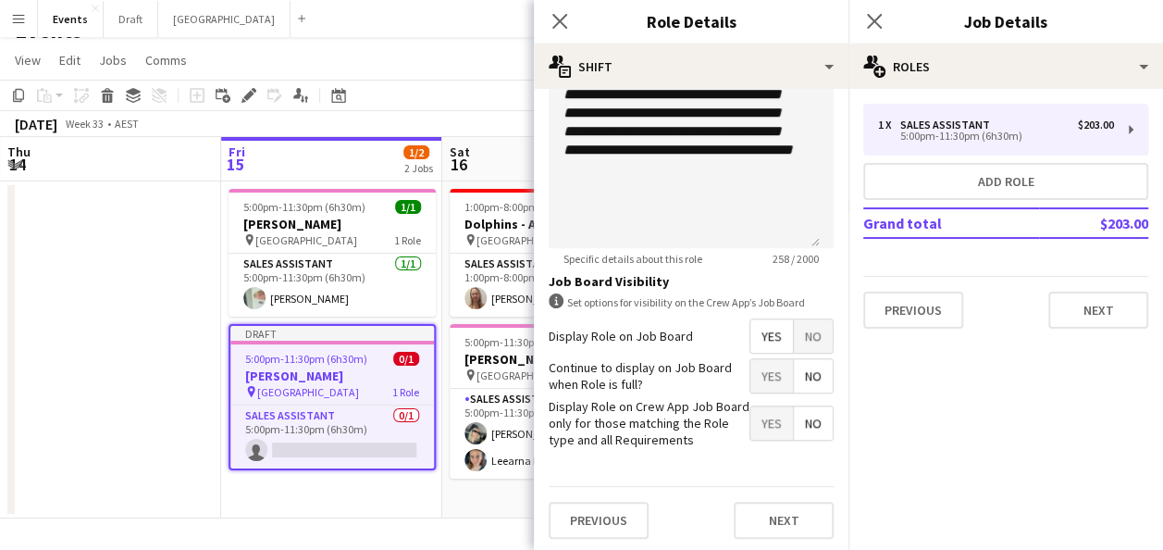
scroll to position [649, 0]
click at [751, 417] on span "Yes" at bounding box center [771, 420] width 43 height 33
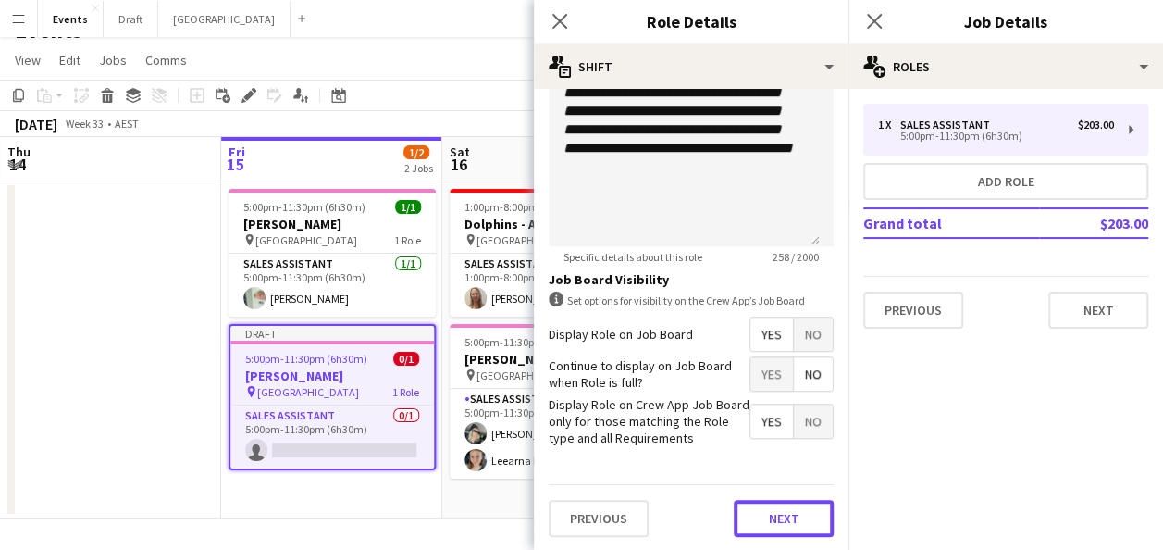
drag, startPoint x: 762, startPoint y: 520, endPoint x: 757, endPoint y: 509, distance: 12.4
click at [762, 520] on button "Next" at bounding box center [784, 518] width 100 height 37
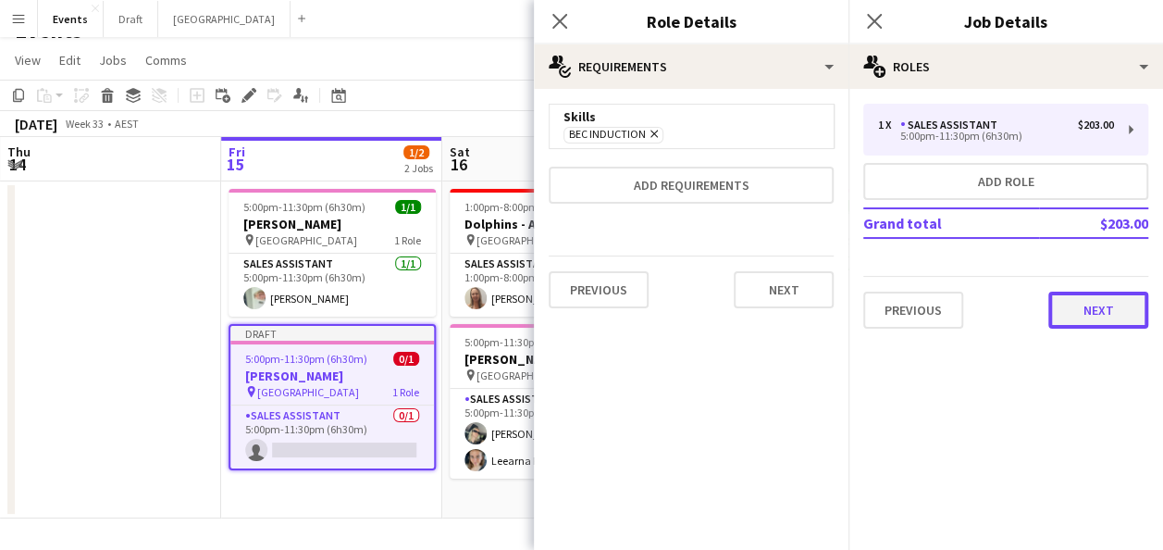
click at [1102, 320] on button "Next" at bounding box center [1098, 309] width 100 height 37
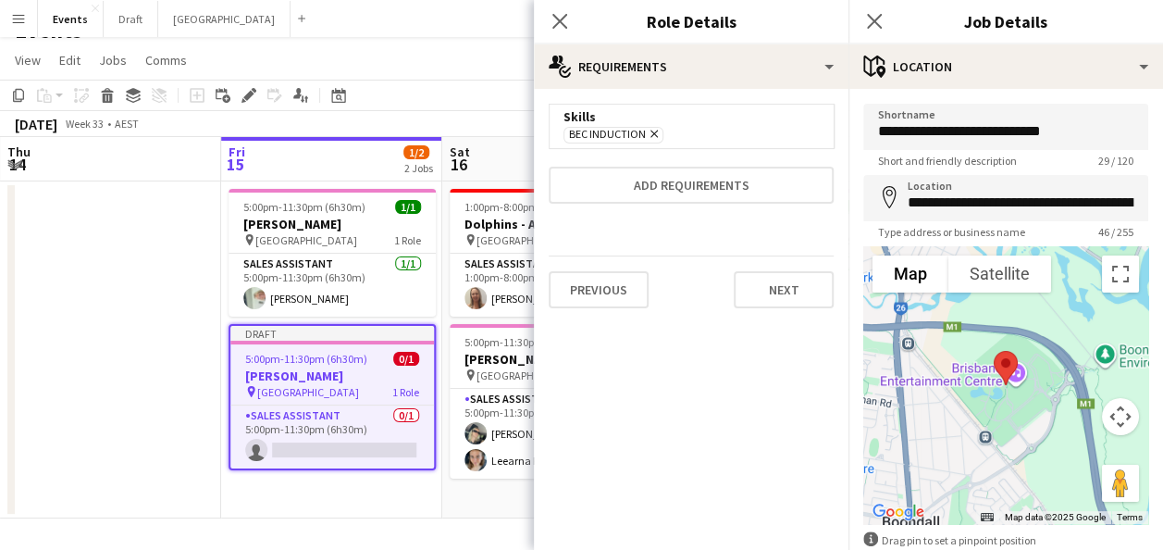
click at [331, 509] on app-date-cell "5:00pm-11:30pm (6h30m) 1/1 [PERSON_NAME] pin [GEOGRAPHIC_DATA] 1 Role Sales Ass…" at bounding box center [331, 349] width 221 height 337
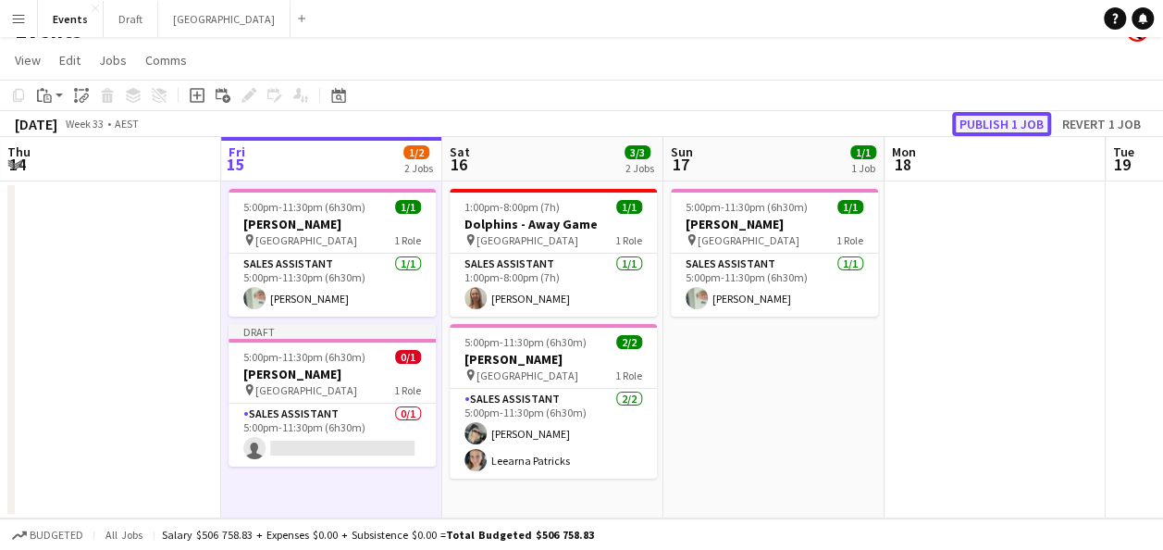
click at [977, 124] on button "Publish 1 job" at bounding box center [1001, 124] width 99 height 24
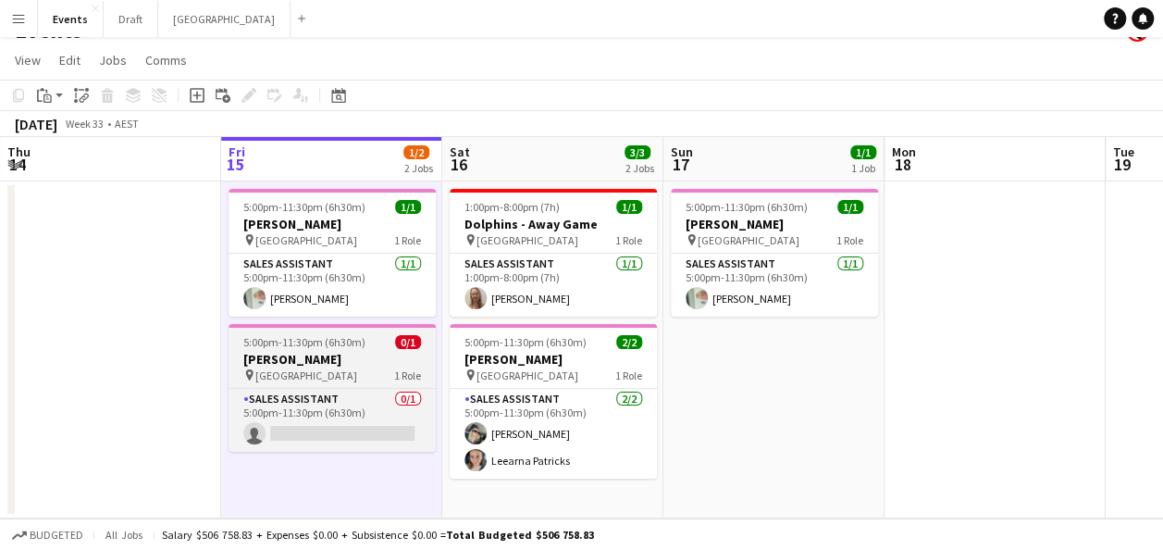
click at [357, 370] on span "[GEOGRAPHIC_DATA]" at bounding box center [306, 375] width 102 height 14
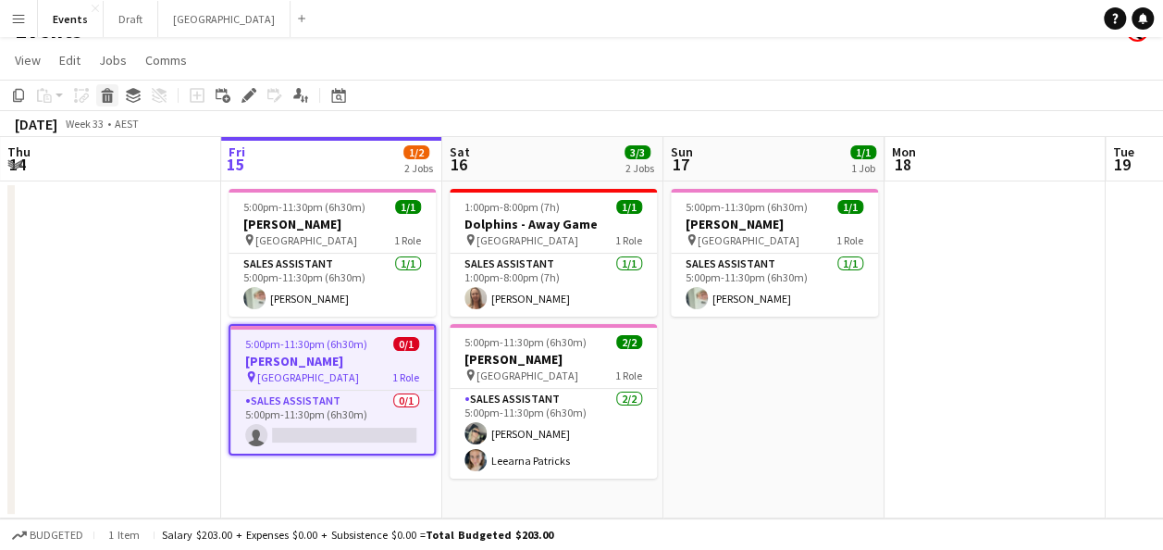
click at [111, 97] on icon at bounding box center [108, 97] width 10 height 9
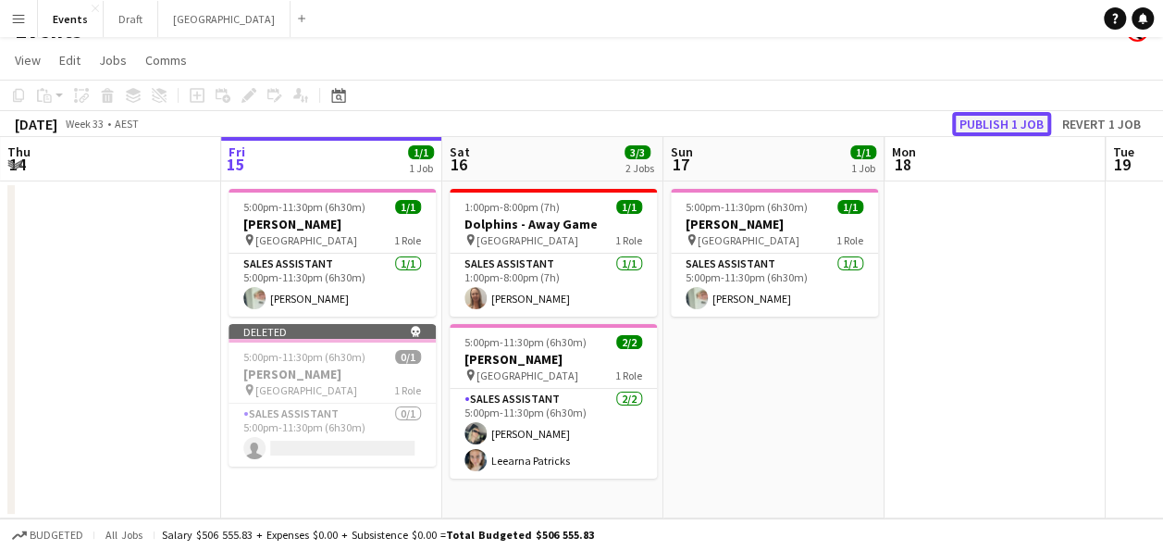
click at [1020, 118] on button "Publish 1 job" at bounding box center [1001, 124] width 99 height 24
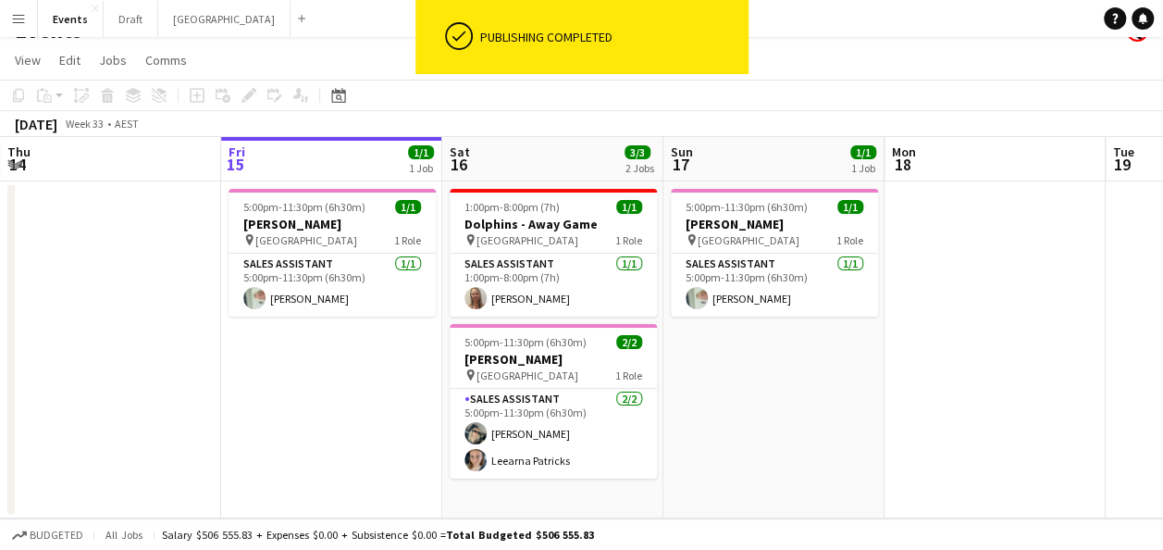
click at [83, 385] on app-date-cell at bounding box center [110, 349] width 221 height 337
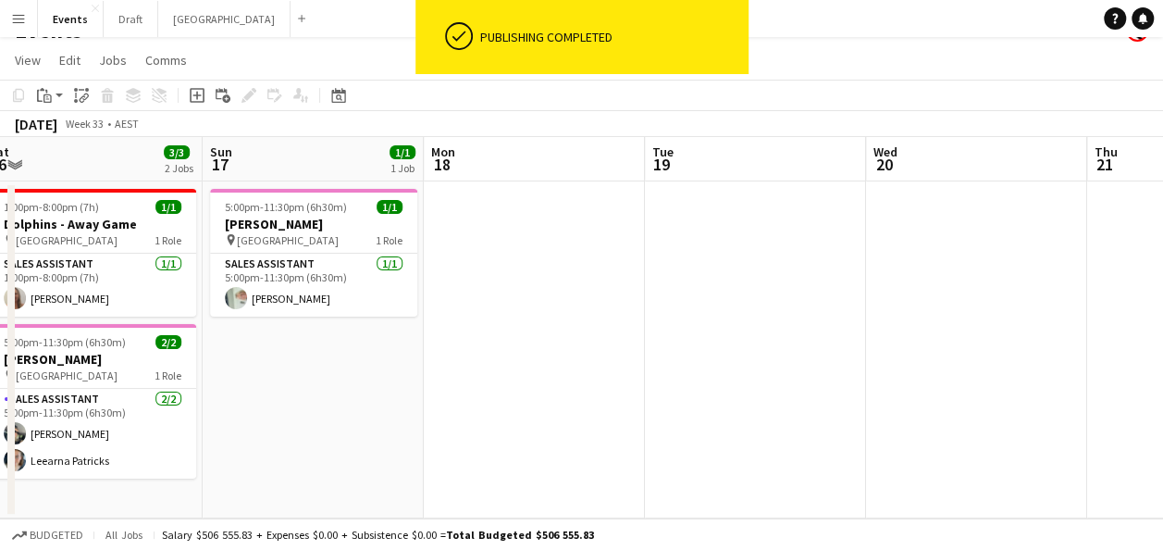
drag, startPoint x: 941, startPoint y: 322, endPoint x: 485, endPoint y: 346, distance: 456.8
click at [479, 346] on app-calendar-viewport "Thu 14 Fri 15 1/1 1 Job Sat 16 3/3 2 Jobs Sun 17 1/1 1 Job Mon 18 Tue 19 Wed 20…" at bounding box center [581, 327] width 1163 height 381
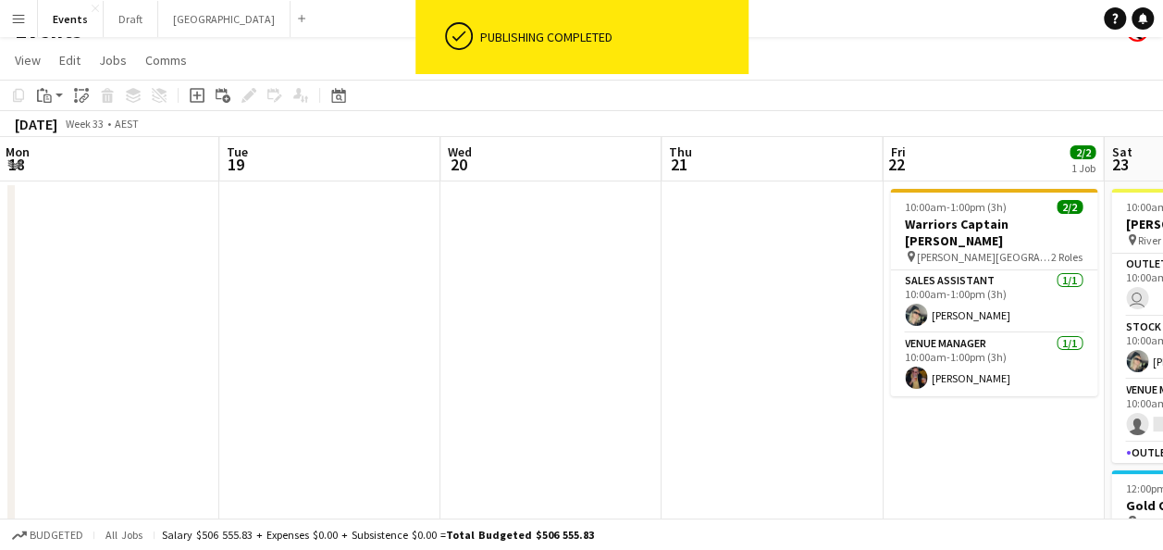
drag, startPoint x: 846, startPoint y: 346, endPoint x: 507, endPoint y: 351, distance: 338.7
click at [433, 351] on app-calendar-viewport "Thu 14 Fri 15 1/1 1 Job Sat 16 3/3 2 Jobs Sun 17 1/1 1 Job Mon 18 Tue 19 Wed 20…" at bounding box center [581, 459] width 1163 height 644
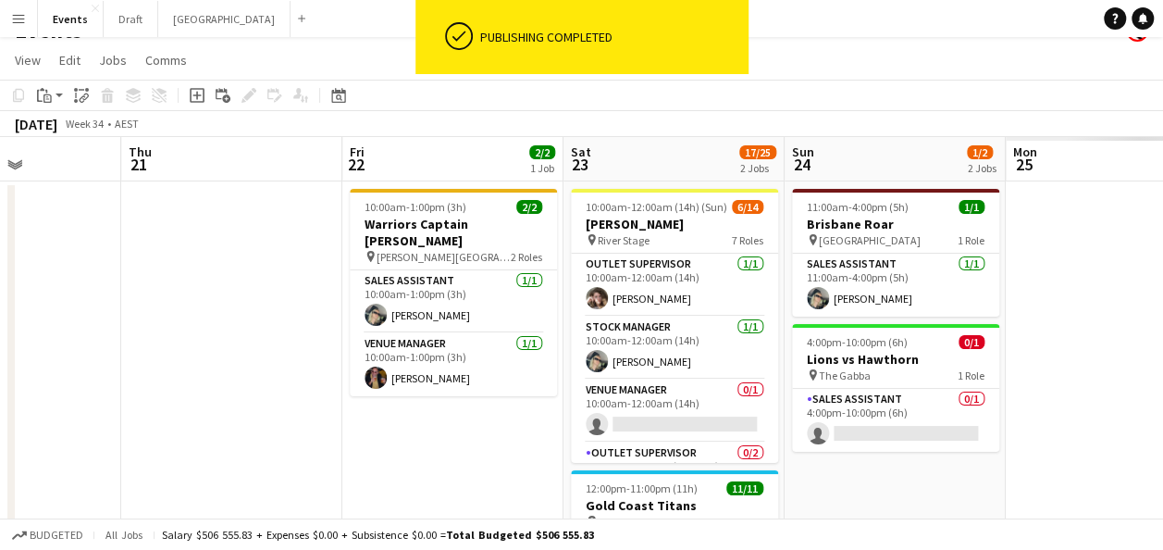
scroll to position [0, 543]
drag, startPoint x: 842, startPoint y: 350, endPoint x: 302, endPoint y: 358, distance: 540.5
click at [302, 358] on app-calendar-viewport "Mon 18 Tue 19 Wed 20 Thu 21 Fri 22 2/2 1 Job Sat 23 17/25 2 Jobs Sun 24 1/2 2 J…" at bounding box center [581, 459] width 1163 height 644
